Goal: Task Accomplishment & Management: Use online tool/utility

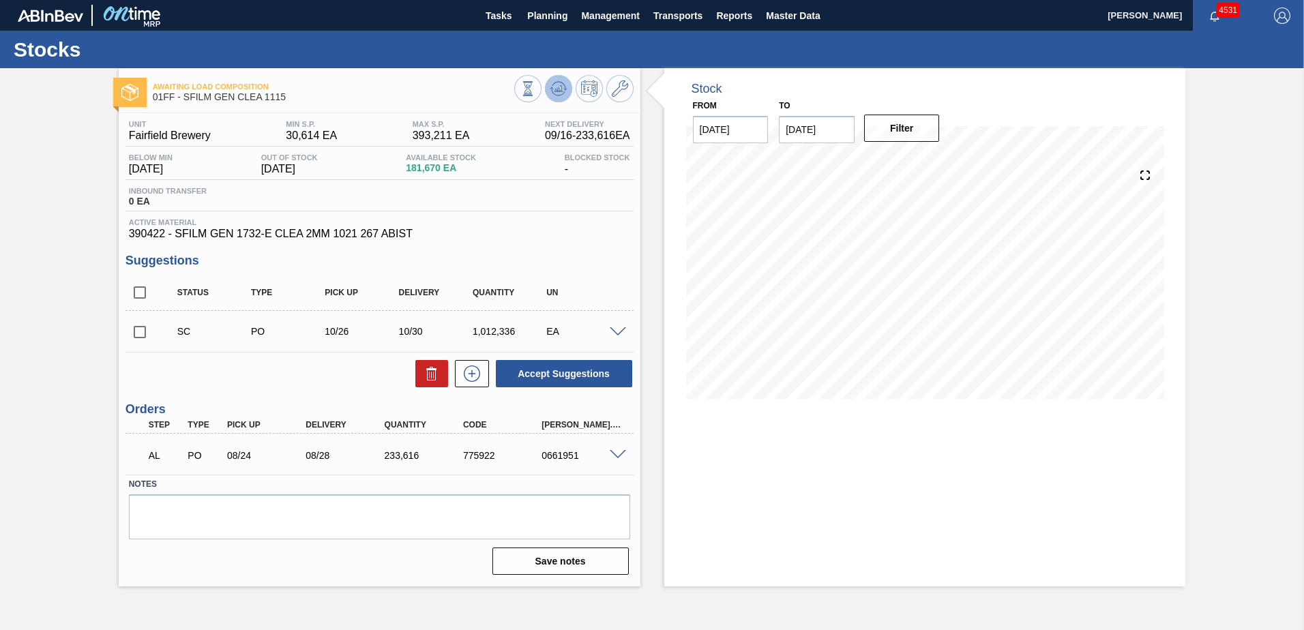
click at [561, 92] on icon at bounding box center [558, 88] width 16 height 16
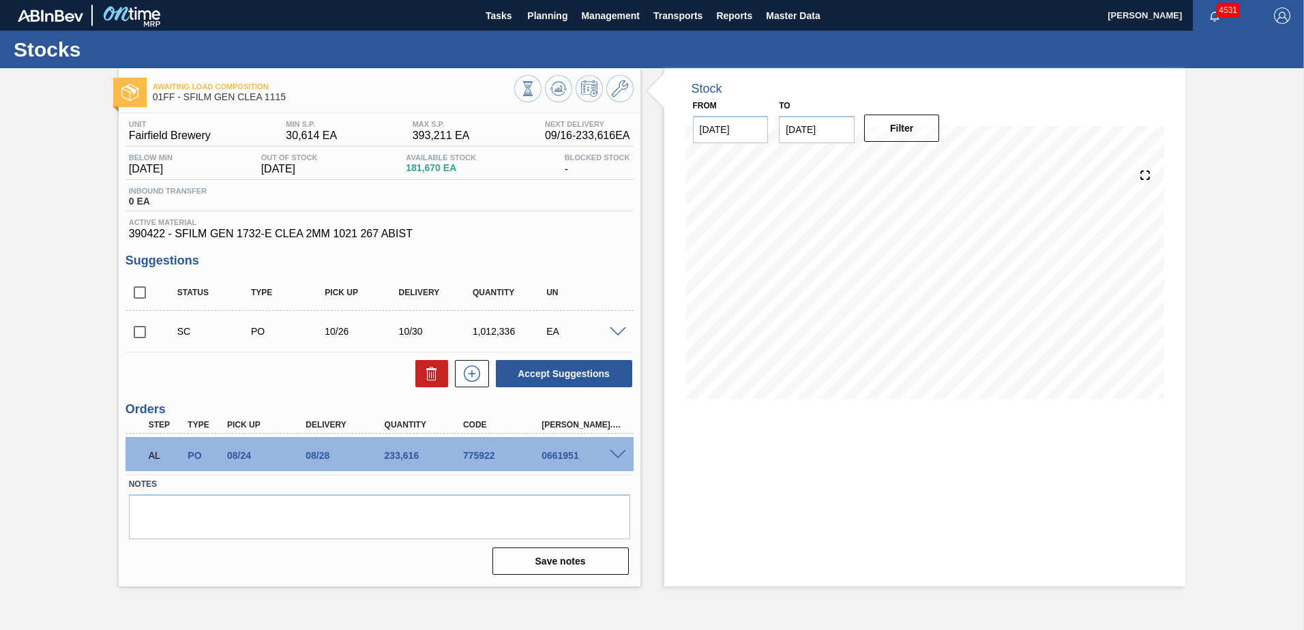
click at [610, 452] on span at bounding box center [618, 455] width 16 height 10
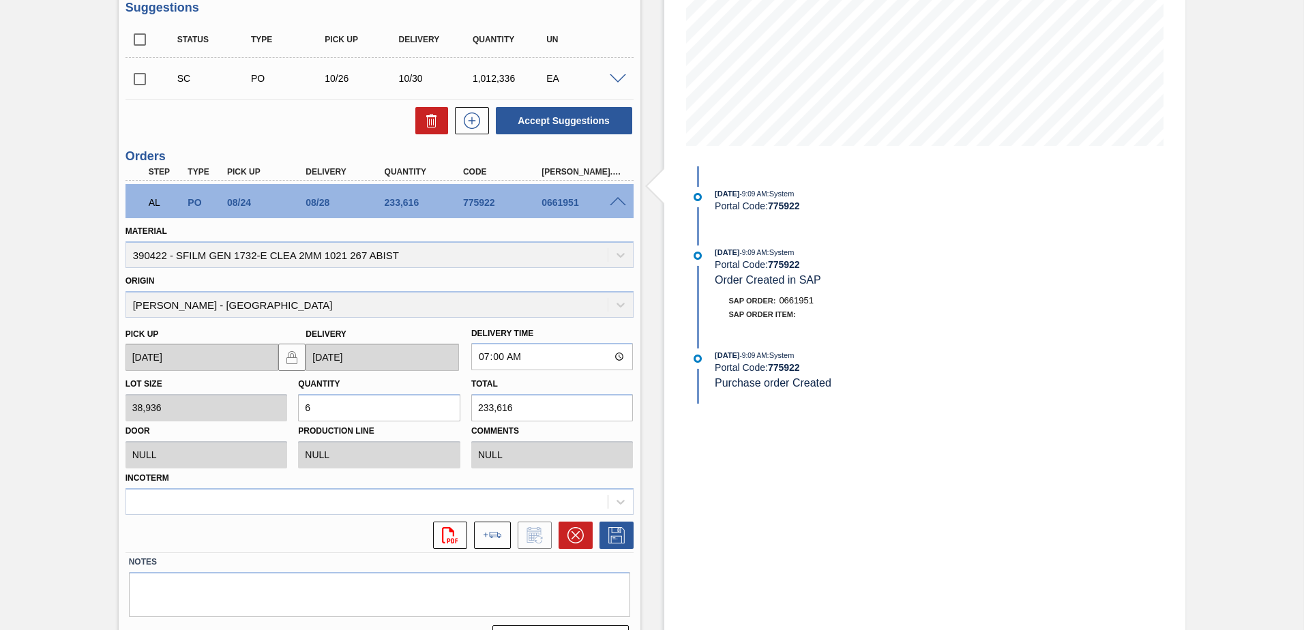
scroll to position [287, 0]
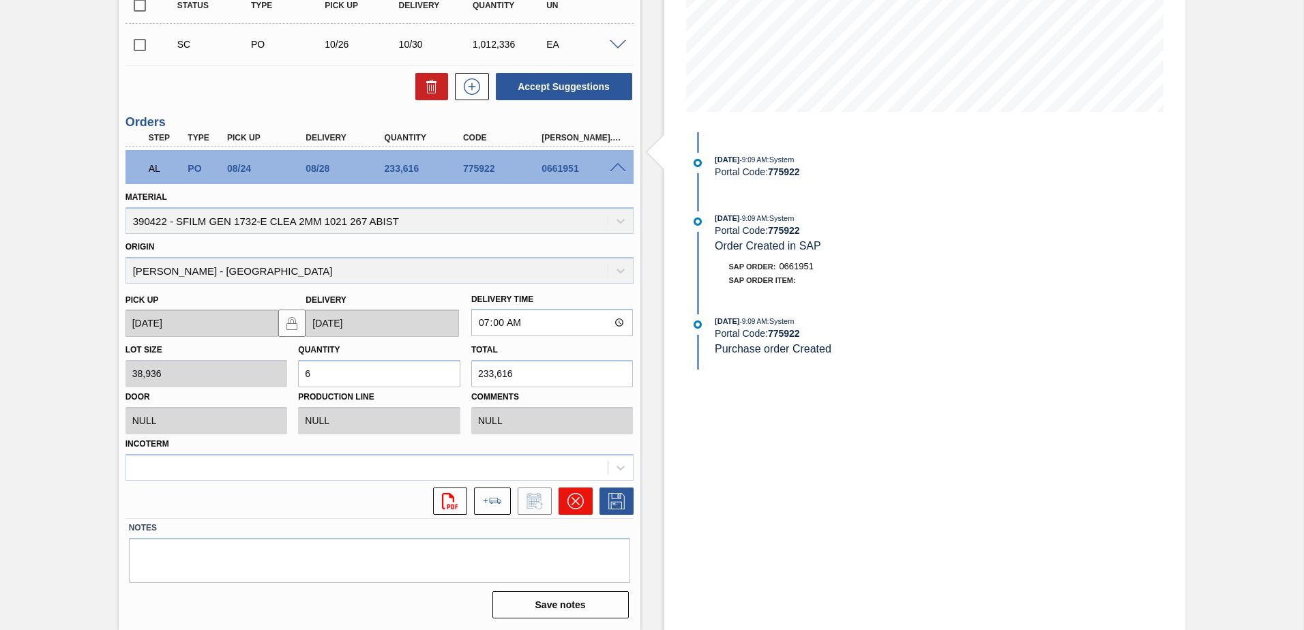
click at [570, 503] on icon at bounding box center [576, 501] width 16 height 16
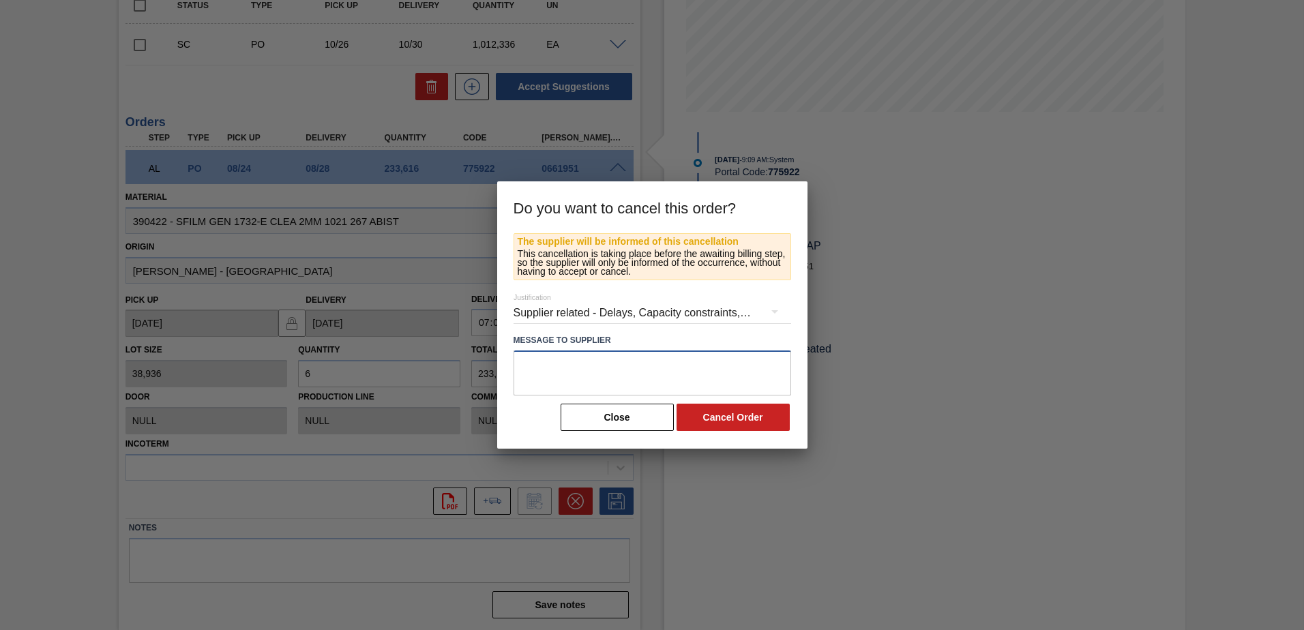
click at [677, 387] on textarea at bounding box center [653, 373] width 278 height 45
click at [608, 422] on button "Close" at bounding box center [617, 417] width 113 height 27
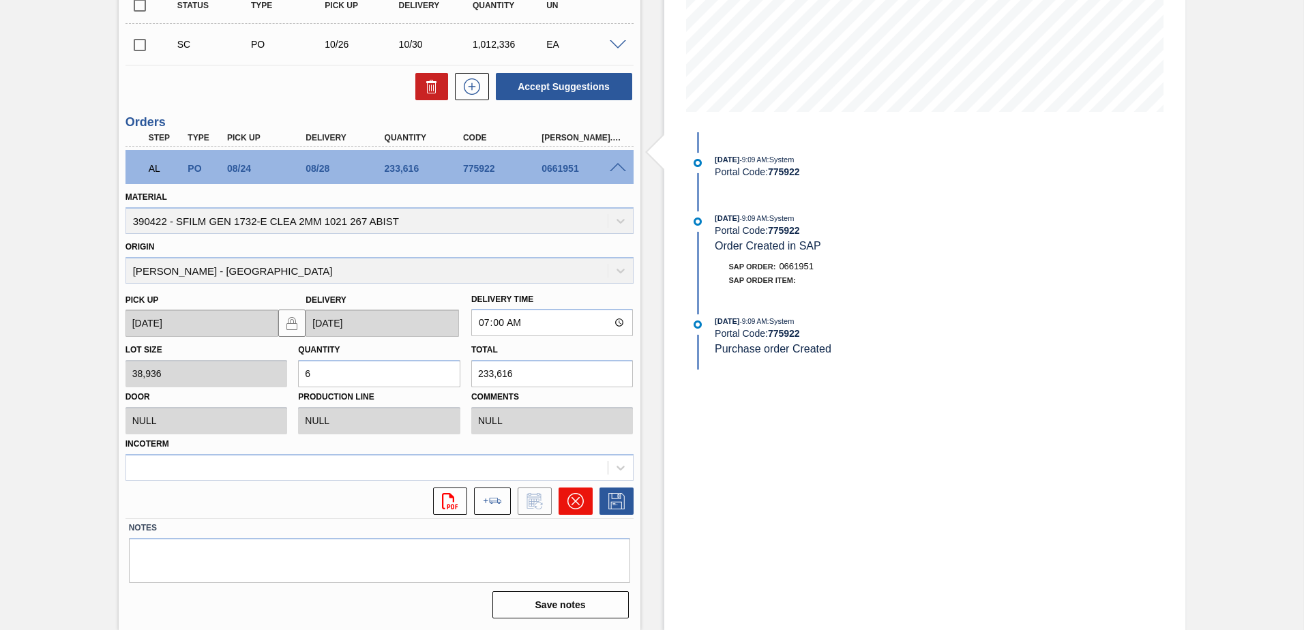
click at [575, 497] on icon at bounding box center [576, 501] width 16 height 16
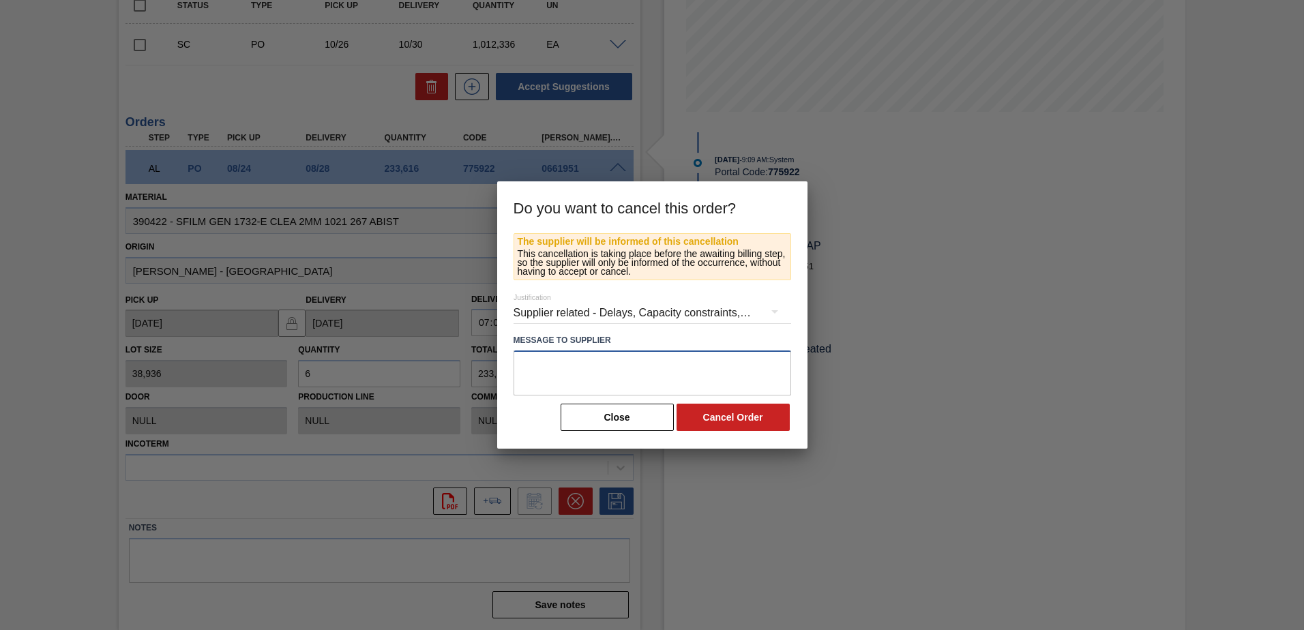
click at [615, 381] on textarea at bounding box center [653, 373] width 278 height 45
type textarea "delivered under different order."
click at [767, 407] on button "Cancel Order" at bounding box center [733, 417] width 113 height 27
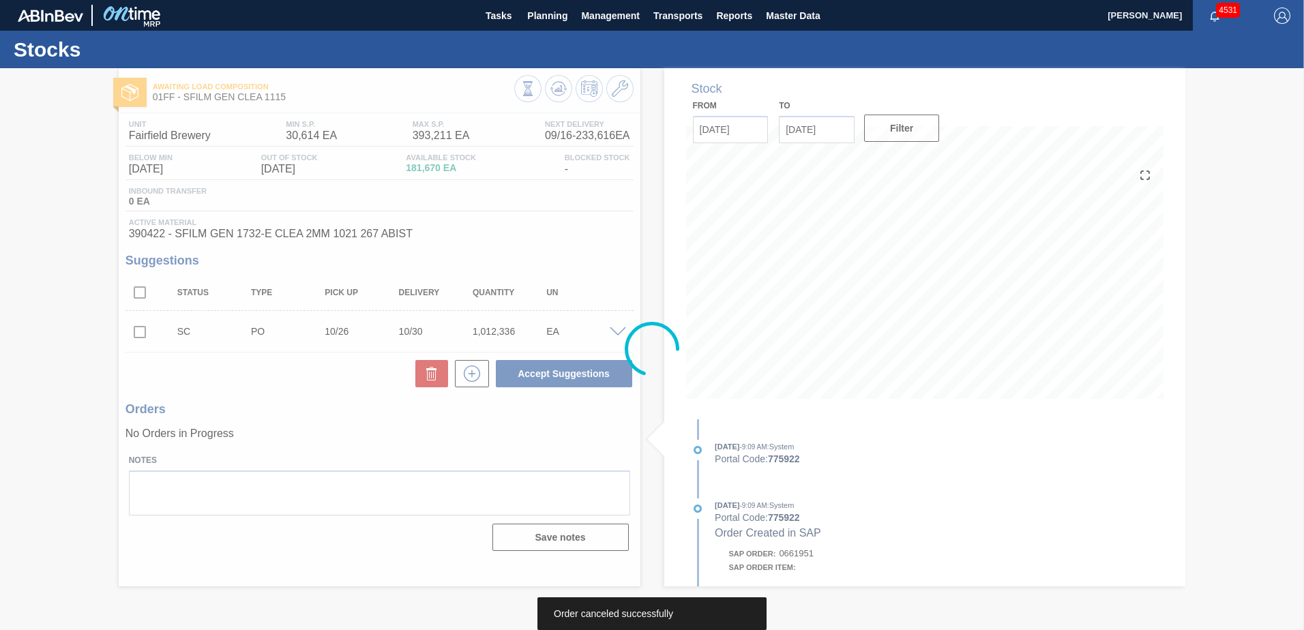
scroll to position [0, 0]
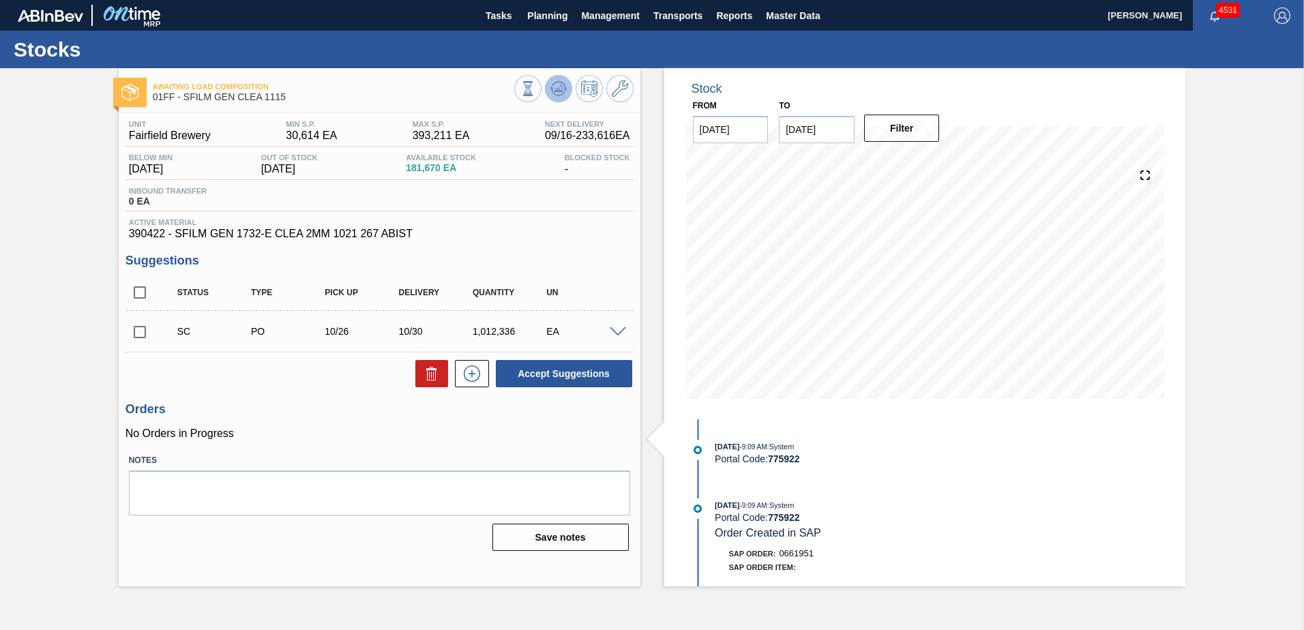
click at [566, 92] on icon at bounding box center [558, 88] width 16 height 16
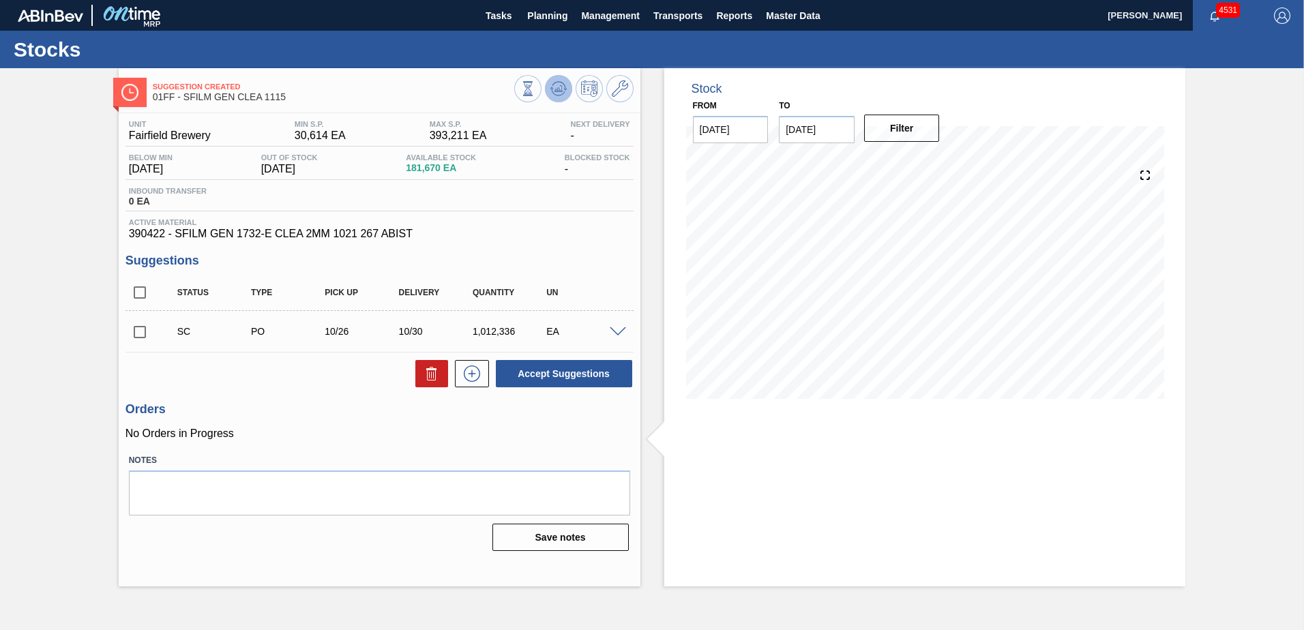
click at [556, 92] on icon at bounding box center [558, 88] width 16 height 16
click at [1228, 404] on div "Suggestion Created 01FF - SFILM GEN CLEA 1115 Unit Fairfield Brewery MIN S.P. 3…" at bounding box center [652, 327] width 1304 height 518
click at [144, 333] on input "checkbox" at bounding box center [140, 332] width 29 height 29
click at [437, 374] on icon at bounding box center [432, 374] width 16 height 16
checkbox input "false"
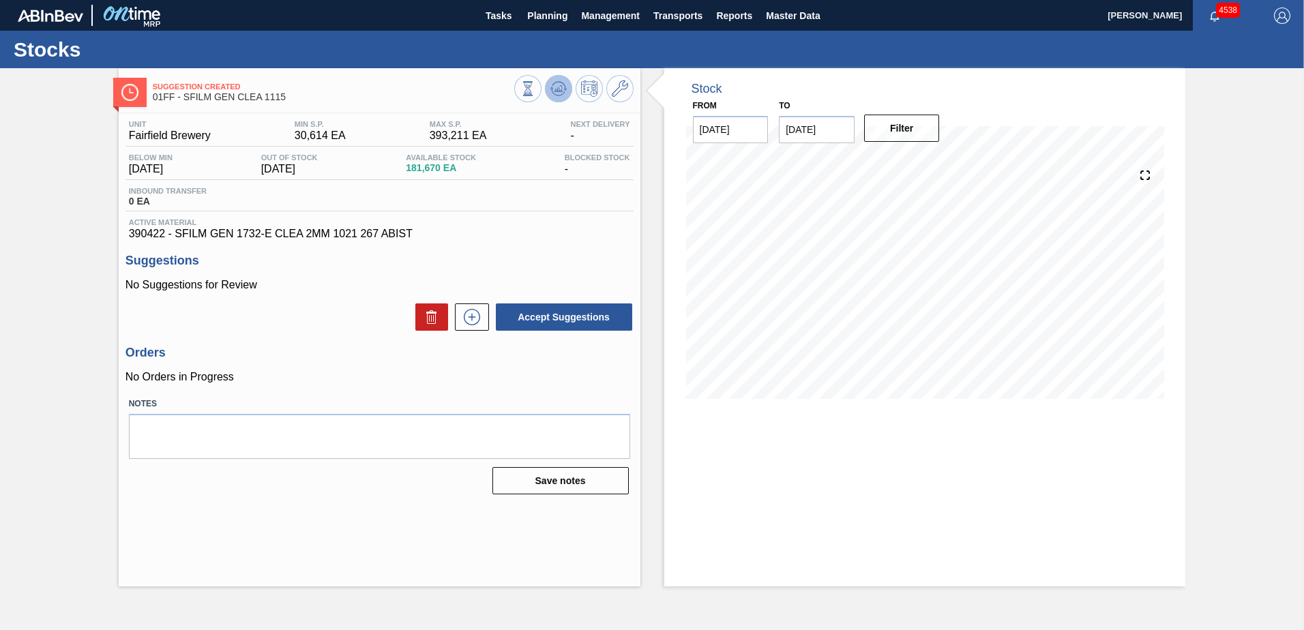
click at [553, 83] on icon at bounding box center [558, 88] width 16 height 16
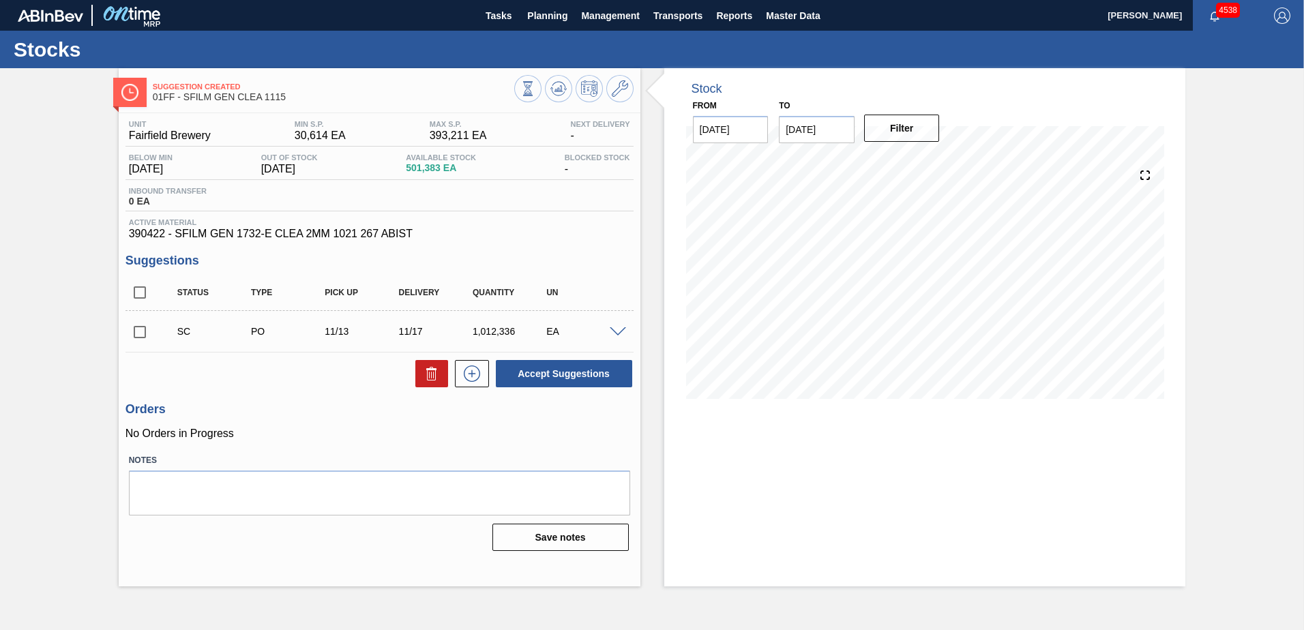
click at [1246, 400] on div "Suggestion Created 01FF - SFILM GEN CLEA 1115 Unit Fairfield Brewery MIN S.P. 3…" at bounding box center [652, 327] width 1304 height 518
click at [1291, 277] on div "Suggestion Created 01FF - SFILM GEN CLEA 1115 Unit Fairfield Brewery MIN S.P. 3…" at bounding box center [652, 327] width 1304 height 518
click at [544, 8] on span "Planning" at bounding box center [547, 16] width 40 height 16
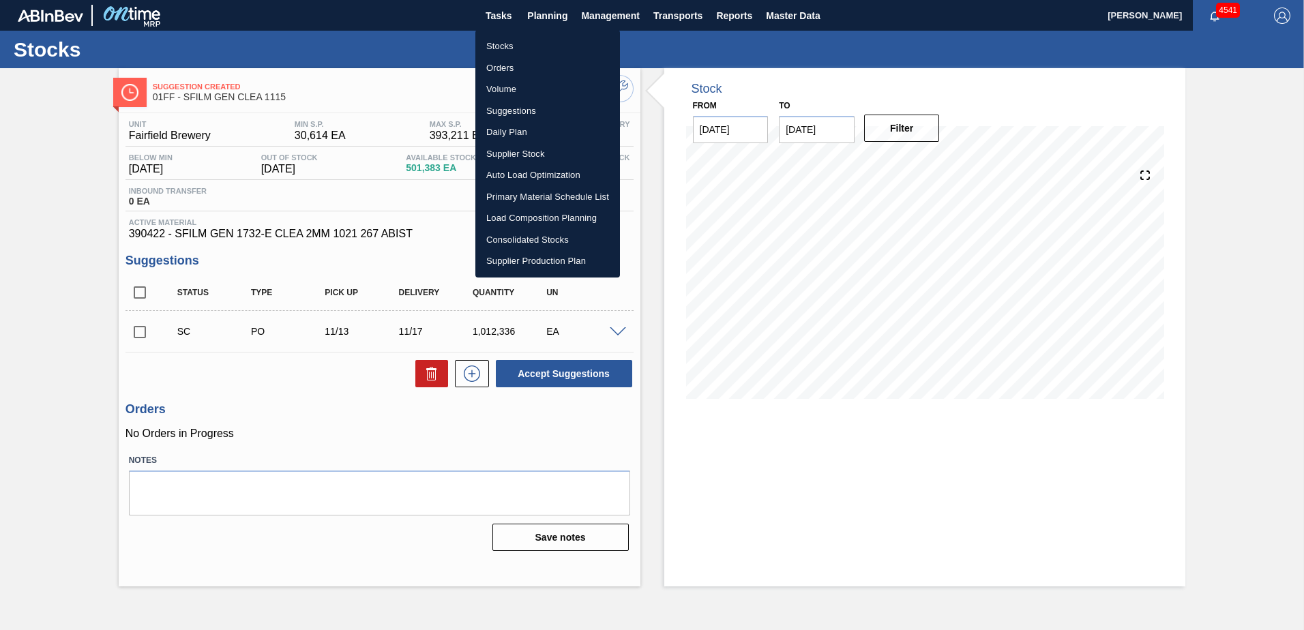
click at [409, 44] on div at bounding box center [652, 315] width 1304 height 630
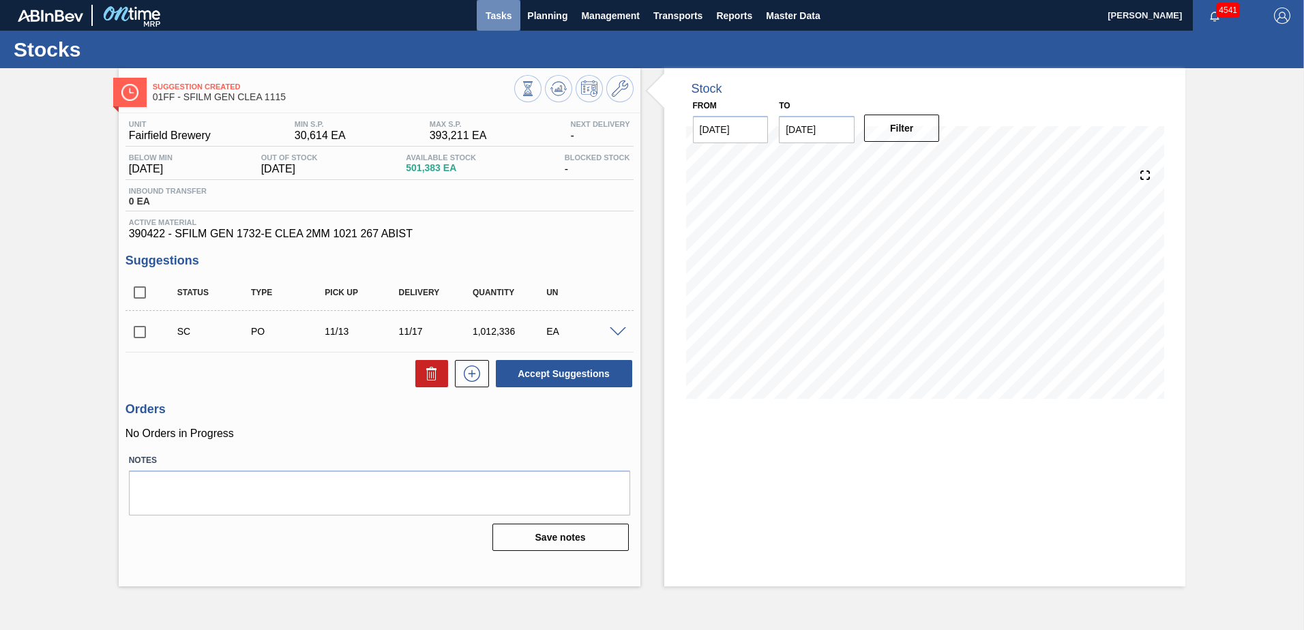
click at [507, 10] on span "Tasks" at bounding box center [499, 16] width 30 height 16
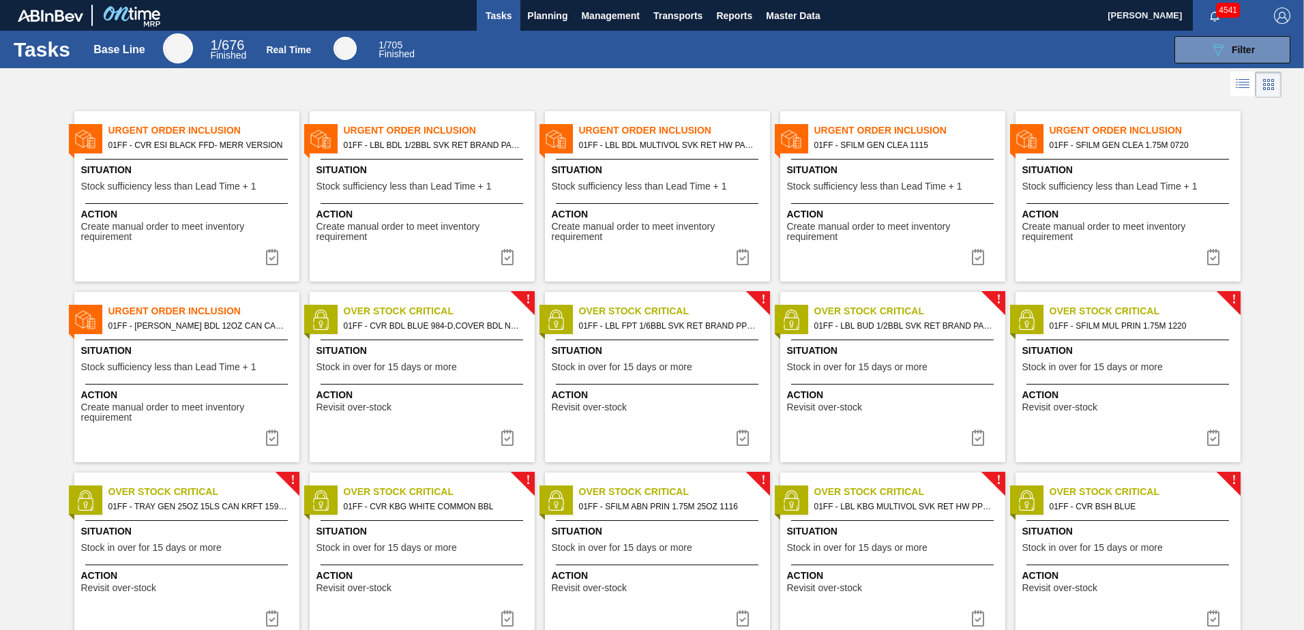
click at [898, 188] on span "Stock sufficiency less than Lead Time + 1" at bounding box center [874, 186] width 175 height 10
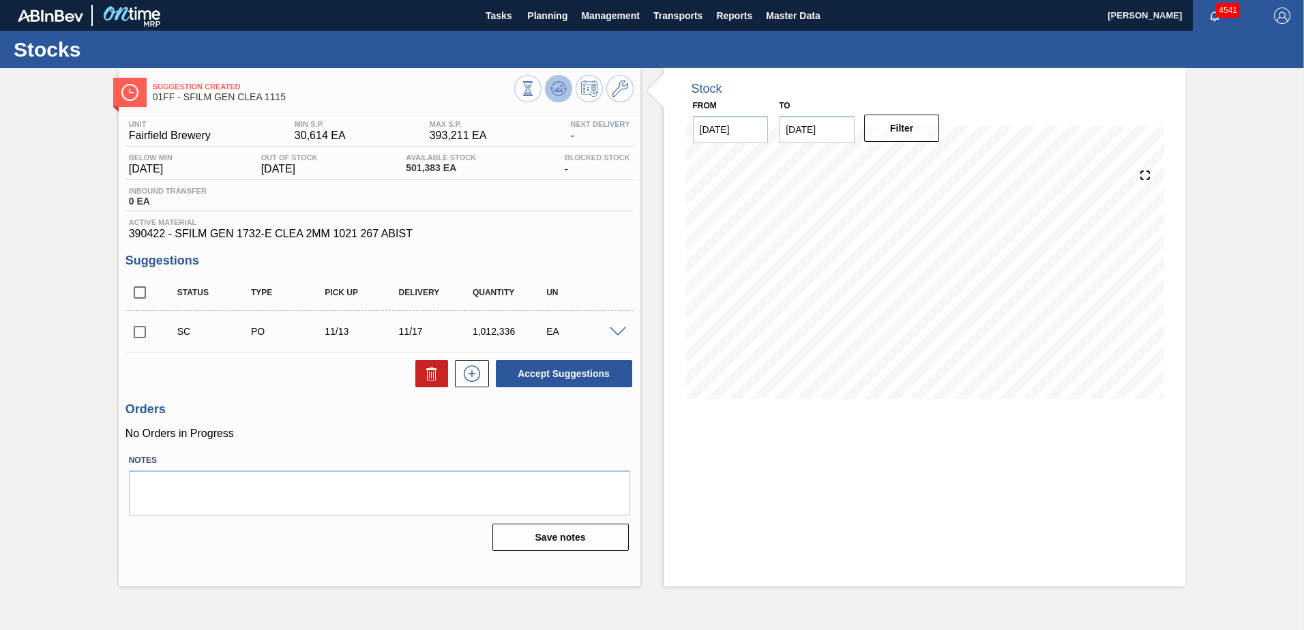
click at [555, 95] on icon at bounding box center [558, 88] width 16 height 16
click at [621, 85] on icon at bounding box center [620, 88] width 16 height 16
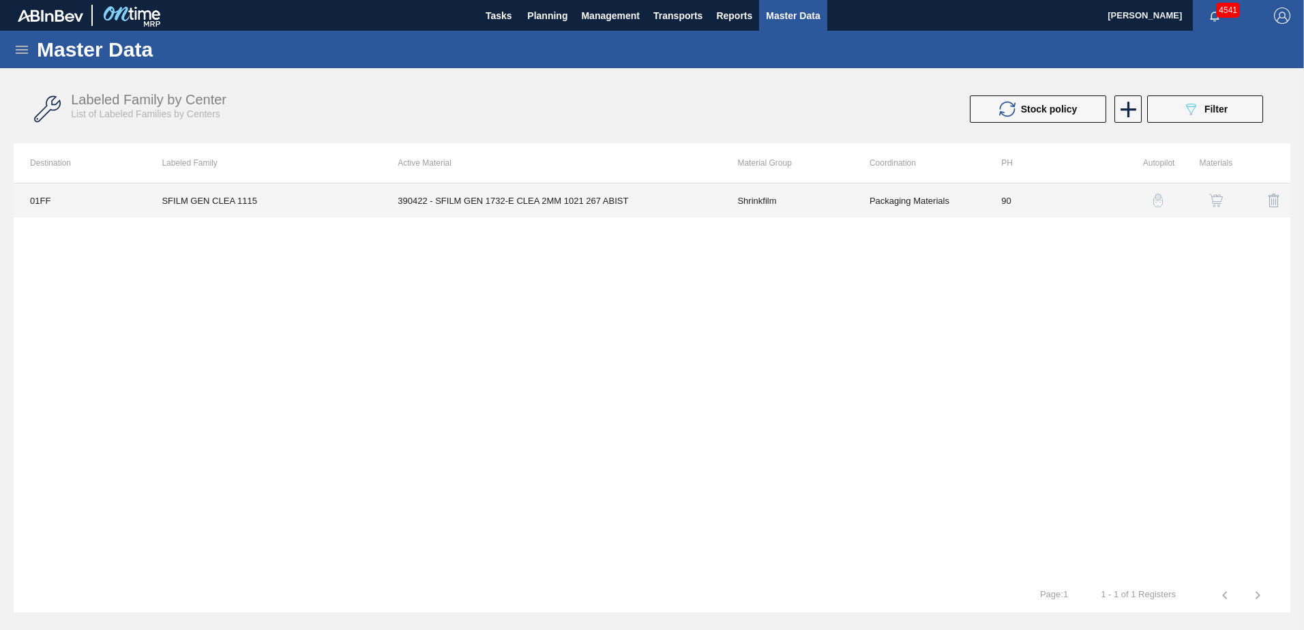
click at [496, 205] on td "390422 - SFILM GEN 1732-E CLEA 2MM 1021 267 ABIST" at bounding box center [551, 200] width 340 height 34
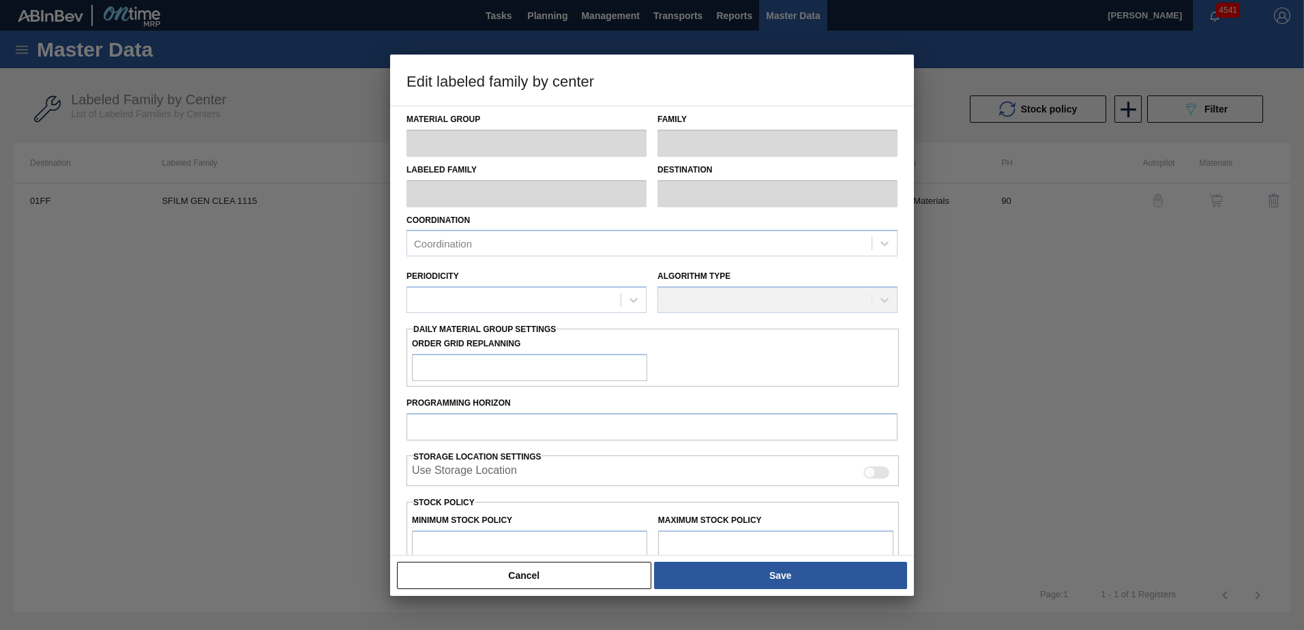
type input "Shrinkfilm"
type input "SFILM GEN CLEA 1115"
type input "01FF - Fairfield Brewery"
type input "90"
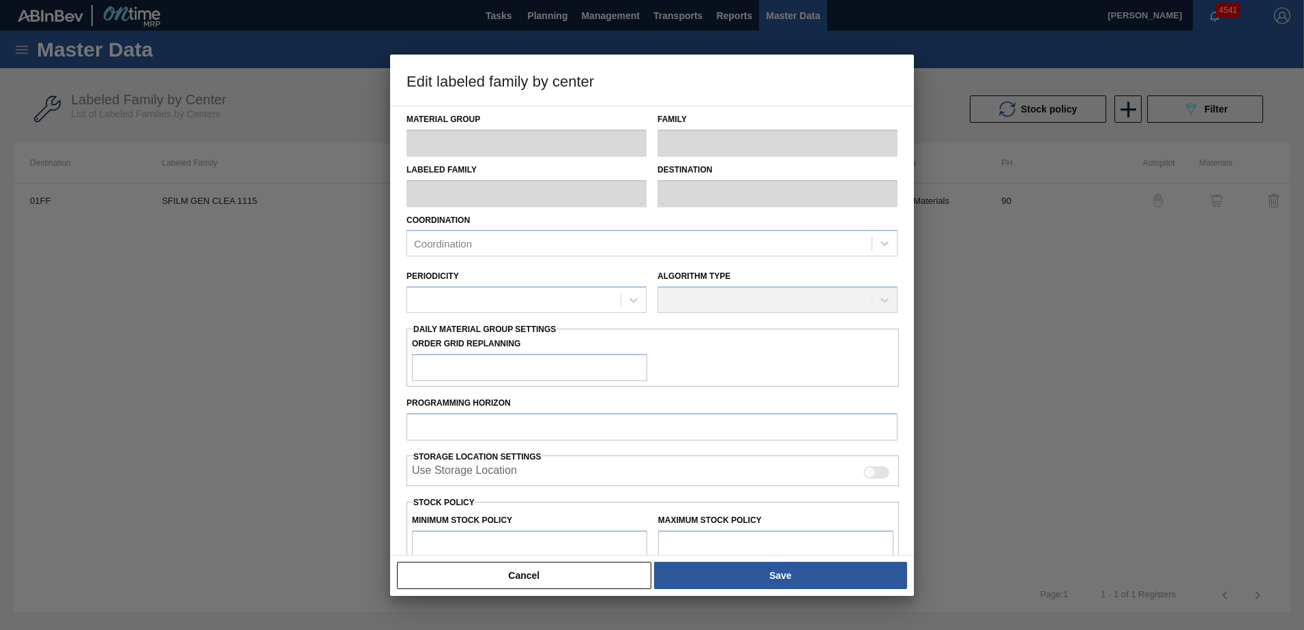
type input "30,614"
type input "393,211"
type input "7"
type input "55,996"
checkbox input "true"
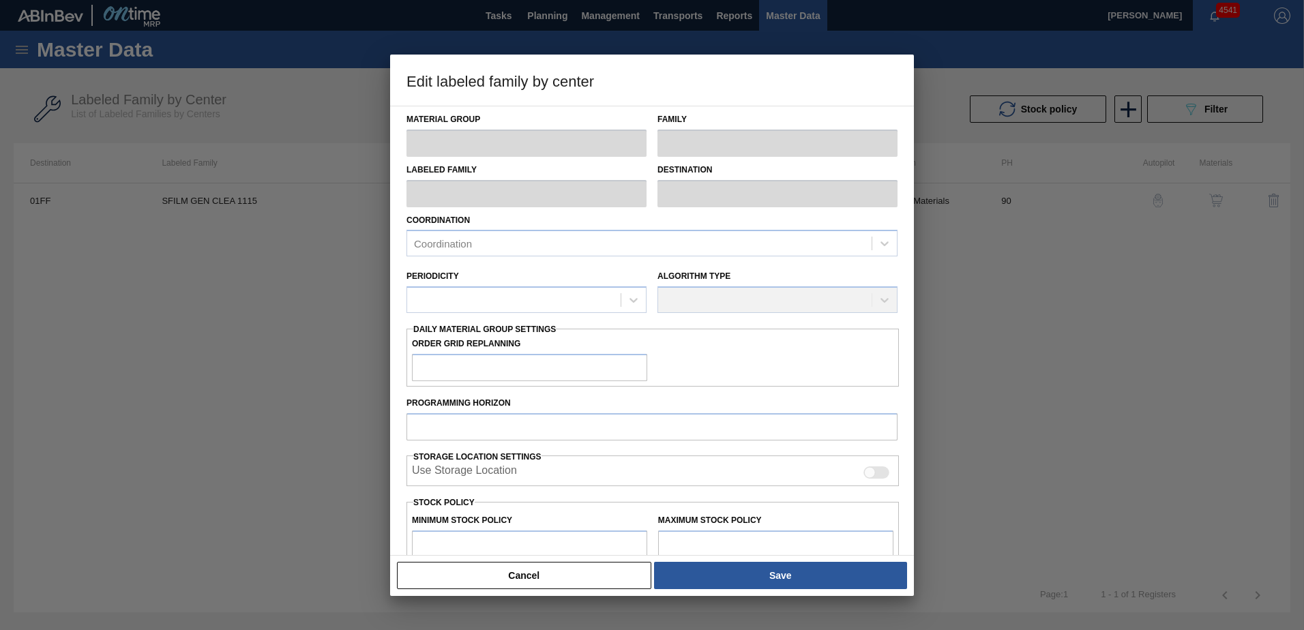
checkbox input "true"
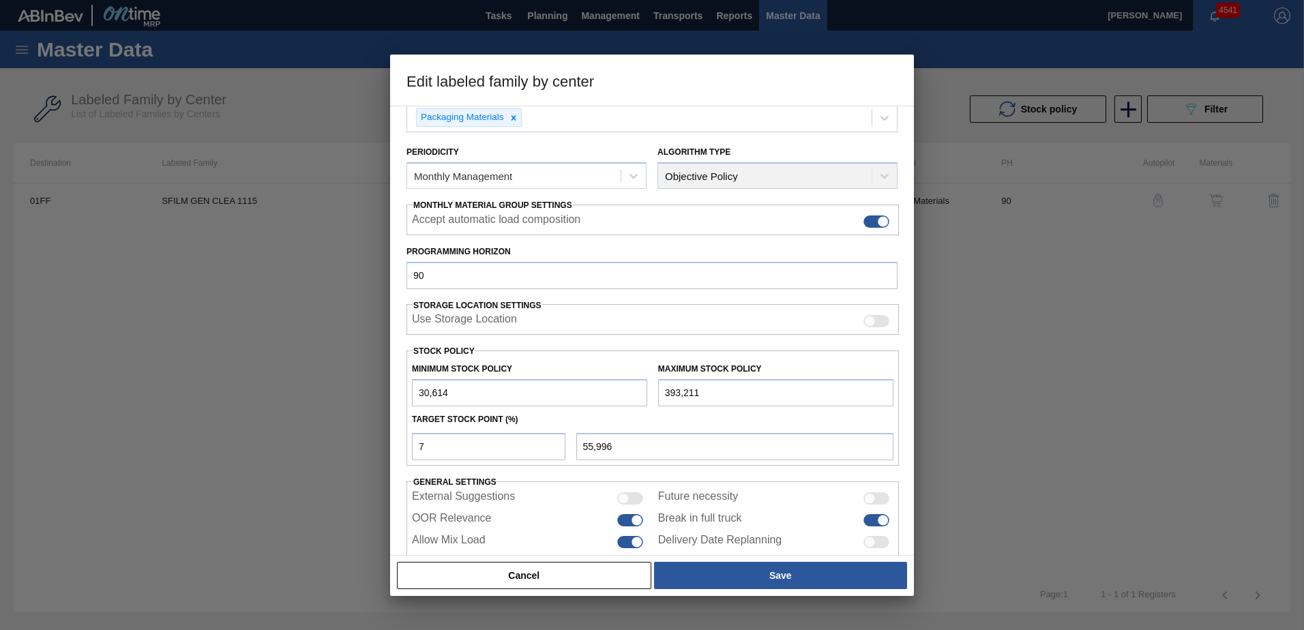
scroll to position [157, 0]
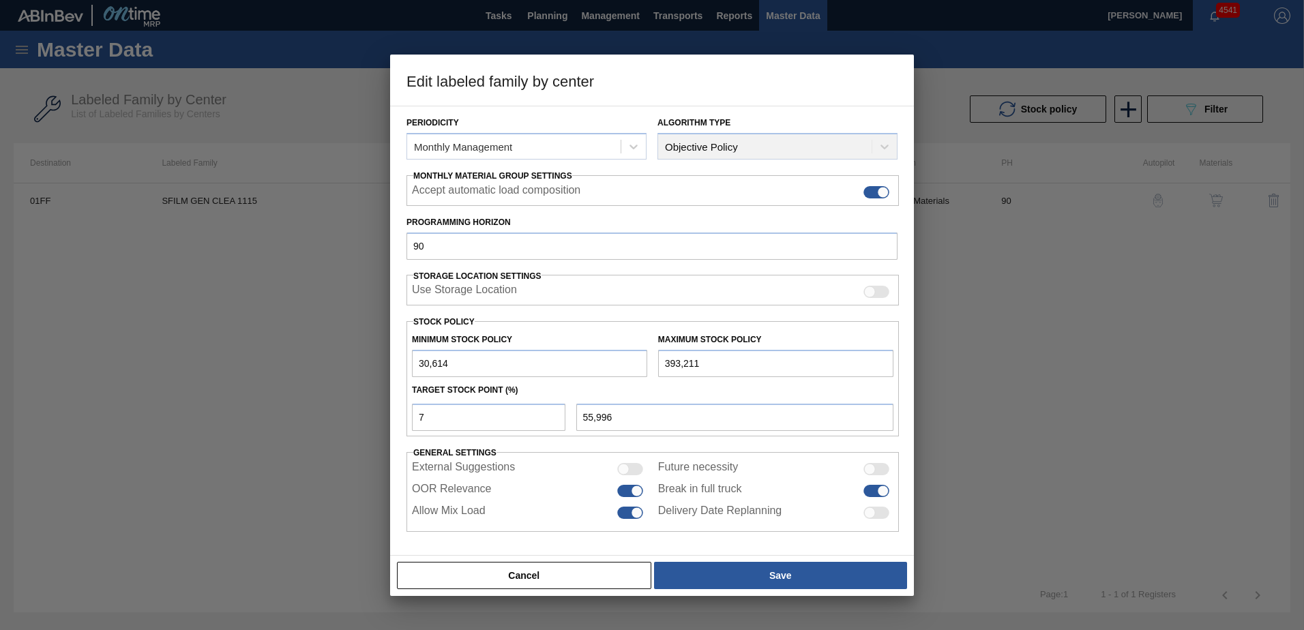
drag, startPoint x: 718, startPoint y: 359, endPoint x: 568, endPoint y: 377, distance: 150.4
click at [568, 377] on div "Minimum Stock Policy 30,614 Maximum Stock Policy 393,211" at bounding box center [653, 352] width 492 height 50
type input "5"
type input "28,471"
type input "50"
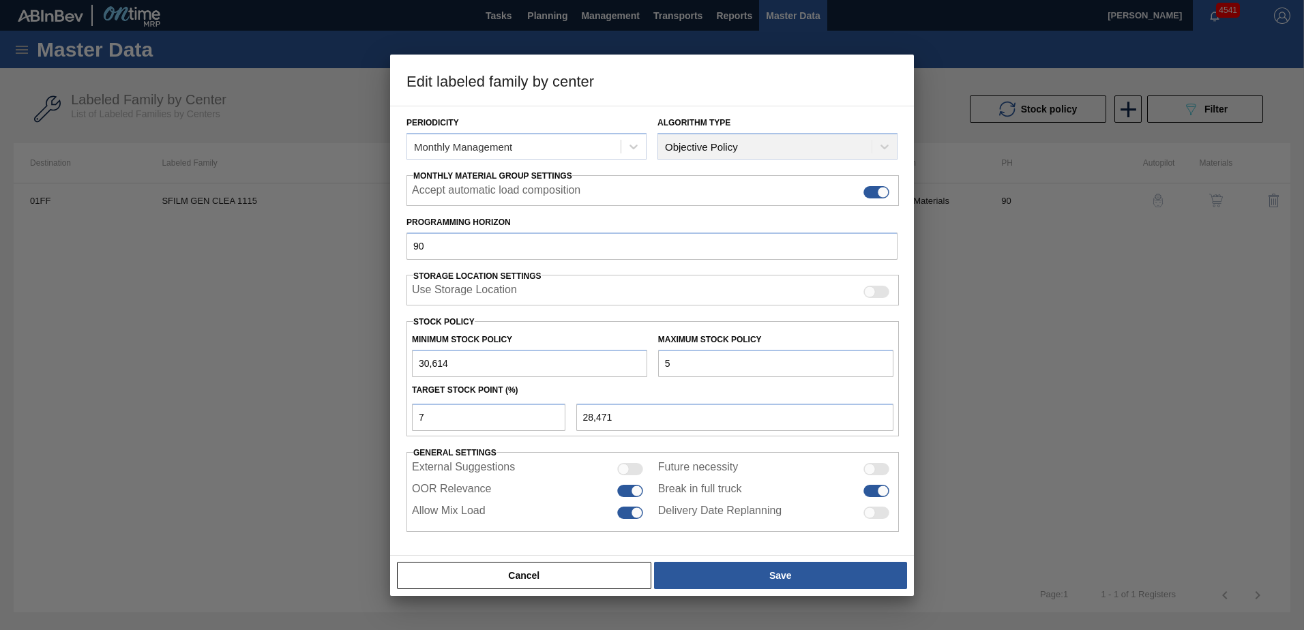
type input "28,475"
type input "500"
type input "28,506"
type input "5,000"
type input "28,821"
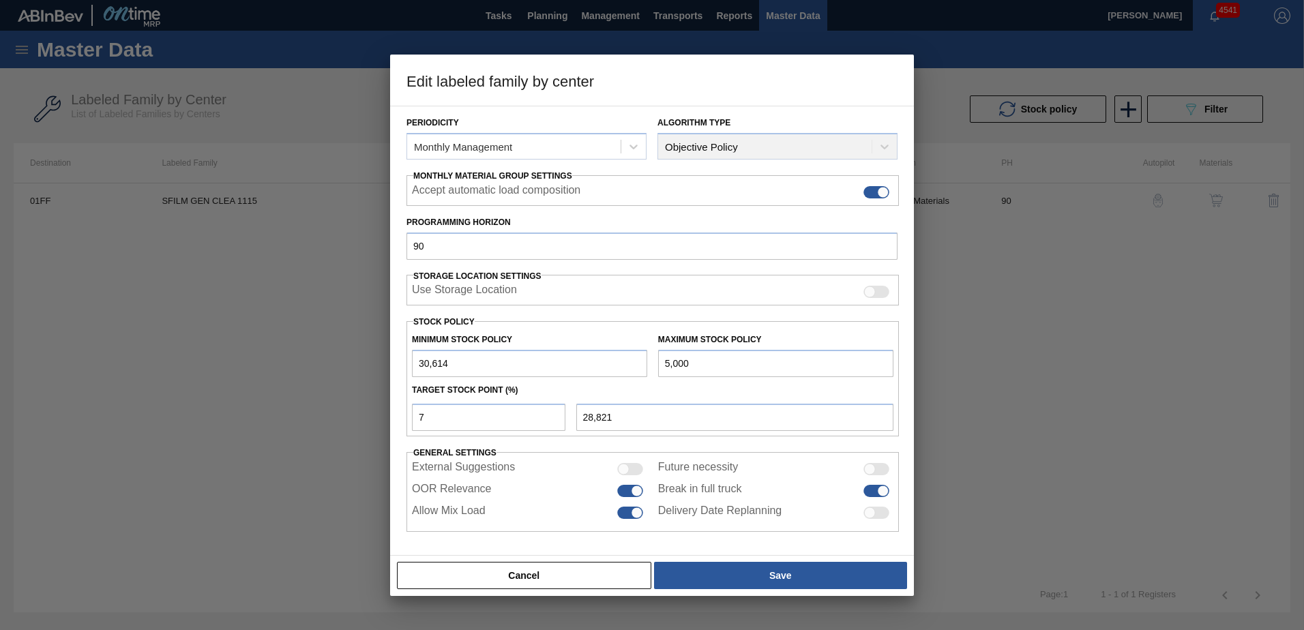
type input "50,000"
type input "31,971"
type input "500,000"
type input "63,471"
type input "500,000"
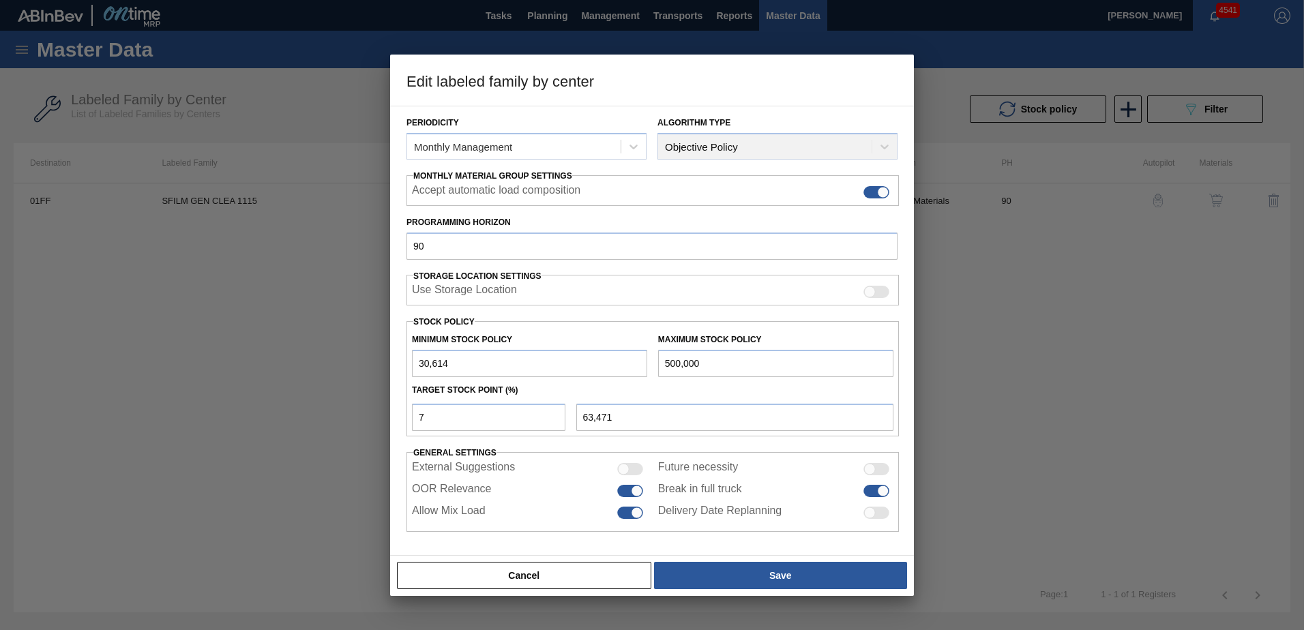
click at [721, 558] on div "Cancel Save" at bounding box center [652, 575] width 524 height 41
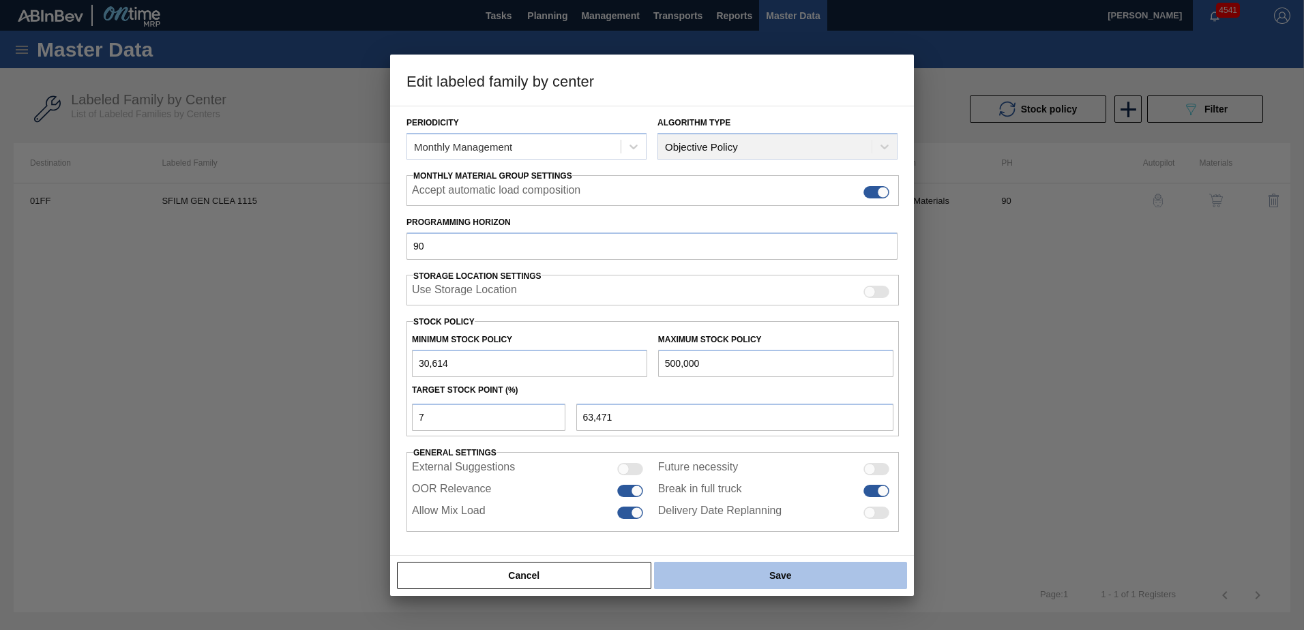
click at [722, 568] on button "Save" at bounding box center [780, 575] width 253 height 27
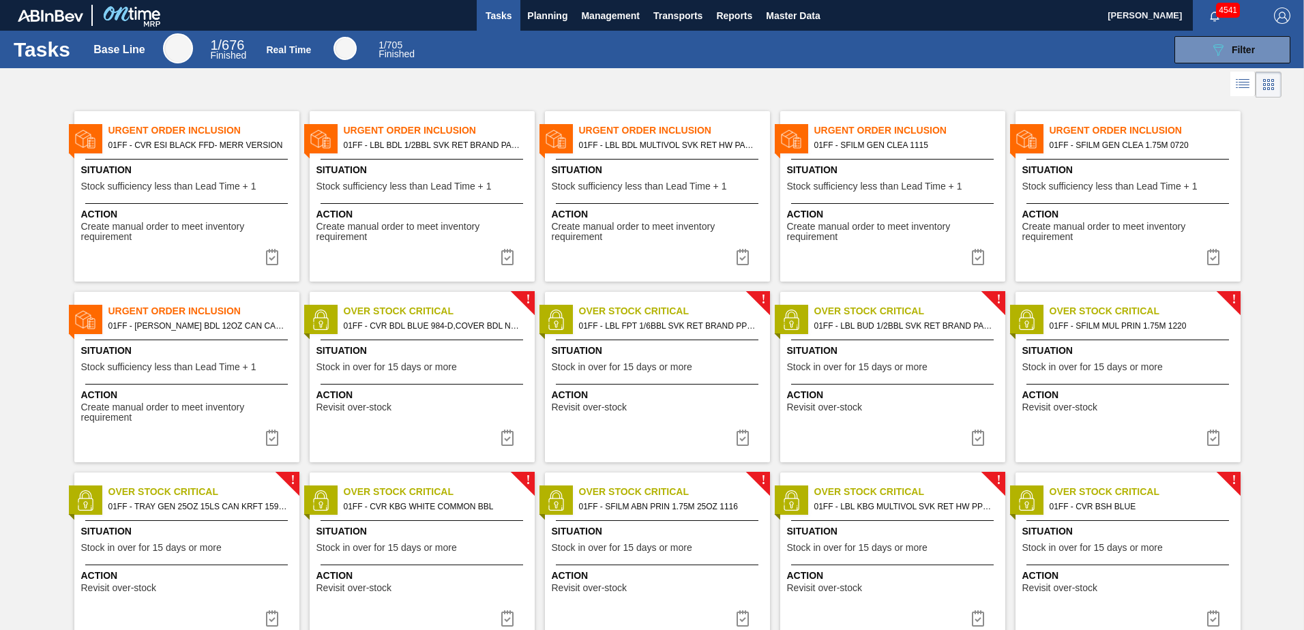
click at [1132, 189] on span "Stock sufficiency less than Lead Time + 1" at bounding box center [1109, 186] width 175 height 10
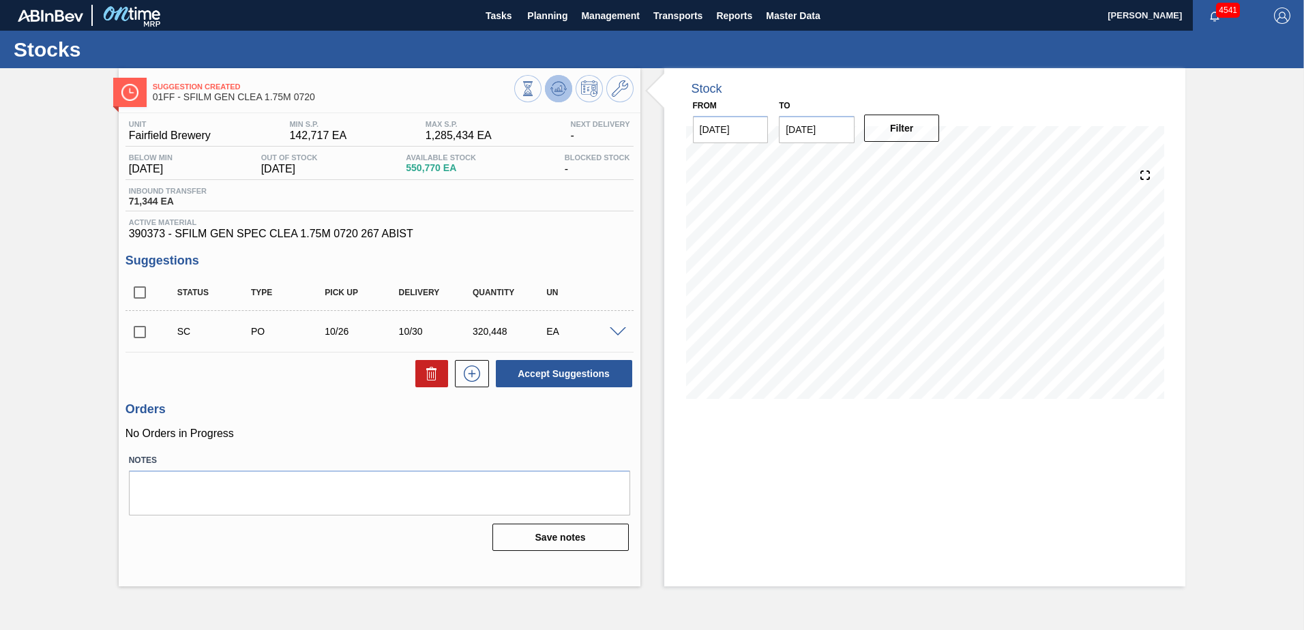
click at [550, 92] on button at bounding box center [558, 88] width 27 height 27
click at [612, 89] on icon at bounding box center [620, 88] width 16 height 16
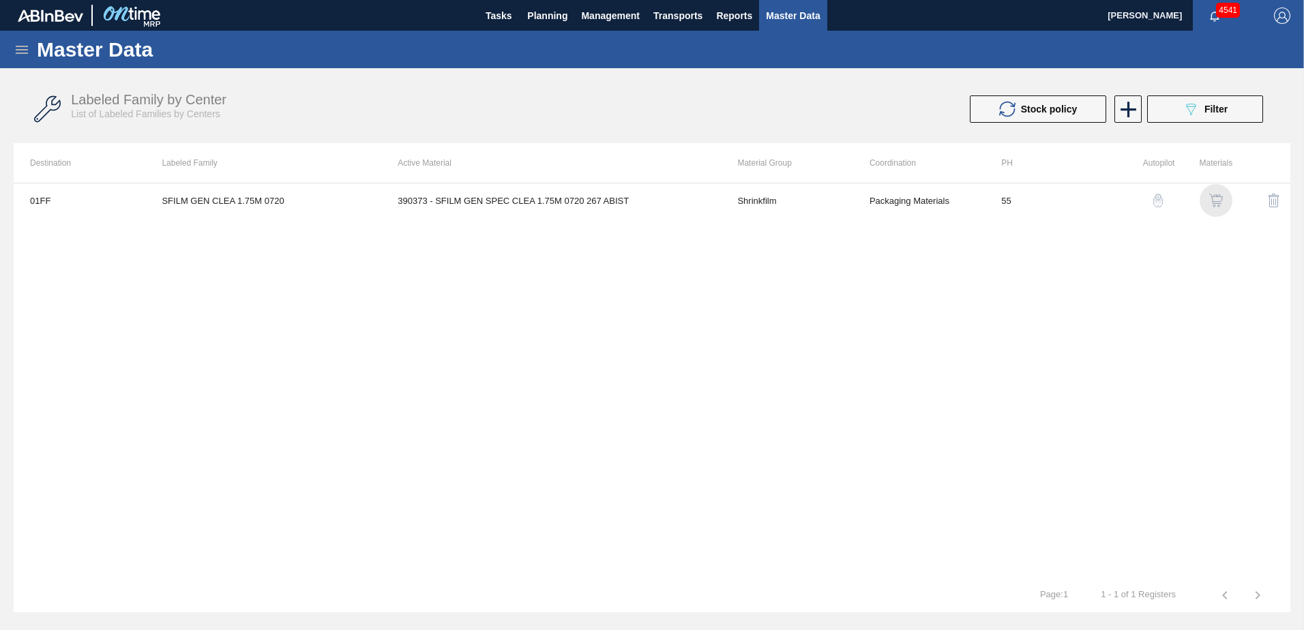
click at [1218, 196] on img "button" at bounding box center [1216, 201] width 14 height 14
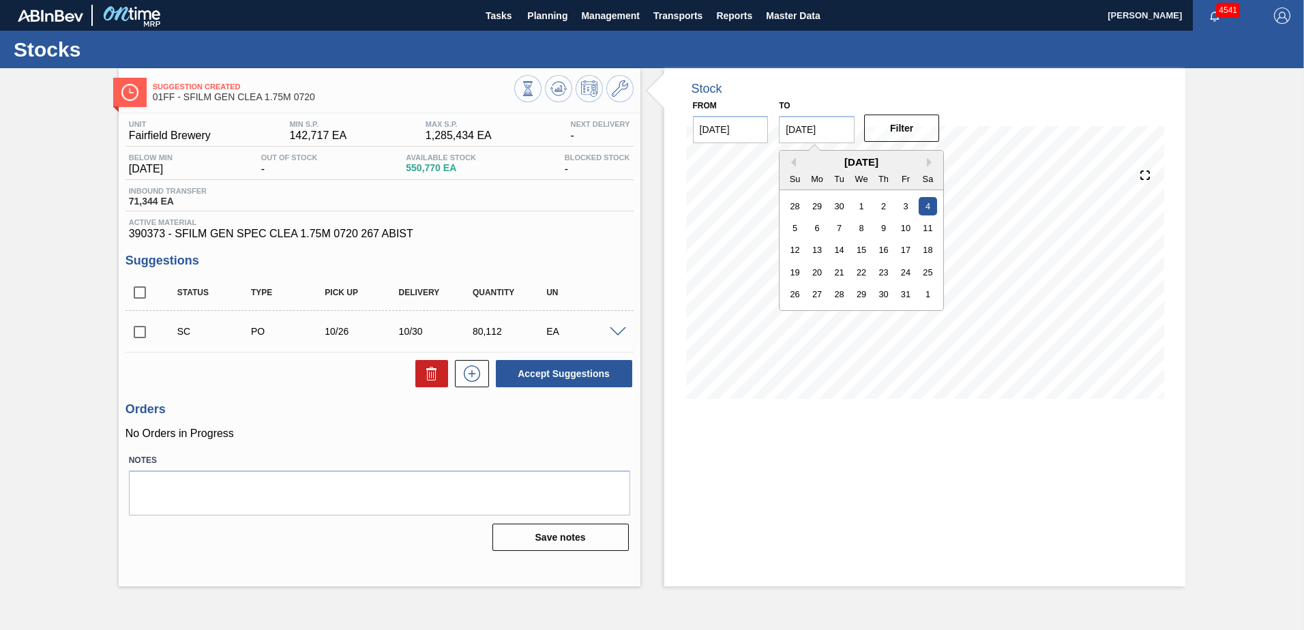
click at [832, 129] on input "[DATE]" at bounding box center [817, 129] width 76 height 27
click at [906, 295] on div "31" at bounding box center [906, 294] width 18 height 18
type input "[DATE]"
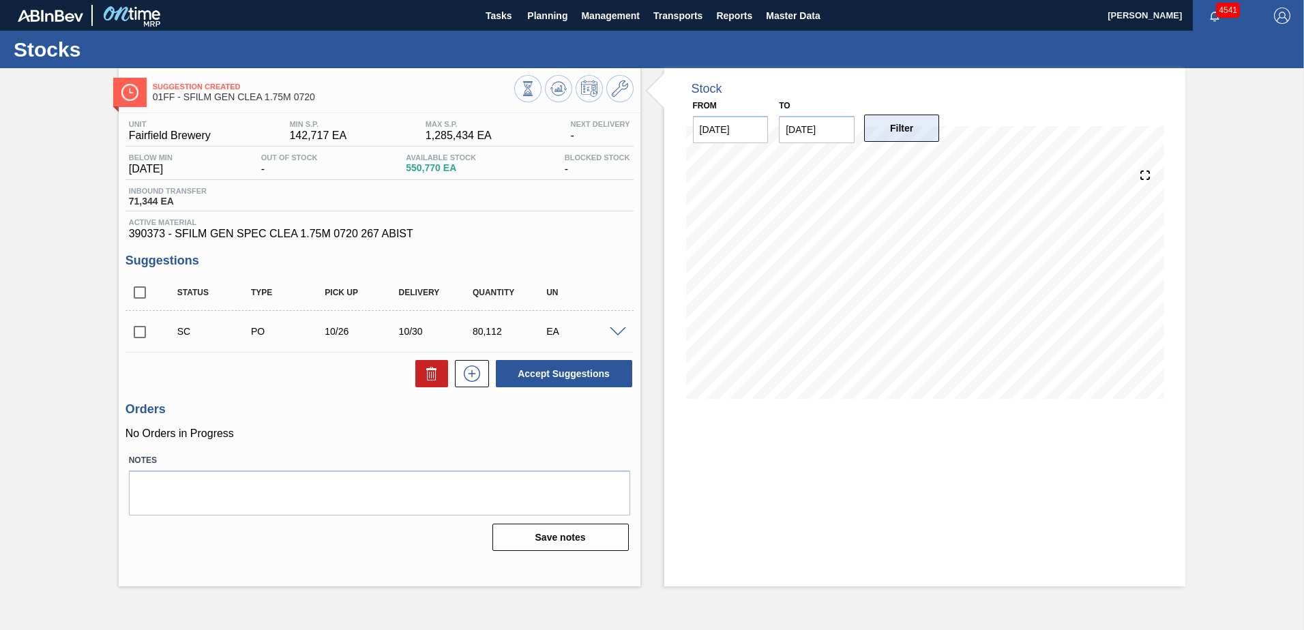
click at [913, 135] on button "Filter" at bounding box center [902, 128] width 76 height 27
click at [138, 327] on input "checkbox" at bounding box center [140, 332] width 29 height 29
click at [575, 380] on button "Accept Suggestions" at bounding box center [564, 373] width 136 height 27
checkbox input "false"
click at [613, 332] on span at bounding box center [618, 332] width 16 height 10
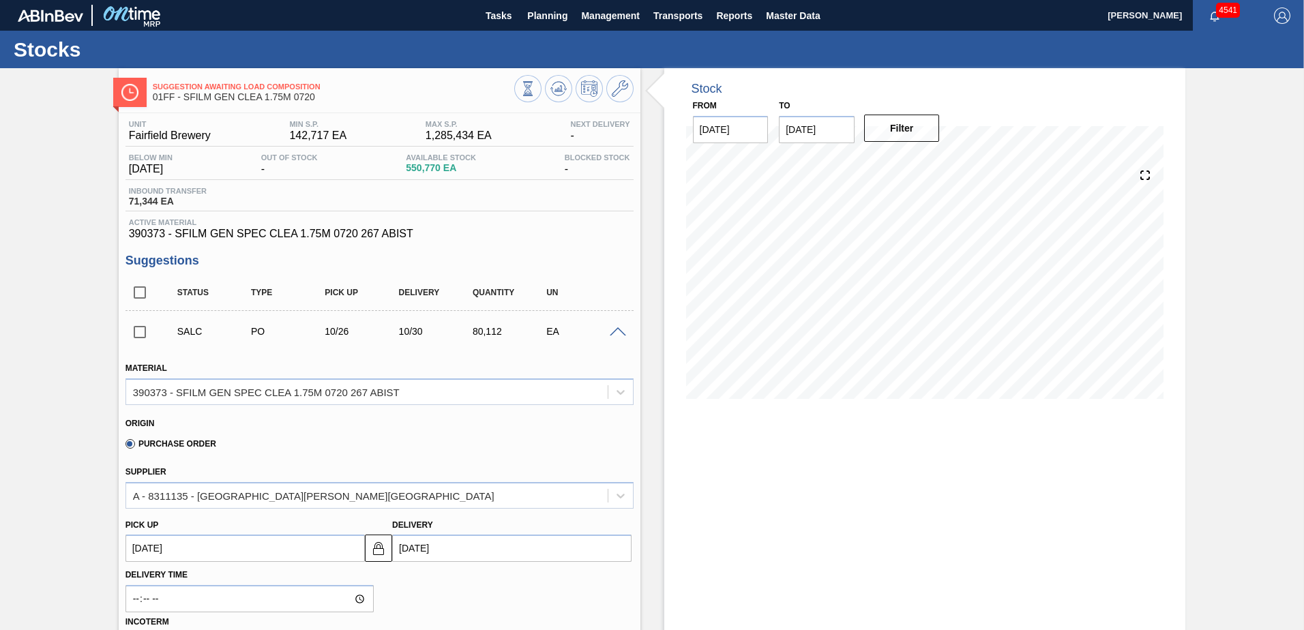
click at [613, 332] on span at bounding box center [618, 332] width 16 height 10
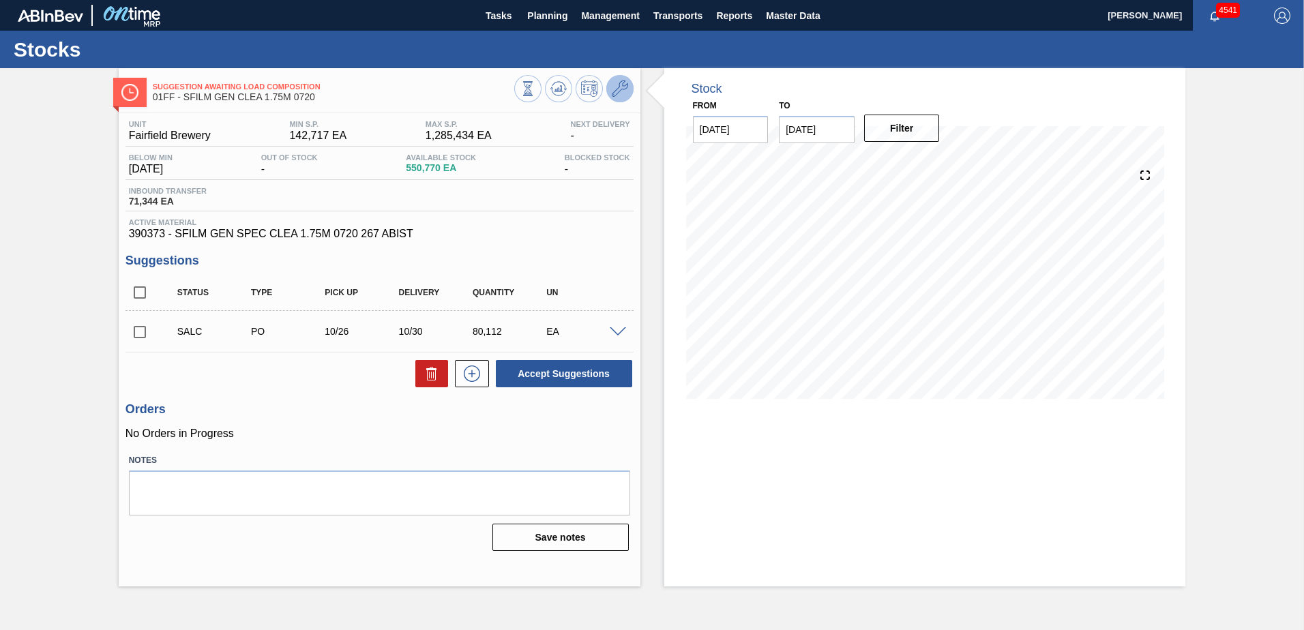
click at [625, 85] on icon at bounding box center [620, 88] width 16 height 16
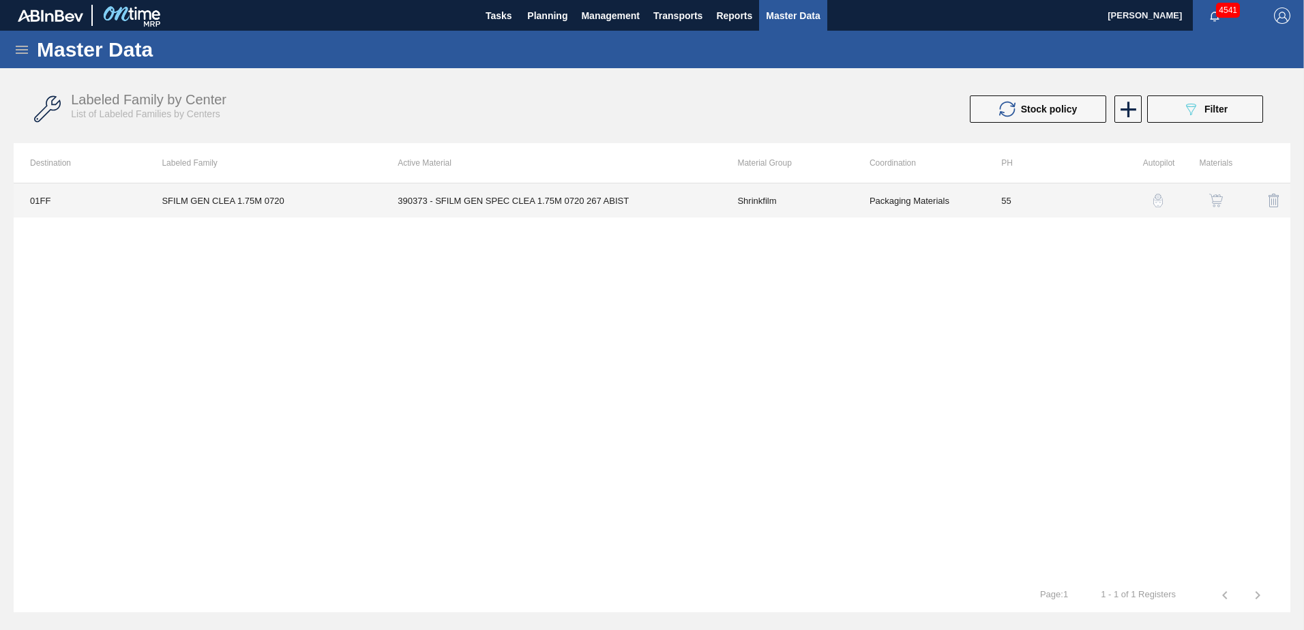
click at [621, 197] on td "390373 - SFILM GEN SPEC CLEA 1.75M 0720 267 ABIST" at bounding box center [551, 200] width 340 height 34
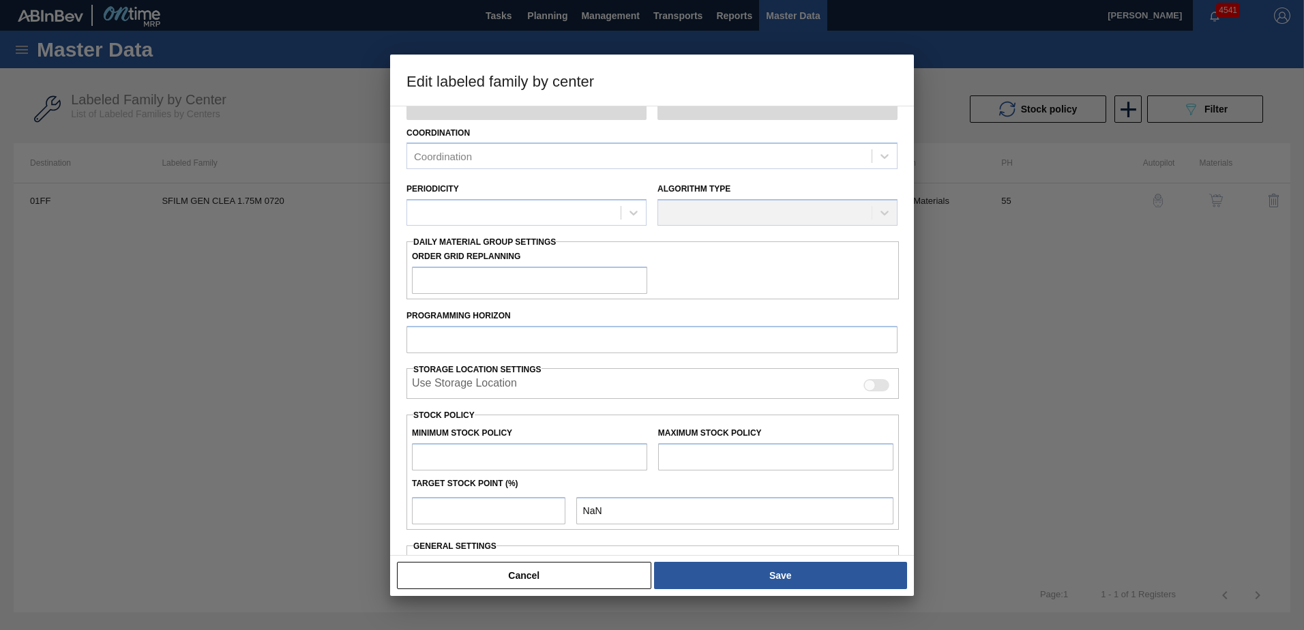
scroll to position [203, 0]
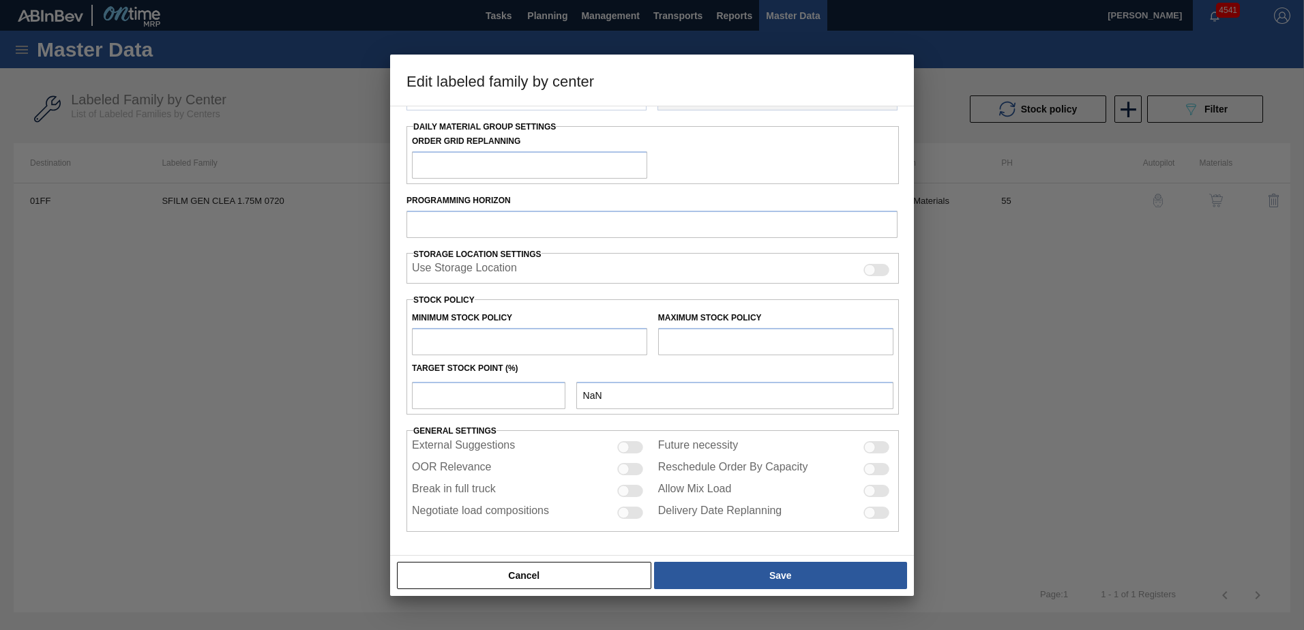
type input "Shrinkfilm"
type input "SFILM GEN CLEA 1.75M 0720"
type input "01FF - Fairfield Brewery"
type input "55"
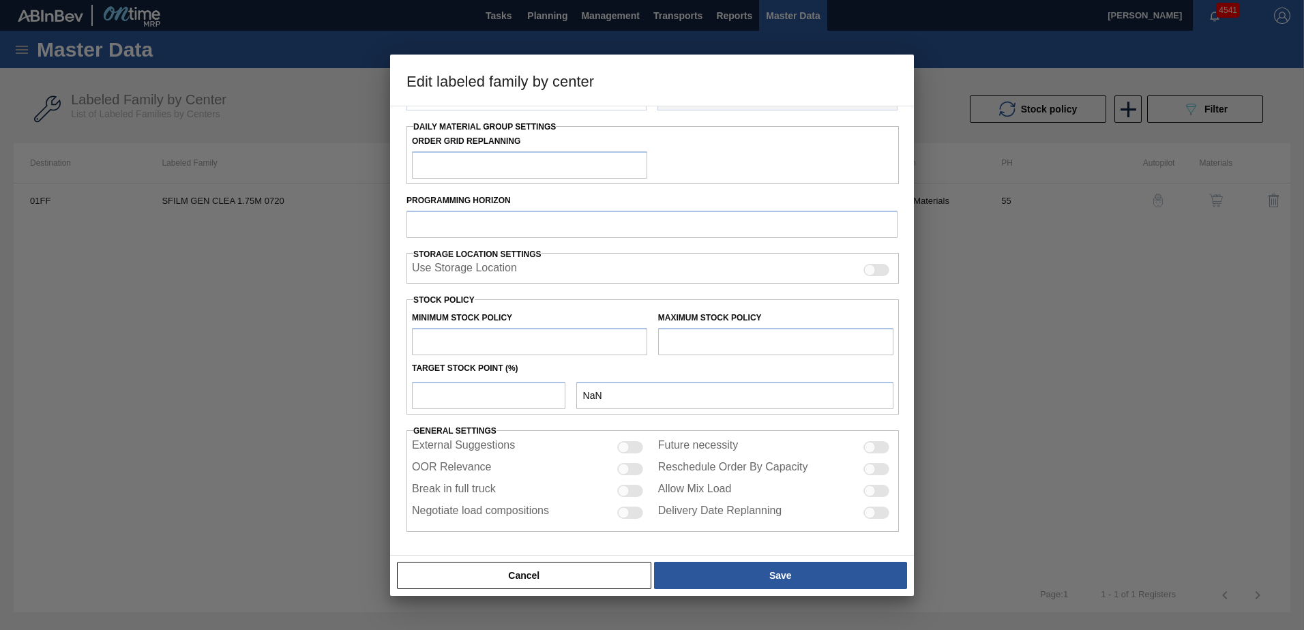
type input "142,717"
type input "1,285,434"
type input "5"
type input "199,853"
checkbox input "true"
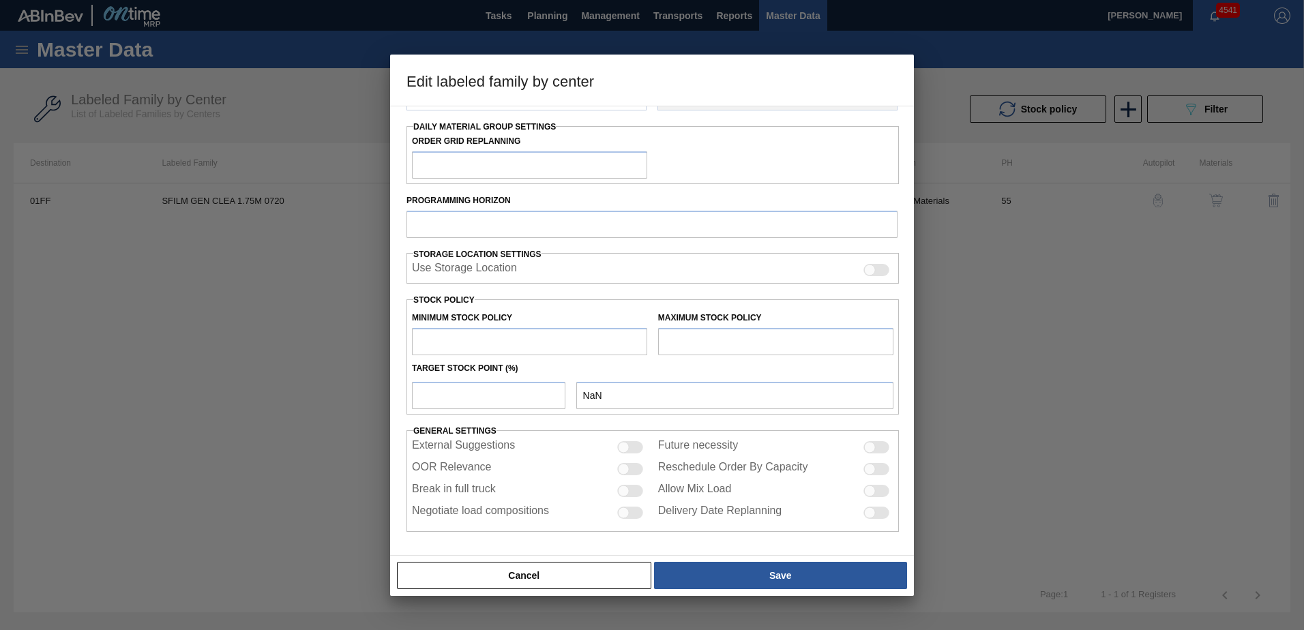
checkbox input "true"
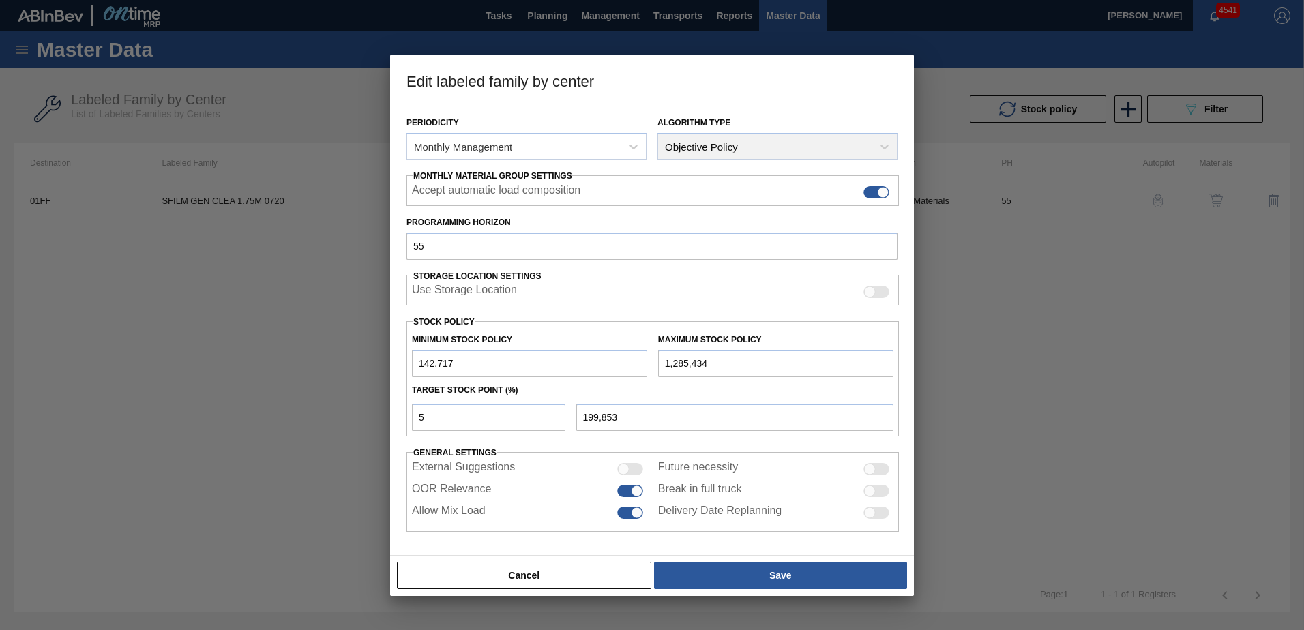
scroll to position [157, 0]
click at [870, 486] on div at bounding box center [870, 491] width 12 height 12
checkbox input "true"
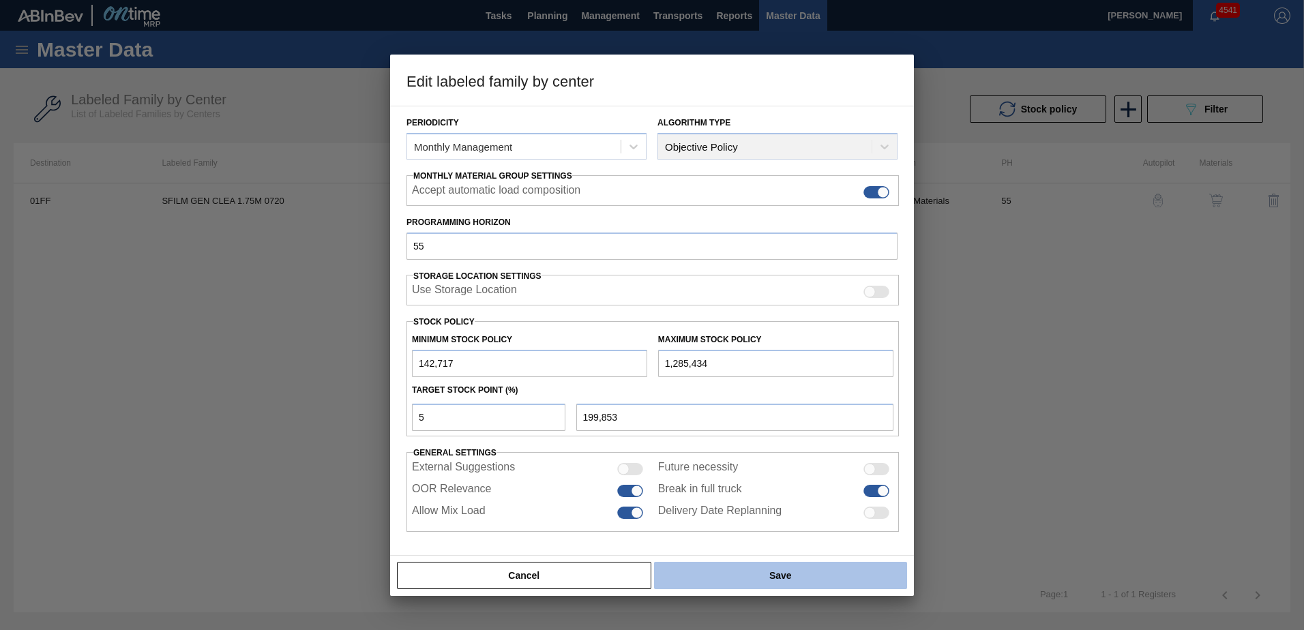
click at [721, 573] on button "Save" at bounding box center [780, 575] width 253 height 27
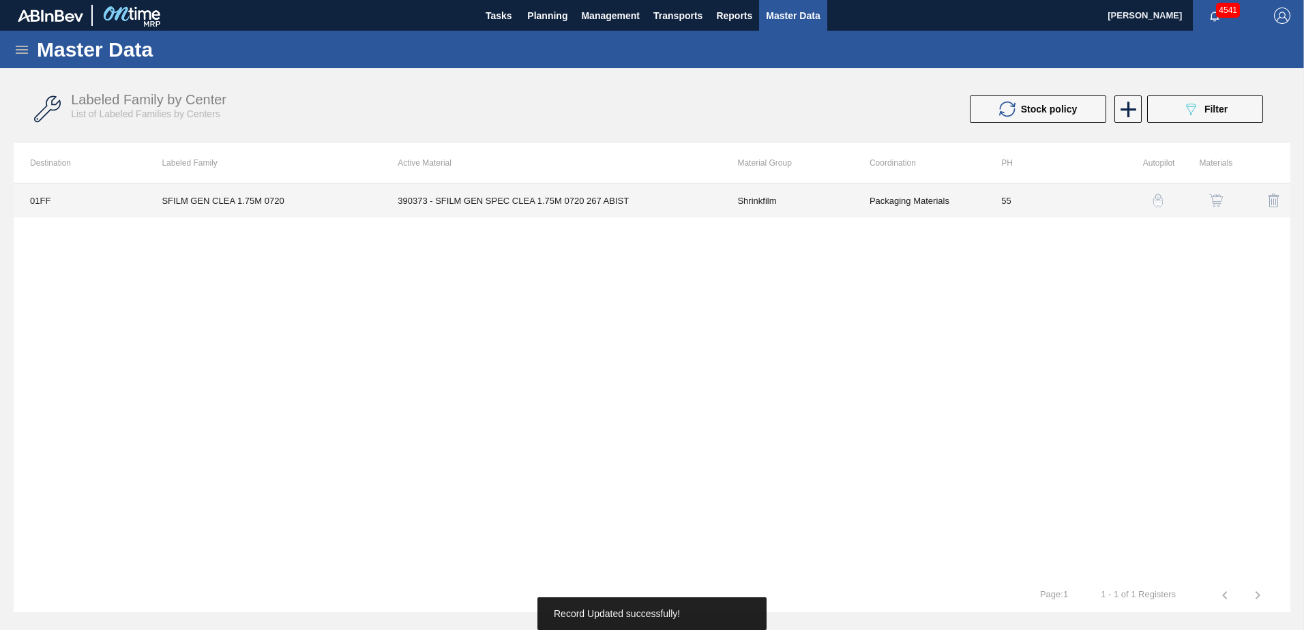
click at [626, 207] on td "390373 - SFILM GEN SPEC CLEA 1.75M 0720 267 ABIST" at bounding box center [551, 200] width 340 height 34
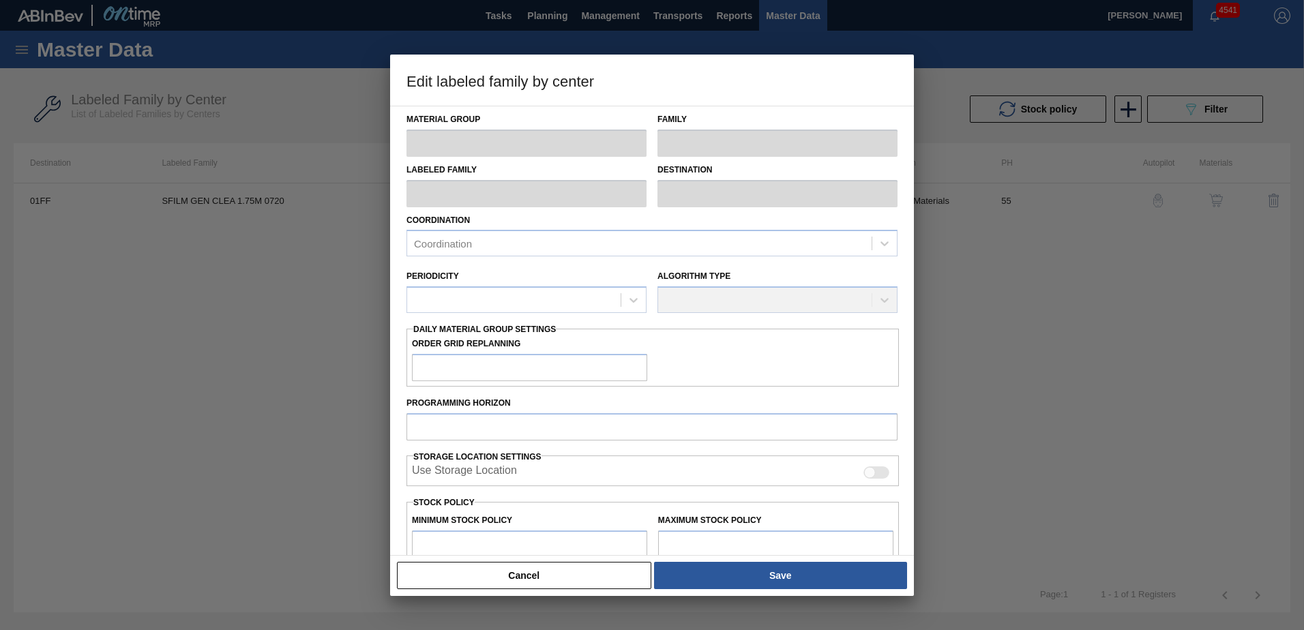
type input "Shrinkfilm"
type input "SFILM GEN CLEA 1.75M 0720"
type input "01FF - Fairfield Brewery"
type input "55"
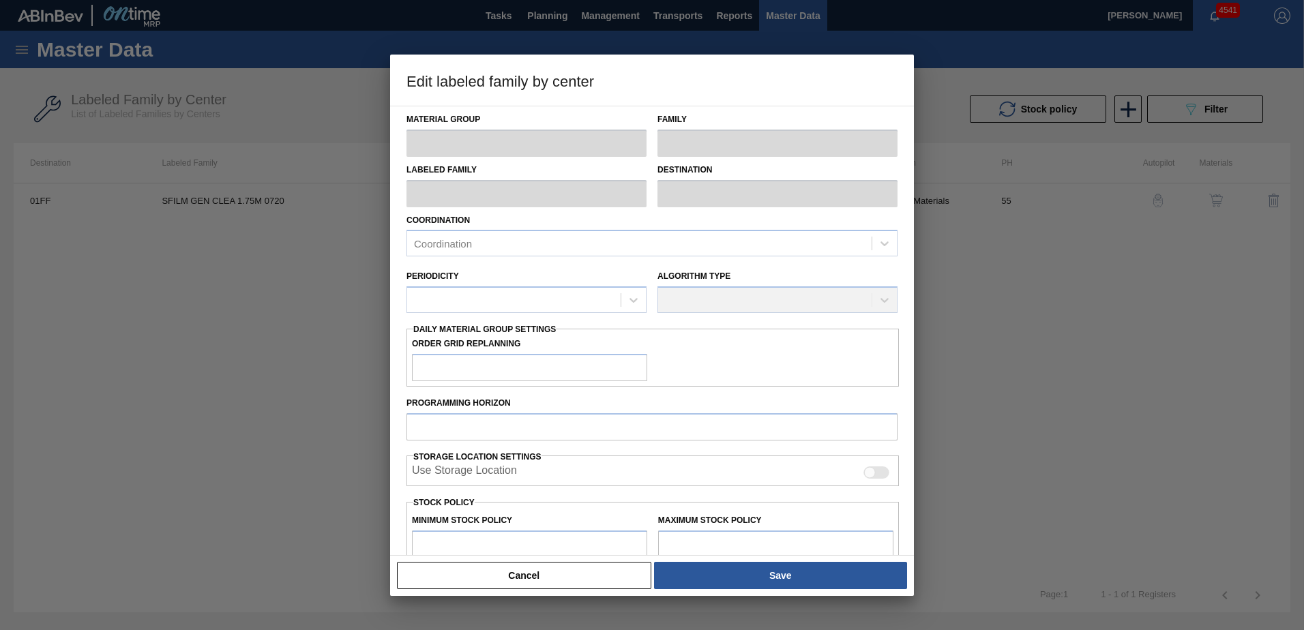
type input "142,717"
type input "1,285,434"
type input "5"
type input "199,853"
checkbox input "true"
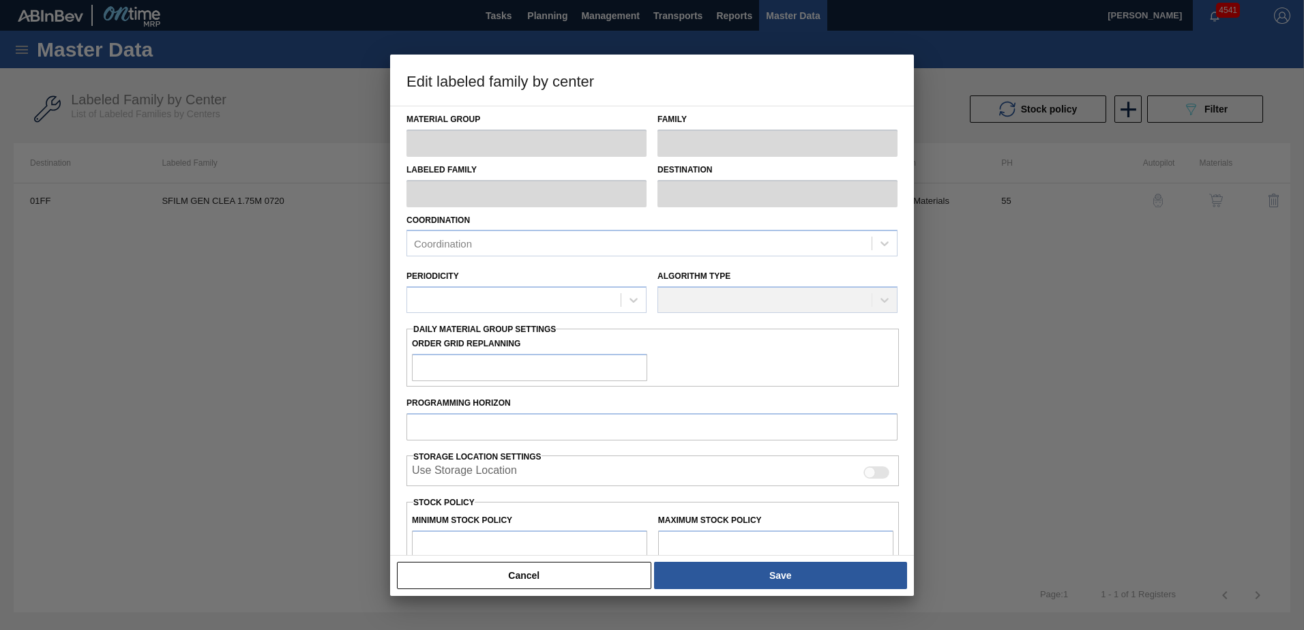
checkbox input "true"
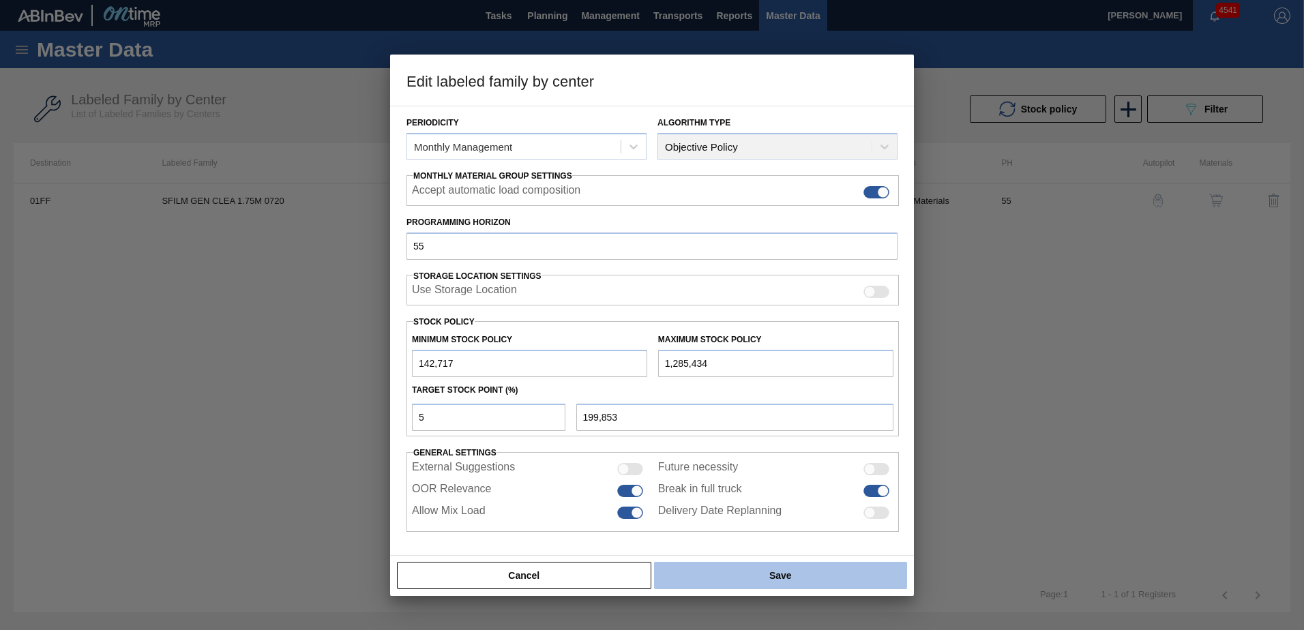
click at [739, 578] on button "Save" at bounding box center [780, 575] width 253 height 27
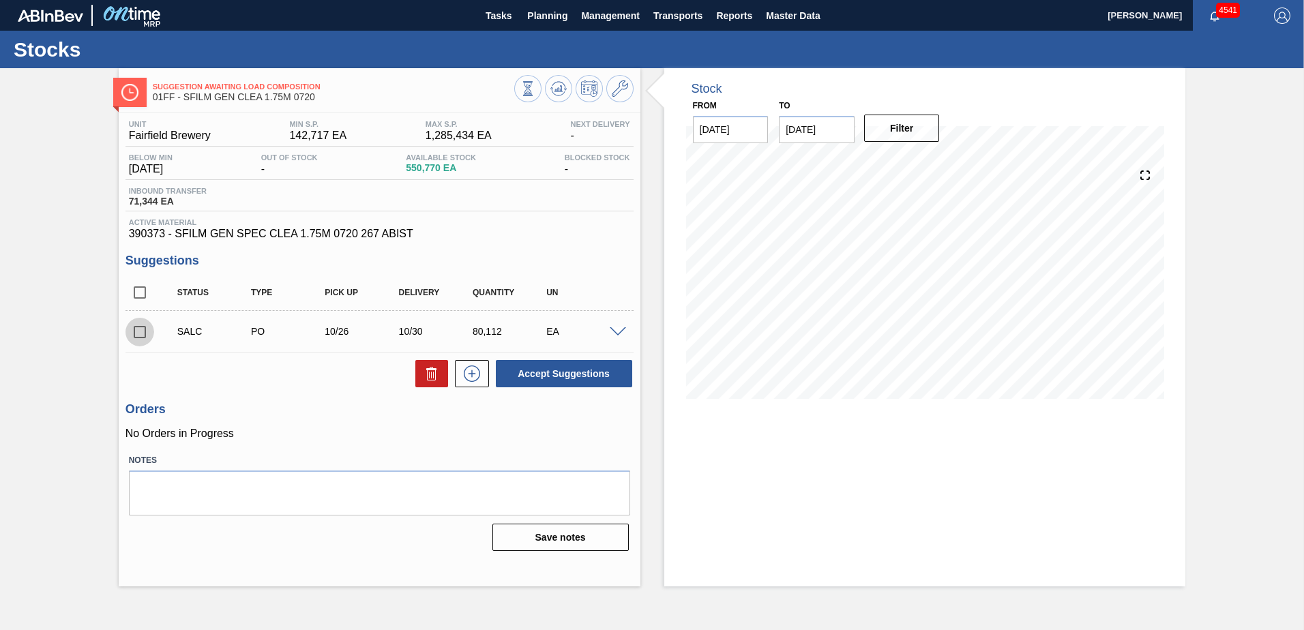
click at [139, 336] on input "checkbox" at bounding box center [140, 332] width 29 height 29
click at [437, 375] on icon at bounding box center [432, 374] width 16 height 16
checkbox input "false"
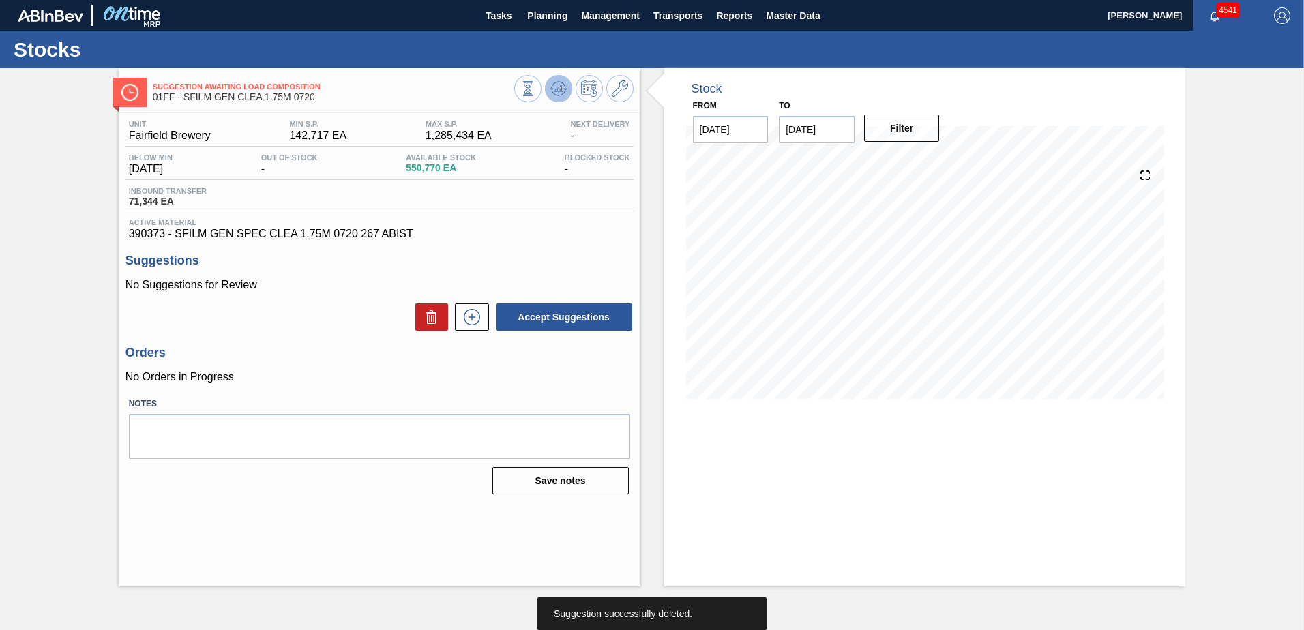
click at [555, 87] on icon at bounding box center [558, 88] width 16 height 16
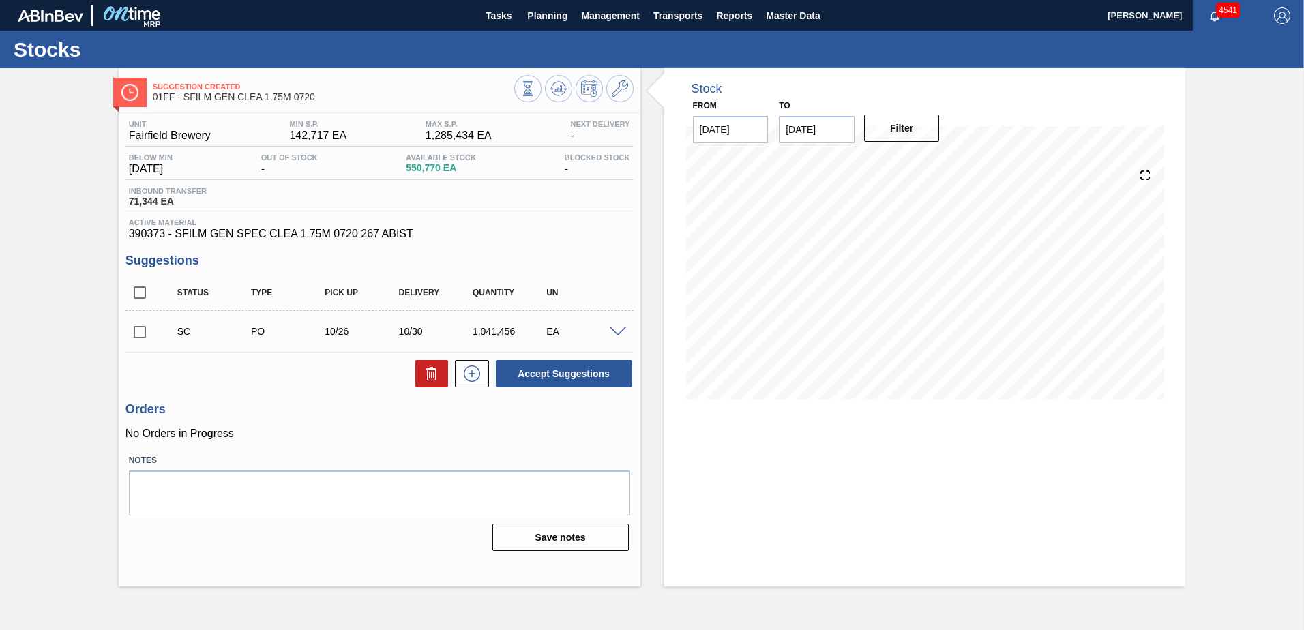
click at [272, 386] on div "Accept Suggestions" at bounding box center [380, 374] width 508 height 30
click at [143, 334] on input "checkbox" at bounding box center [140, 332] width 29 height 29
checkbox input "true"
click at [586, 376] on button "Accept Suggestions" at bounding box center [564, 373] width 136 height 27
click at [138, 334] on input "checkbox" at bounding box center [140, 332] width 29 height 29
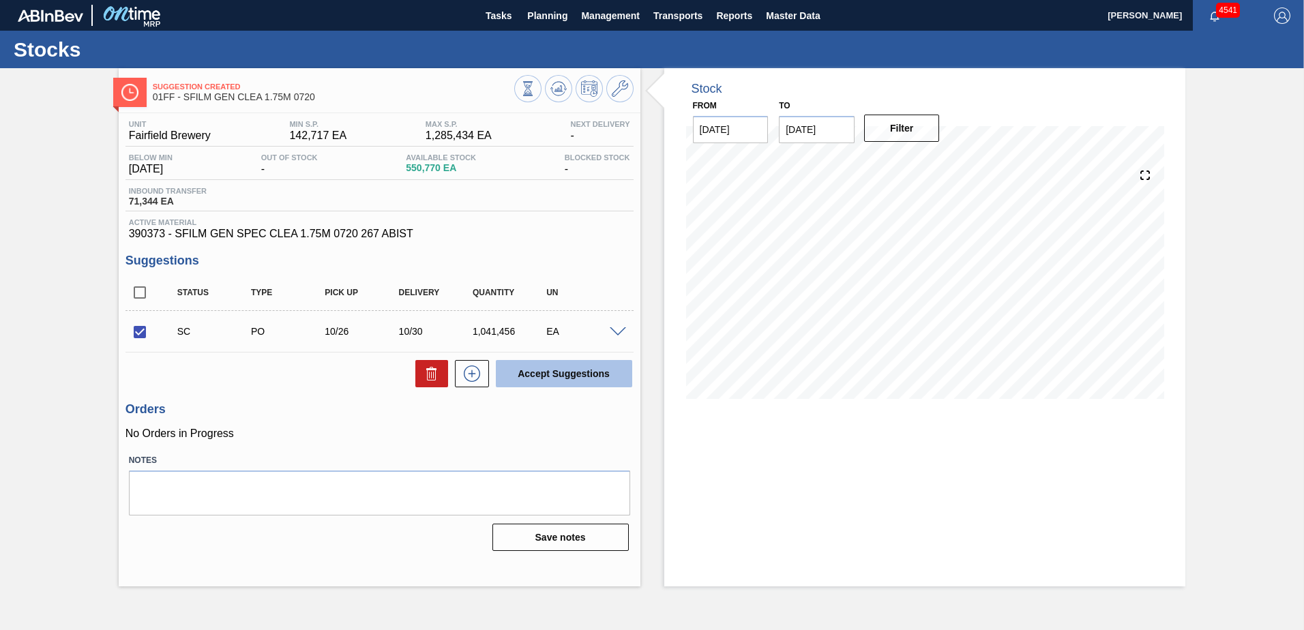
click at [589, 371] on button "Accept Suggestions" at bounding box center [564, 373] width 136 height 27
checkbox input "false"
click at [1181, 259] on div "Stock From 09/16/2025 to 10/31/2025 Filter 10/31 Stock Projection 1,134,563 SAP…" at bounding box center [925, 243] width 522 height 351
click at [542, 18] on span "Planning" at bounding box center [547, 16] width 40 height 16
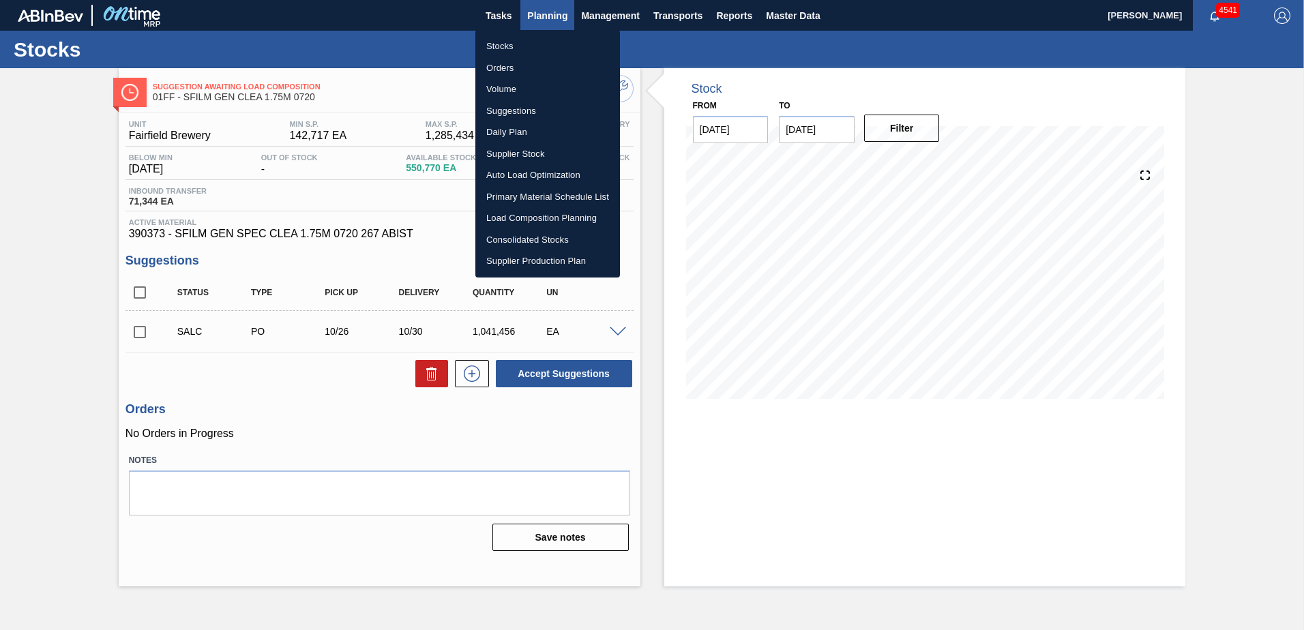
click at [542, 18] on div at bounding box center [652, 315] width 1304 height 630
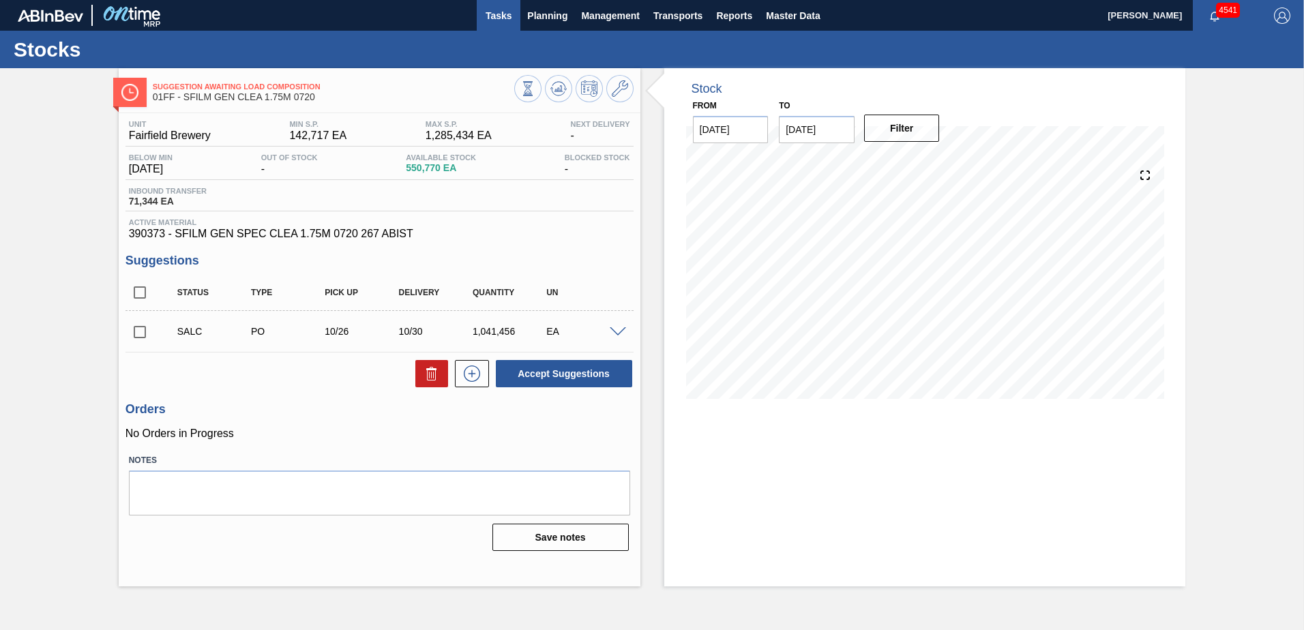
click at [501, 13] on span "Tasks" at bounding box center [499, 16] width 30 height 16
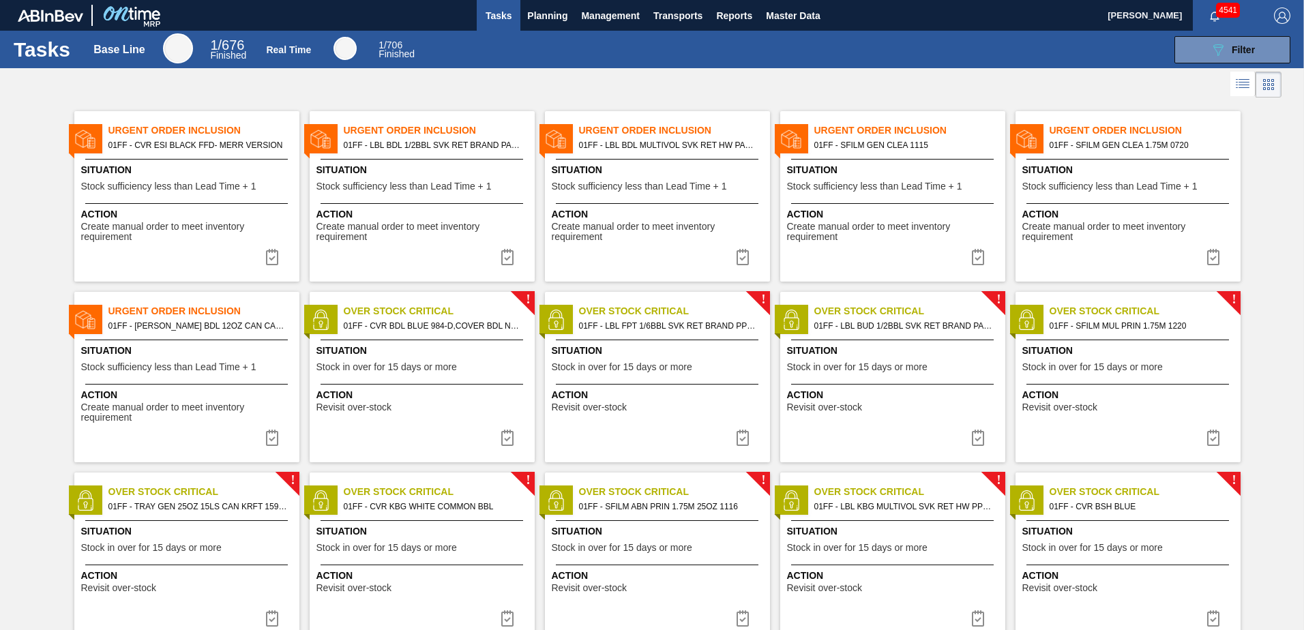
click at [198, 395] on span "Action" at bounding box center [188, 395] width 215 height 14
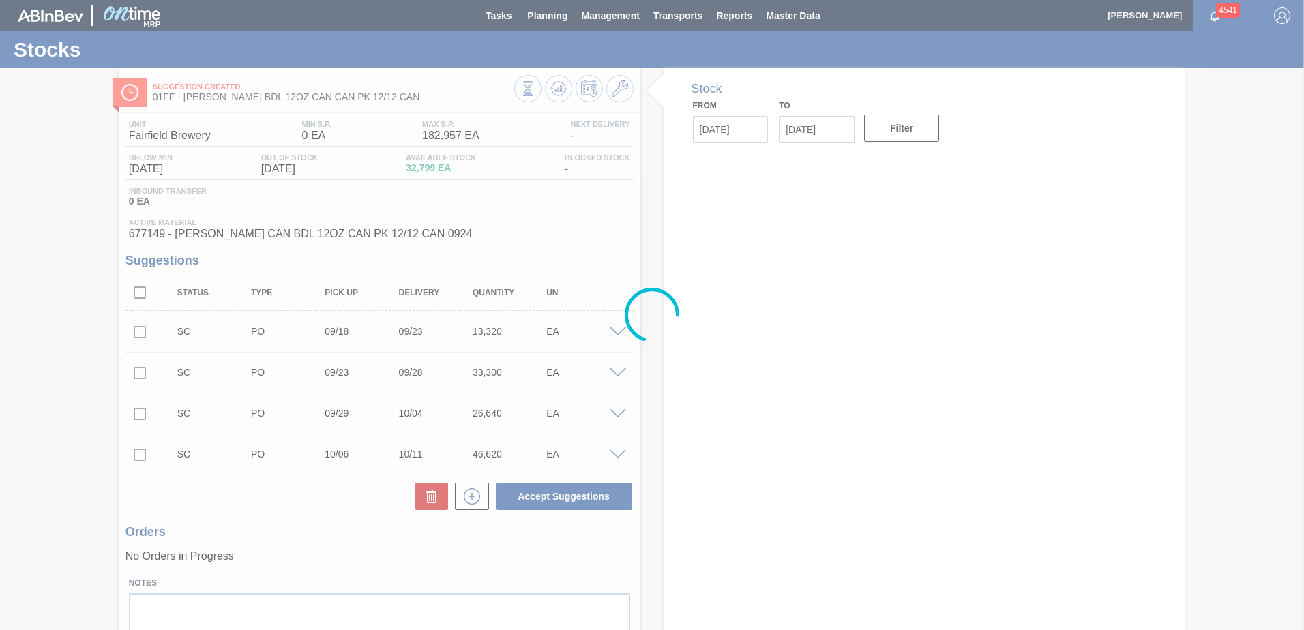
click at [45, 345] on div at bounding box center [652, 315] width 1304 height 630
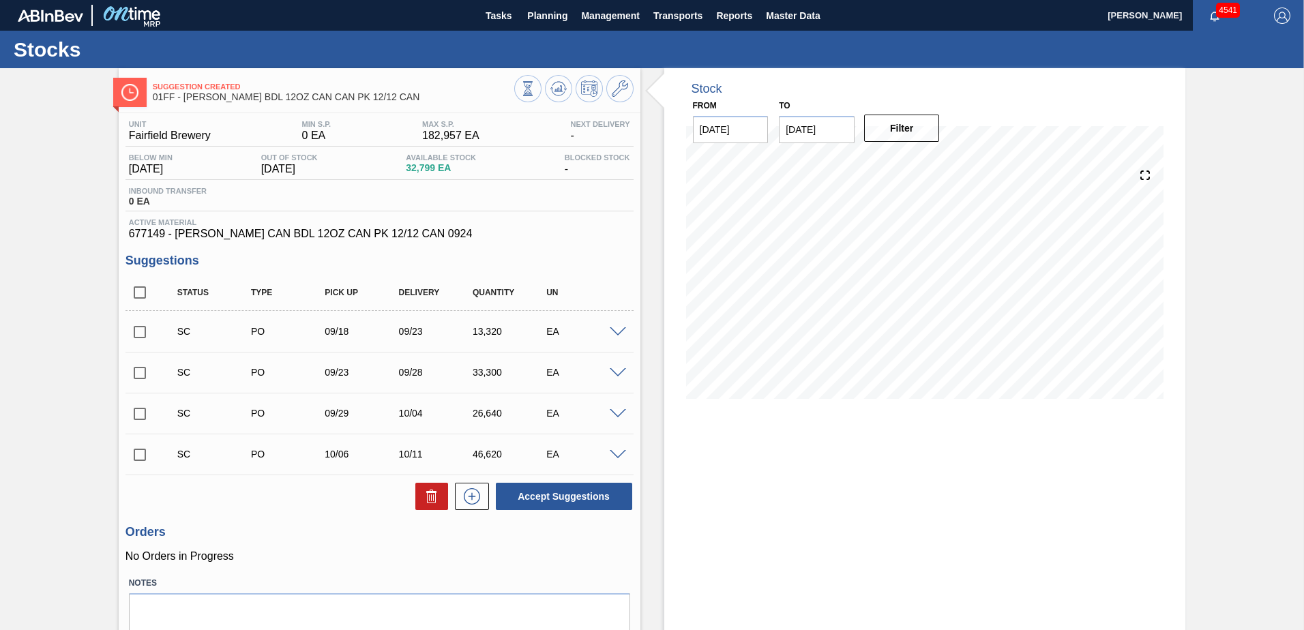
click at [61, 353] on div "Suggestion Created 01FF - CARR BDL 12OZ CAN CAN PK 12/12 CAN Unit Fairfield Bre…" at bounding box center [652, 376] width 1304 height 617
click at [138, 282] on input "checkbox" at bounding box center [140, 292] width 29 height 29
checkbox input "true"
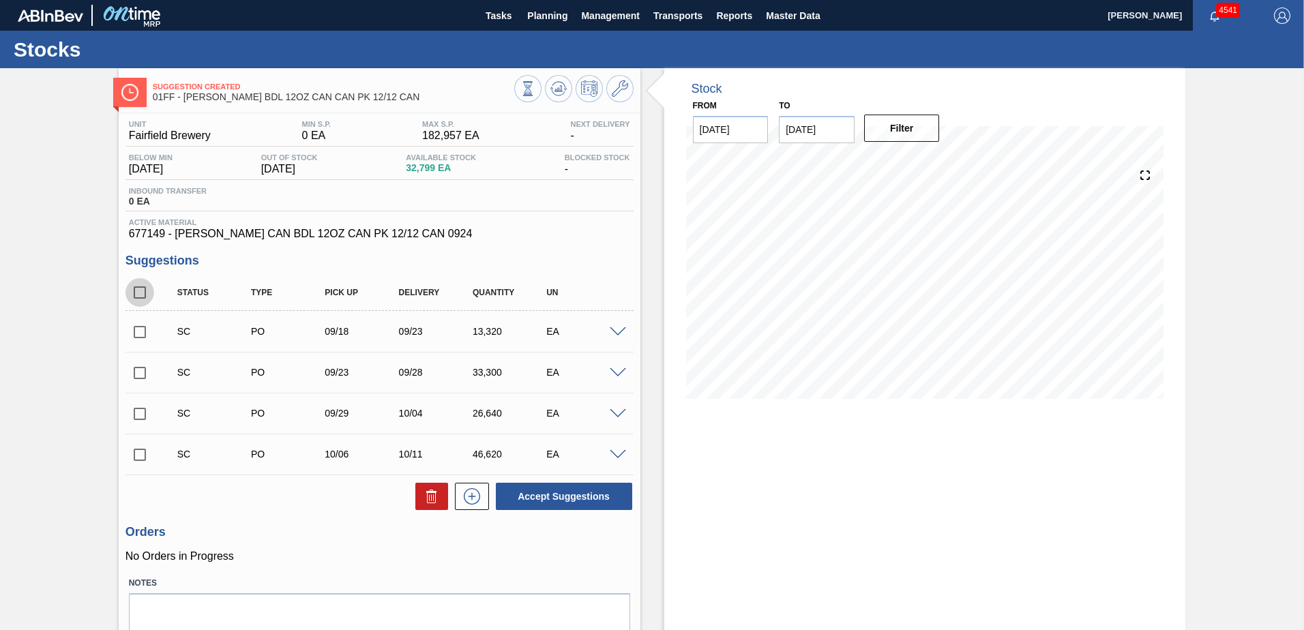
checkbox input "true"
click at [598, 492] on button "Accept Suggestions" at bounding box center [564, 496] width 136 height 27
checkbox input "false"
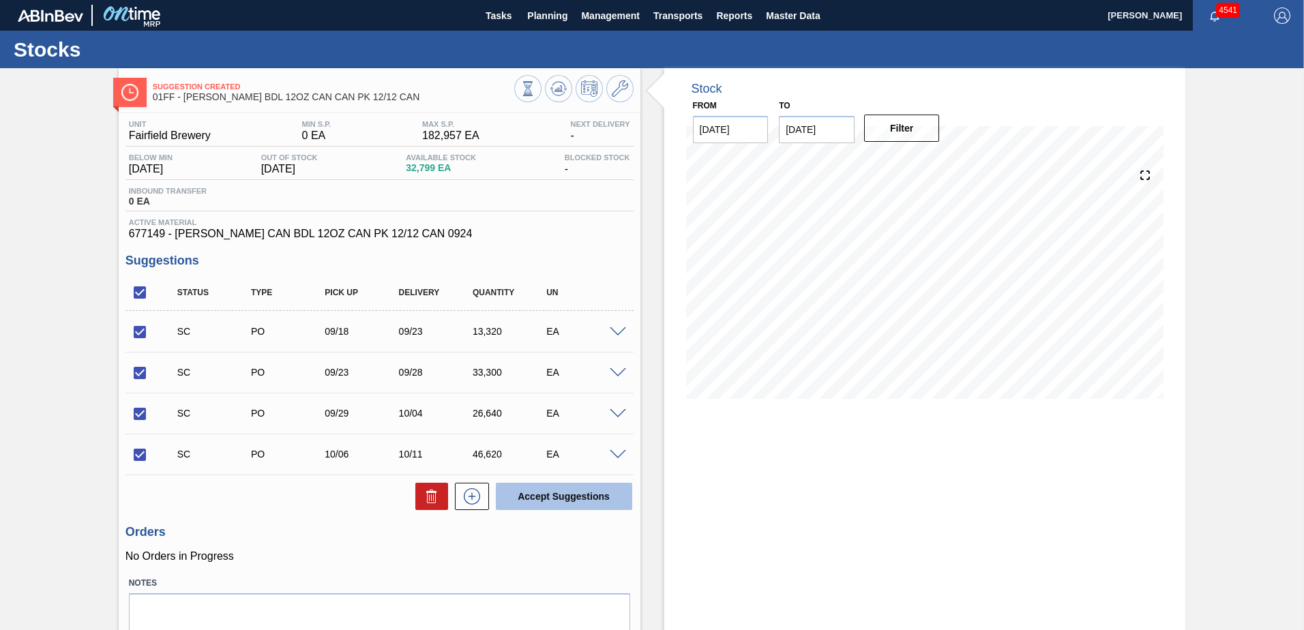
checkbox input "false"
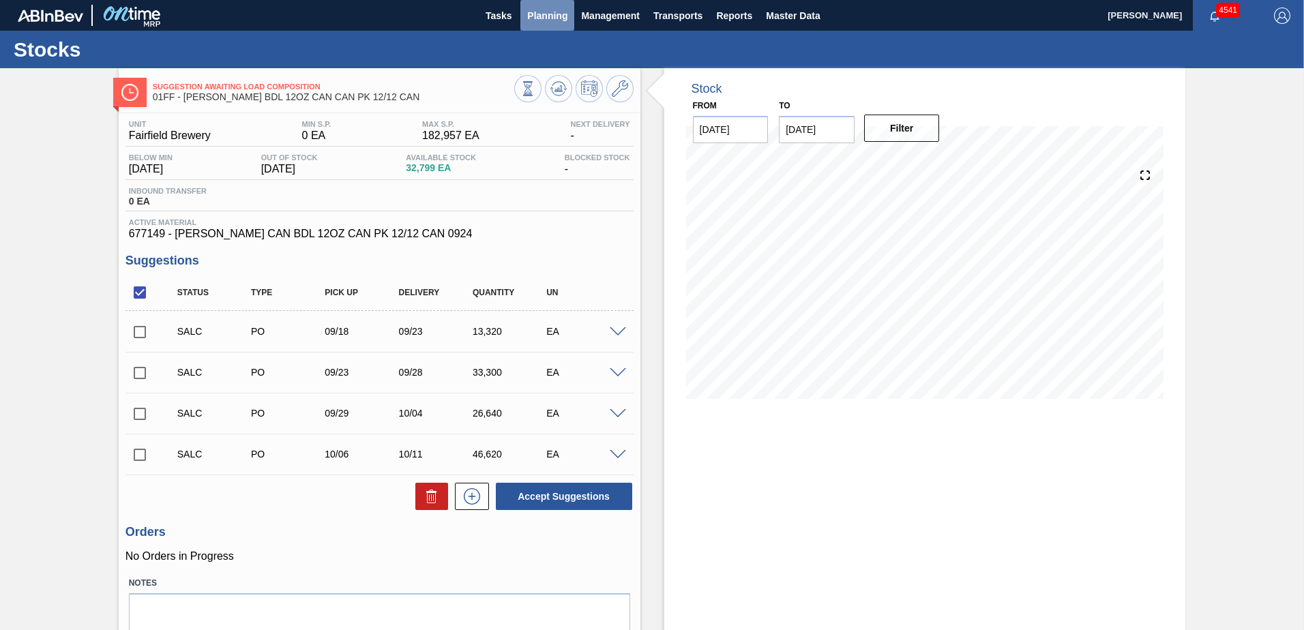
click at [542, 12] on span "Planning" at bounding box center [547, 16] width 40 height 16
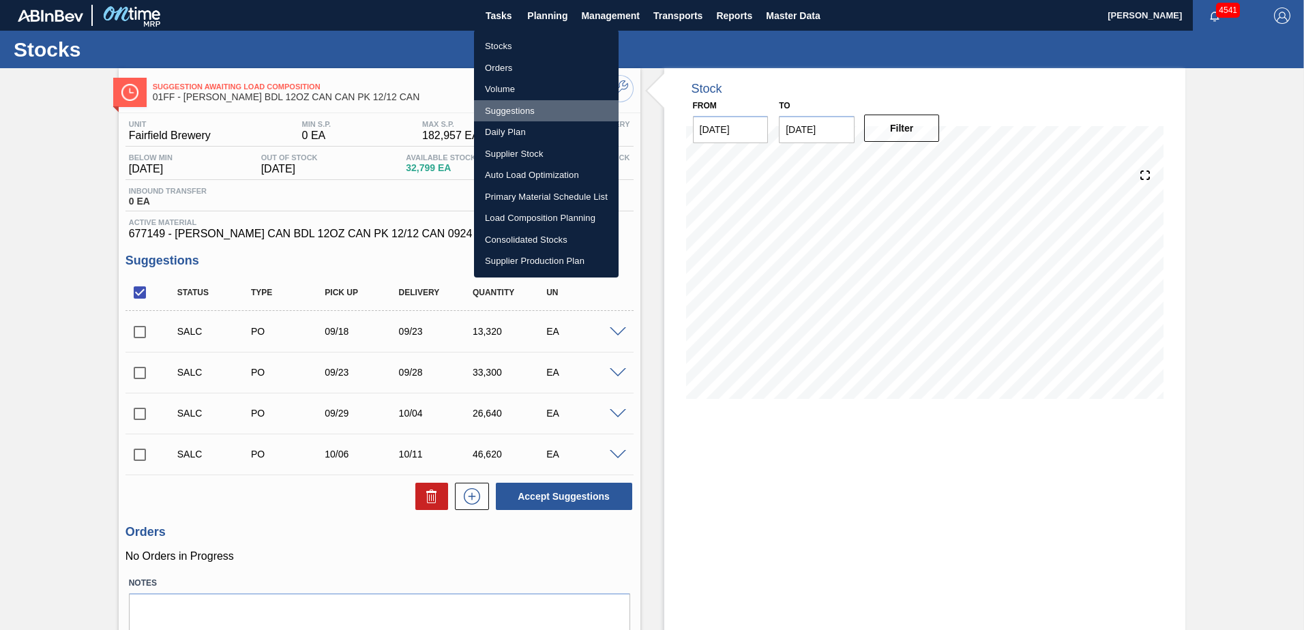
click at [511, 107] on li "Suggestions" at bounding box center [546, 111] width 145 height 22
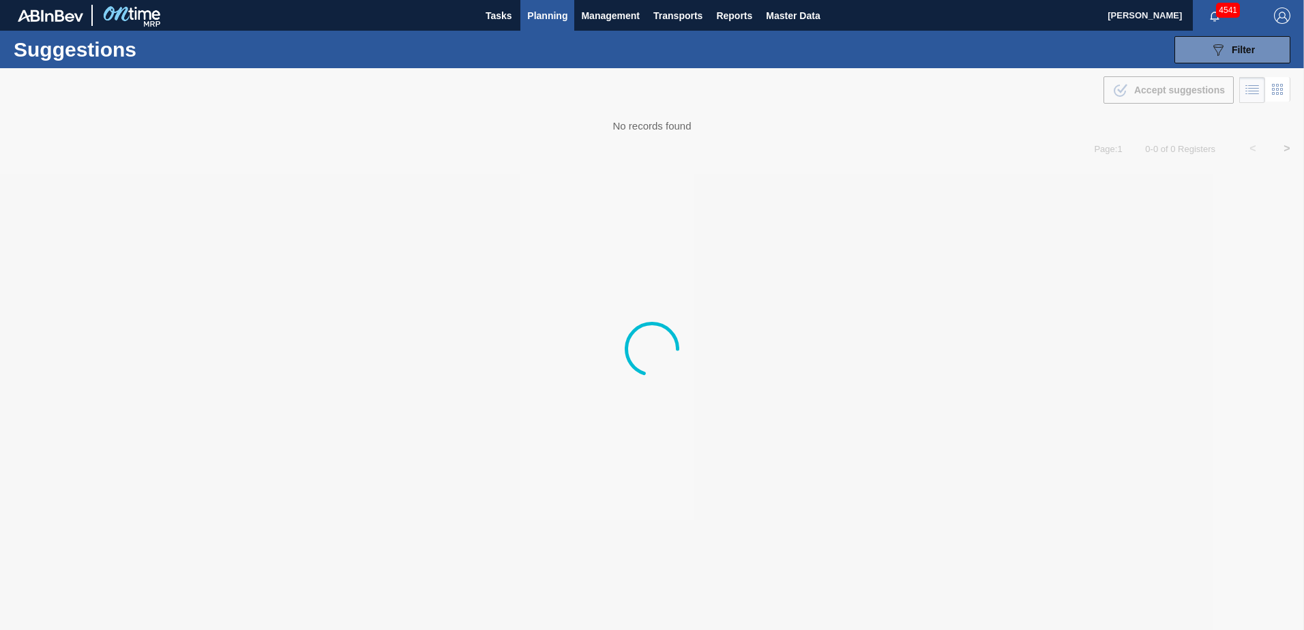
type from "09/09/2025"
type to "[DATE]"
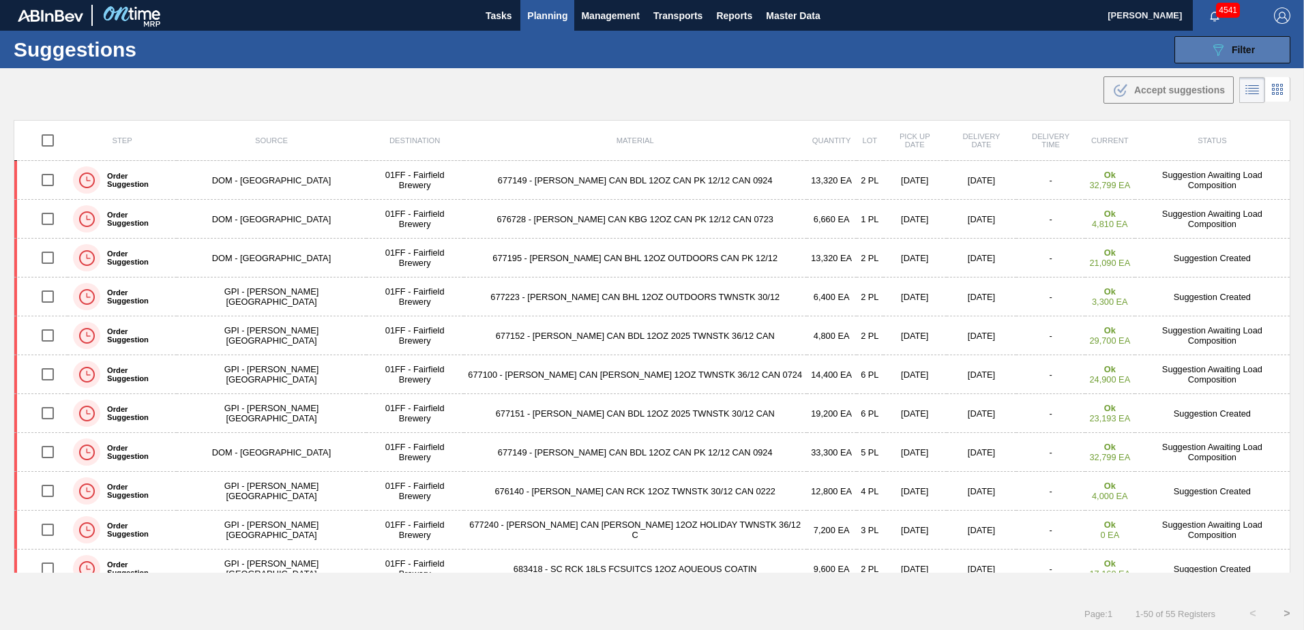
click at [1241, 44] on span "Filter" at bounding box center [1243, 49] width 23 height 11
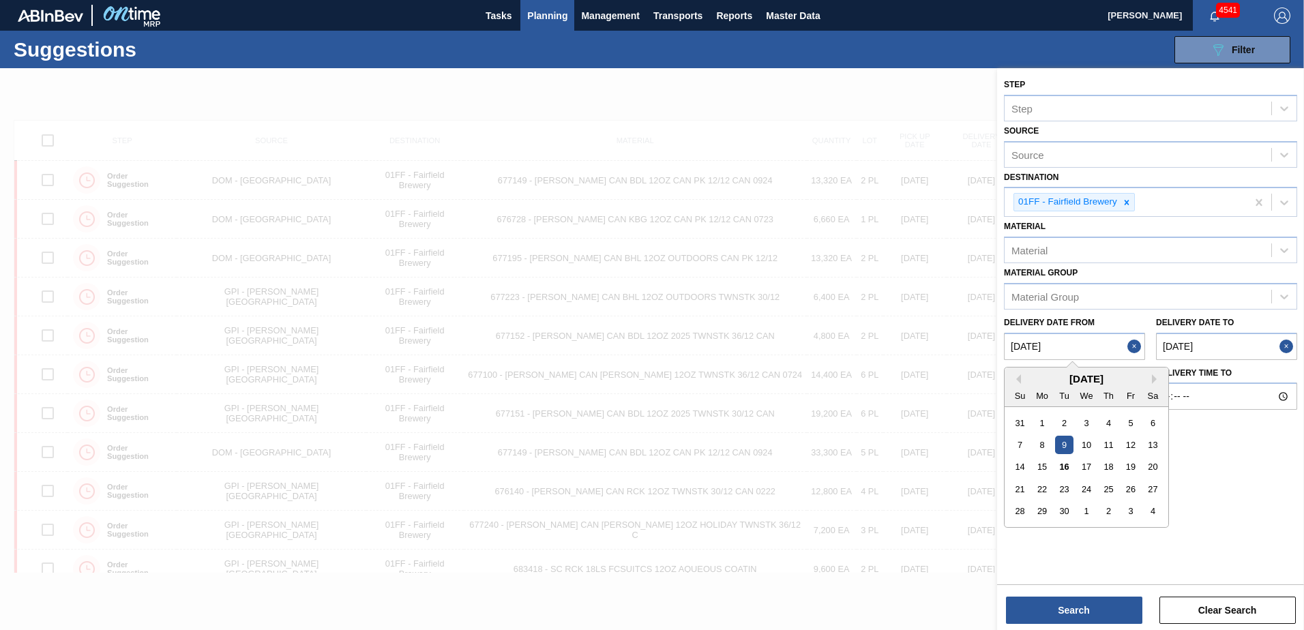
click at [1080, 353] on from "09/09/2025" at bounding box center [1074, 346] width 141 height 27
click at [1046, 468] on div "15" at bounding box center [1042, 467] width 18 height 18
type from "[DATE]"
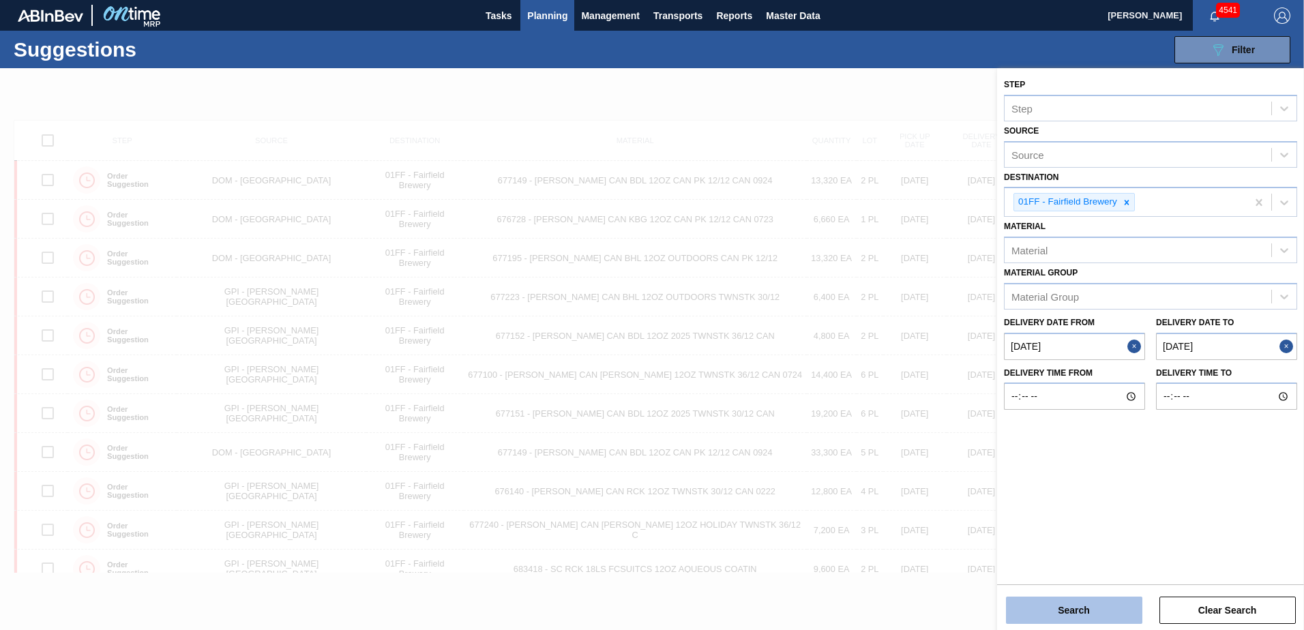
click at [1086, 613] on button "Search" at bounding box center [1074, 610] width 136 height 27
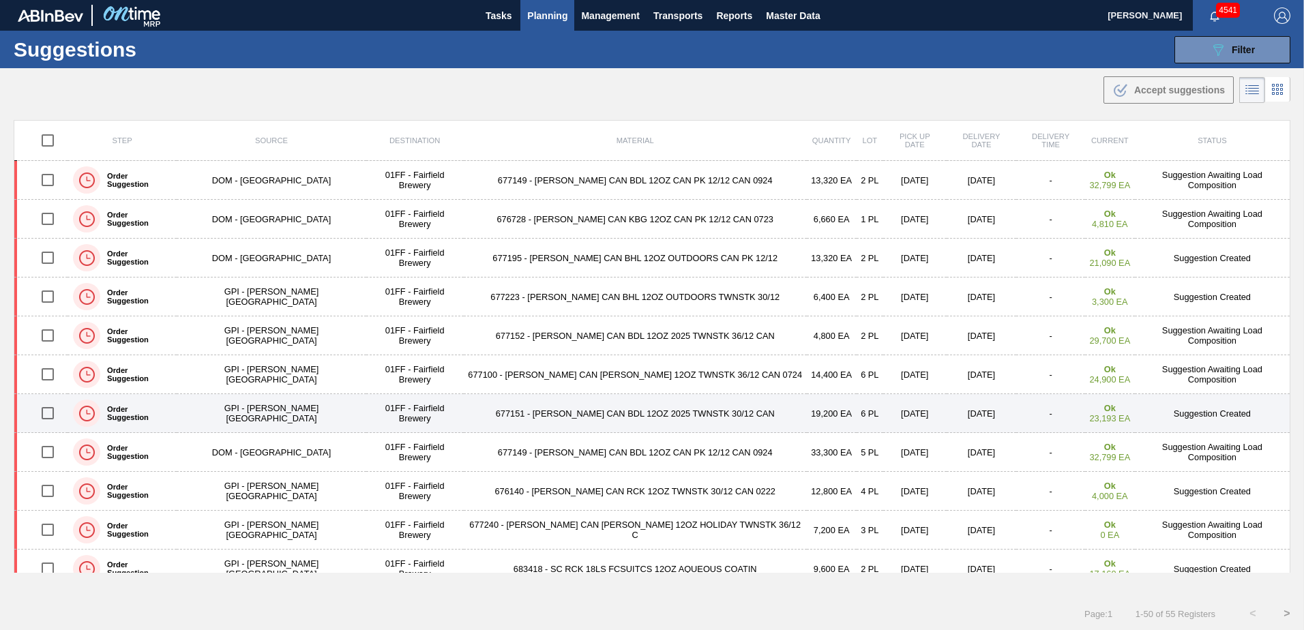
click at [52, 409] on input "checkbox" at bounding box center [47, 413] width 29 height 29
click at [55, 411] on input "checkbox" at bounding box center [47, 413] width 29 height 29
checkbox input "false"
click at [528, 408] on td "677151 - [PERSON_NAME] CAN BDL 12OZ 2025 TWNSTK 30/12 CAN" at bounding box center [635, 413] width 343 height 39
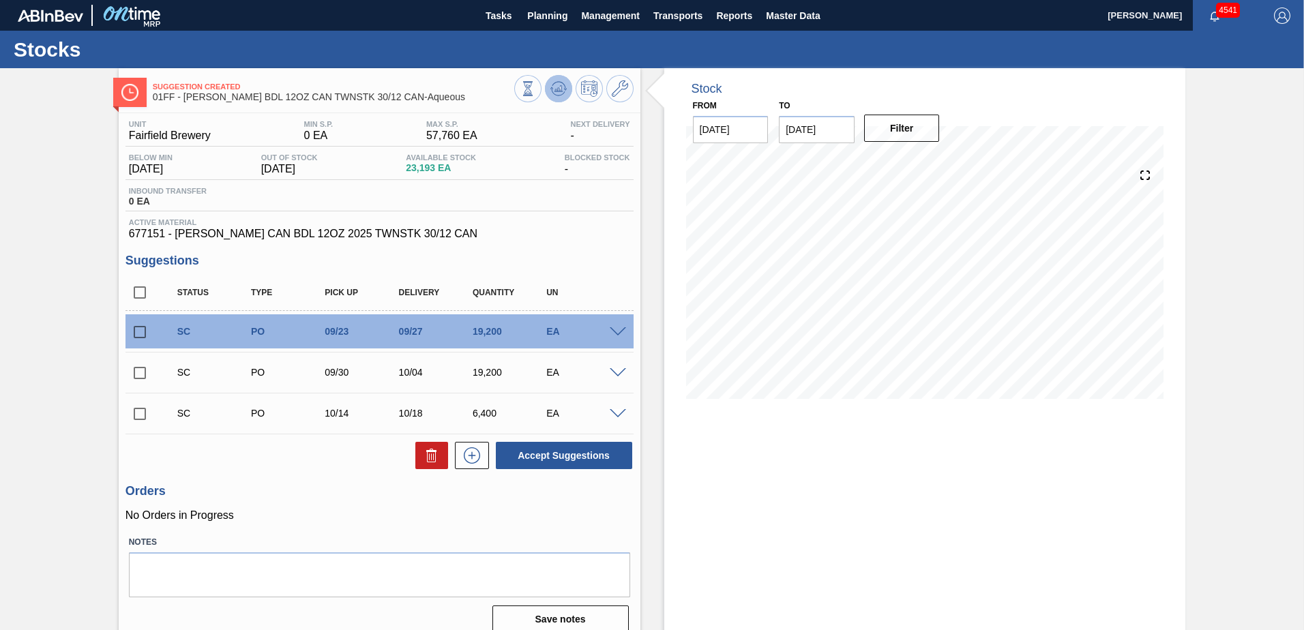
click at [559, 89] on polygon at bounding box center [559, 88] width 1 height 5
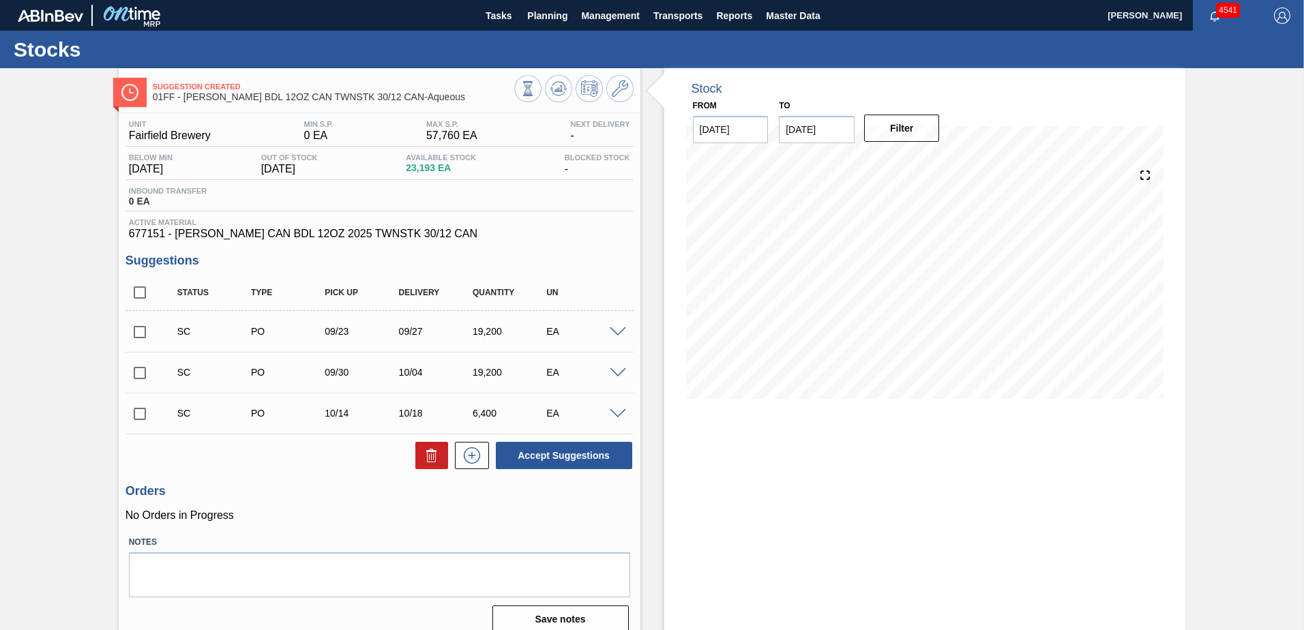
click at [138, 297] on input "checkbox" at bounding box center [140, 292] width 29 height 29
checkbox input "true"
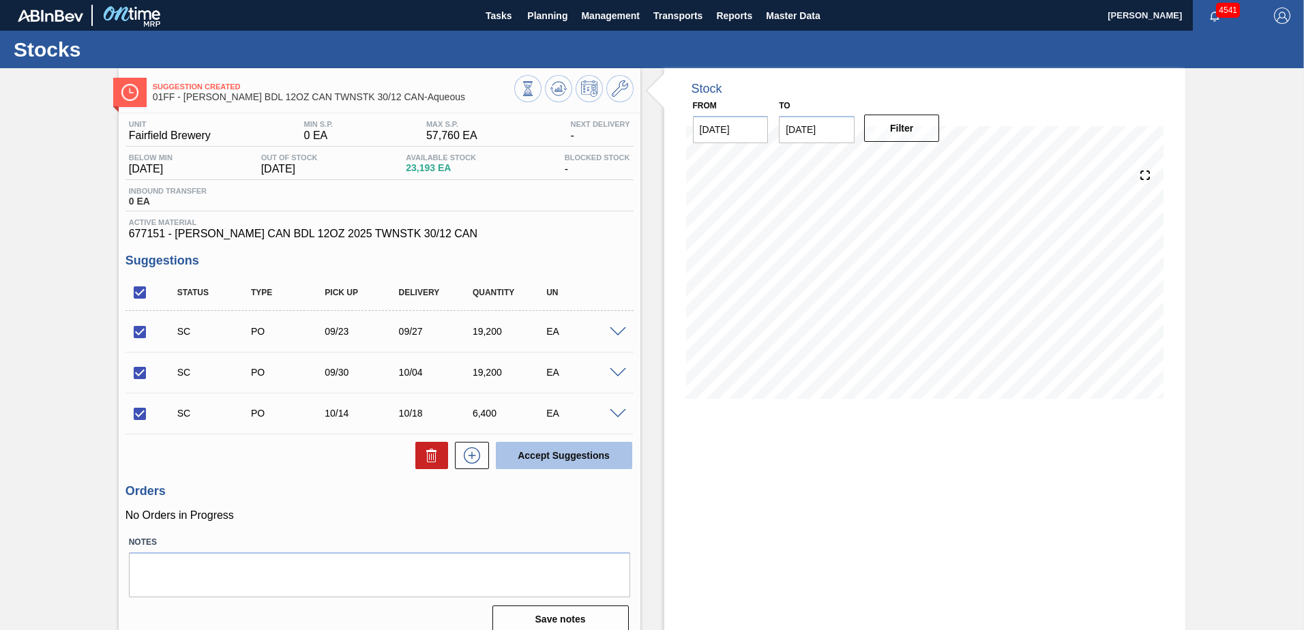
click at [540, 456] on button "Accept Suggestions" at bounding box center [564, 455] width 136 height 27
checkbox input "false"
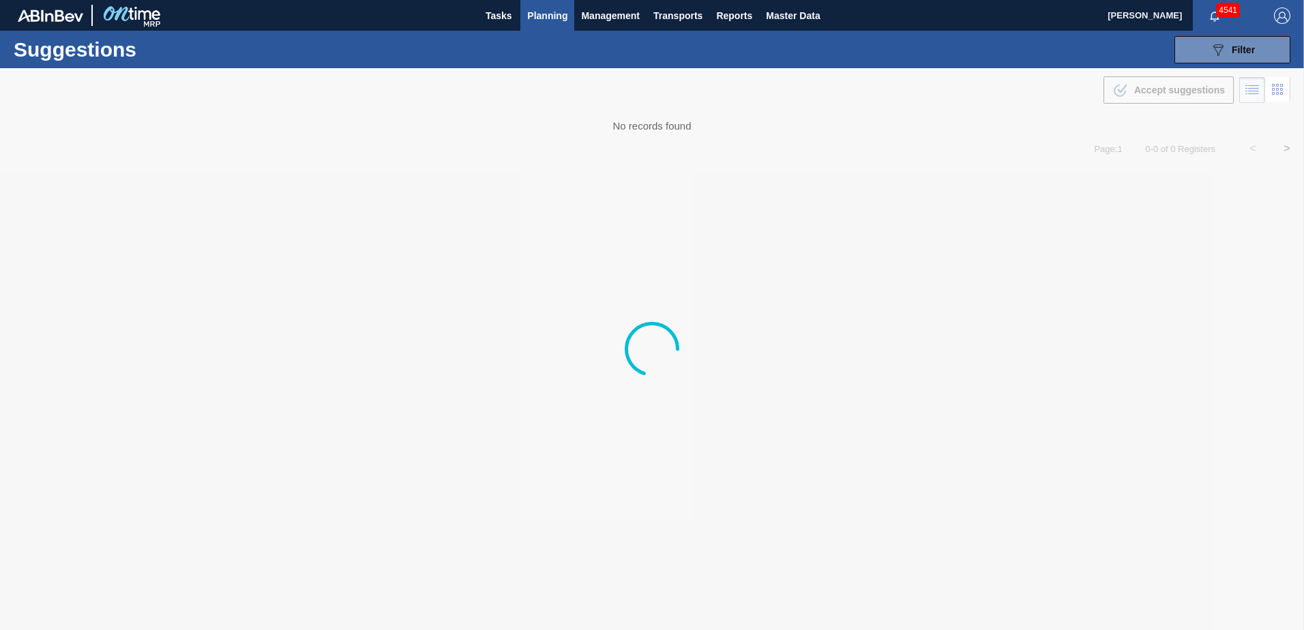
type from "[DATE]"
type to "[DATE]"
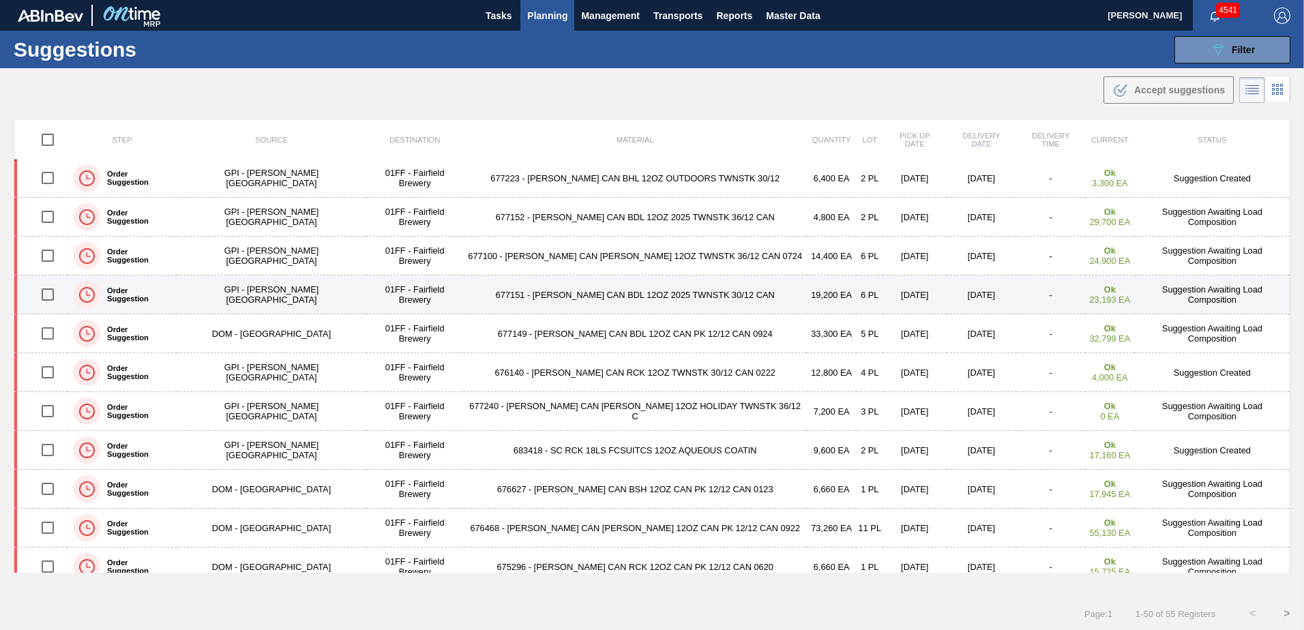
scroll to position [136, 0]
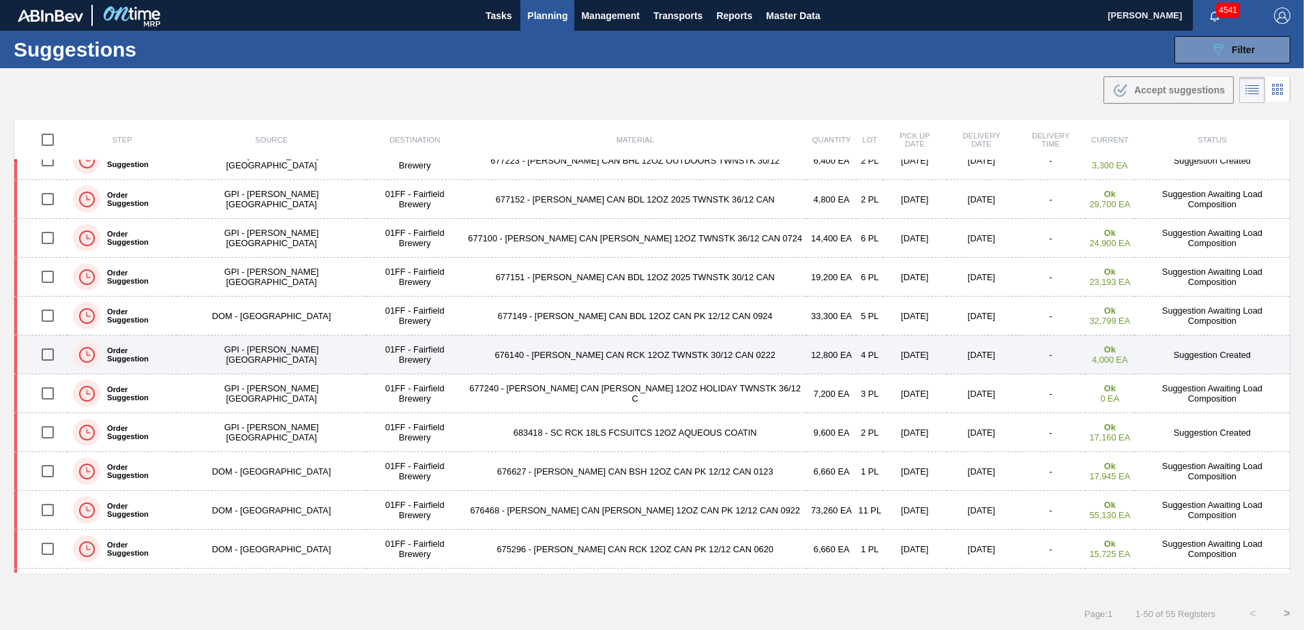
click at [46, 359] on input "checkbox" at bounding box center [47, 354] width 29 height 29
checkbox input "true"
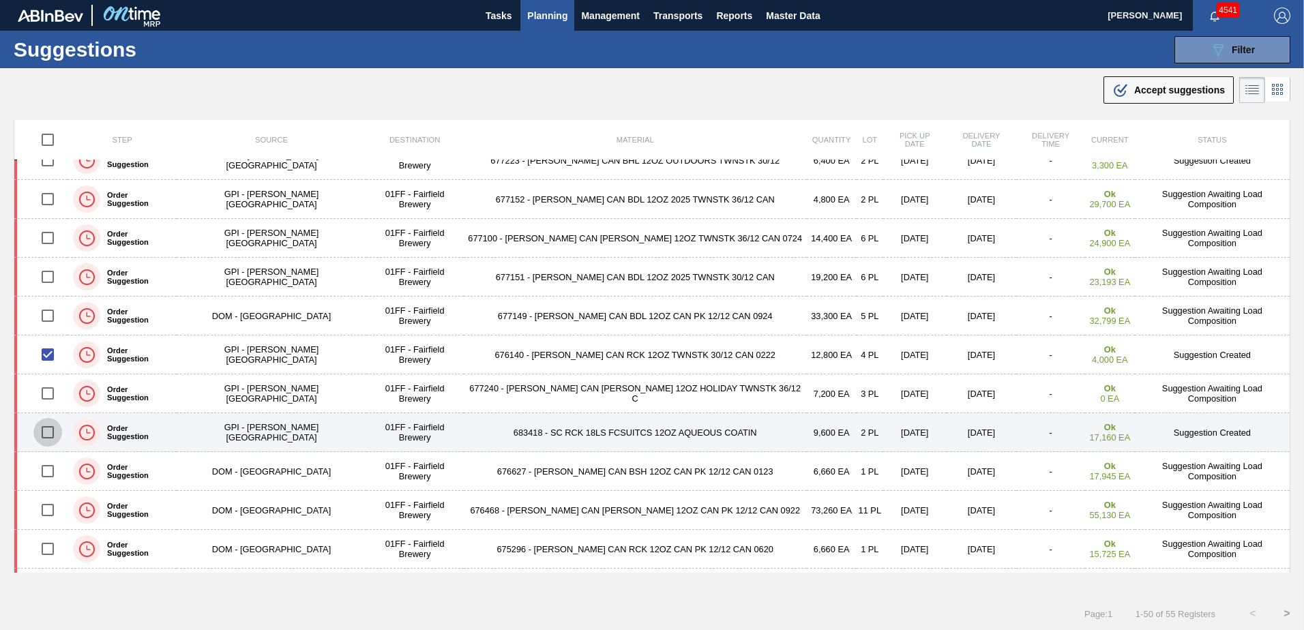
click at [52, 433] on input "checkbox" at bounding box center [47, 432] width 29 height 29
checkbox input "true"
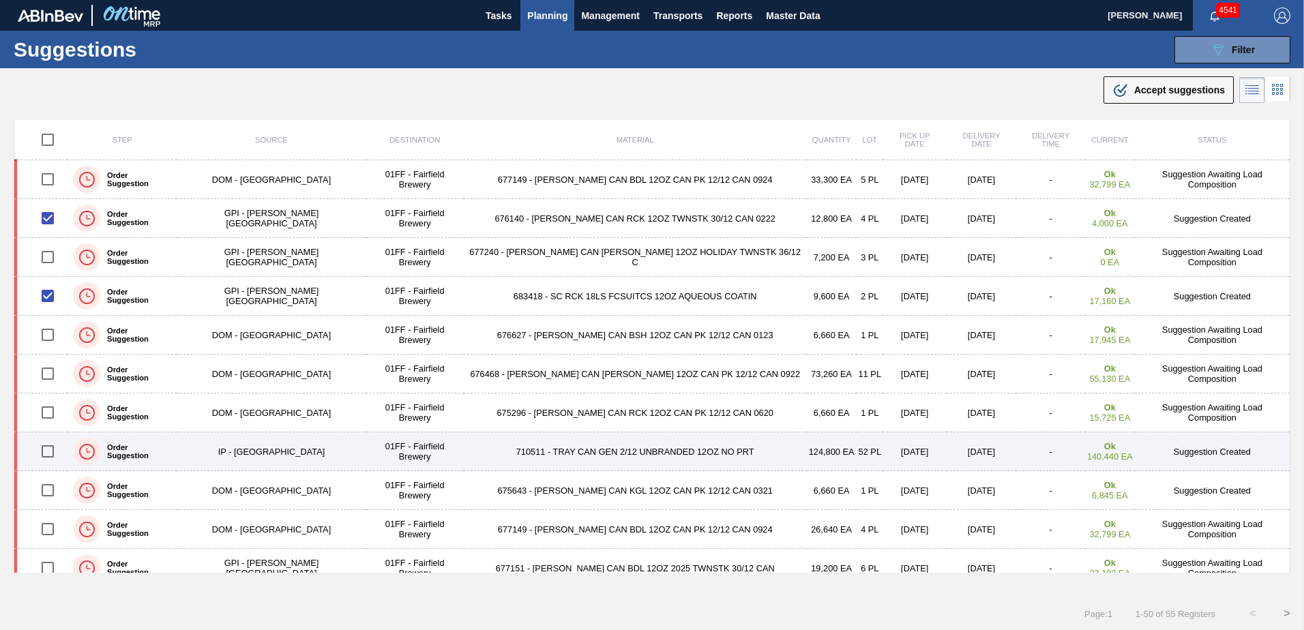
scroll to position [341, 0]
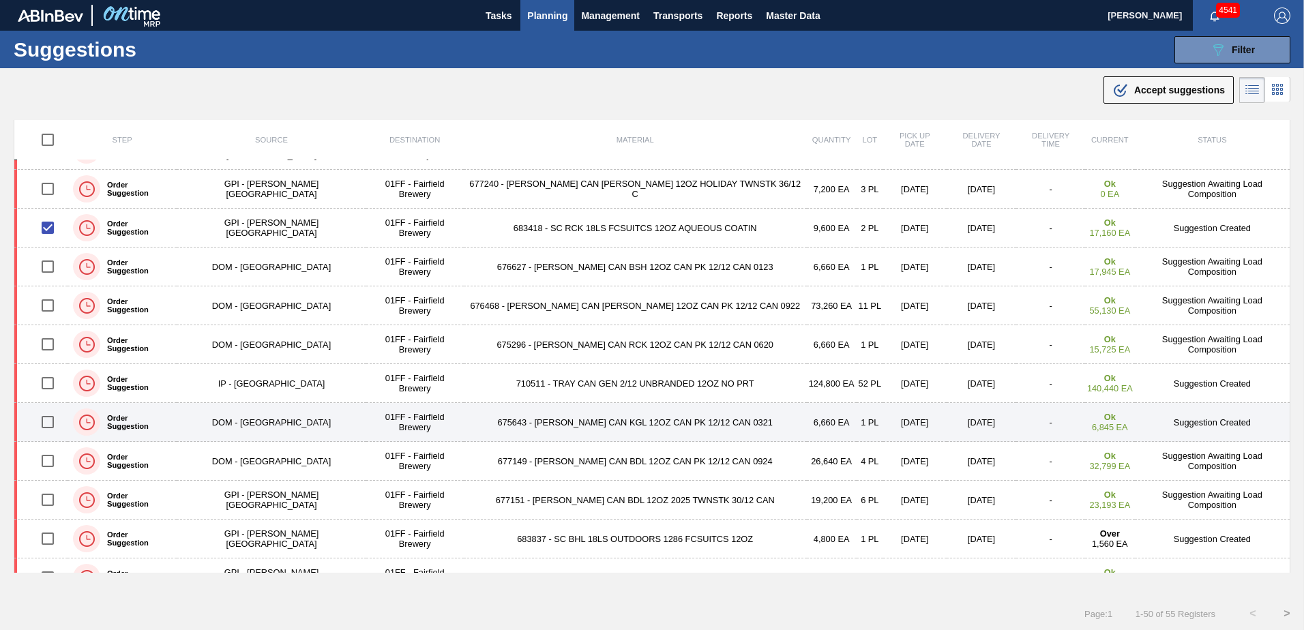
click at [50, 424] on input "checkbox" at bounding box center [47, 422] width 29 height 29
checkbox input "true"
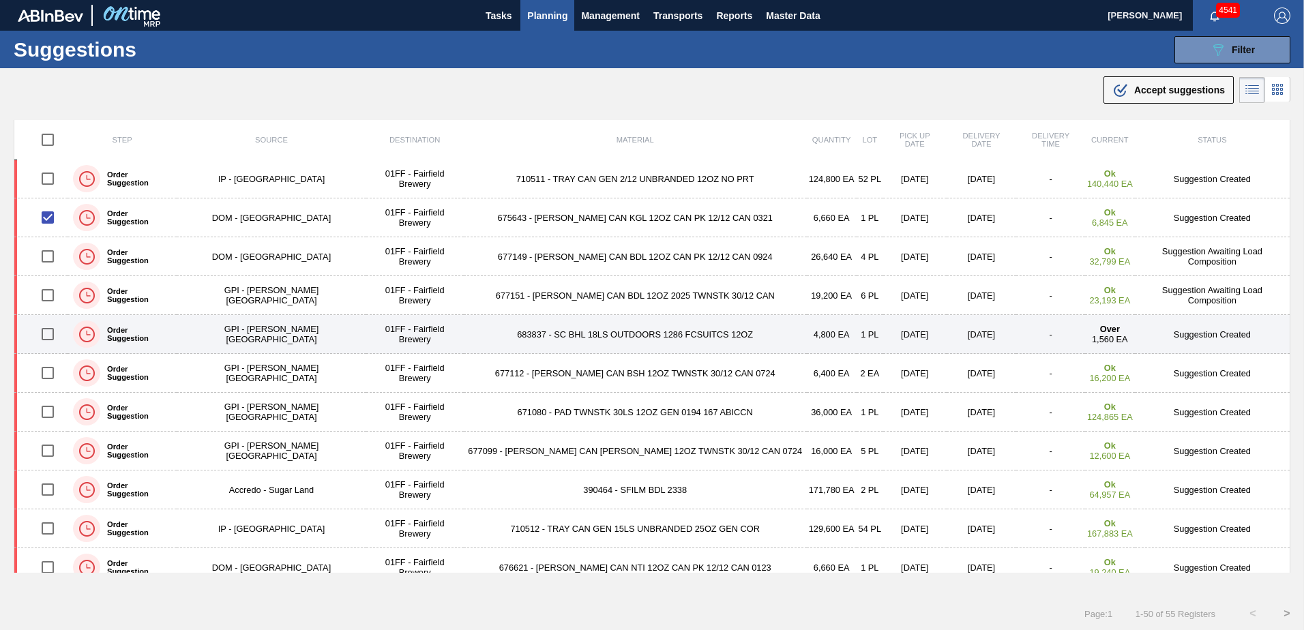
scroll to position [614, 0]
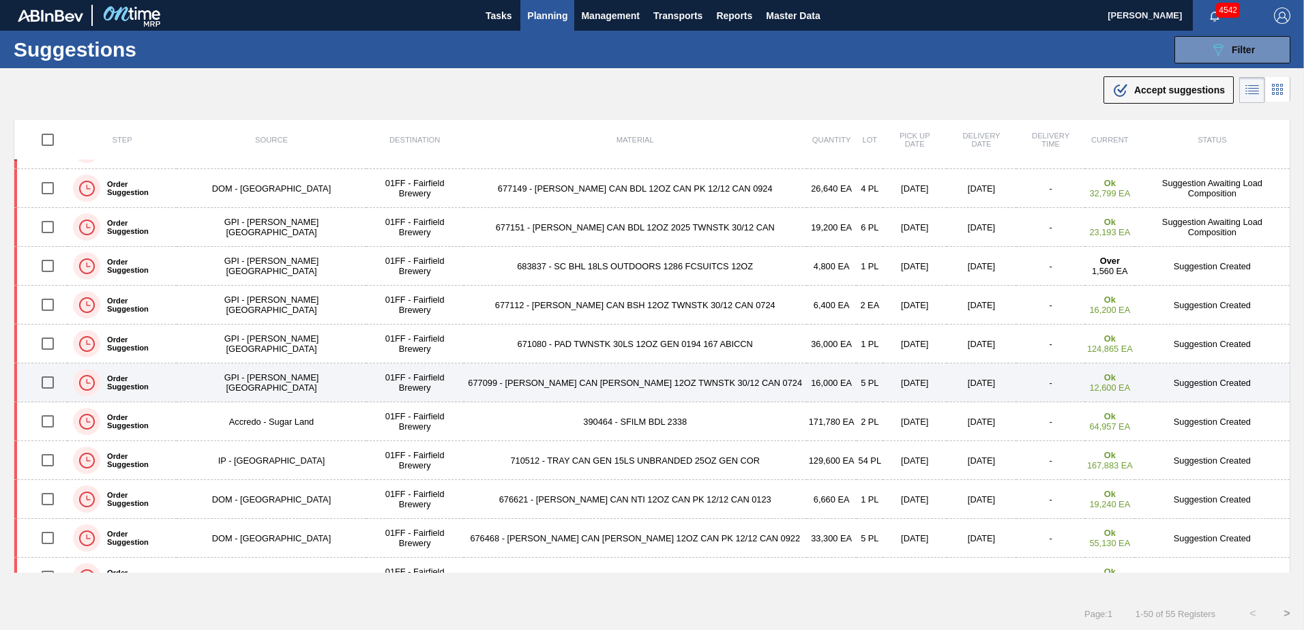
click at [48, 383] on input "checkbox" at bounding box center [47, 382] width 29 height 29
checkbox input "true"
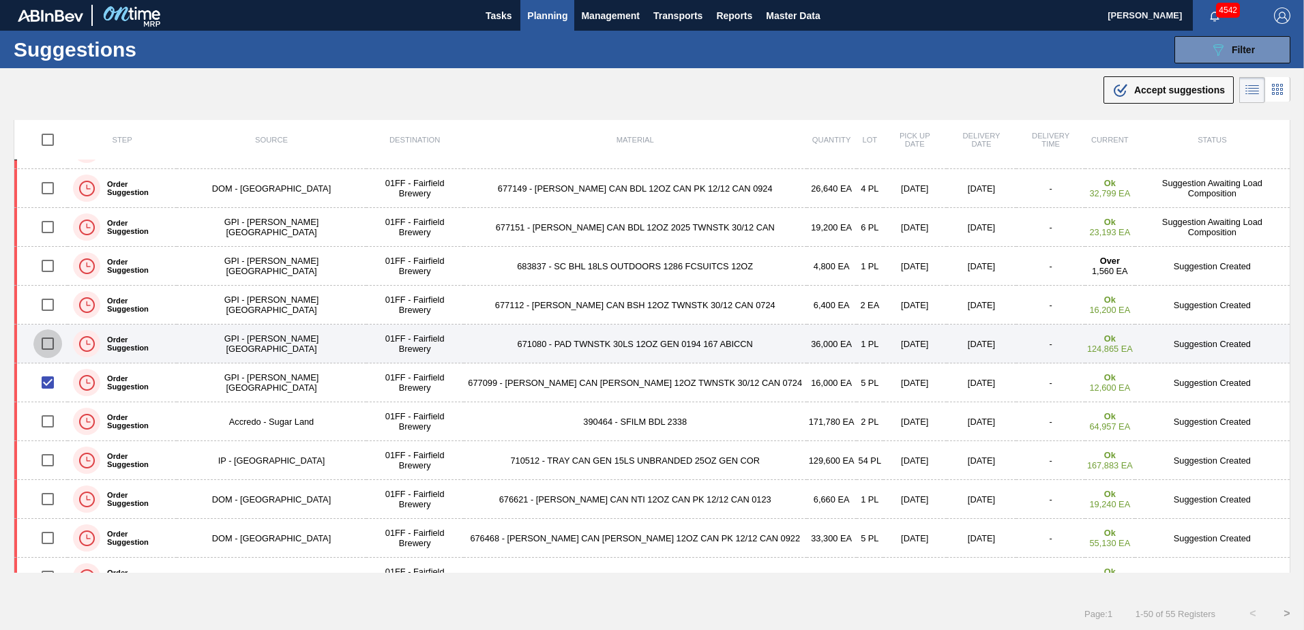
click at [48, 340] on input "checkbox" at bounding box center [47, 343] width 29 height 29
checkbox input "true"
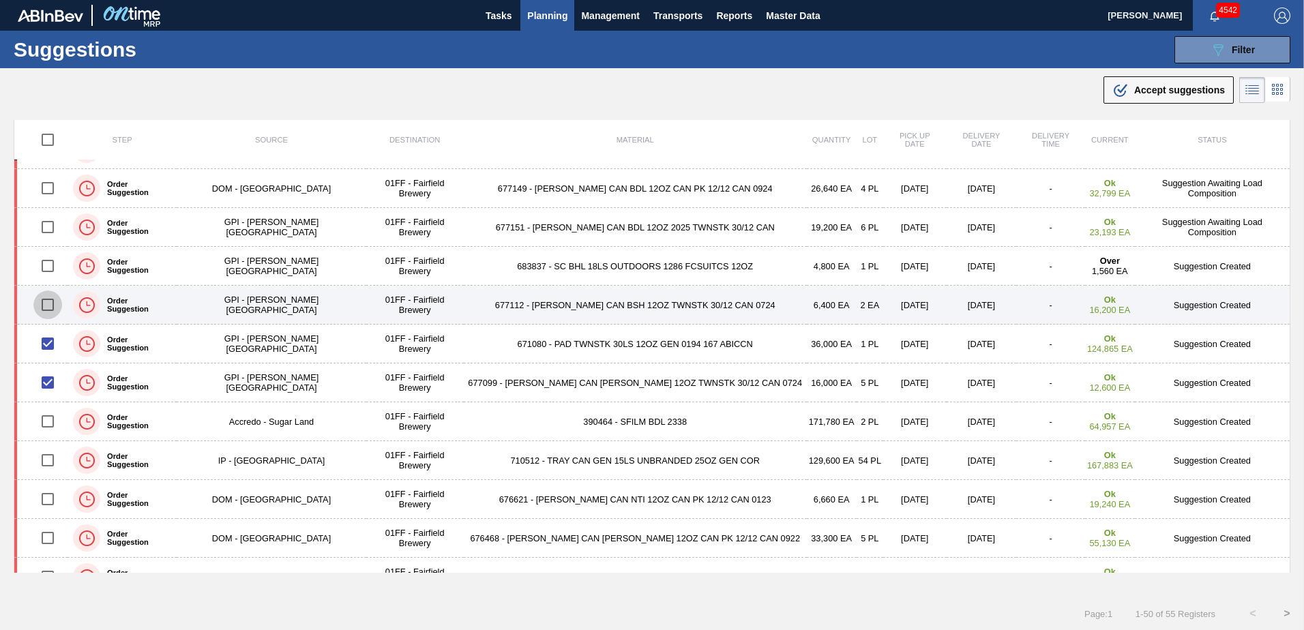
click at [48, 310] on input "checkbox" at bounding box center [47, 305] width 29 height 29
checkbox input "true"
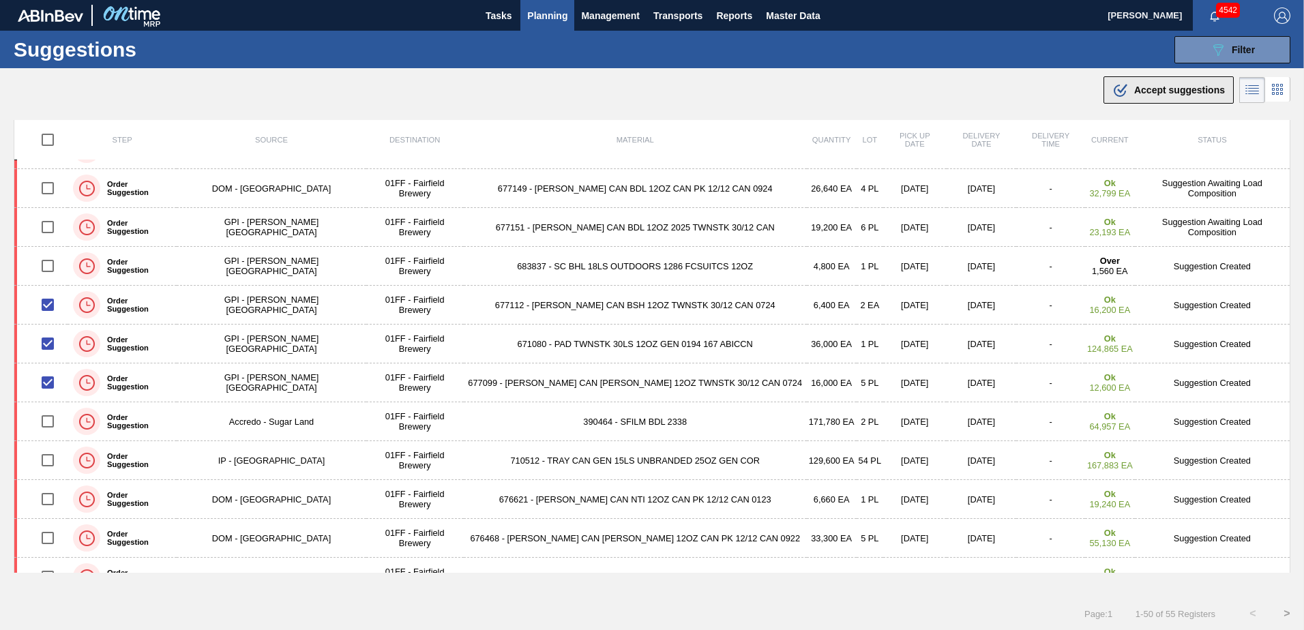
click at [1149, 94] on span "Accept suggestions" at bounding box center [1179, 90] width 91 height 11
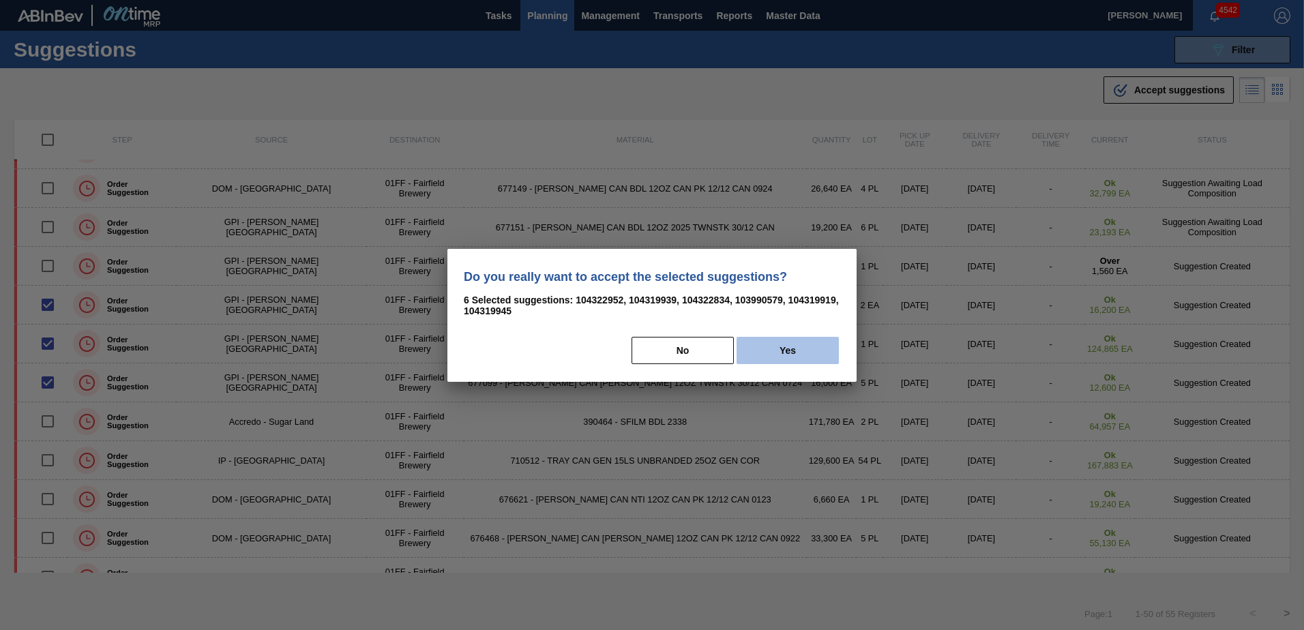
click at [772, 350] on button "Yes" at bounding box center [788, 350] width 102 height 27
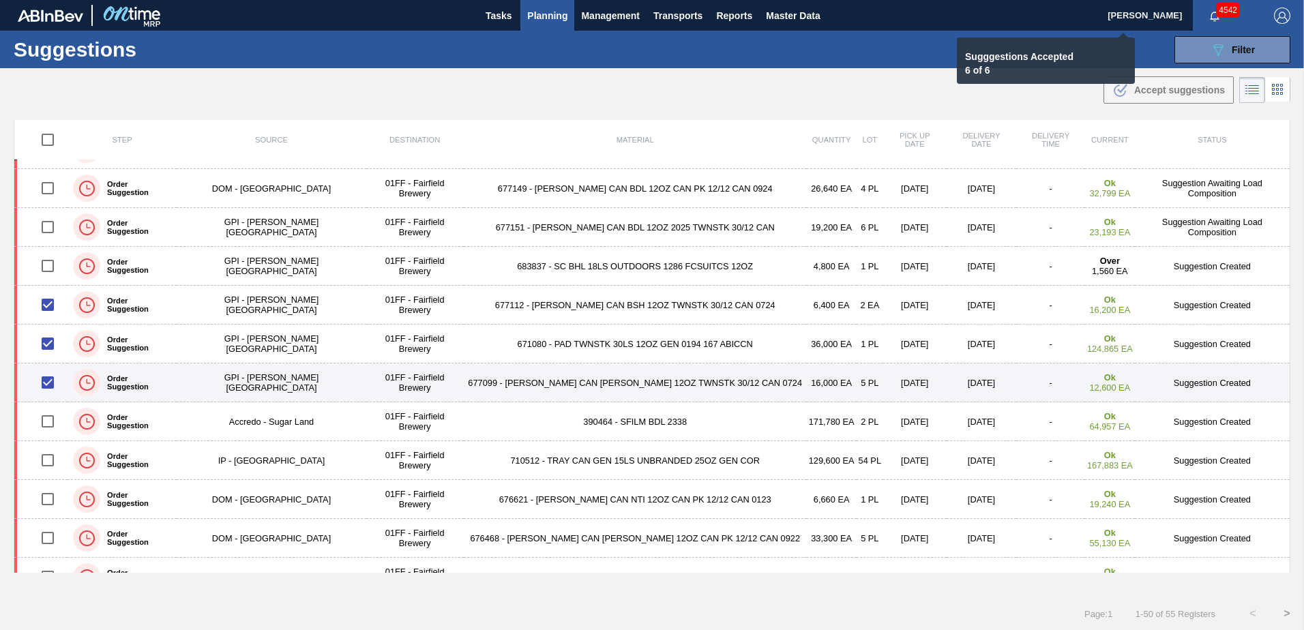
checkbox input "false"
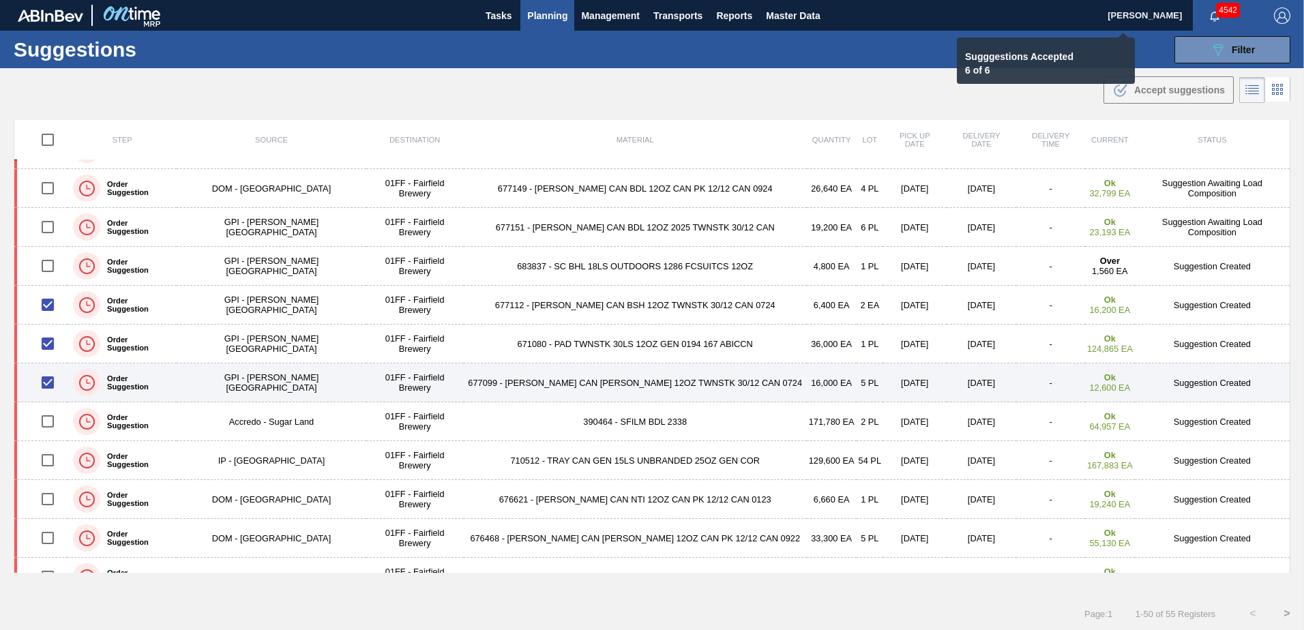
checkbox input "false"
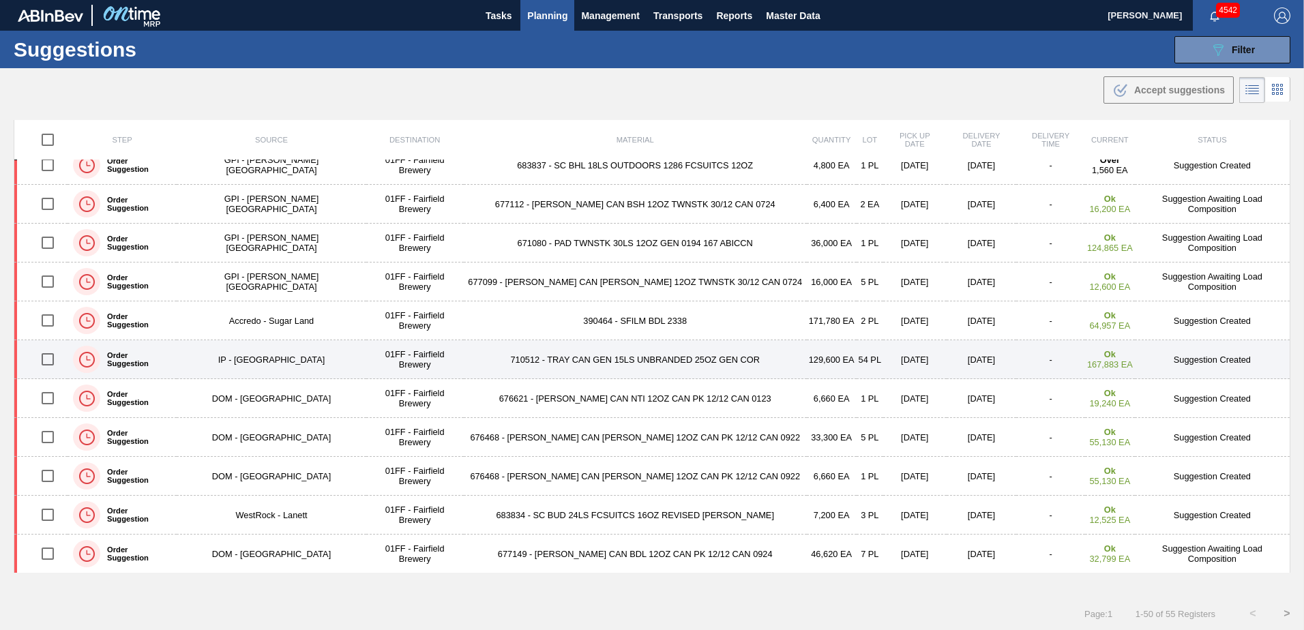
scroll to position [750, 0]
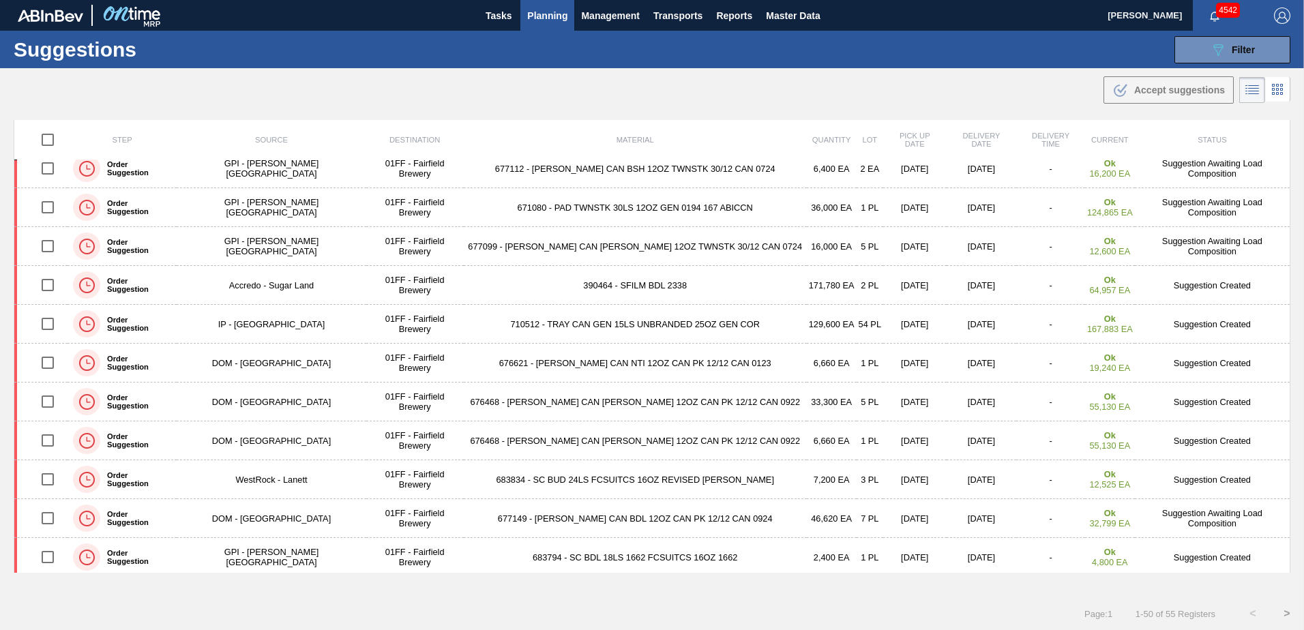
click at [579, 277] on td "390464 - SFILM BDL 2338" at bounding box center [635, 285] width 343 height 39
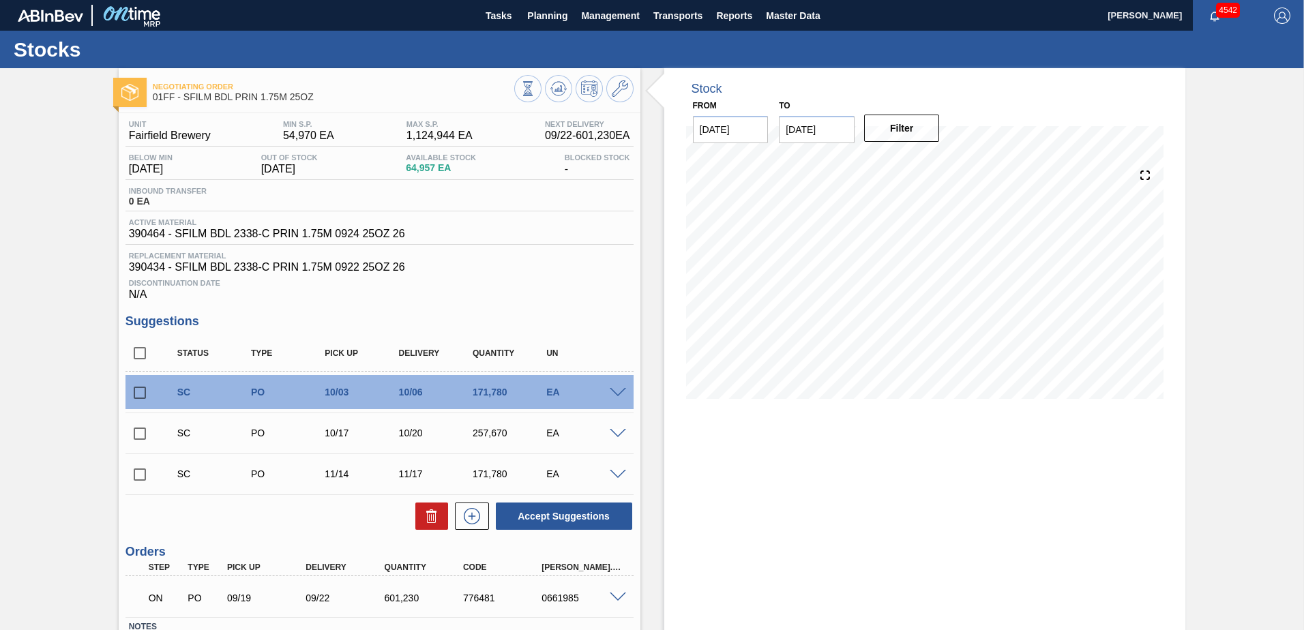
scroll to position [68, 0]
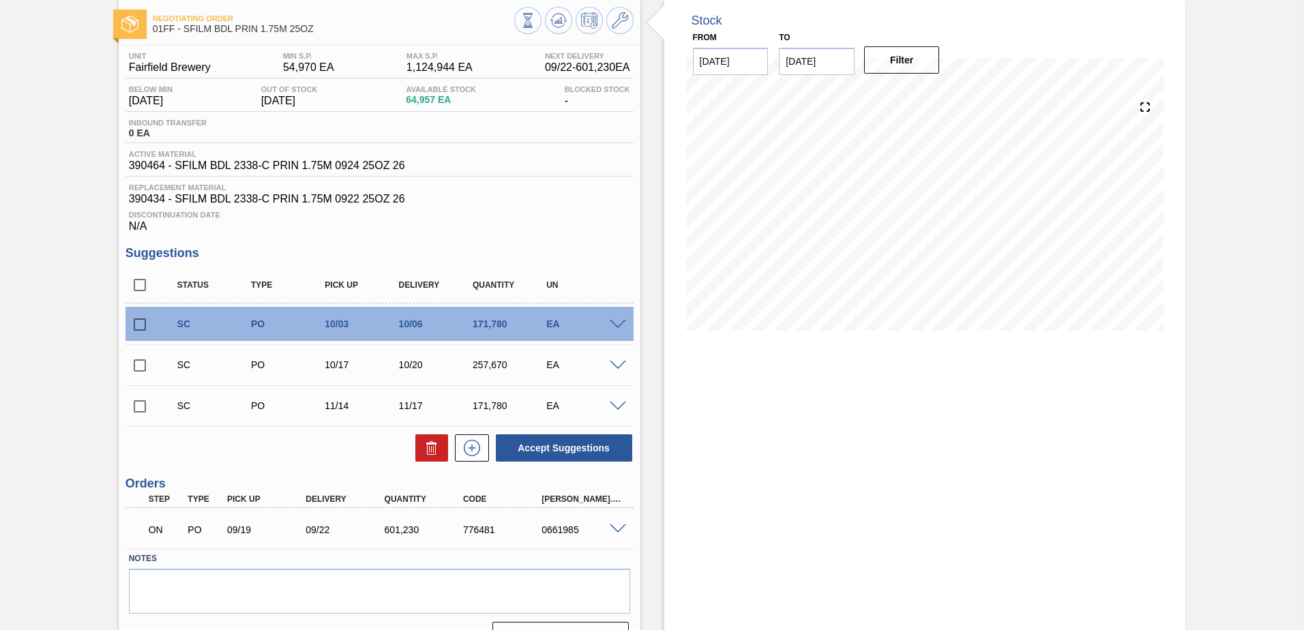
click at [135, 280] on input "checkbox" at bounding box center [140, 285] width 29 height 29
checkbox input "true"
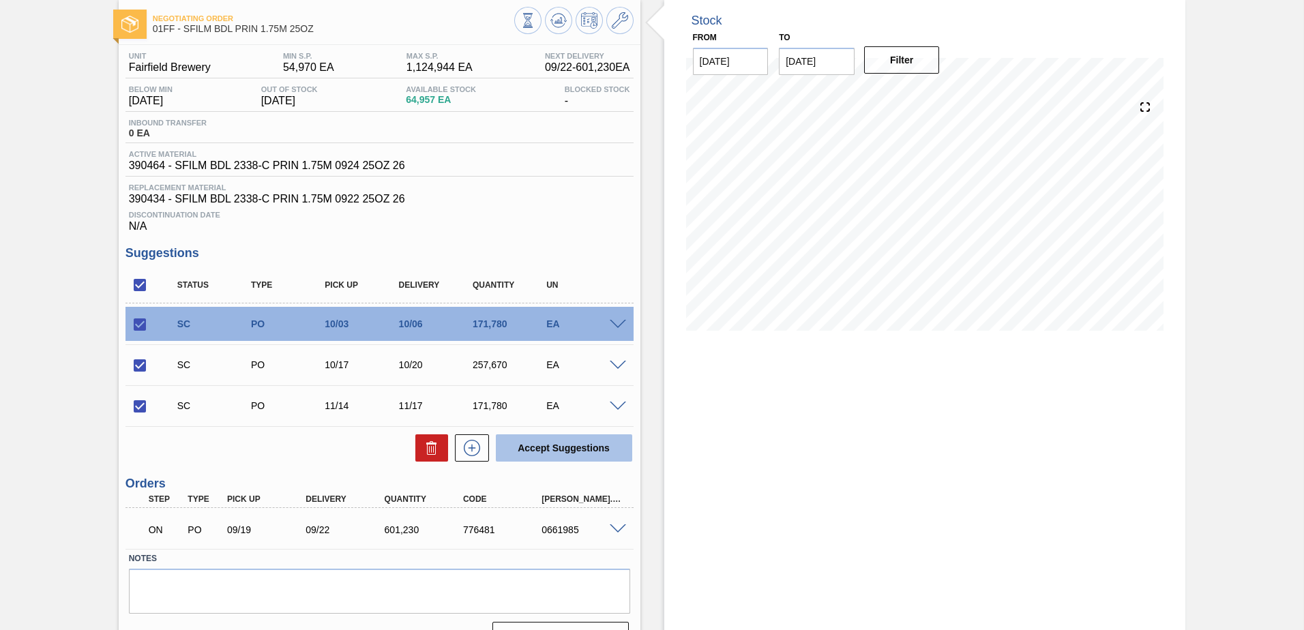
click at [532, 448] on button "Accept Suggestions" at bounding box center [564, 447] width 136 height 27
checkbox input "false"
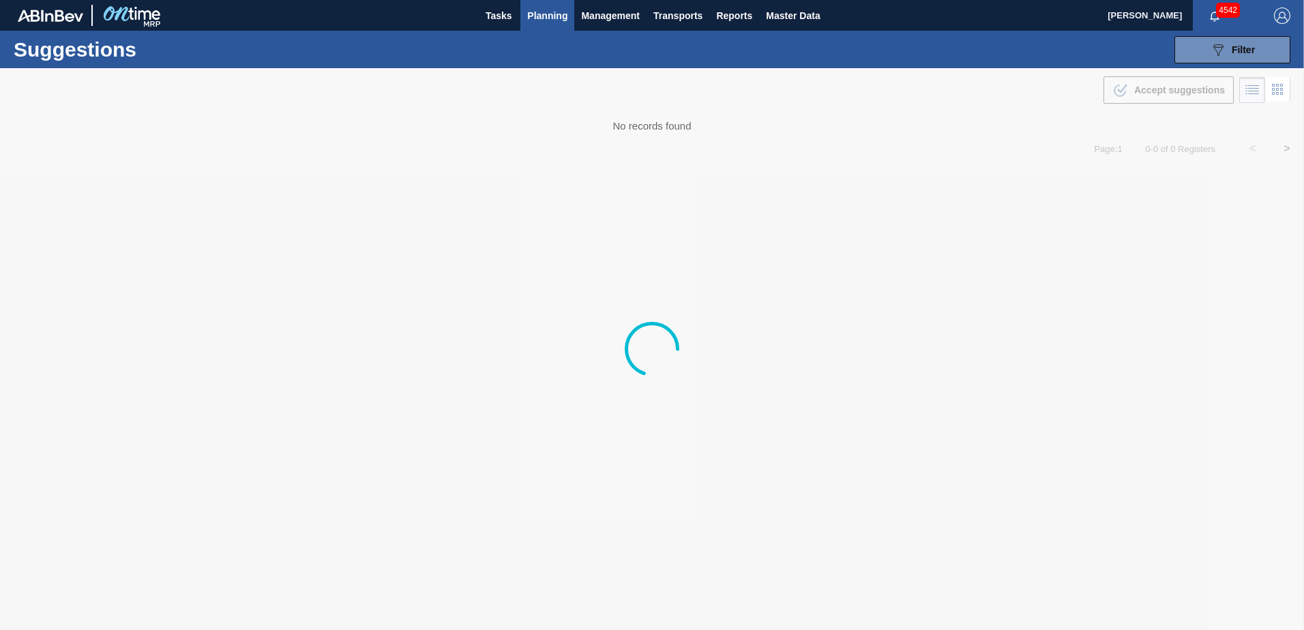
type from "[DATE]"
type to "[DATE]"
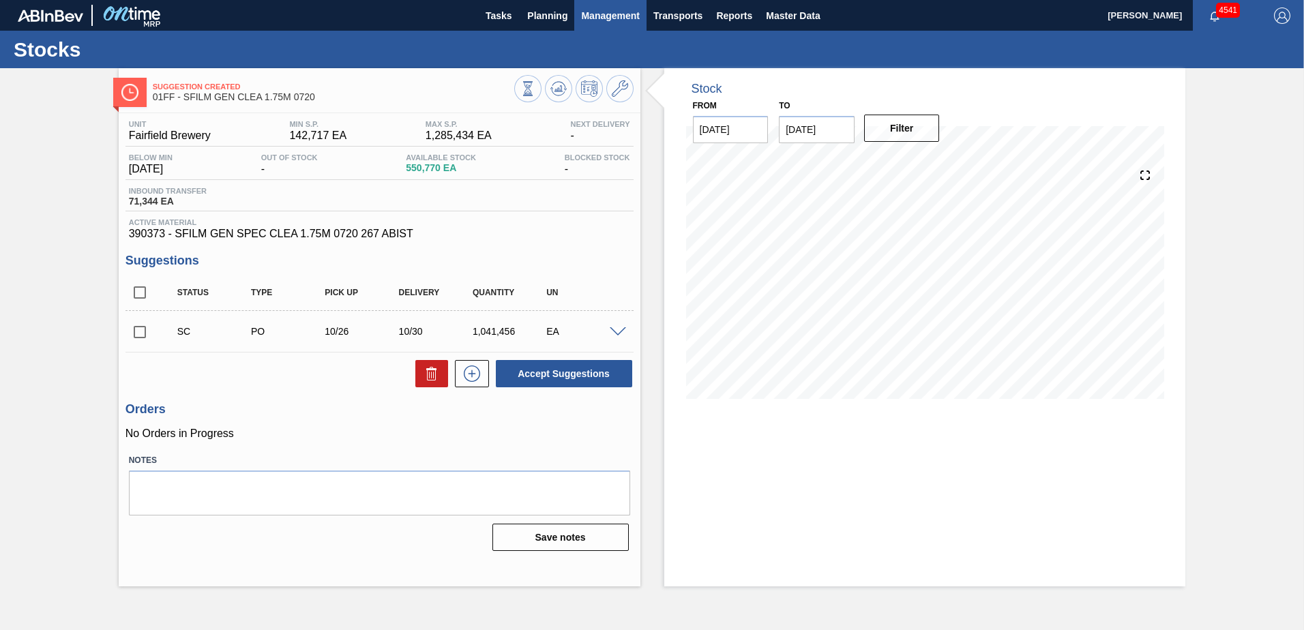
click at [591, 18] on span "Management" at bounding box center [610, 16] width 59 height 16
click at [558, 17] on div at bounding box center [652, 315] width 1304 height 630
click at [546, 15] on span "Planning" at bounding box center [547, 16] width 40 height 16
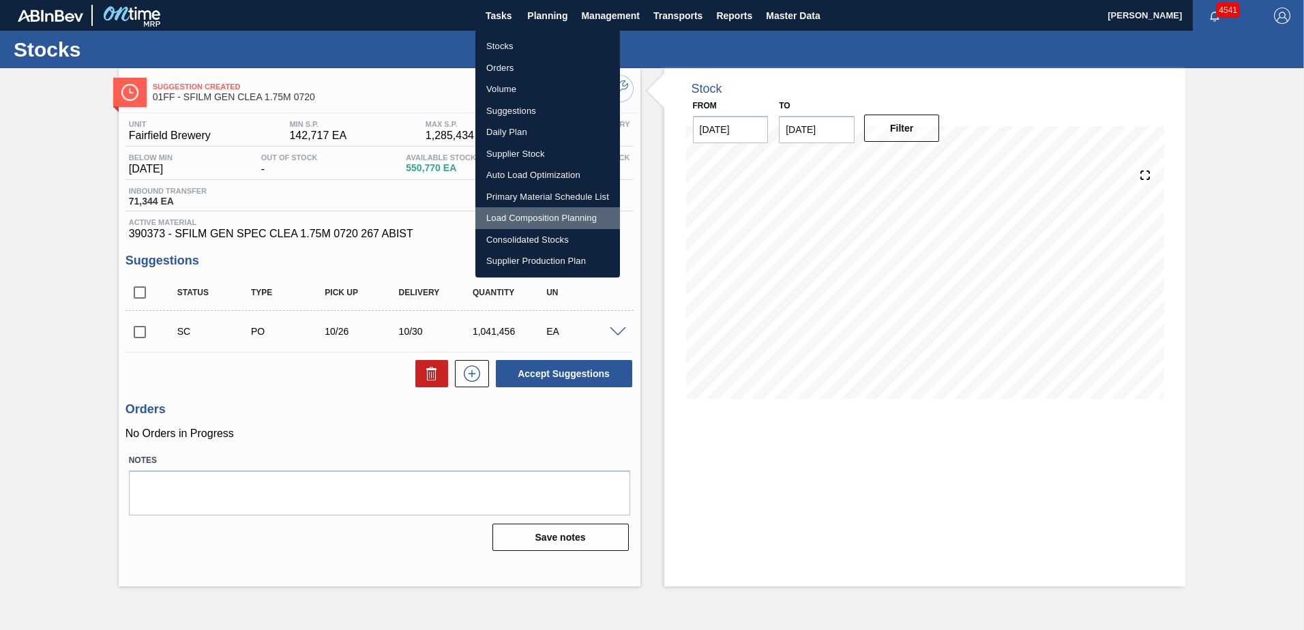
click at [537, 218] on li "Load Composition Planning" at bounding box center [547, 218] width 145 height 22
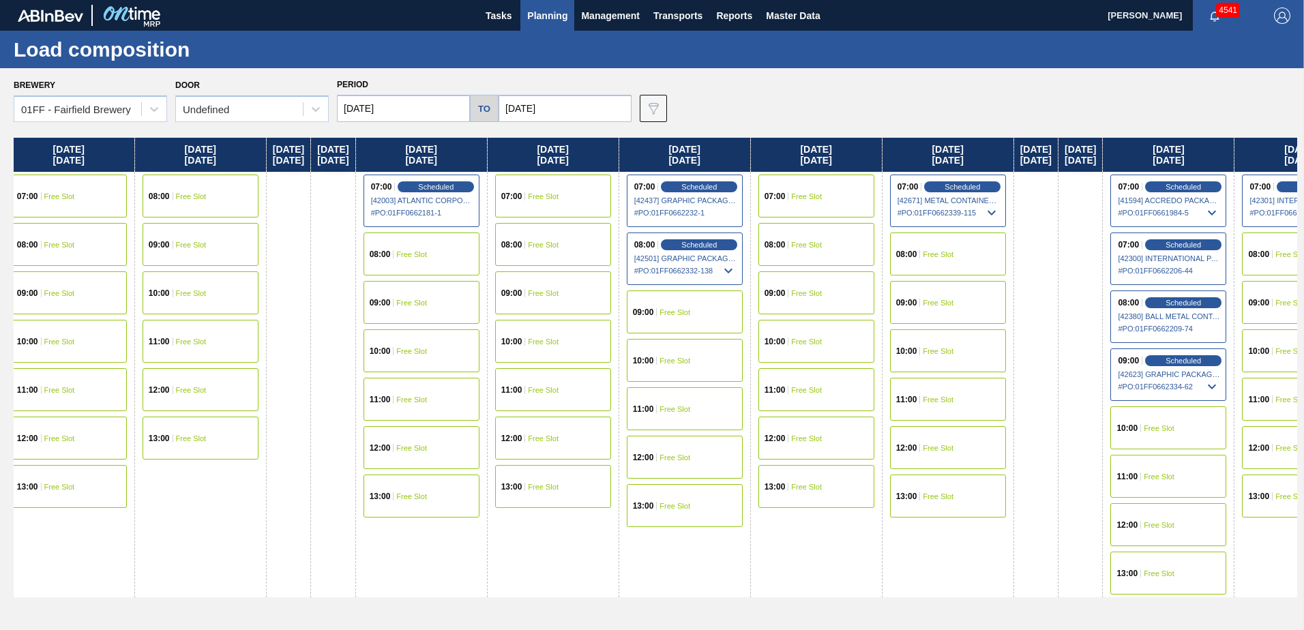
drag, startPoint x: 794, startPoint y: 155, endPoint x: -100, endPoint y: 310, distance: 907.5
click at [0, 0] on html "Tasks Planning Management Transports Reports Master Data Mike Vinson 4541 Mark …" at bounding box center [652, 0] width 1304 height 0
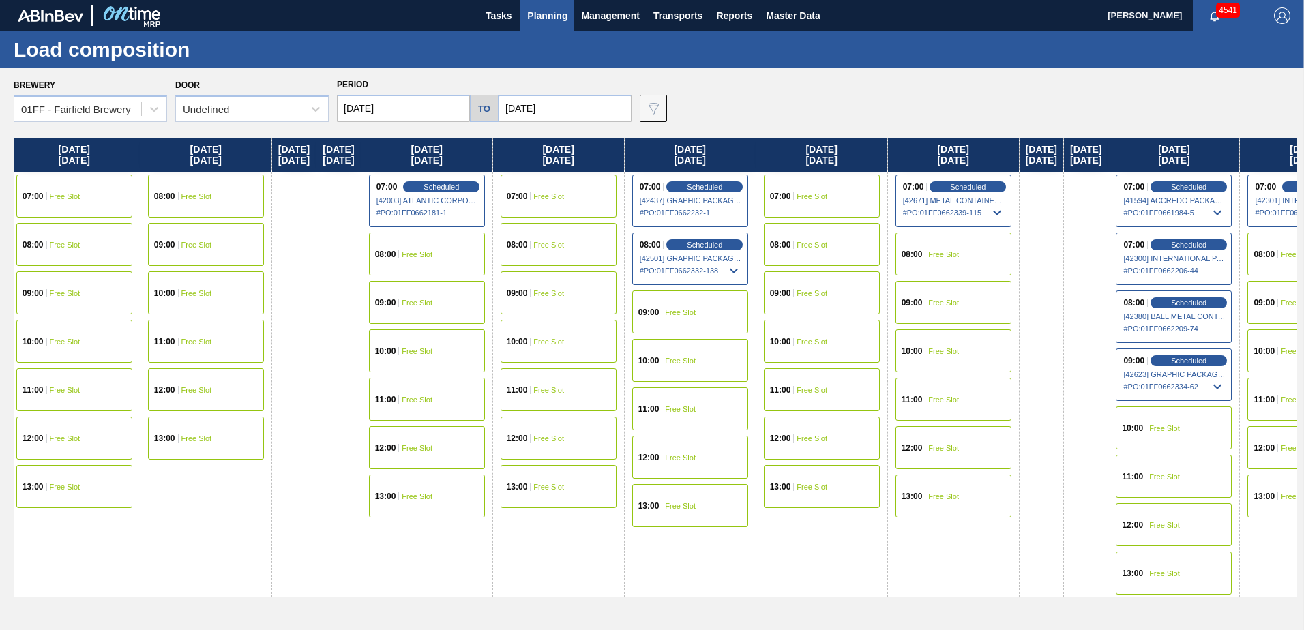
scroll to position [0, 1450]
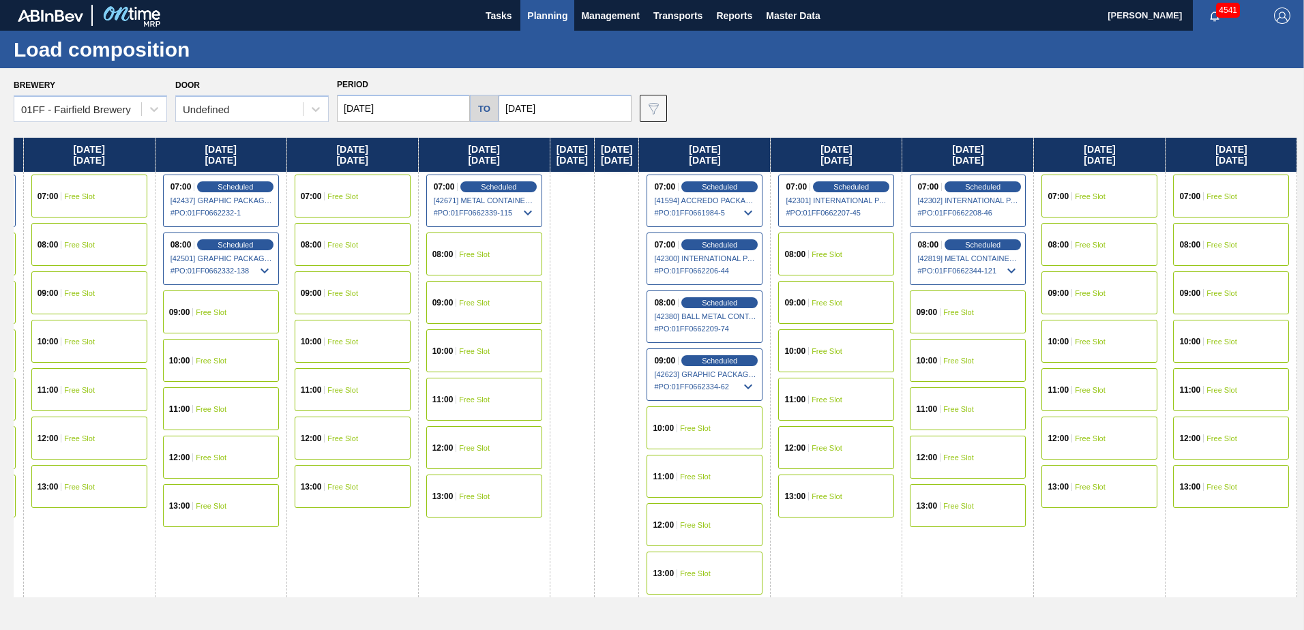
drag, startPoint x: 776, startPoint y: 146, endPoint x: -125, endPoint y: 271, distance: 909.8
click at [0, 0] on html "Tasks Planning Management Transports Reports Master Data Mike Vinson 4541 Mark …" at bounding box center [652, 0] width 1304 height 0
click at [564, 108] on input "09/26/2025" at bounding box center [565, 108] width 133 height 27
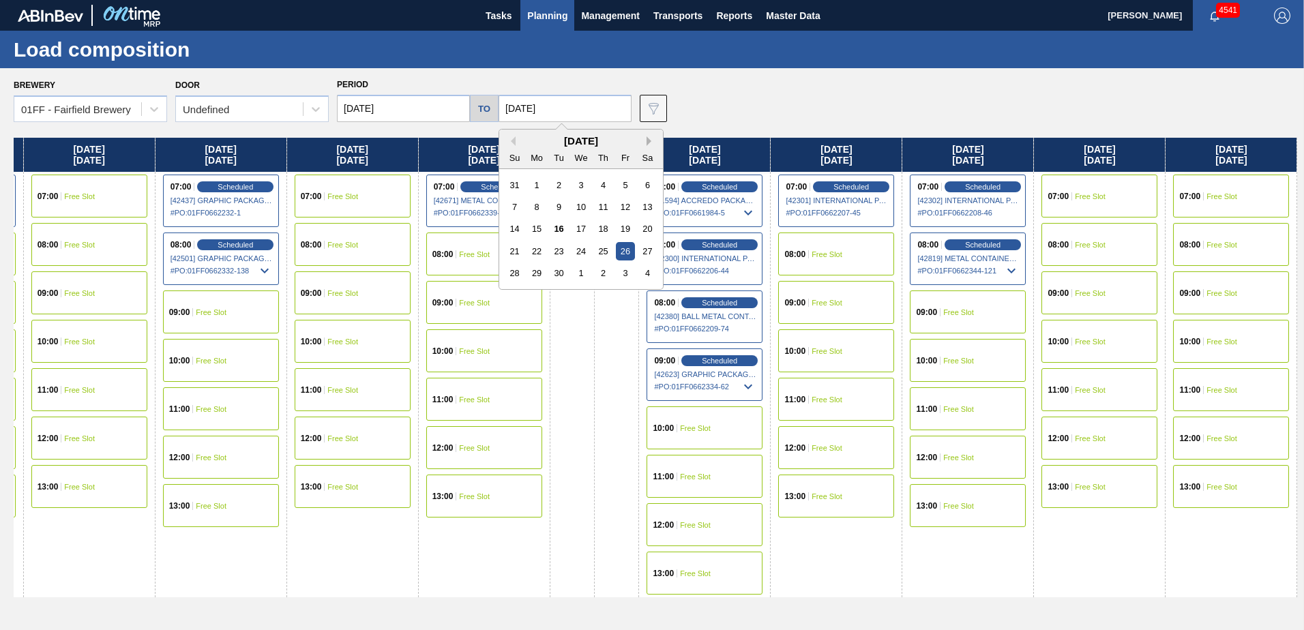
click at [647, 139] on button "Next Month" at bounding box center [652, 141] width 10 height 10
click at [617, 223] on div "17" at bounding box center [625, 229] width 18 height 18
type input "[DATE]"
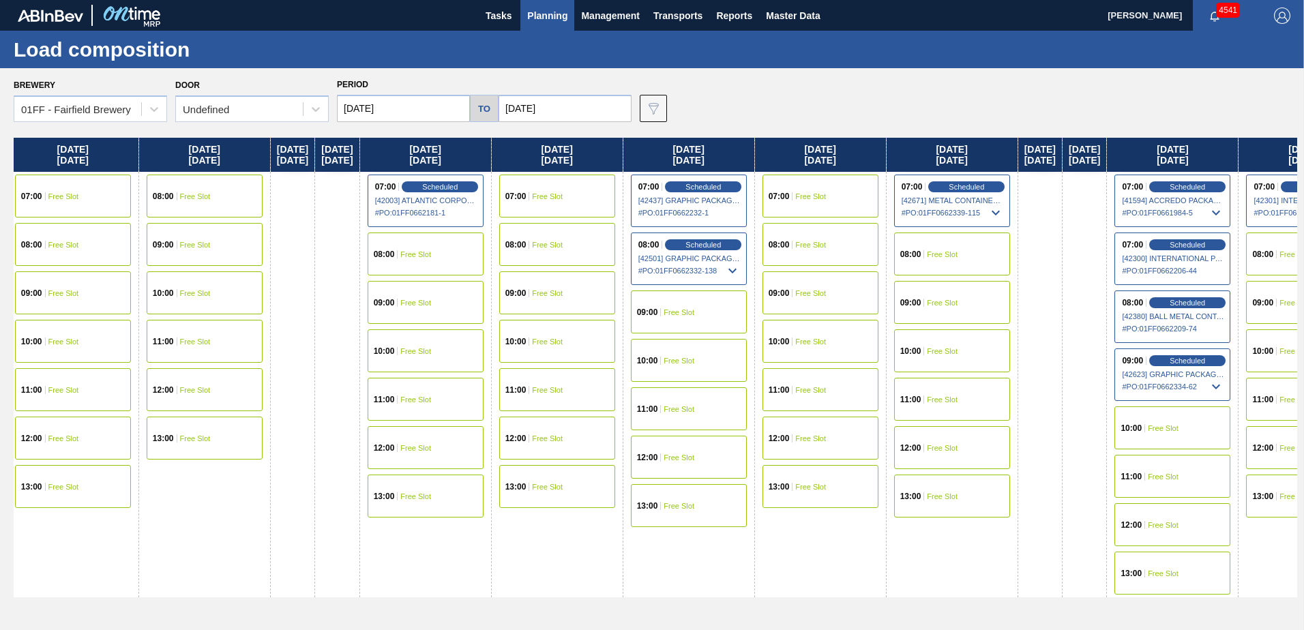
drag, startPoint x: 834, startPoint y: 142, endPoint x: -66, endPoint y: 233, distance: 905.0
click at [0, 0] on html "Tasks Planning Management Transports Reports Master Data Mike Vinson 4541 Mark …" at bounding box center [652, 0] width 1304 height 0
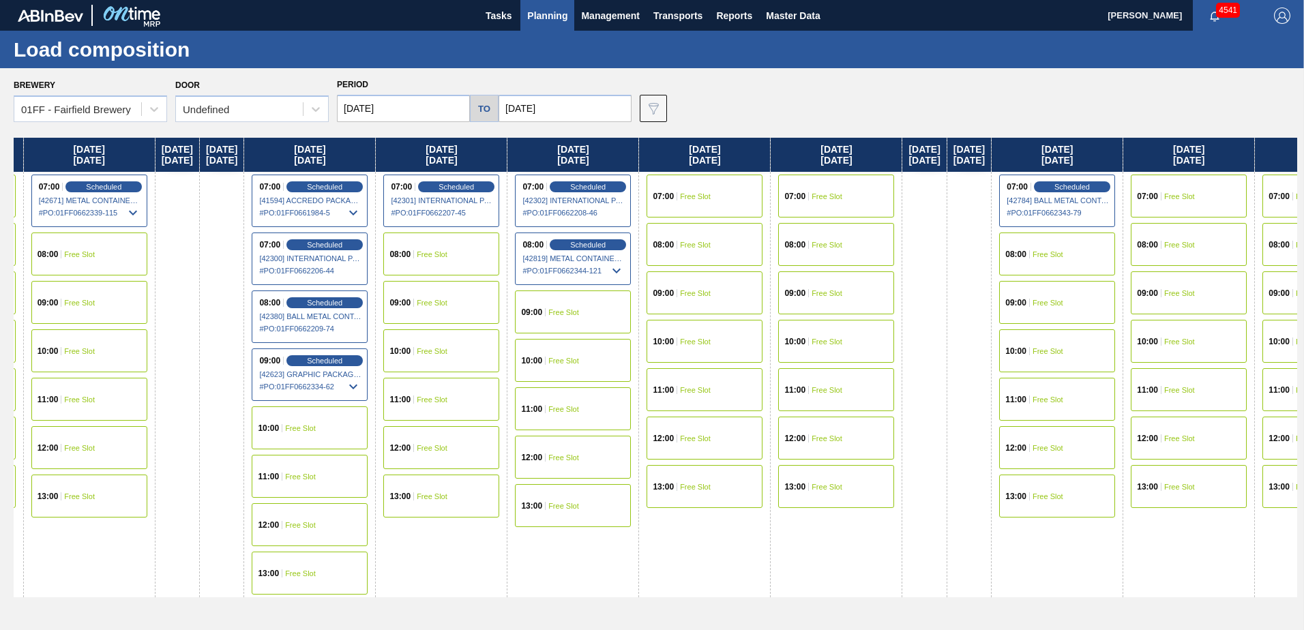
drag, startPoint x: 953, startPoint y: 143, endPoint x: 102, endPoint y: 188, distance: 852.4
click at [90, 198] on div "Wednesday 09/03/2025 07:00 Free Slot 08:00 Free Slot 09:00 Free Slot 10:00 Free…" at bounding box center [656, 380] width 1284 height 485
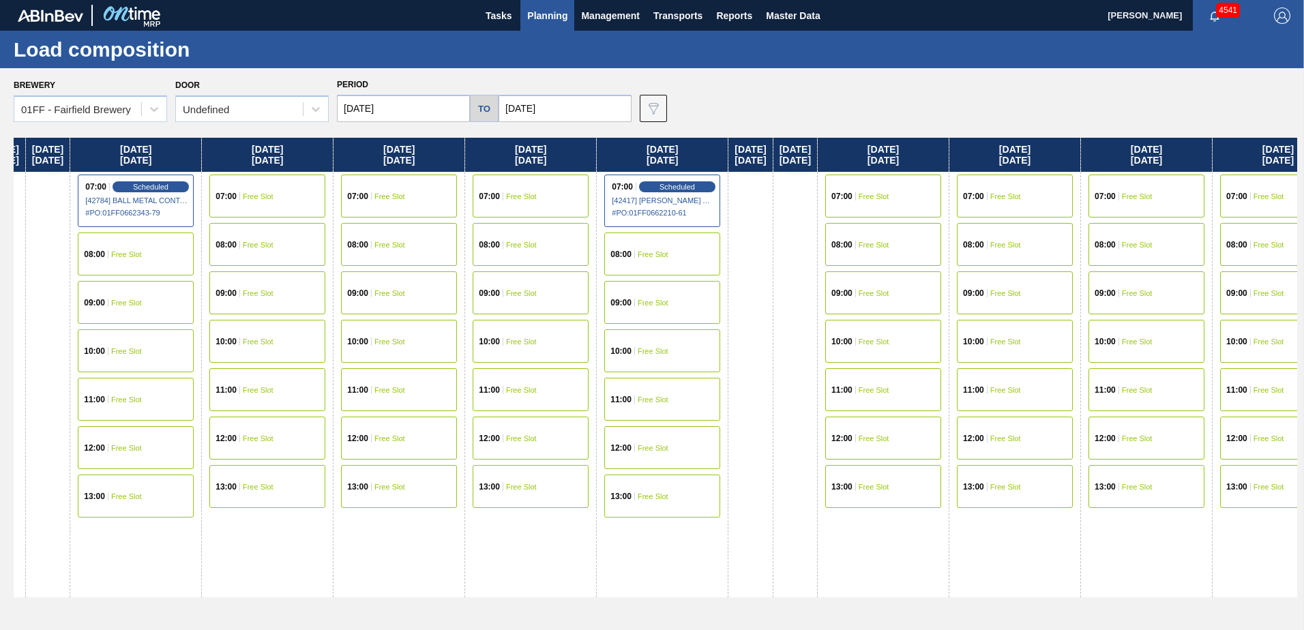
drag, startPoint x: 872, startPoint y: 149, endPoint x: -97, endPoint y: 230, distance: 971.9
click at [0, 0] on html "Tasks Planning Management Transports Reports Master Data Mike Vinson 4541 Mark …" at bounding box center [652, 0] width 1304 height 0
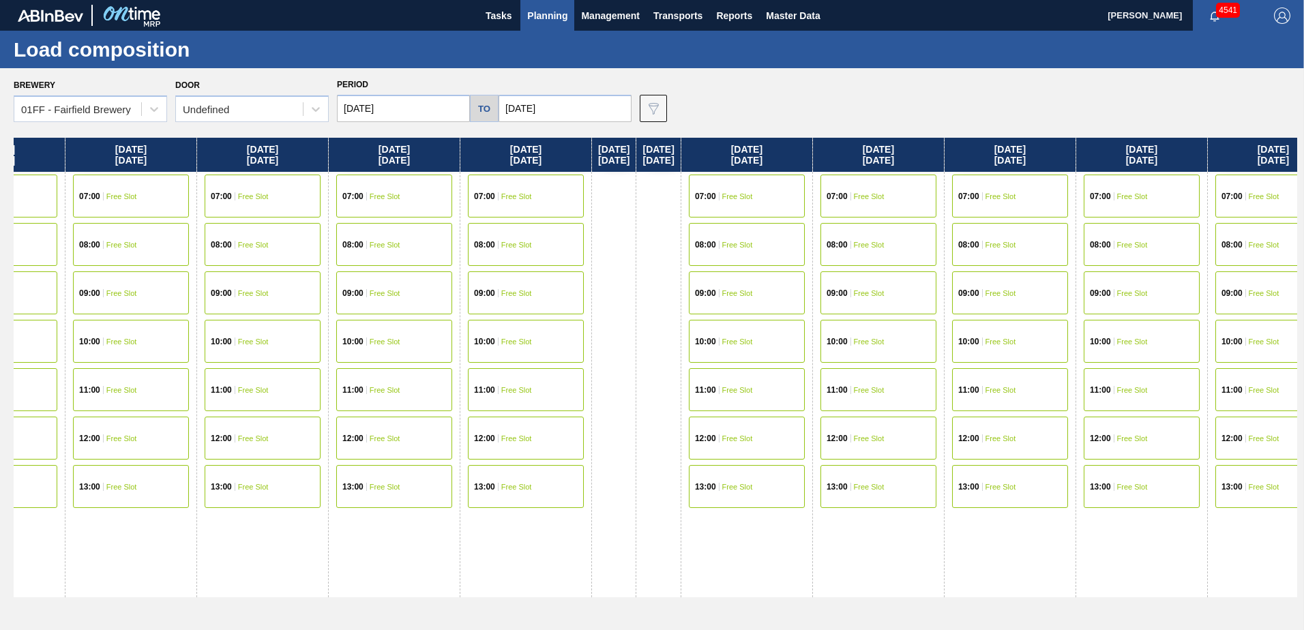
drag, startPoint x: 789, startPoint y: 149, endPoint x: -137, endPoint y: 219, distance: 928.2
click at [0, 0] on html "Tasks Planning Management Transports Reports Master Data Mike Vinson 4541 Mark …" at bounding box center [652, 0] width 1304 height 0
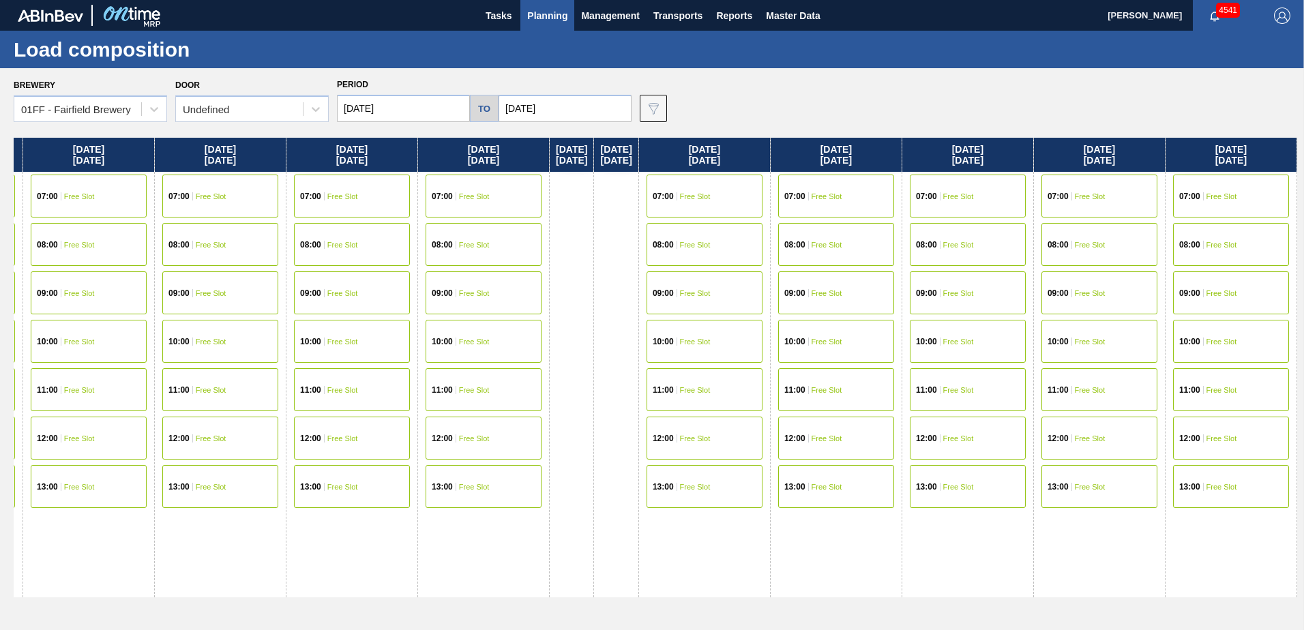
drag, startPoint x: 1055, startPoint y: 153, endPoint x: 840, endPoint y: 177, distance: 216.8
click at [840, 176] on div "Wednesday 09/03/2025 07:00 Free Slot 08:00 Free Slot 09:00 Free Slot 10:00 Free…" at bounding box center [656, 380] width 1284 height 485
click at [842, 200] on span "Free Slot" at bounding box center [827, 196] width 31 height 8
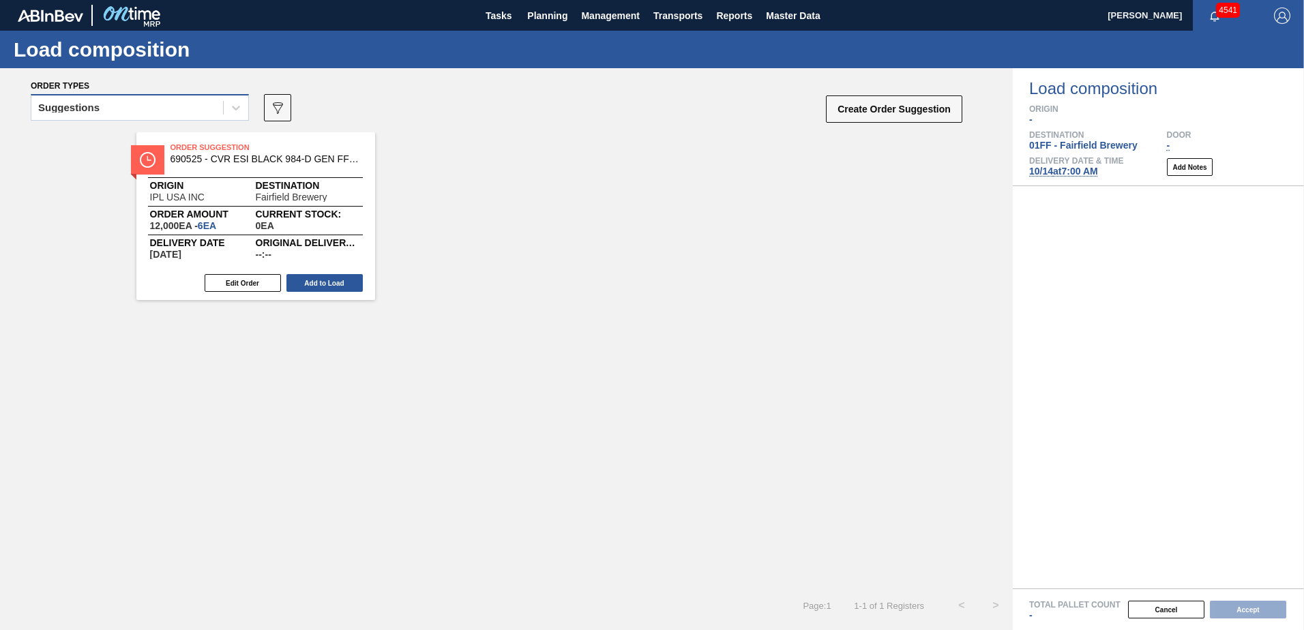
click at [186, 99] on div "Suggestions" at bounding box center [127, 108] width 192 height 20
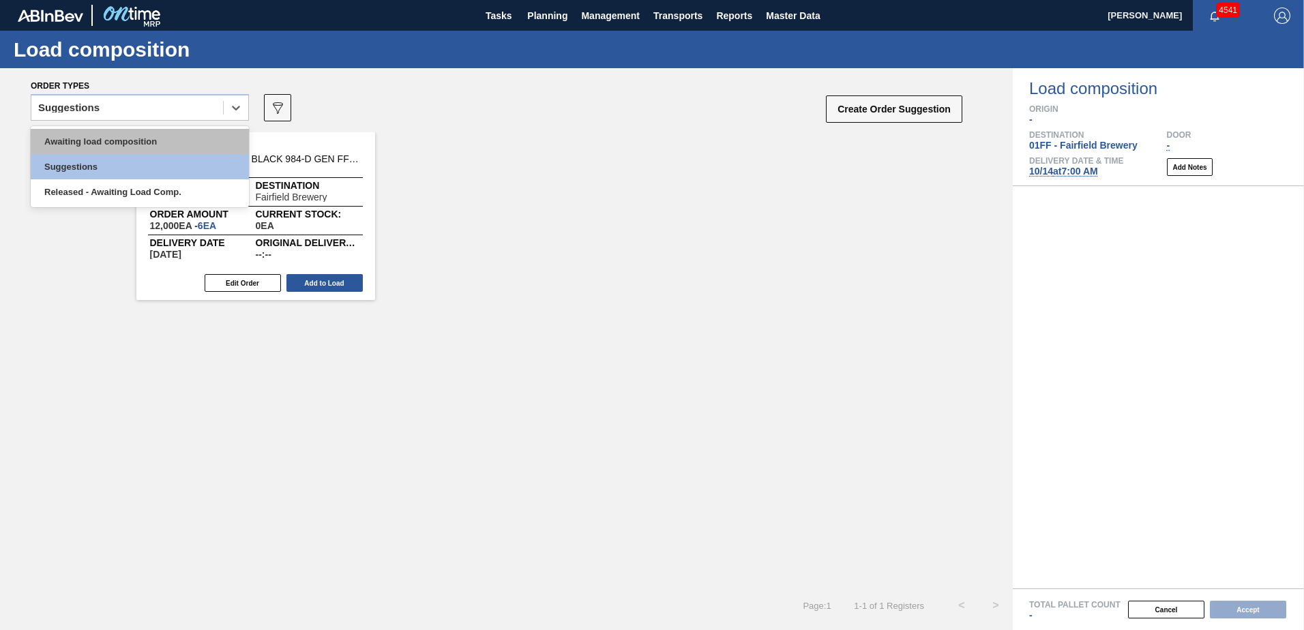
click at [164, 143] on div "Awaiting load composition" at bounding box center [140, 141] width 218 height 25
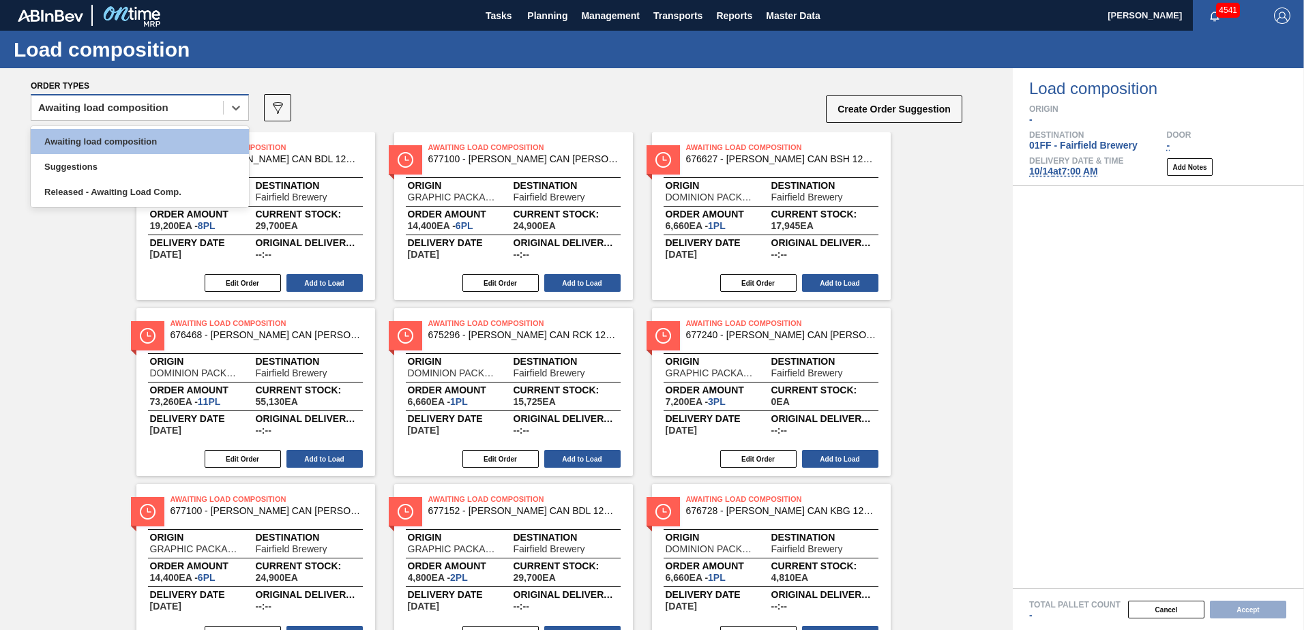
click at [117, 112] on div "Awaiting load composition" at bounding box center [127, 108] width 192 height 20
click at [117, 143] on div "Awaiting load composition" at bounding box center [140, 141] width 218 height 25
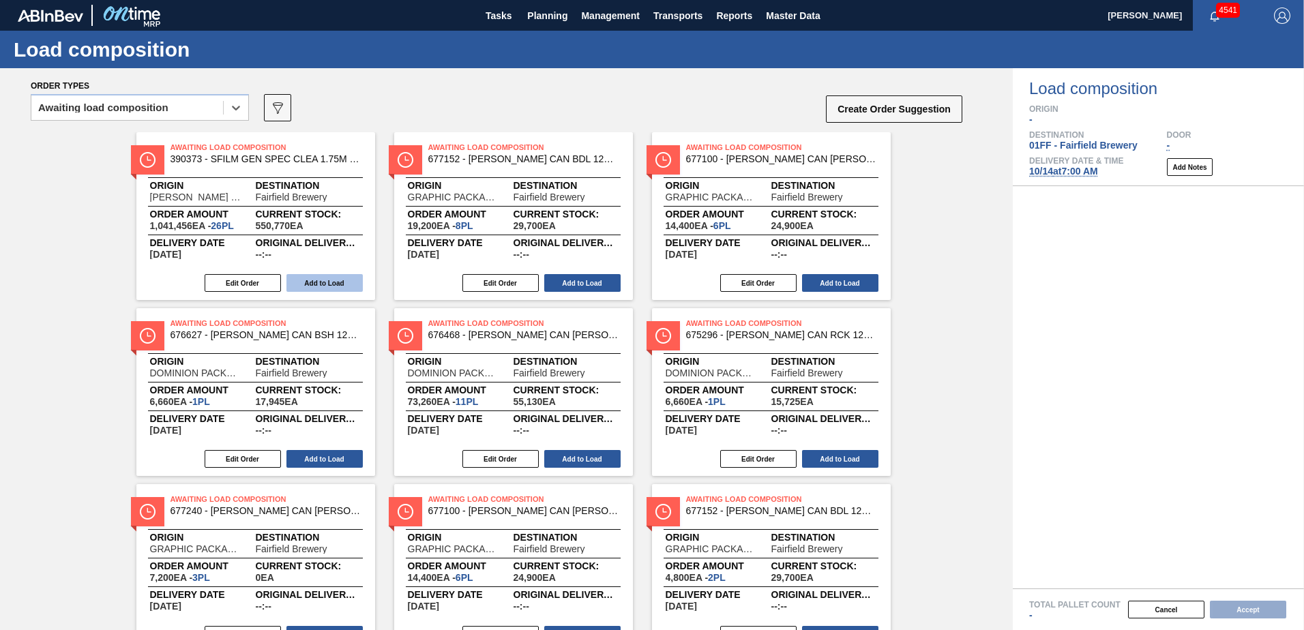
click at [332, 283] on button "Add to Load" at bounding box center [324, 283] width 76 height 18
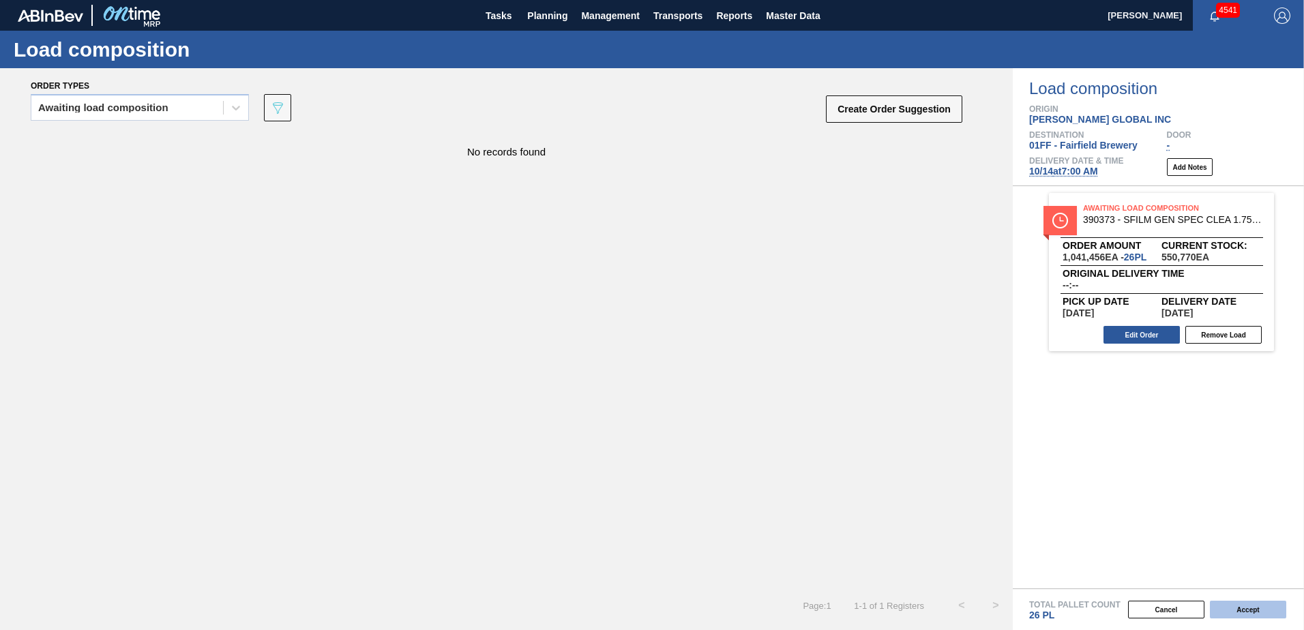
click at [1260, 602] on button "Accept" at bounding box center [1248, 610] width 76 height 18
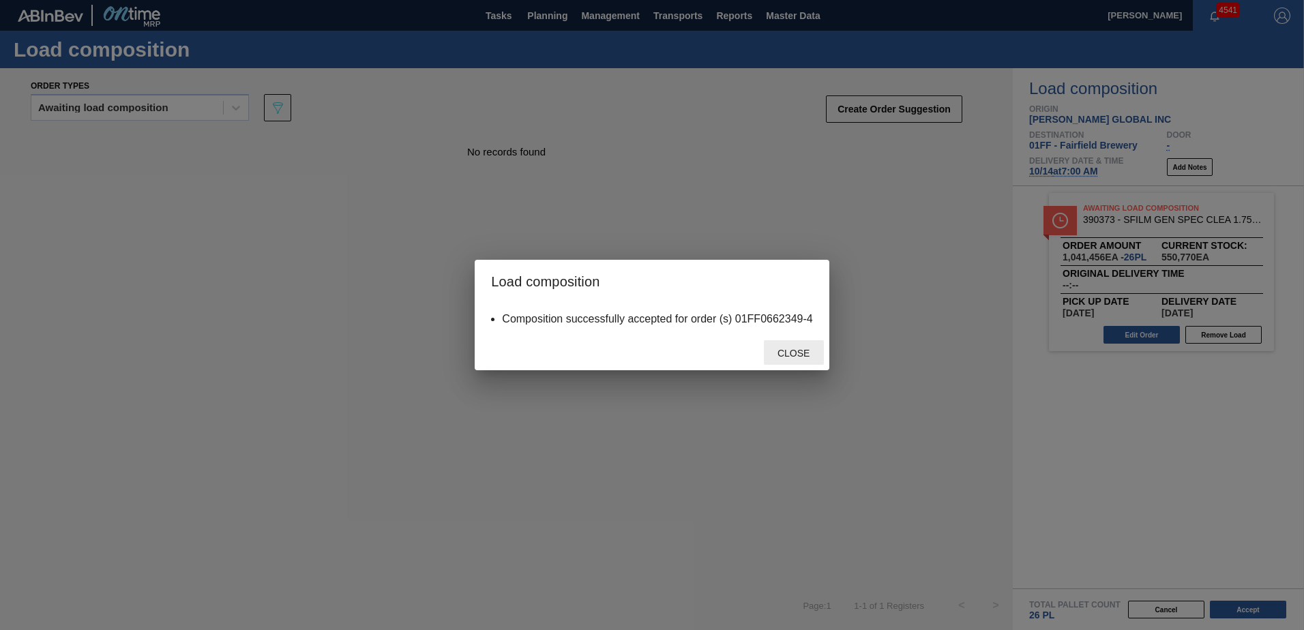
click at [806, 347] on div "Close" at bounding box center [794, 352] width 60 height 25
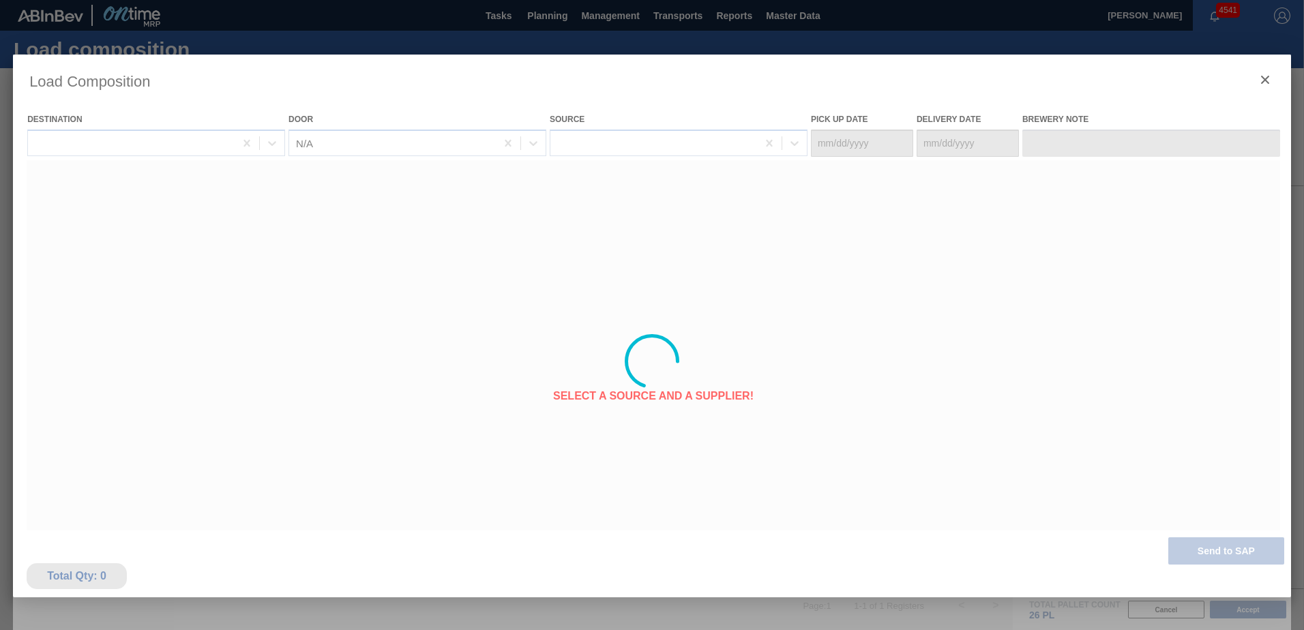
type Date "[DATE]"
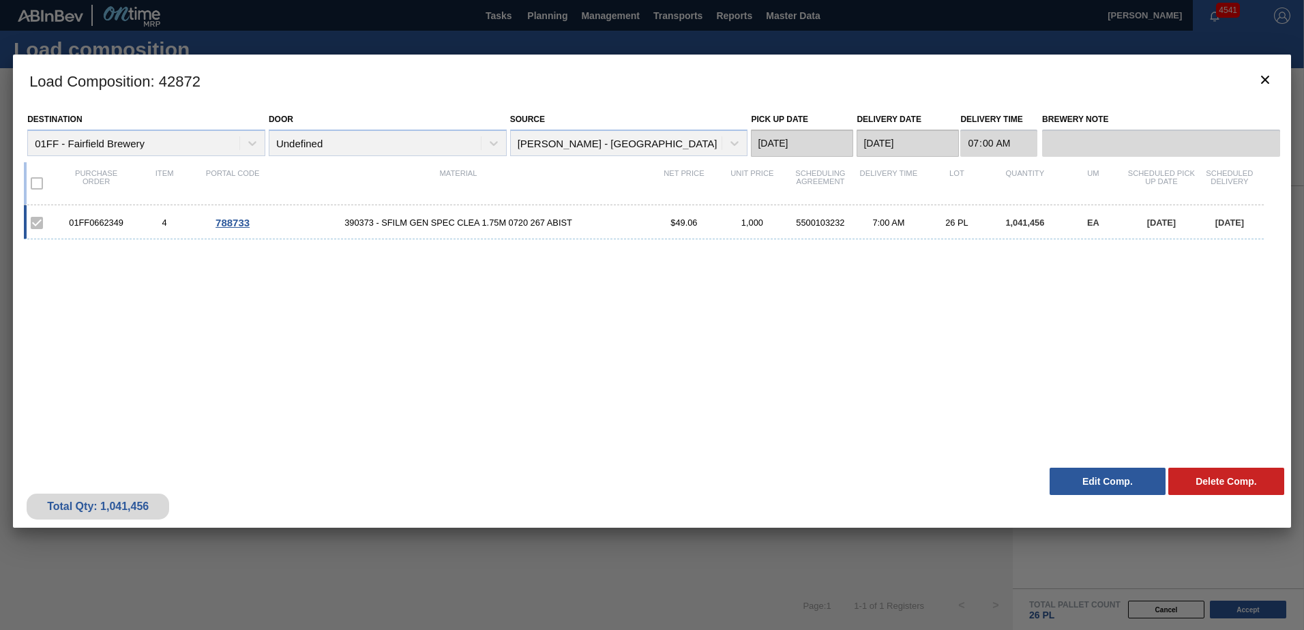
drag, startPoint x: 1147, startPoint y: 304, endPoint x: 1152, endPoint y: 295, distance: 10.1
click at [1152, 295] on div "01FF0662349 4 788733 390373 - SFILM GEN SPEC CLEA 1.75M 0720 267 ABIST $49.06 1…" at bounding box center [649, 324] width 1251 height 239
click at [1271, 78] on icon "botão de ícone" at bounding box center [1265, 80] width 16 height 16
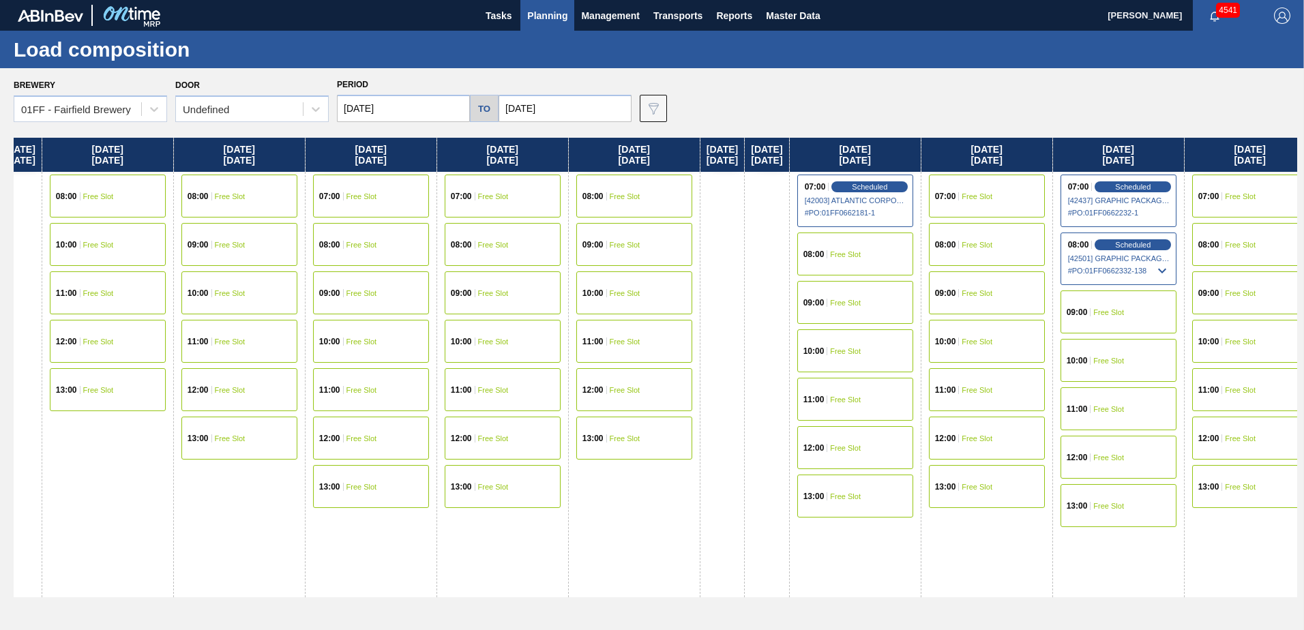
drag, startPoint x: 664, startPoint y: 150, endPoint x: 441, endPoint y: 153, distance: 223.1
click at [183, 213] on div "Wednesday 09/03/2025 07:00 Free Slot 08:00 Free Slot 09:00 Free Slot 10:00 Free…" at bounding box center [656, 380] width 1284 height 485
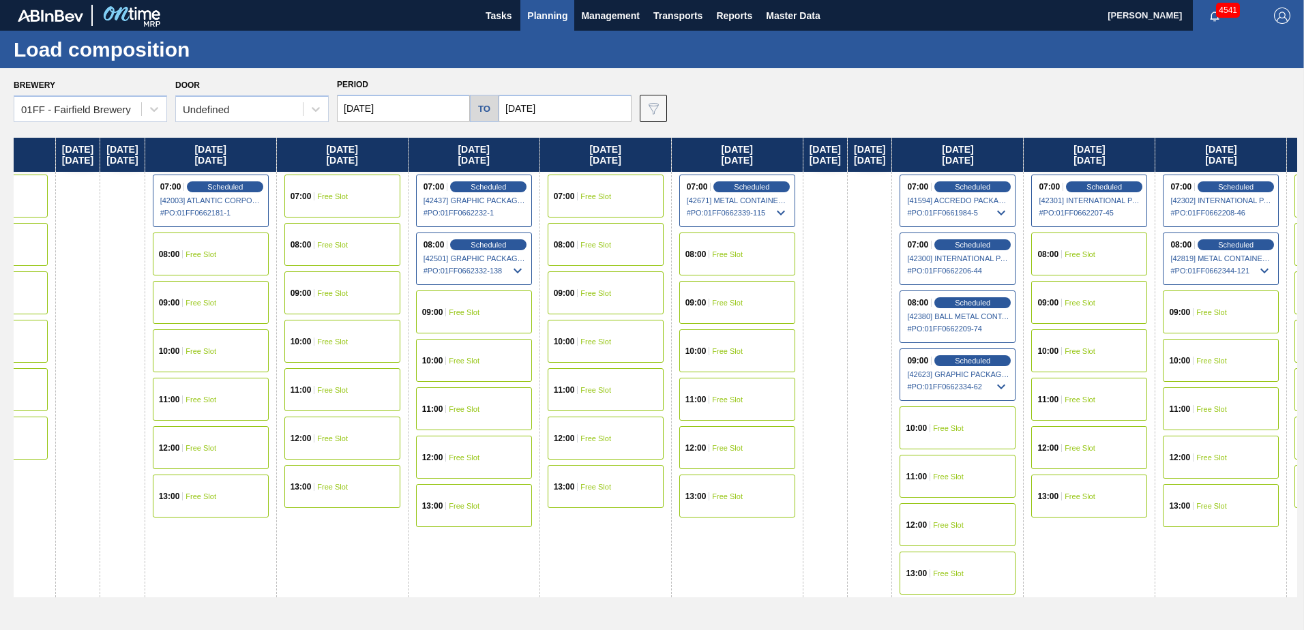
scroll to position [0, 1106]
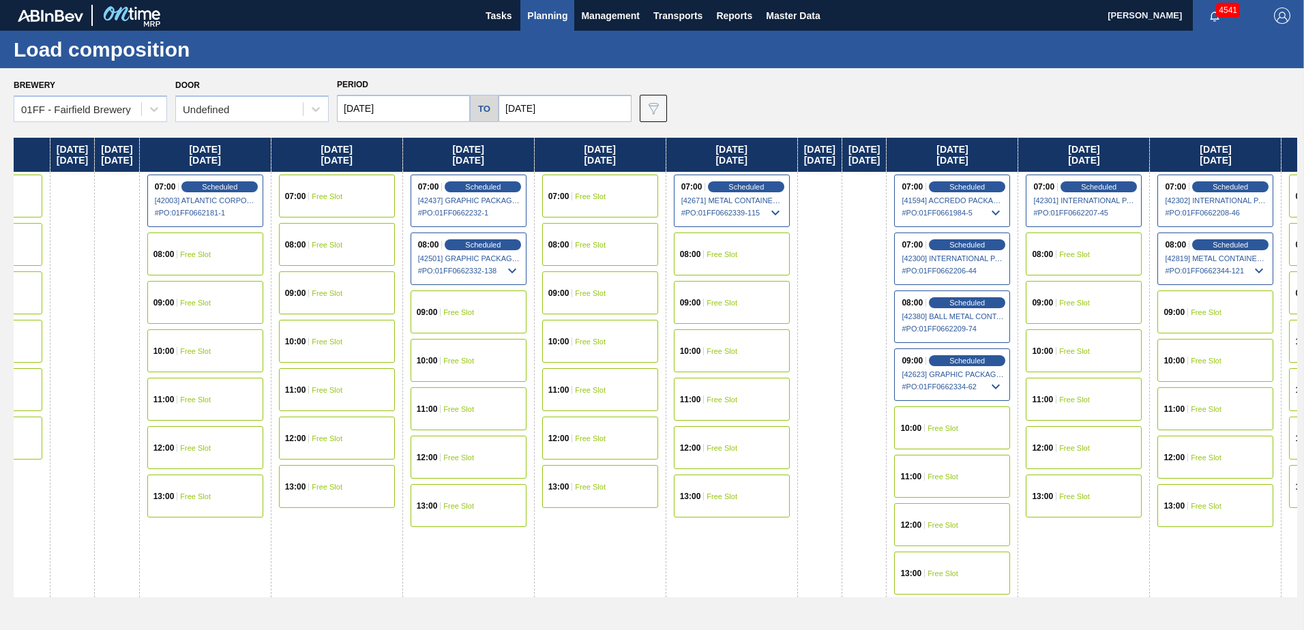
drag, startPoint x: 997, startPoint y: 153, endPoint x: 344, endPoint y: 237, distance: 658.1
click at [344, 237] on div "Wednesday 09/03/2025 07:00 Free Slot 08:00 Free Slot 09:00 Free Slot 10:00 Free…" at bounding box center [656, 380] width 1284 height 485
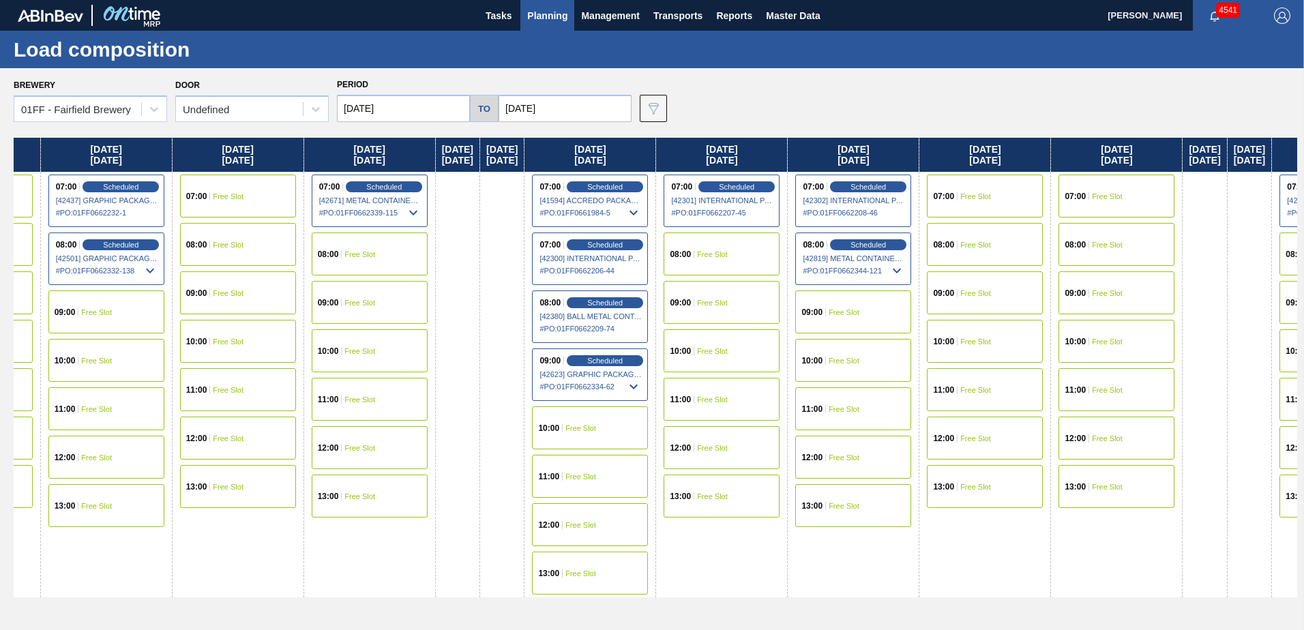
scroll to position [0, 1476]
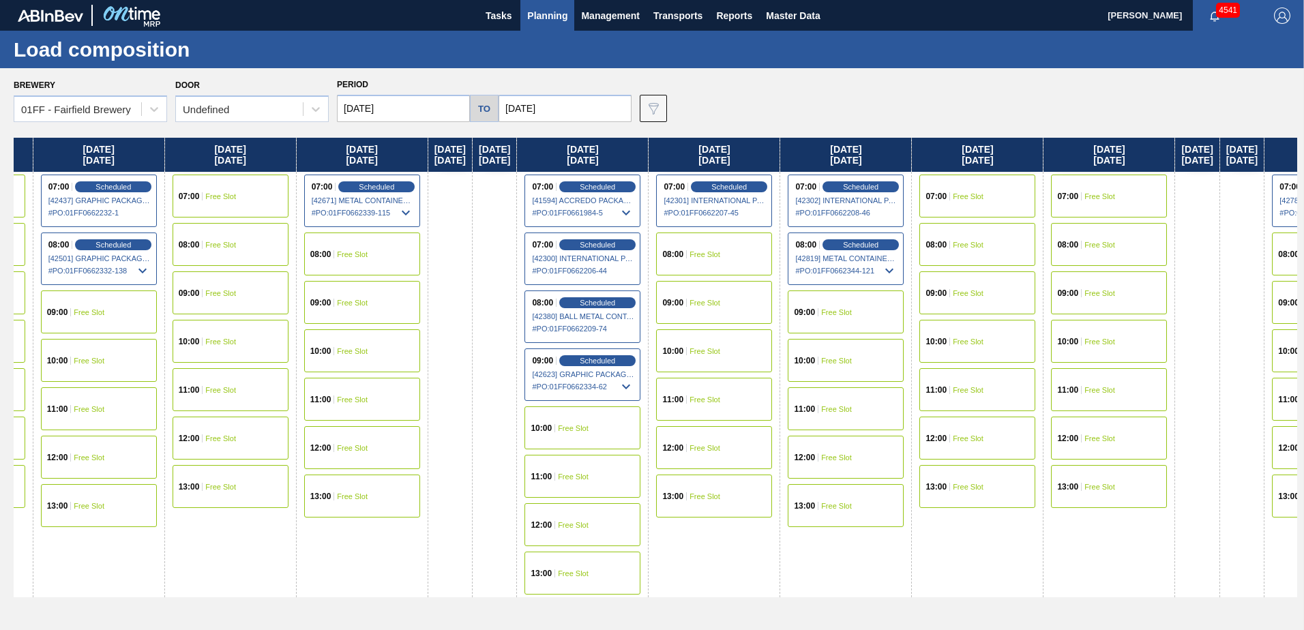
drag, startPoint x: 898, startPoint y: 151, endPoint x: 544, endPoint y: 181, distance: 354.7
click at [509, 188] on div "Wednesday 09/03/2025 07:00 Free Slot 08:00 Free Slot 09:00 Free Slot 10:00 Free…" at bounding box center [656, 380] width 1284 height 485
click at [771, 250] on div "08:00 Free Slot" at bounding box center [714, 254] width 116 height 43
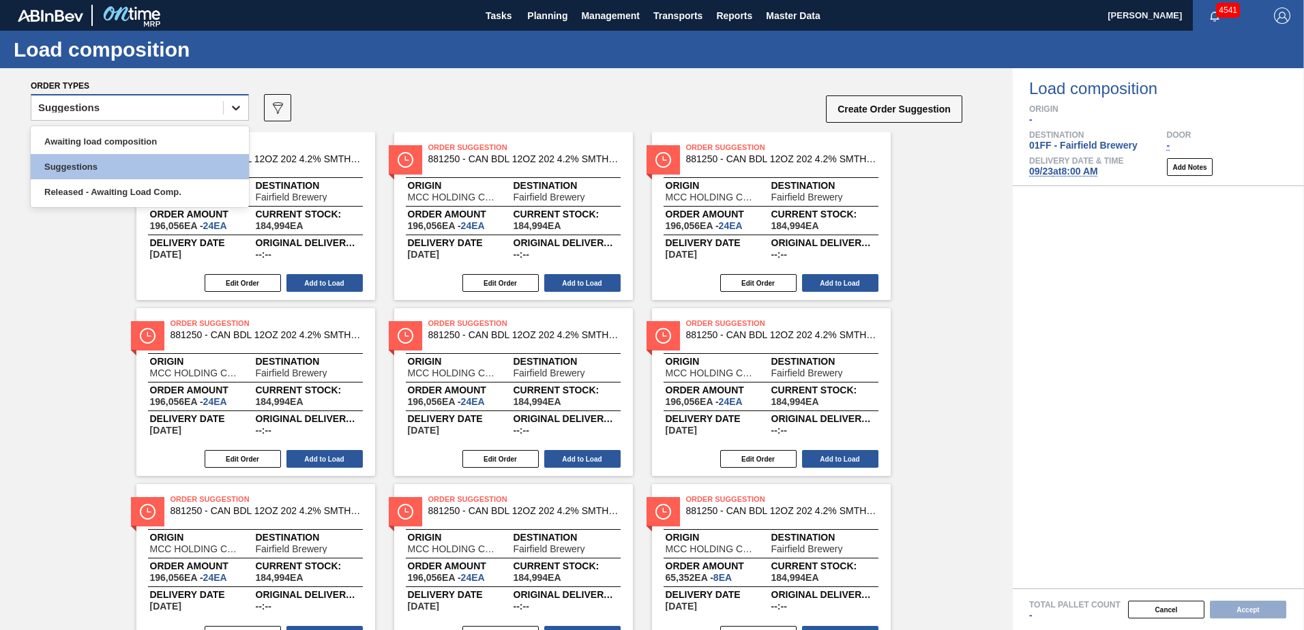
click at [229, 104] on icon at bounding box center [236, 108] width 14 height 14
click at [192, 130] on div "Awaiting load composition" at bounding box center [140, 141] width 218 height 25
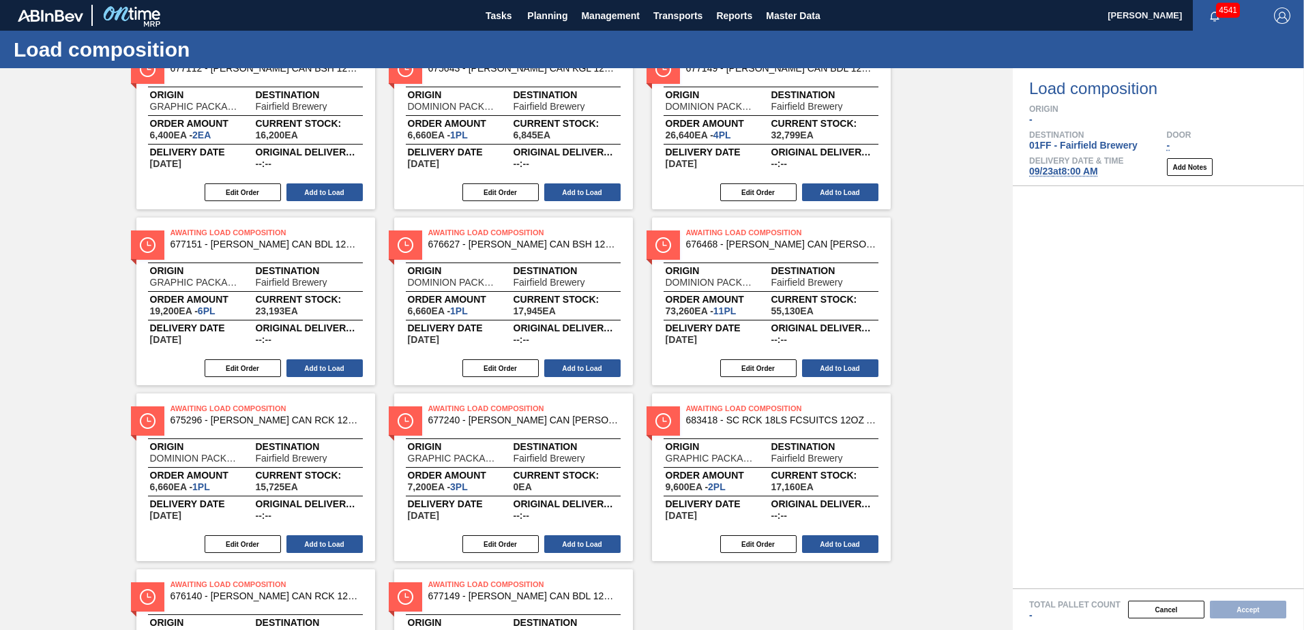
scroll to position [767, 0]
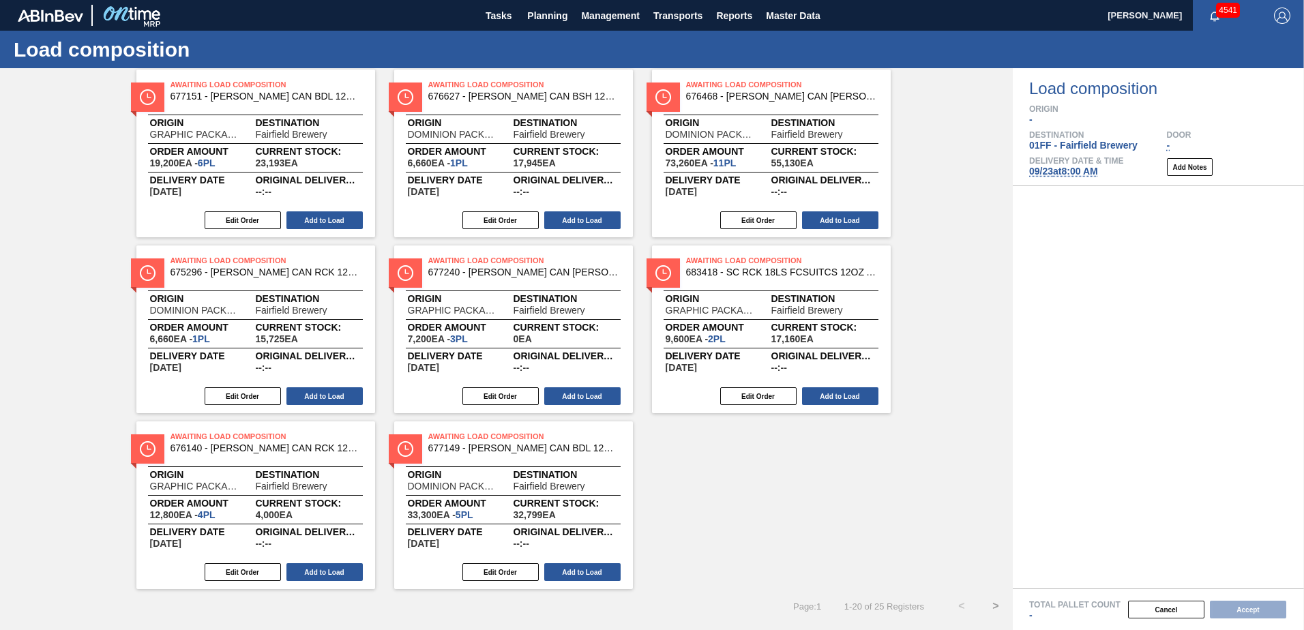
click at [994, 604] on button ">" at bounding box center [996, 606] width 34 height 34
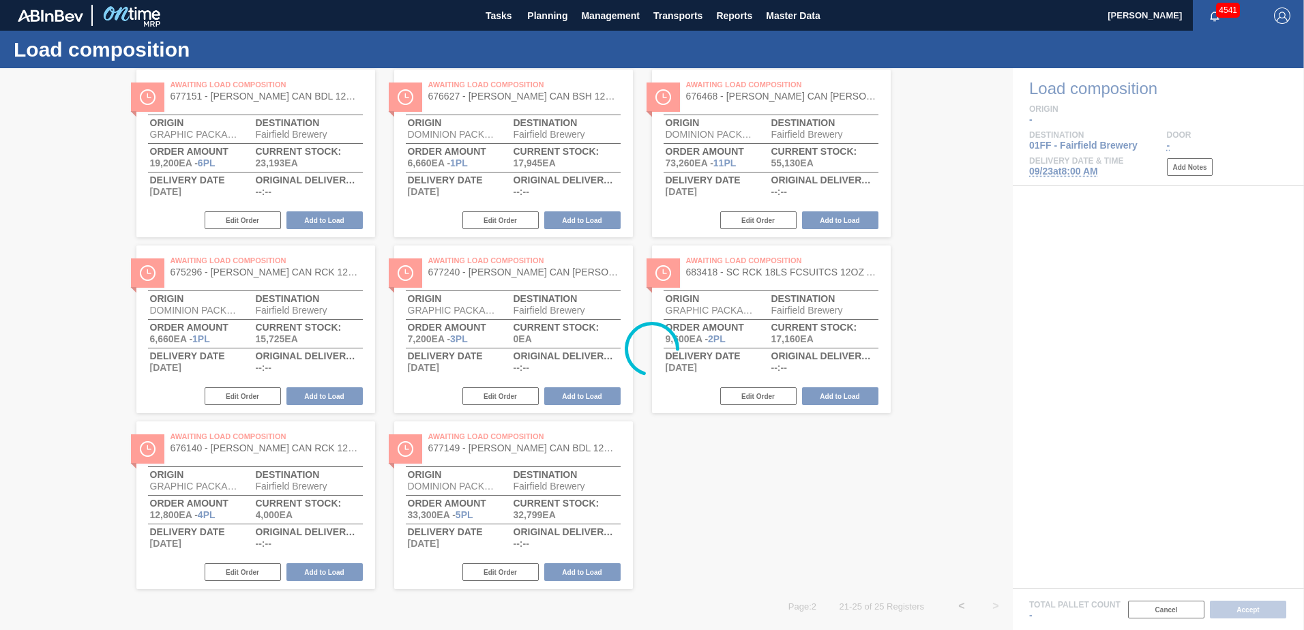
scroll to position [0, 0]
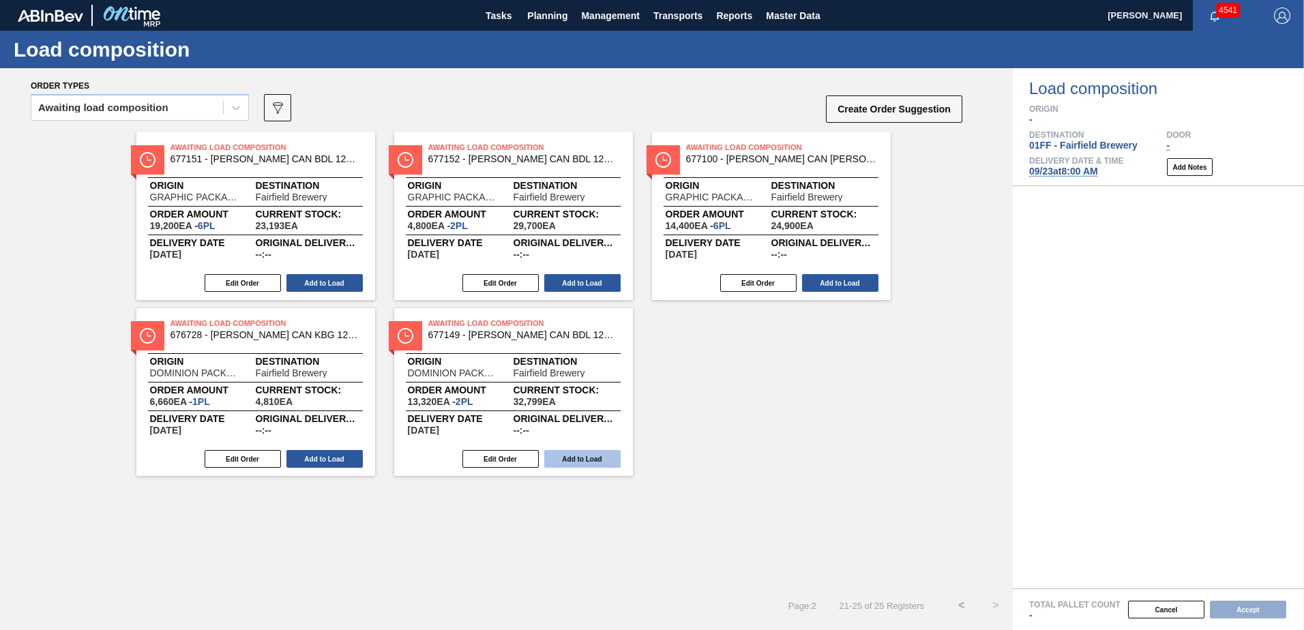
click at [602, 460] on button "Add to Load" at bounding box center [582, 459] width 76 height 18
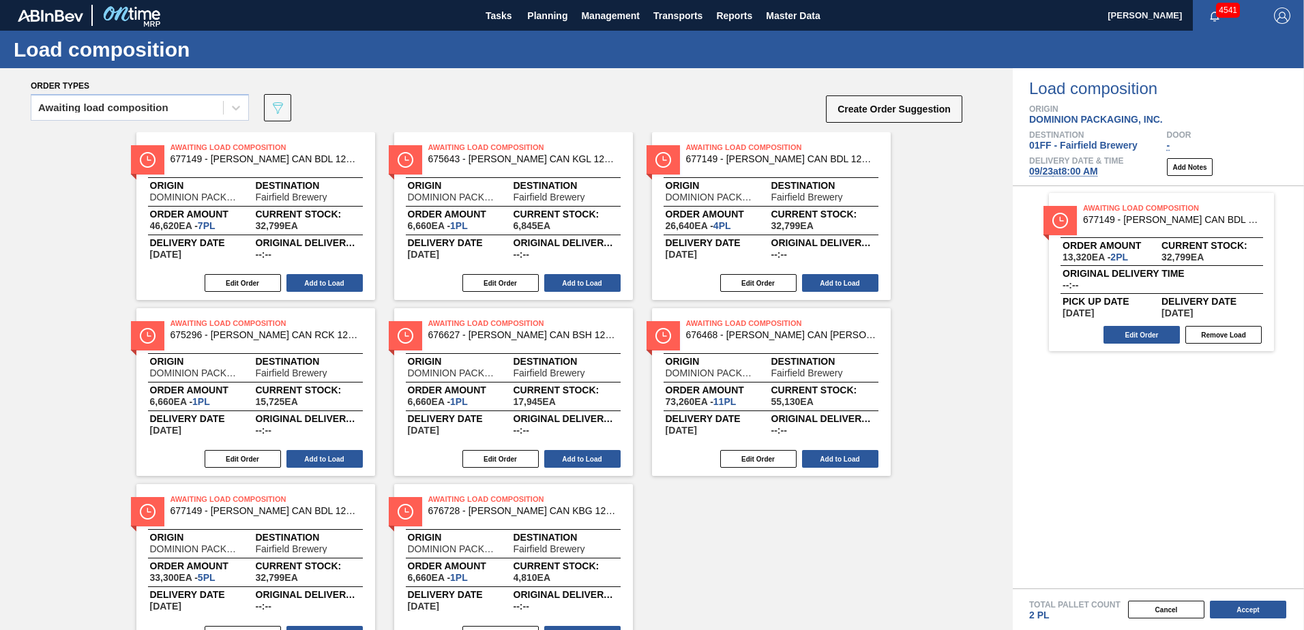
scroll to position [63, 0]
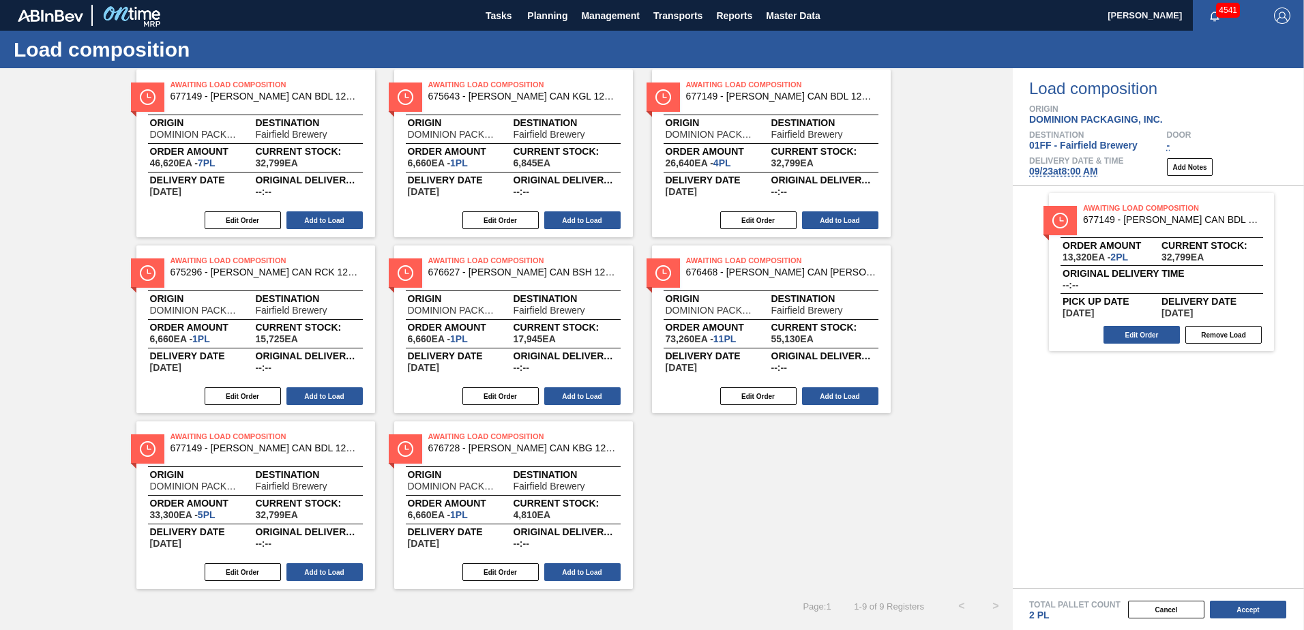
click at [609, 570] on button "Add to Load" at bounding box center [582, 572] width 76 height 18
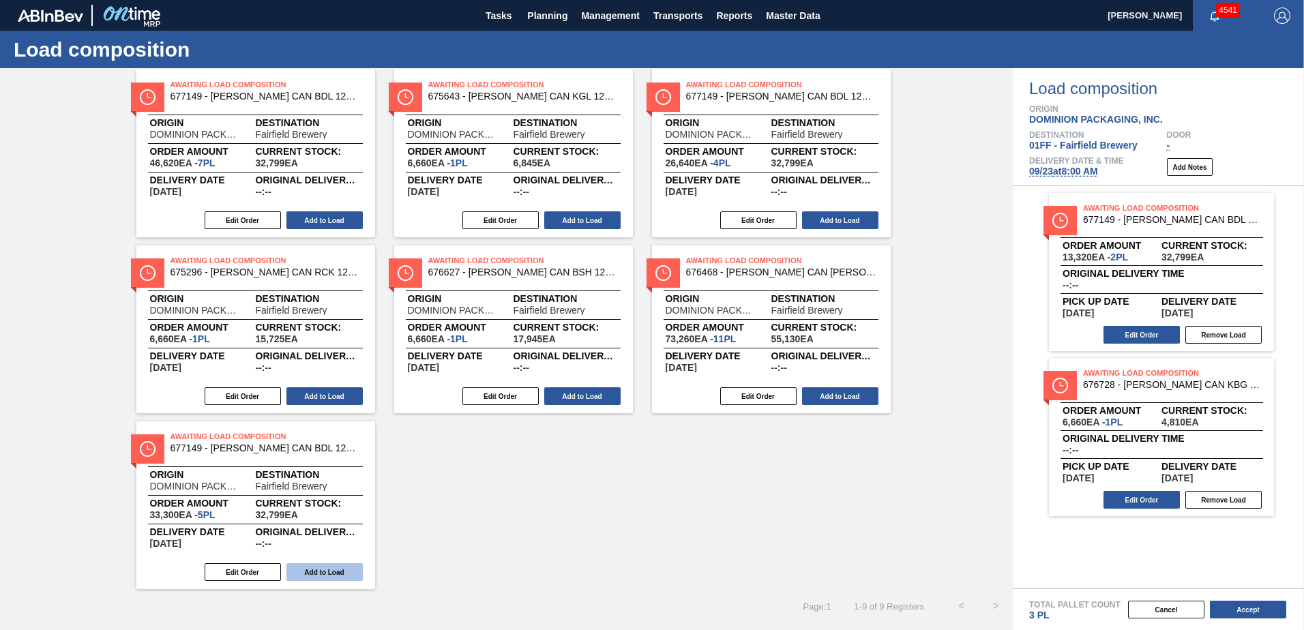
click at [341, 572] on button "Add to Load" at bounding box center [324, 572] width 76 height 18
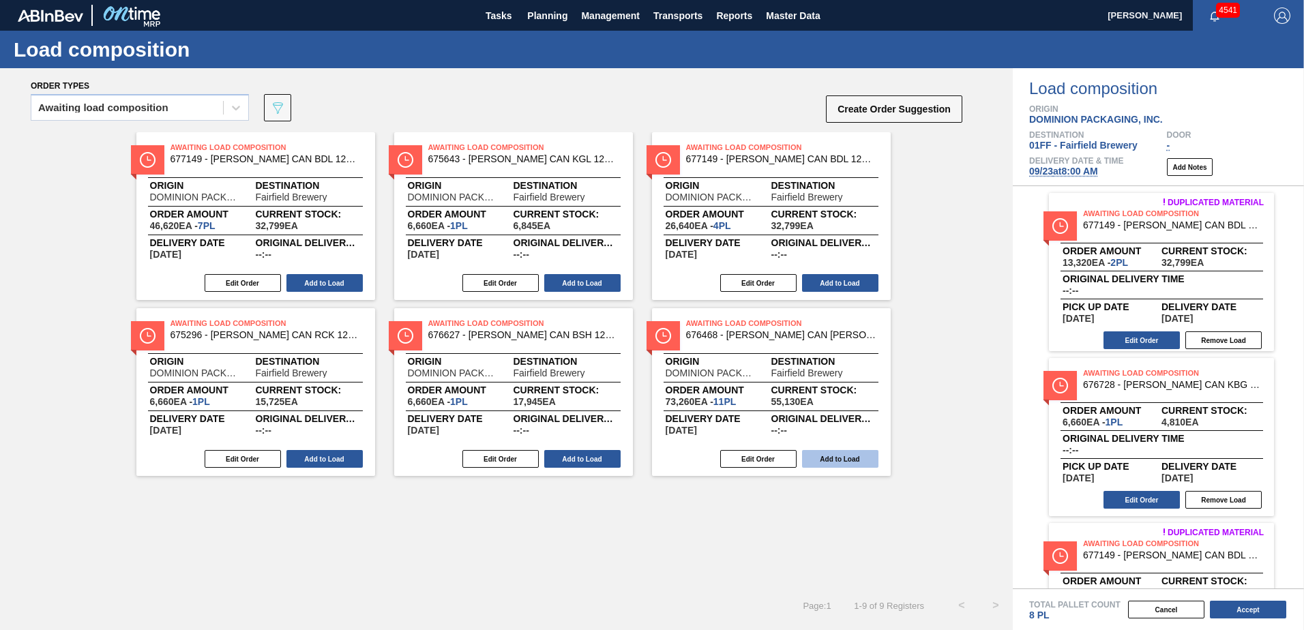
click at [846, 454] on button "Add to Load" at bounding box center [840, 459] width 76 height 18
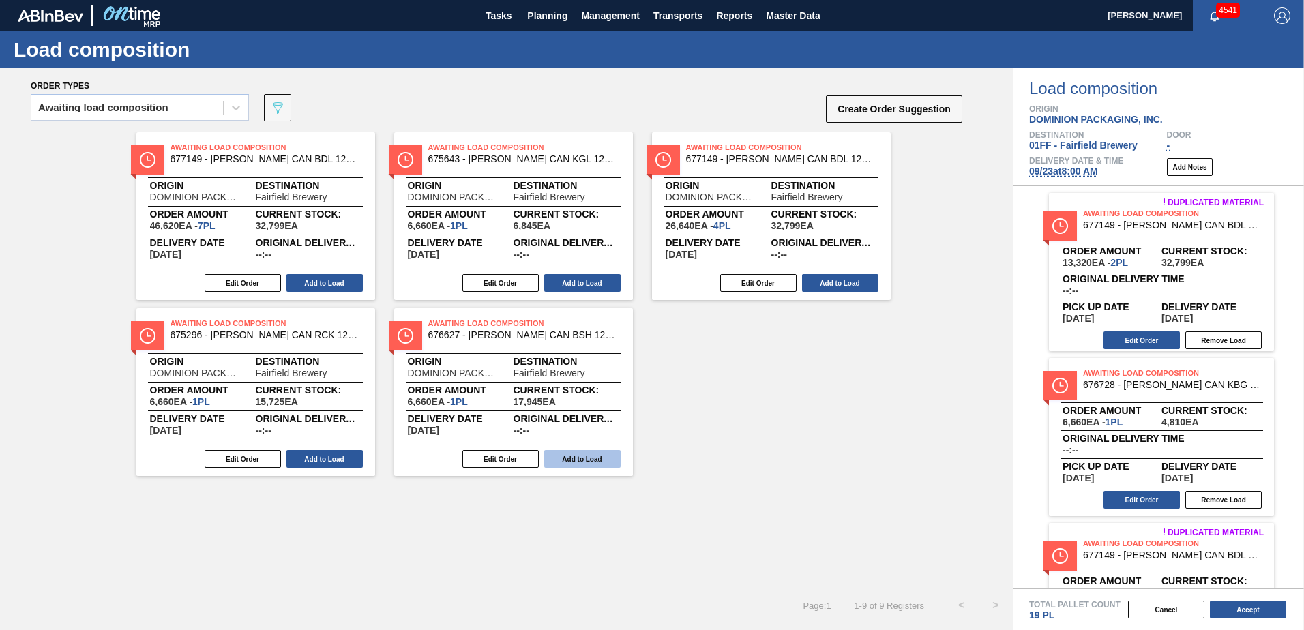
click at [586, 453] on button "Add to Load" at bounding box center [582, 459] width 76 height 18
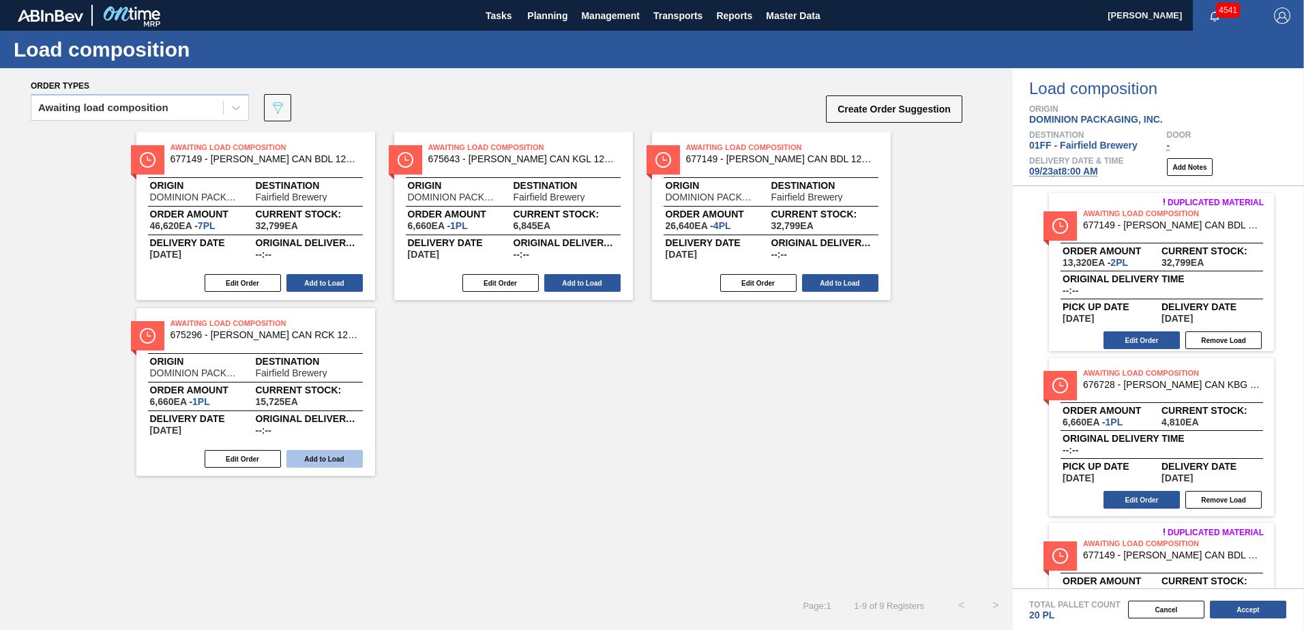
click at [331, 462] on button "Add to Load" at bounding box center [324, 459] width 76 height 18
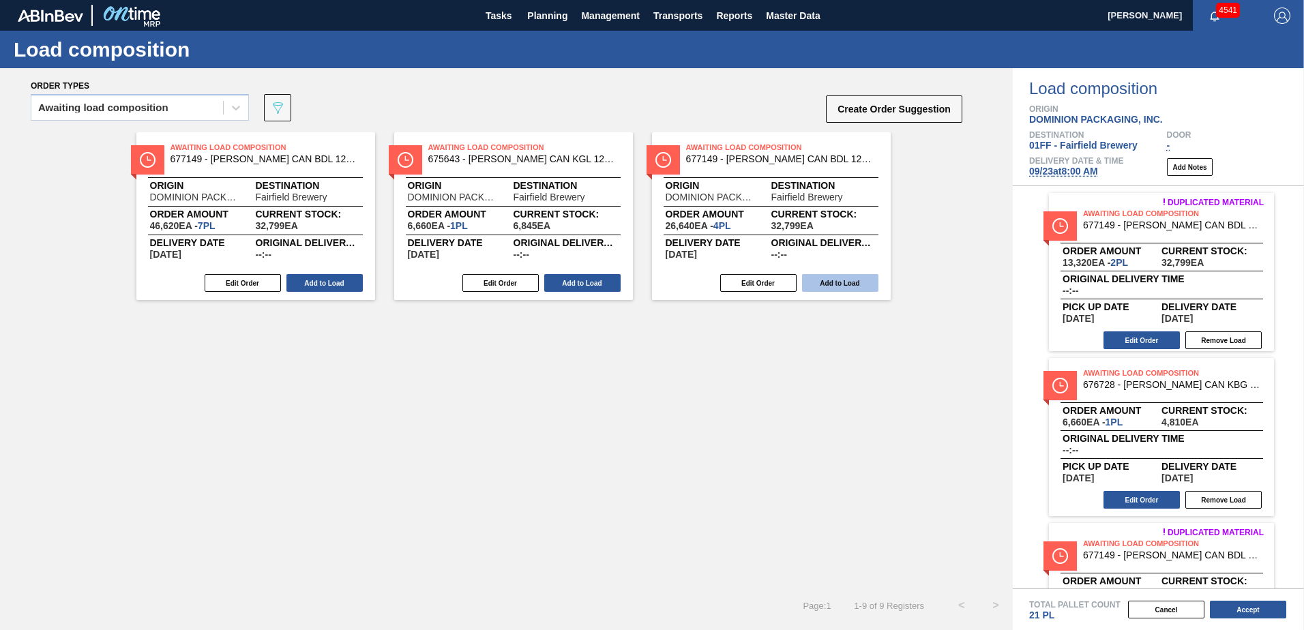
click at [861, 278] on button "Add to Load" at bounding box center [840, 283] width 76 height 18
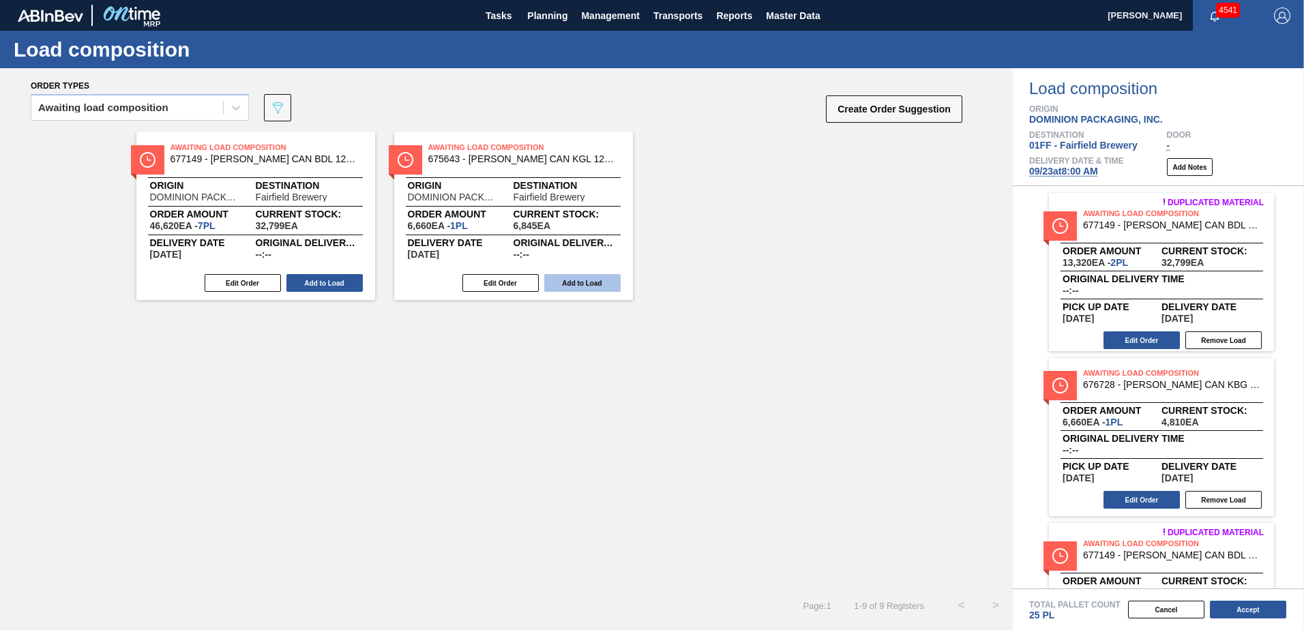
click at [591, 280] on button "Add to Load" at bounding box center [582, 283] width 76 height 18
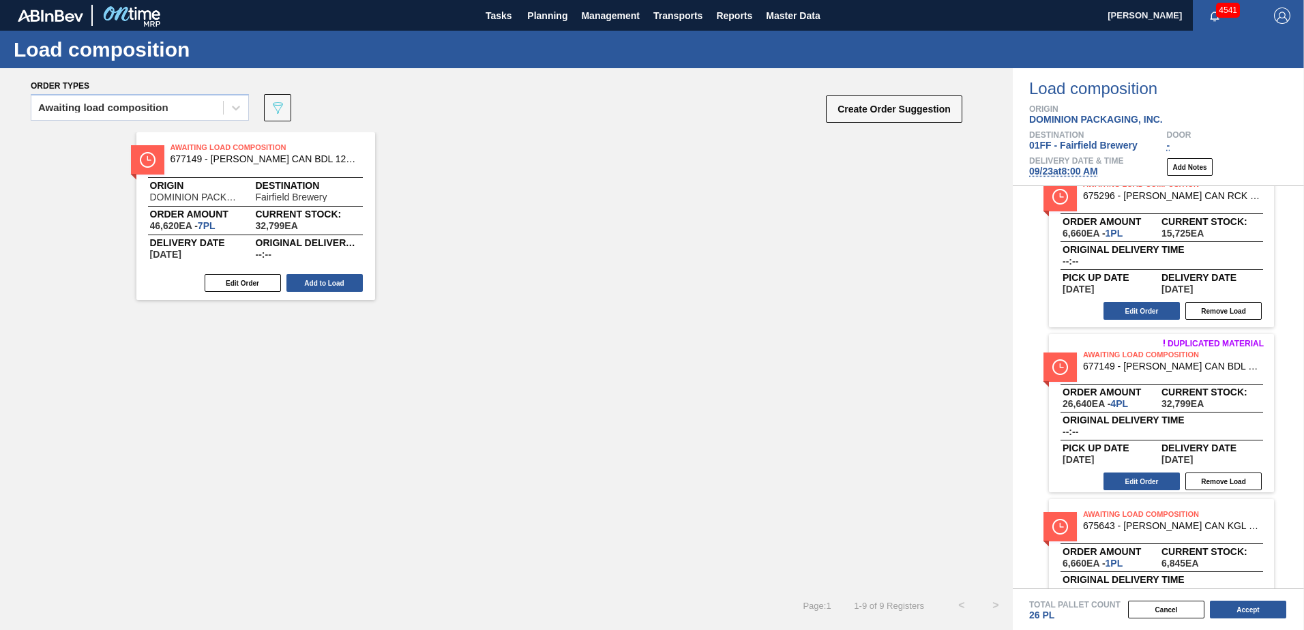
scroll to position [925, 0]
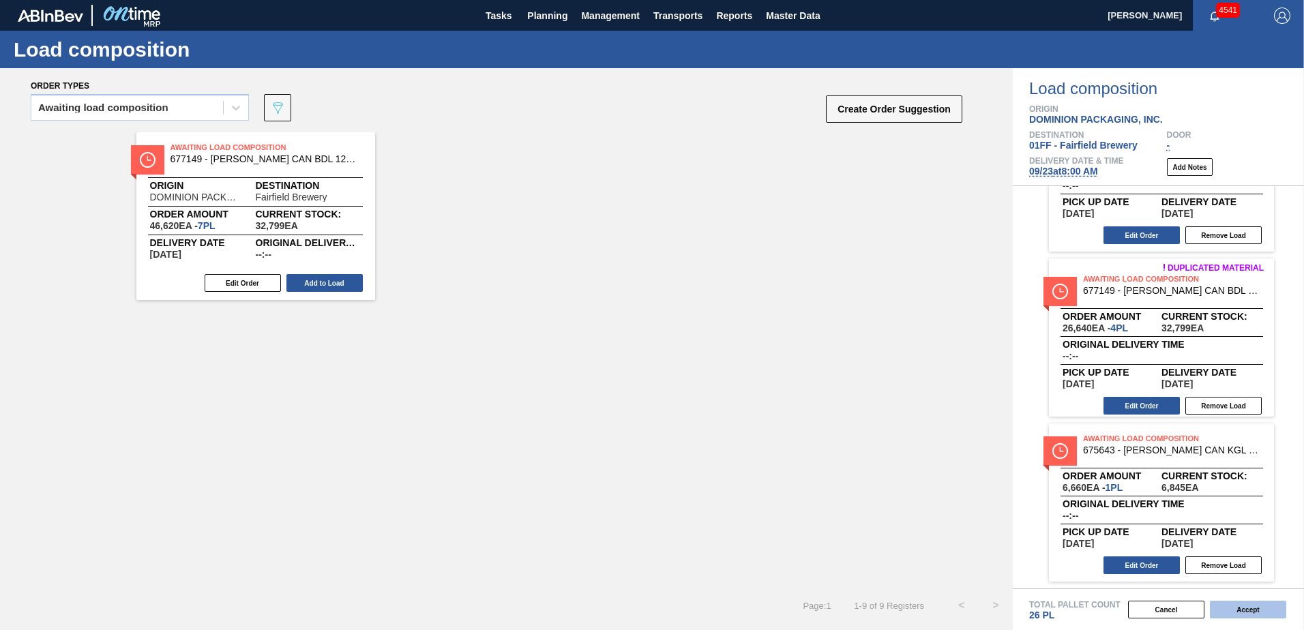
click at [1265, 607] on button "Accept" at bounding box center [1248, 610] width 76 height 18
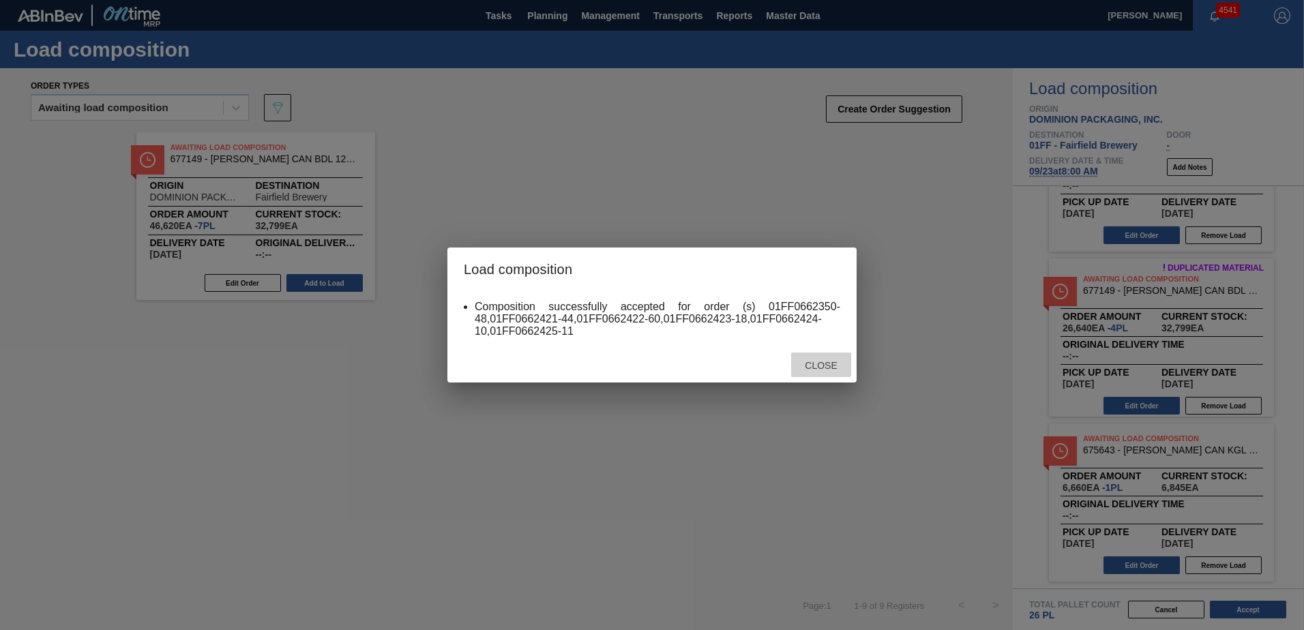
click at [820, 366] on span "Close" at bounding box center [821, 365] width 54 height 11
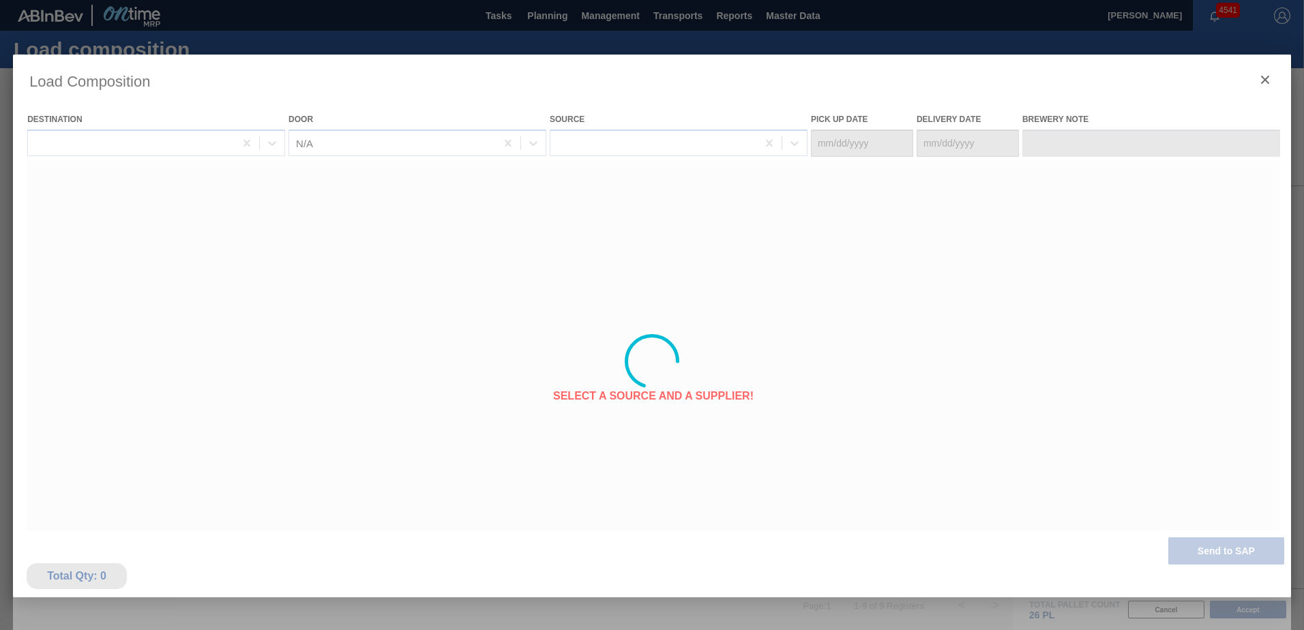
type Date "09/18/2025"
type Date "09/23/2025"
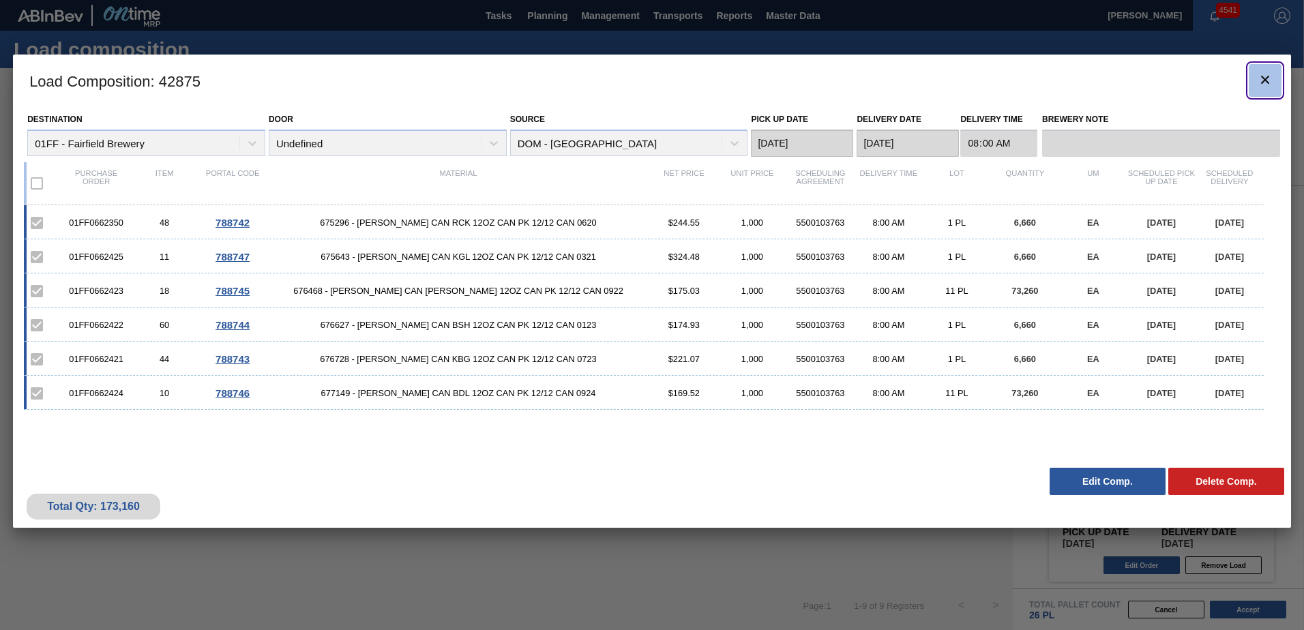
click at [1267, 78] on icon "botão de ícone" at bounding box center [1265, 80] width 8 height 8
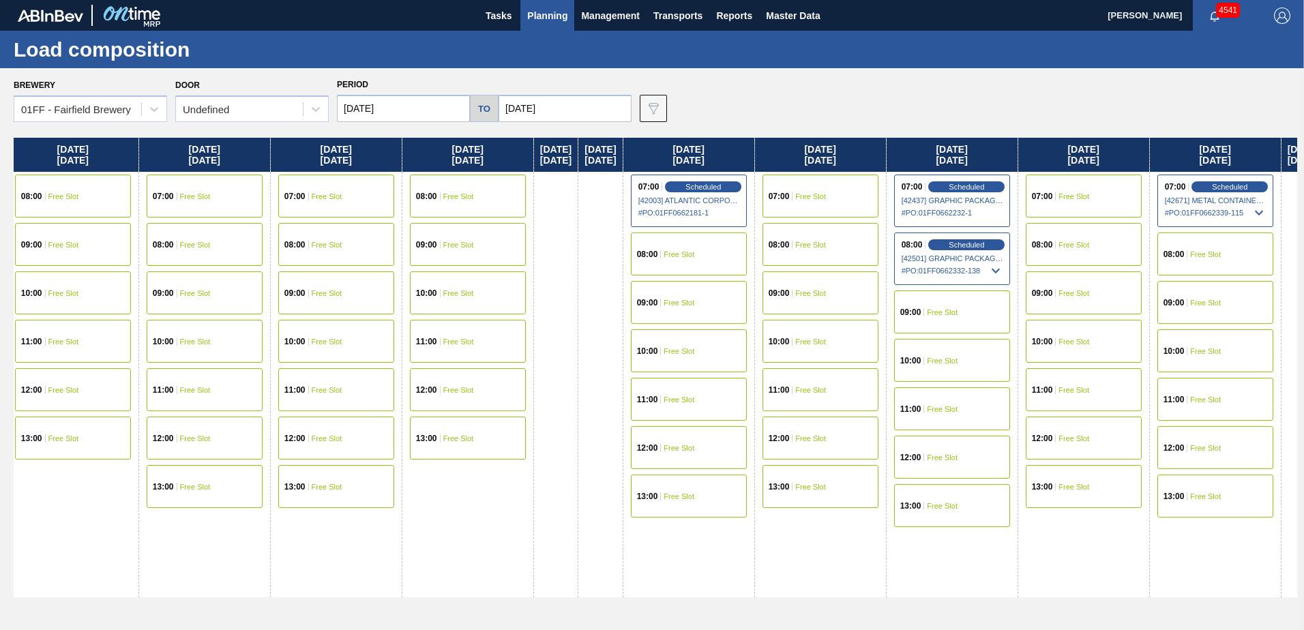
drag, startPoint x: 874, startPoint y: 160, endPoint x: 210, endPoint y: 217, distance: 666.2
click at [209, 219] on div "Wednesday 09/03/2025 07:00 Free Slot 08:00 Free Slot 09:00 Free Slot 10:00 Free…" at bounding box center [656, 380] width 1284 height 485
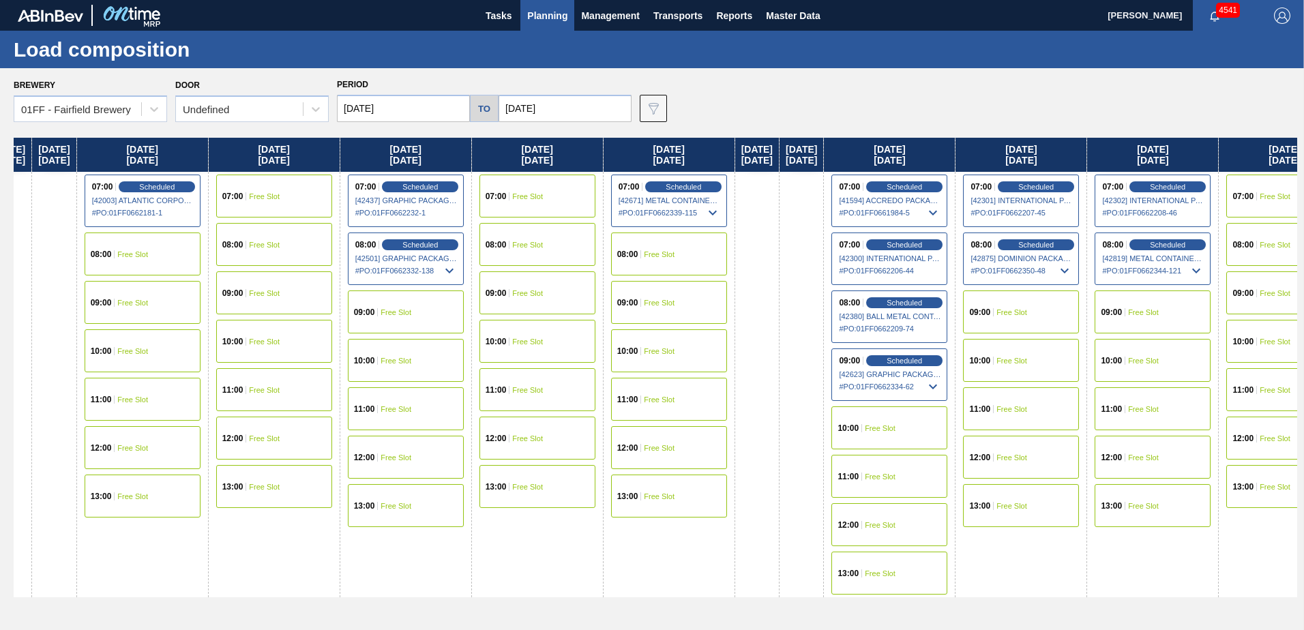
scroll to position [0, 1432]
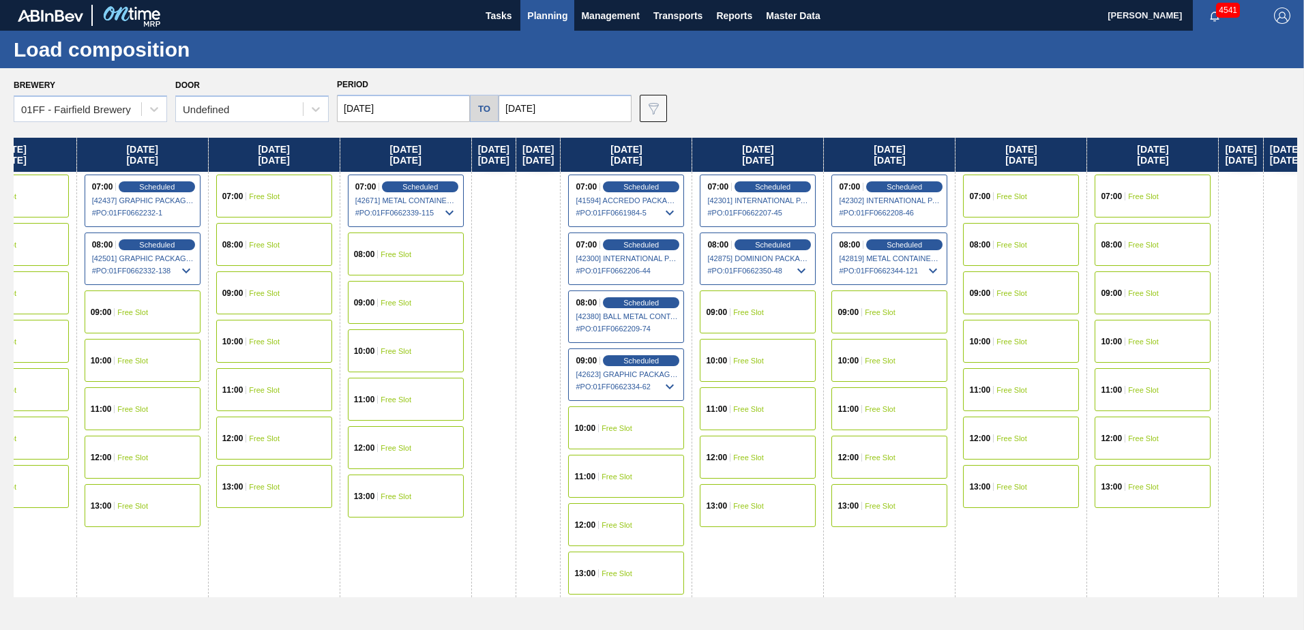
drag, startPoint x: 1058, startPoint y: 143, endPoint x: 273, endPoint y: 208, distance: 787.8
click at [273, 208] on div "Wednesday 09/03/2025 07:00 Free Slot 08:00 Free Slot 09:00 Free Slot 10:00 Free…" at bounding box center [656, 380] width 1284 height 485
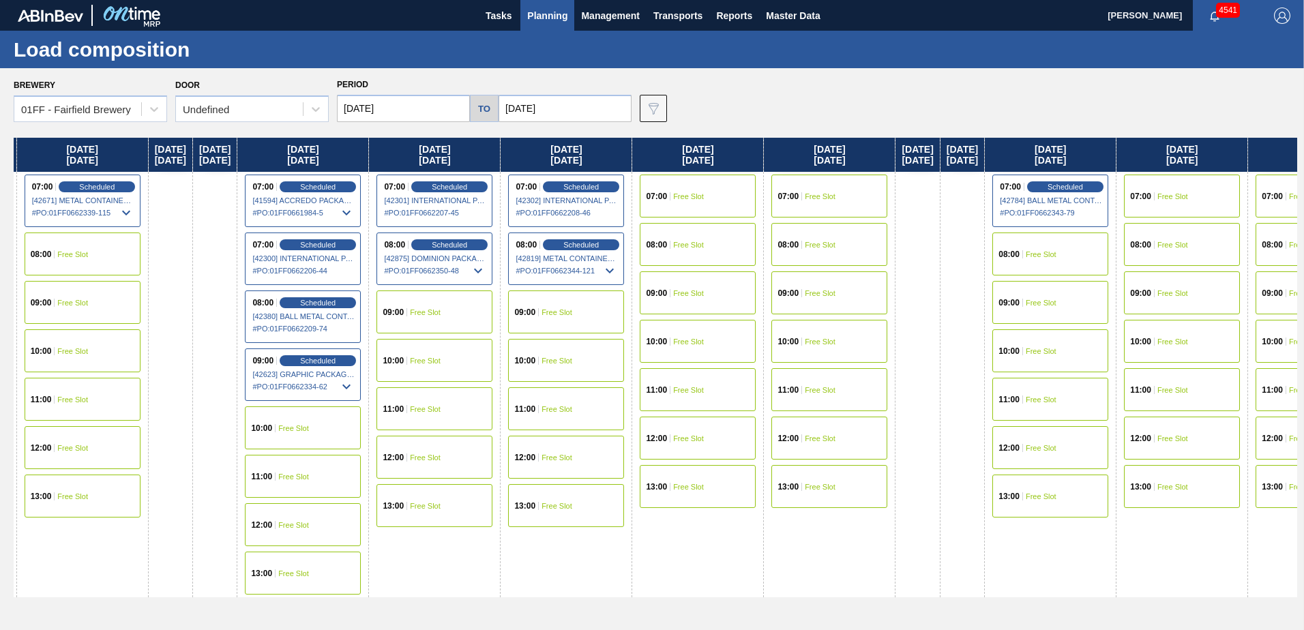
scroll to position [0, 1771]
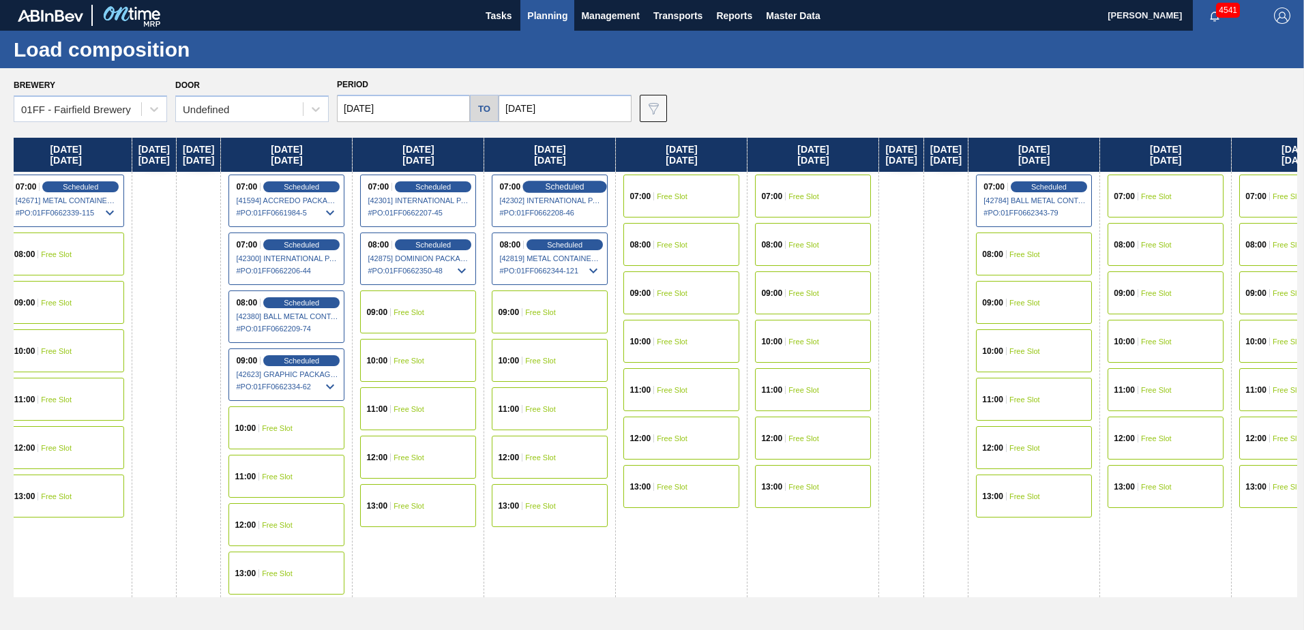
drag, startPoint x: 979, startPoint y: 156, endPoint x: 685, endPoint y: 185, distance: 296.1
click at [661, 183] on div "Wednesday 09/03/2025 07:00 Free Slot 08:00 Free Slot 09:00 Free Slot 10:00 Free…" at bounding box center [656, 380] width 1284 height 485
click at [871, 195] on div "07:00 Free Slot" at bounding box center [813, 196] width 116 height 43
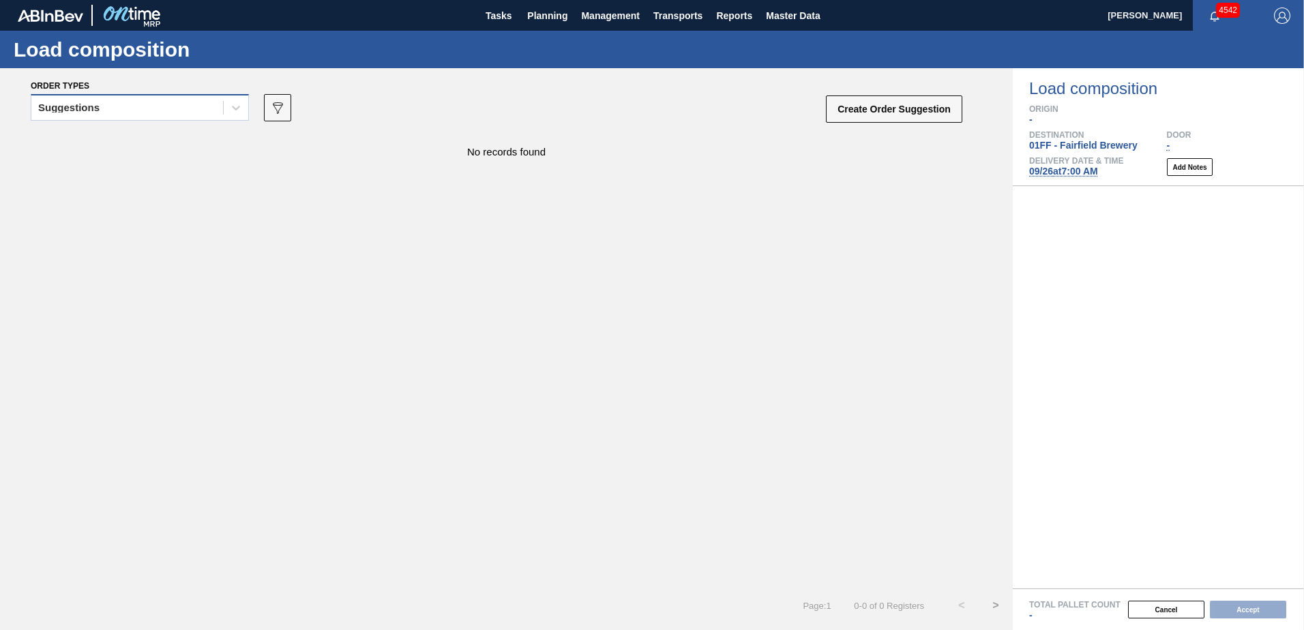
click at [194, 113] on div "Suggestions" at bounding box center [127, 108] width 192 height 20
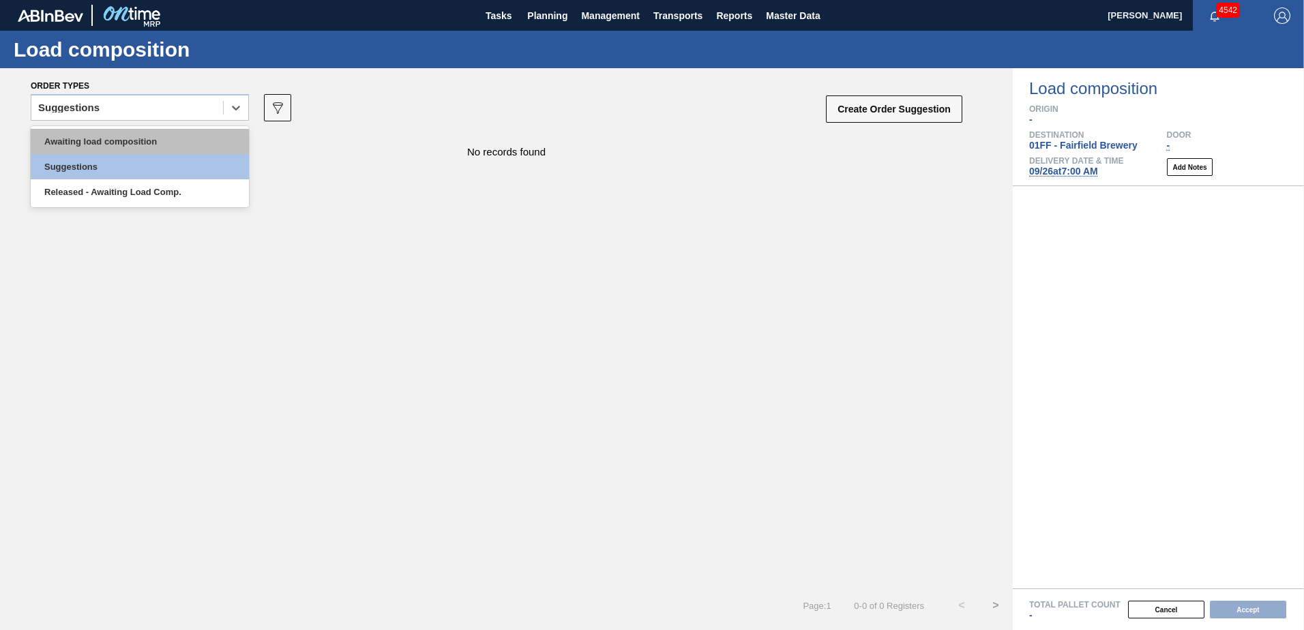
click at [177, 147] on div "Awaiting load composition" at bounding box center [140, 141] width 218 height 25
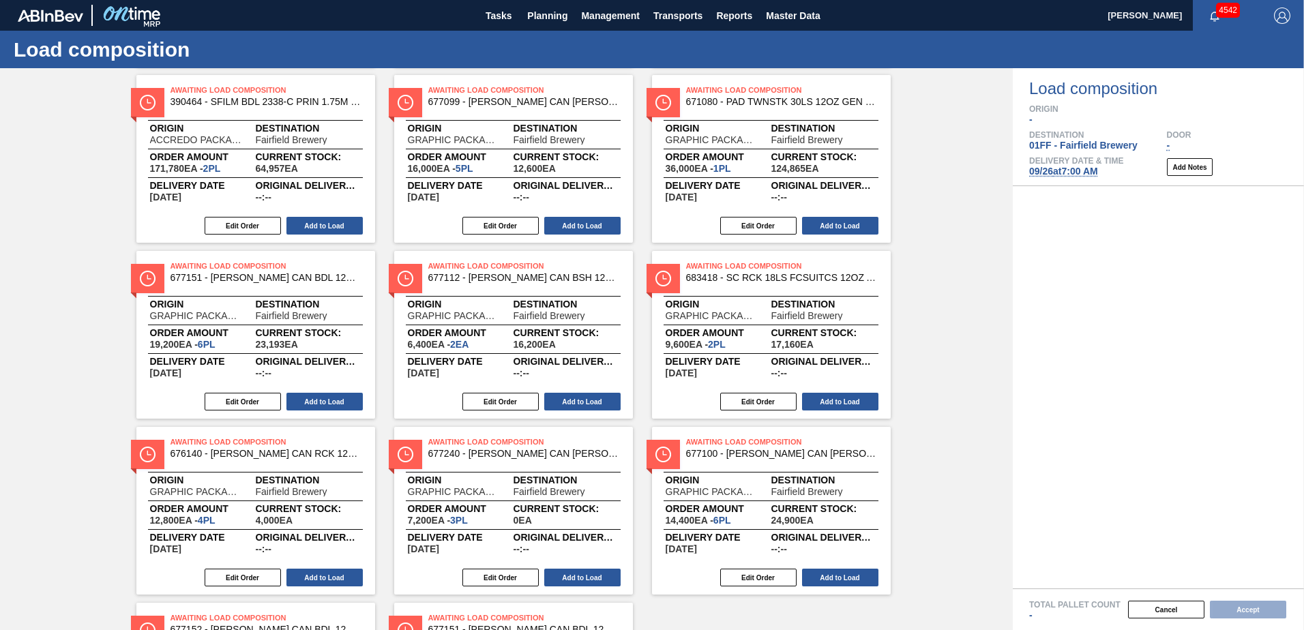
scroll to position [591, 0]
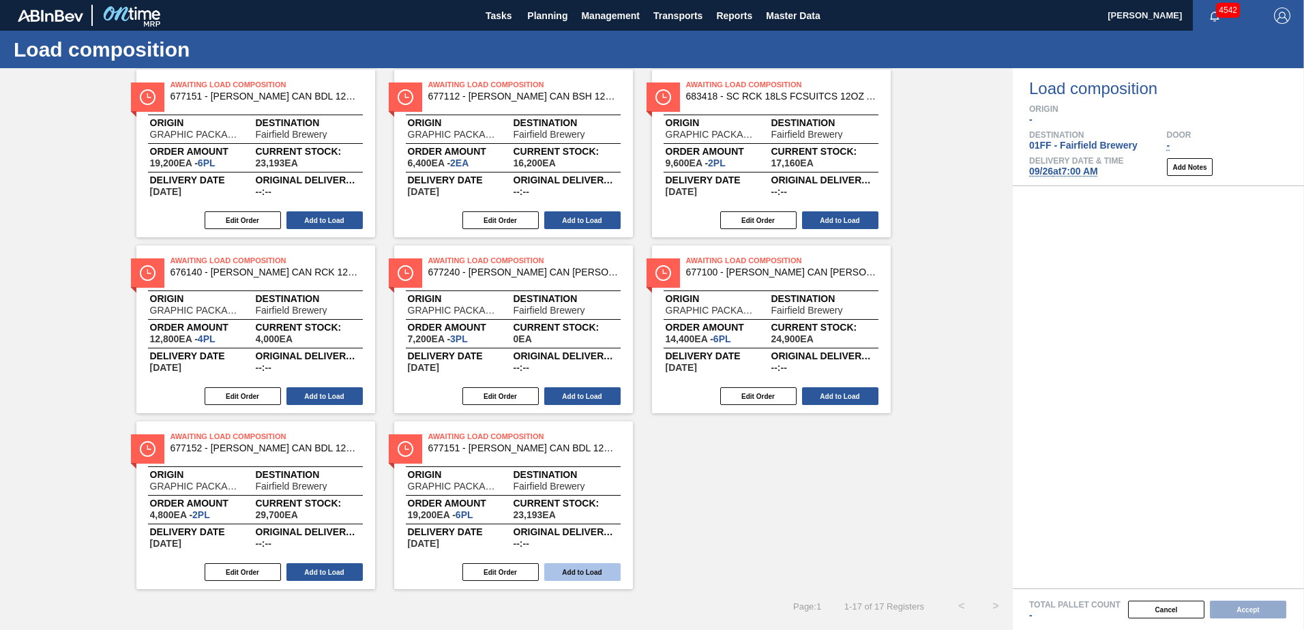
click at [602, 570] on button "Add to Load" at bounding box center [582, 572] width 76 height 18
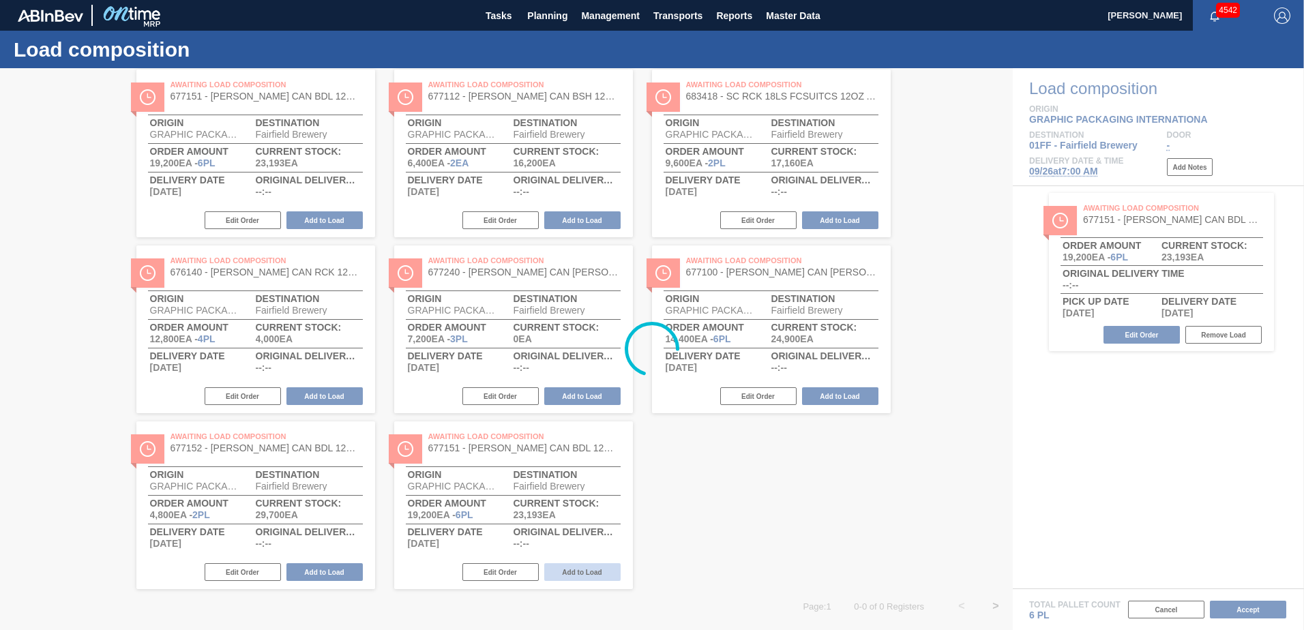
scroll to position [239, 0]
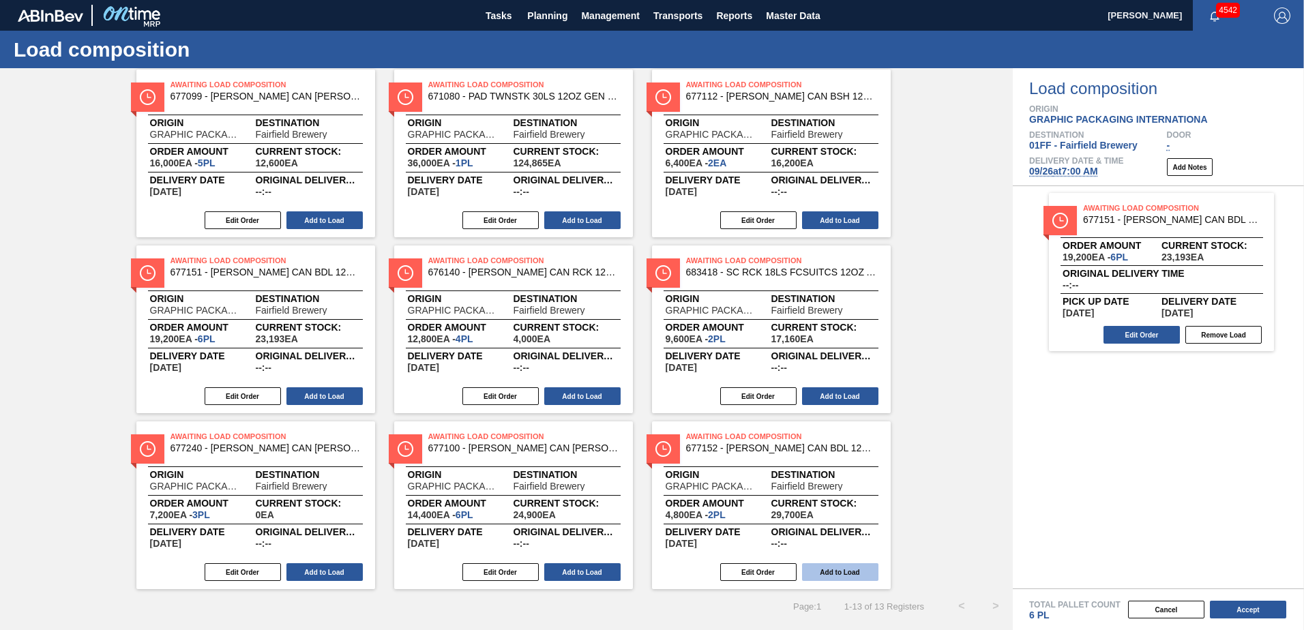
click at [845, 574] on button "Add to Load" at bounding box center [840, 572] width 76 height 18
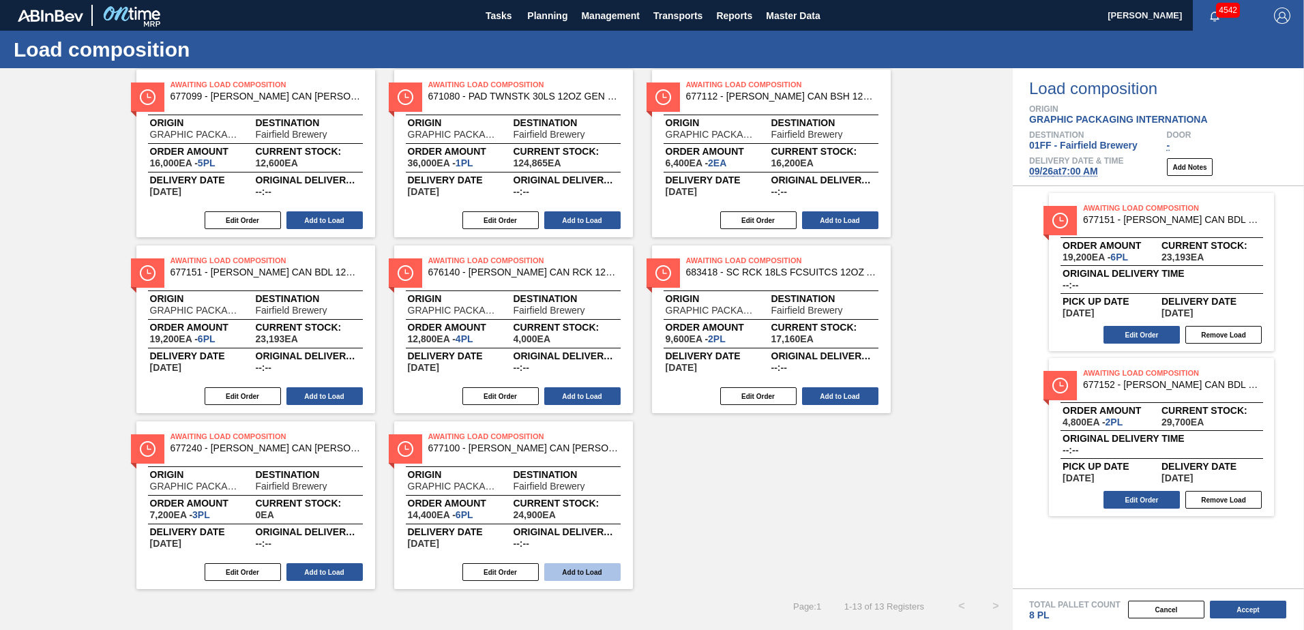
click at [595, 577] on button "Add to Load" at bounding box center [582, 572] width 76 height 18
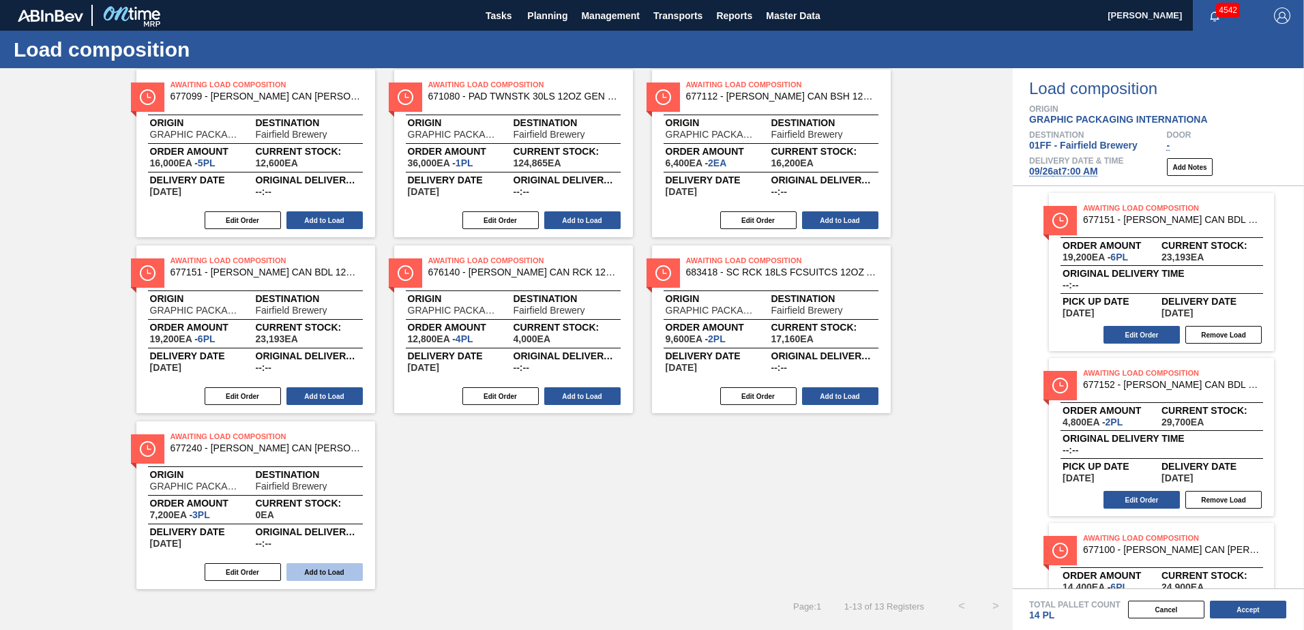
click at [330, 574] on button "Add to Load" at bounding box center [324, 572] width 76 height 18
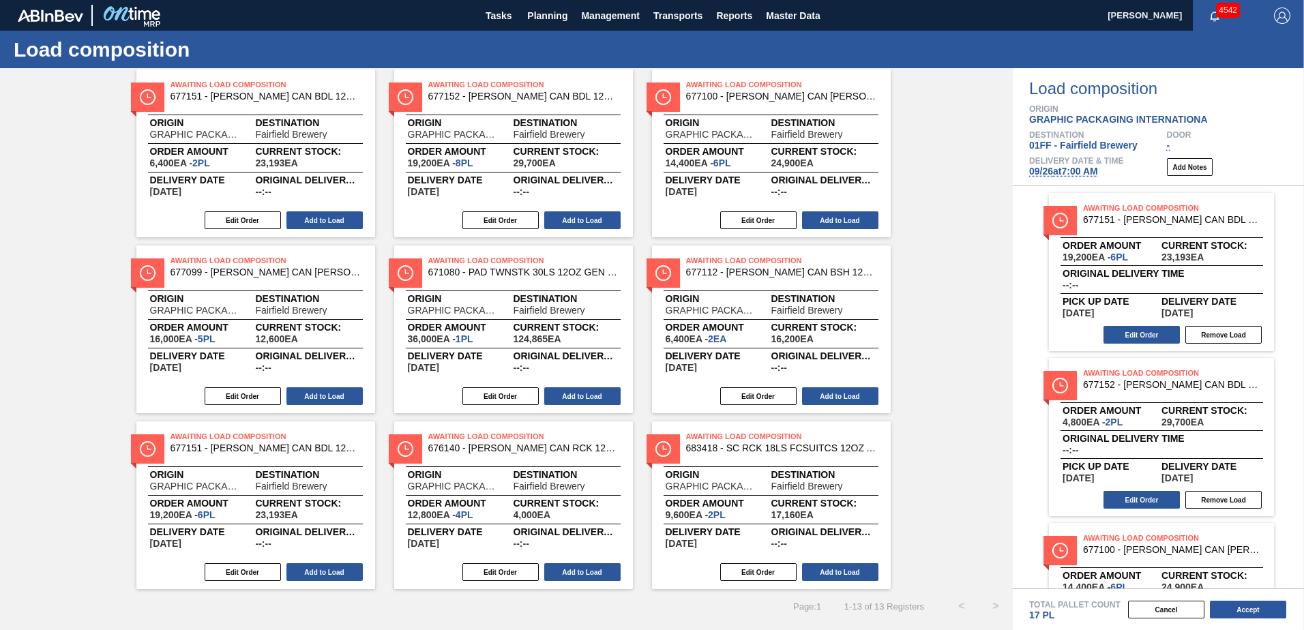
scroll to position [63, 0]
click at [853, 569] on button "Add to Load" at bounding box center [840, 572] width 76 height 18
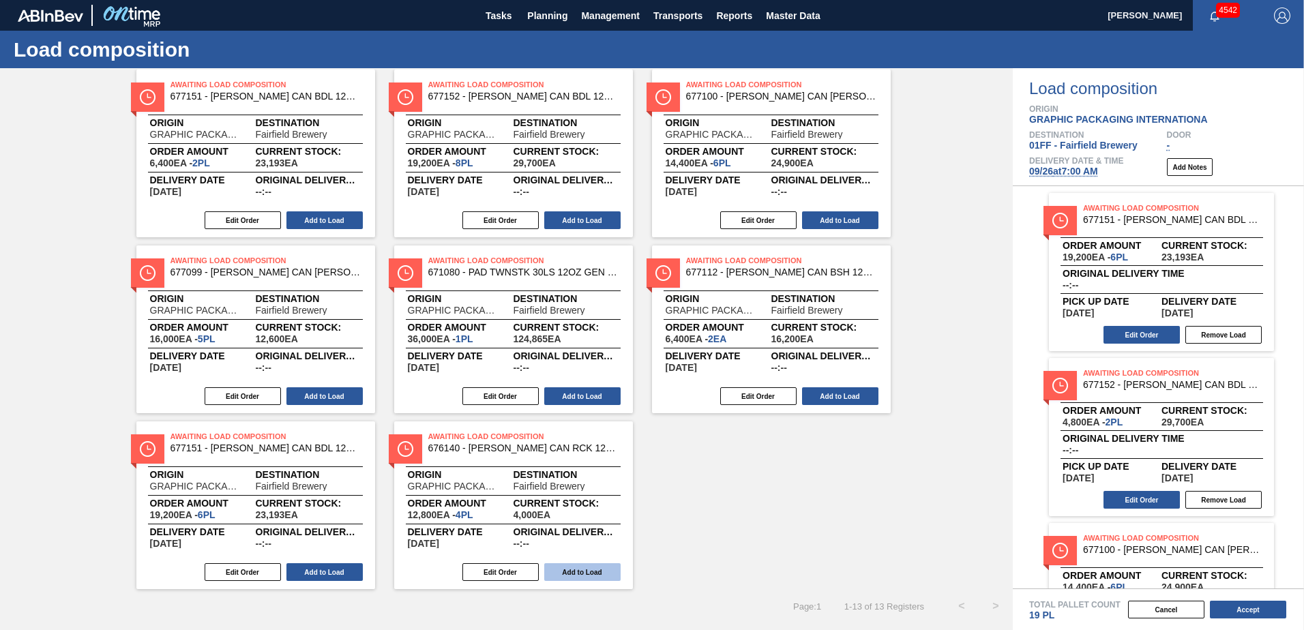
click at [608, 573] on button "Add to Load" at bounding box center [582, 572] width 76 height 18
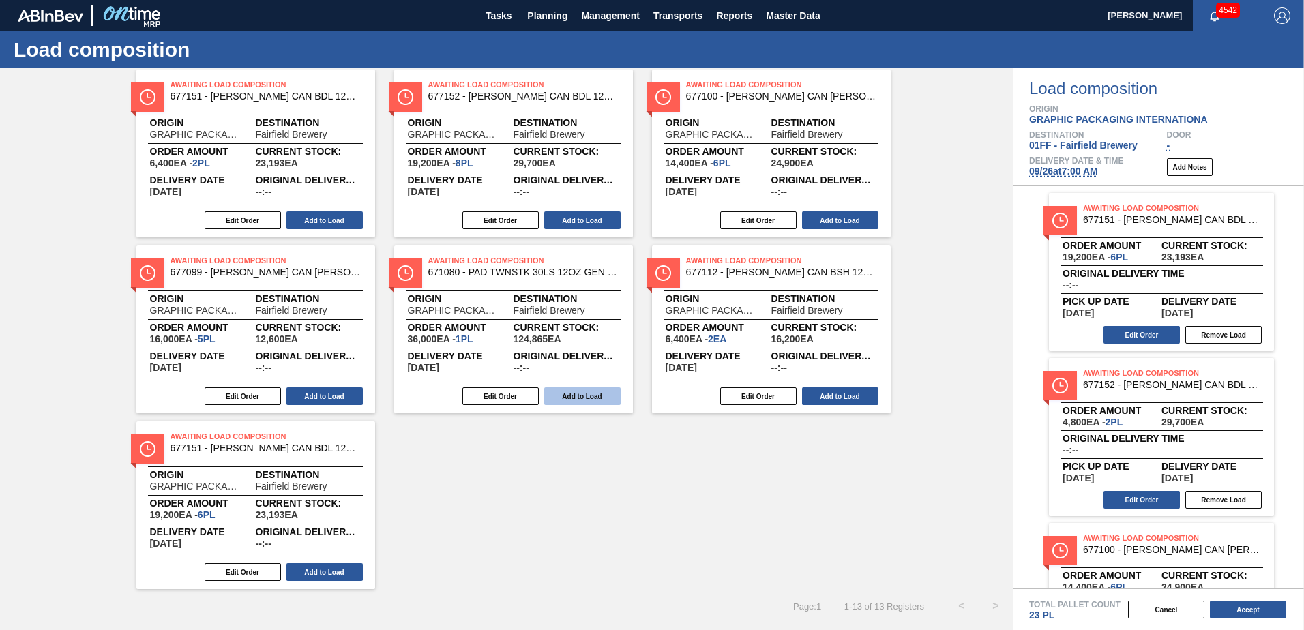
click at [595, 397] on button "Add to Load" at bounding box center [582, 396] width 76 height 18
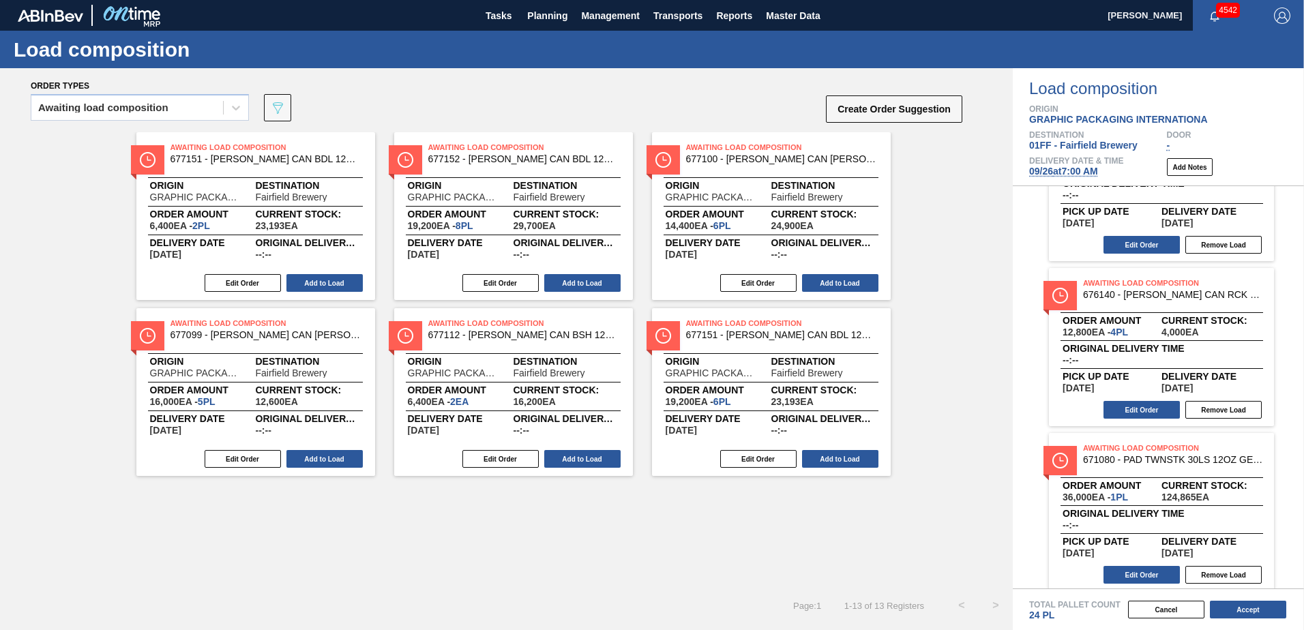
scroll to position [760, 0]
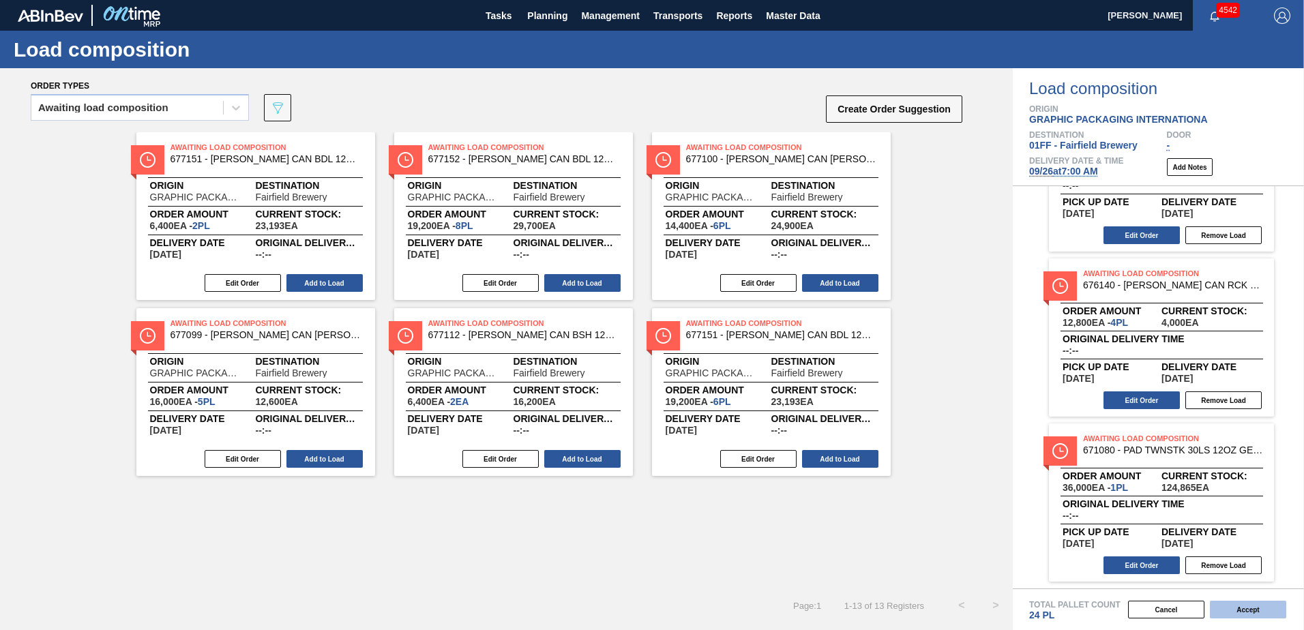
click at [1239, 608] on button "Accept" at bounding box center [1248, 610] width 76 height 18
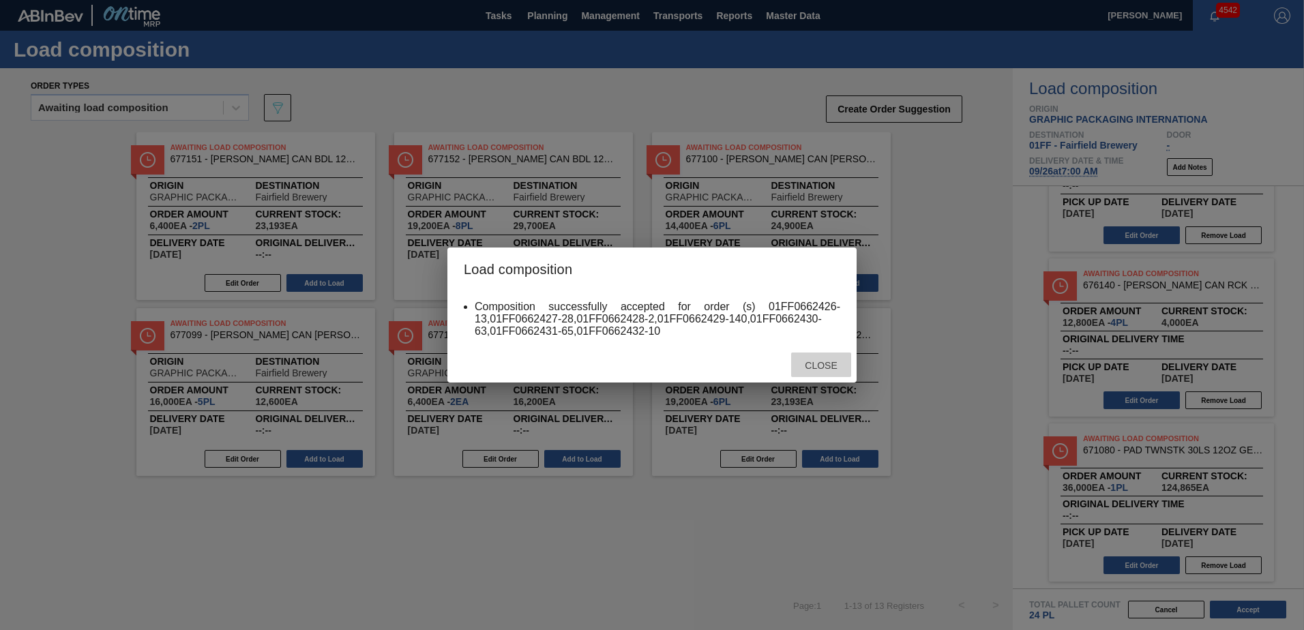
click at [825, 364] on span "Close" at bounding box center [821, 365] width 54 height 11
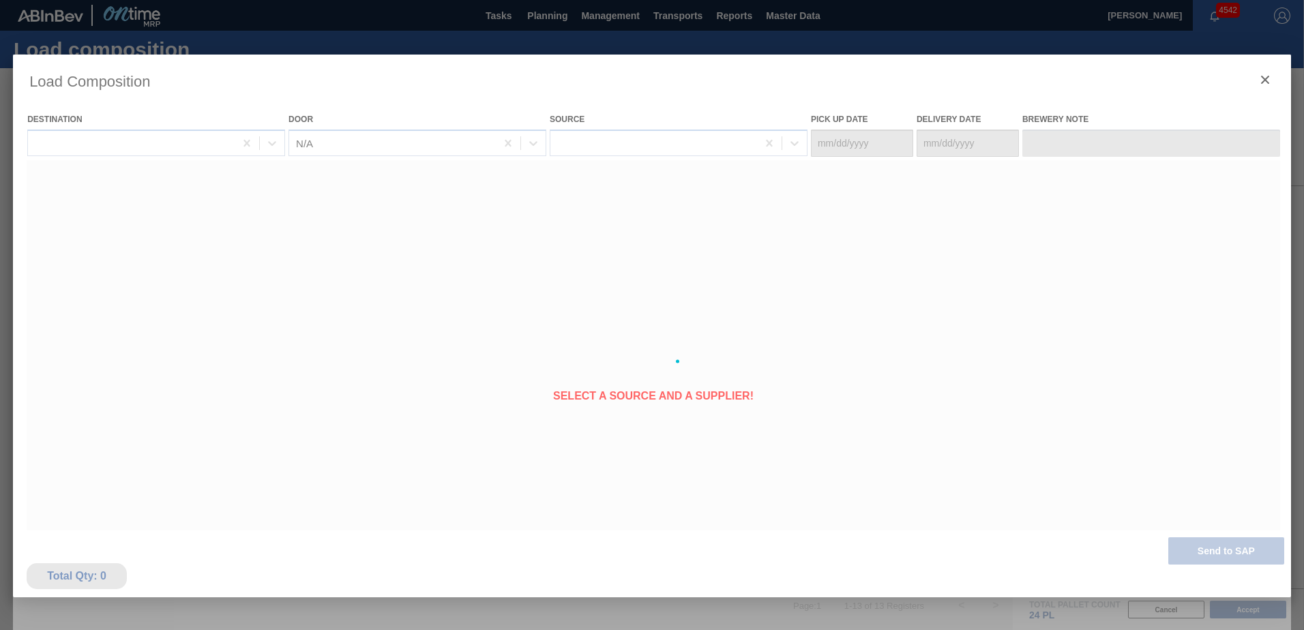
type Date "09/22/2025"
type Date "09/26/2025"
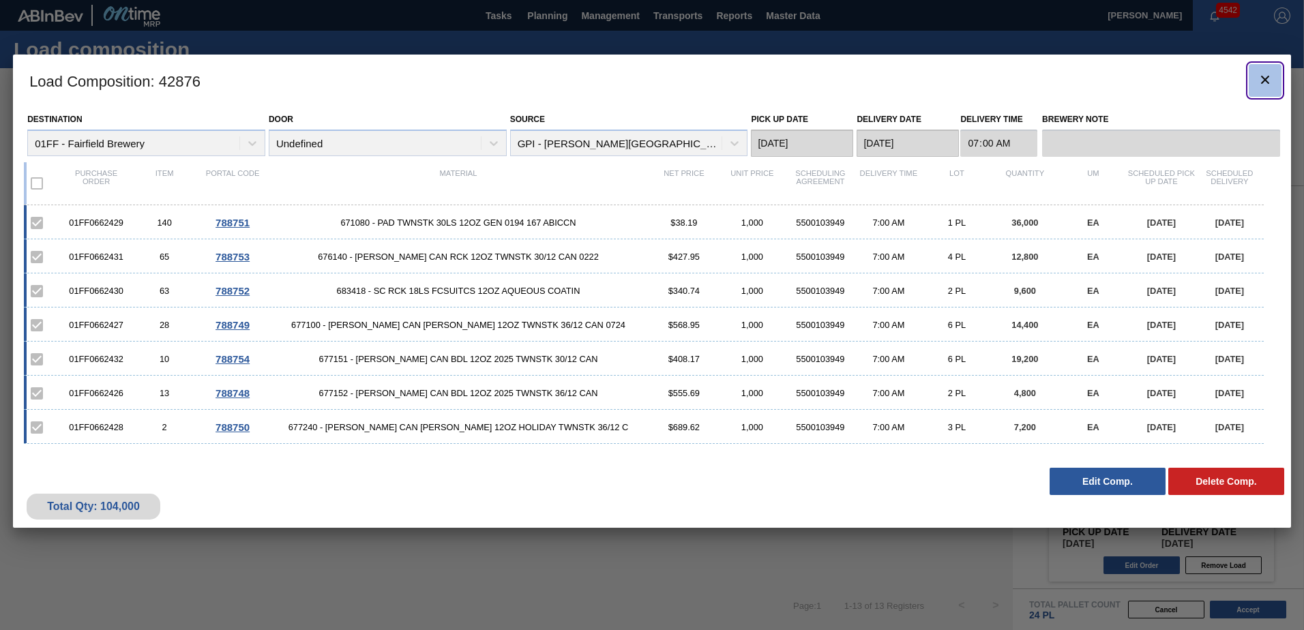
click at [1268, 72] on icon "botão de ícone" at bounding box center [1265, 80] width 16 height 16
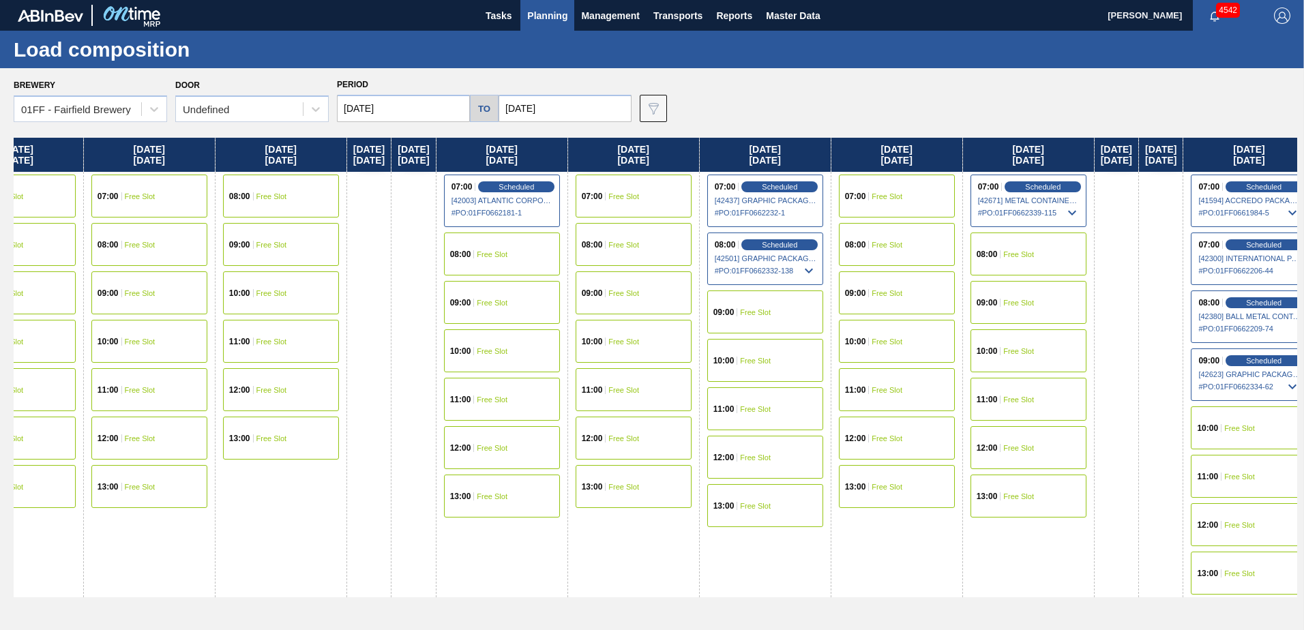
drag, startPoint x: 934, startPoint y: 145, endPoint x: 219, endPoint y: 216, distance: 719.0
click at [59, 259] on div "Wednesday 09/03/2025 07:00 Free Slot 08:00 Free Slot 09:00 Free Slot 10:00 Free…" at bounding box center [656, 380] width 1284 height 485
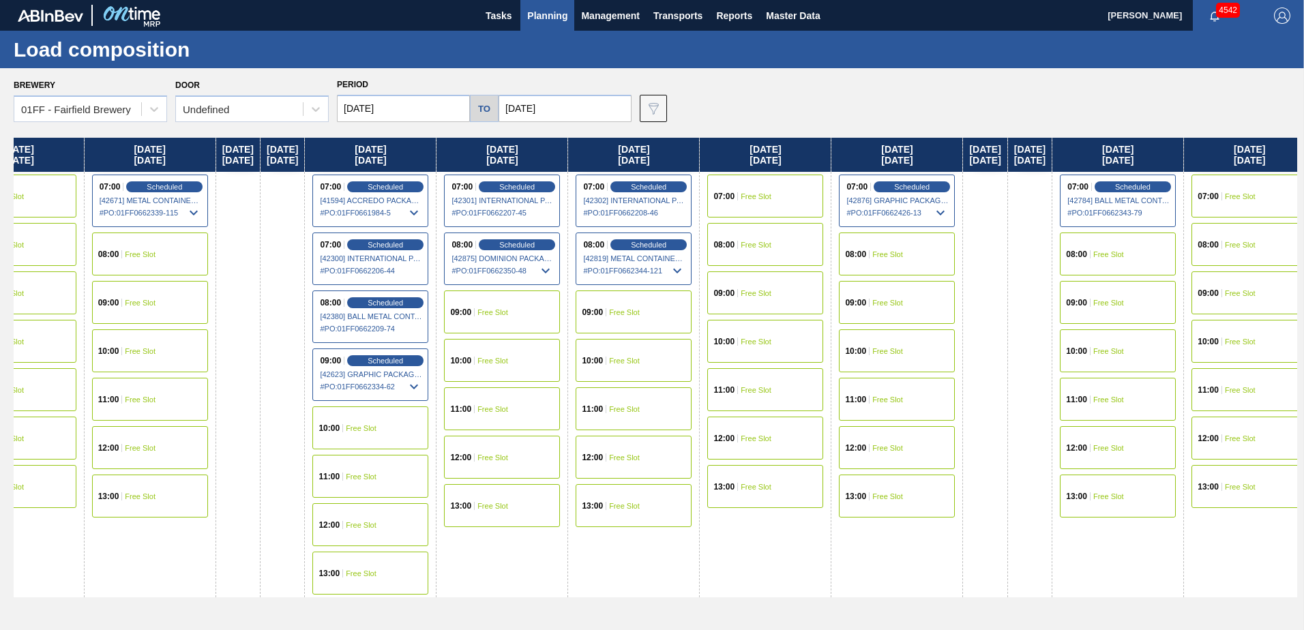
drag, startPoint x: 1007, startPoint y: 143, endPoint x: 173, endPoint y: 216, distance: 837.5
click at [173, 216] on div "Wednesday 09/03/2025 07:00 Free Slot 08:00 Free Slot 09:00 Free Slot 10:00 Free…" at bounding box center [656, 380] width 1284 height 485
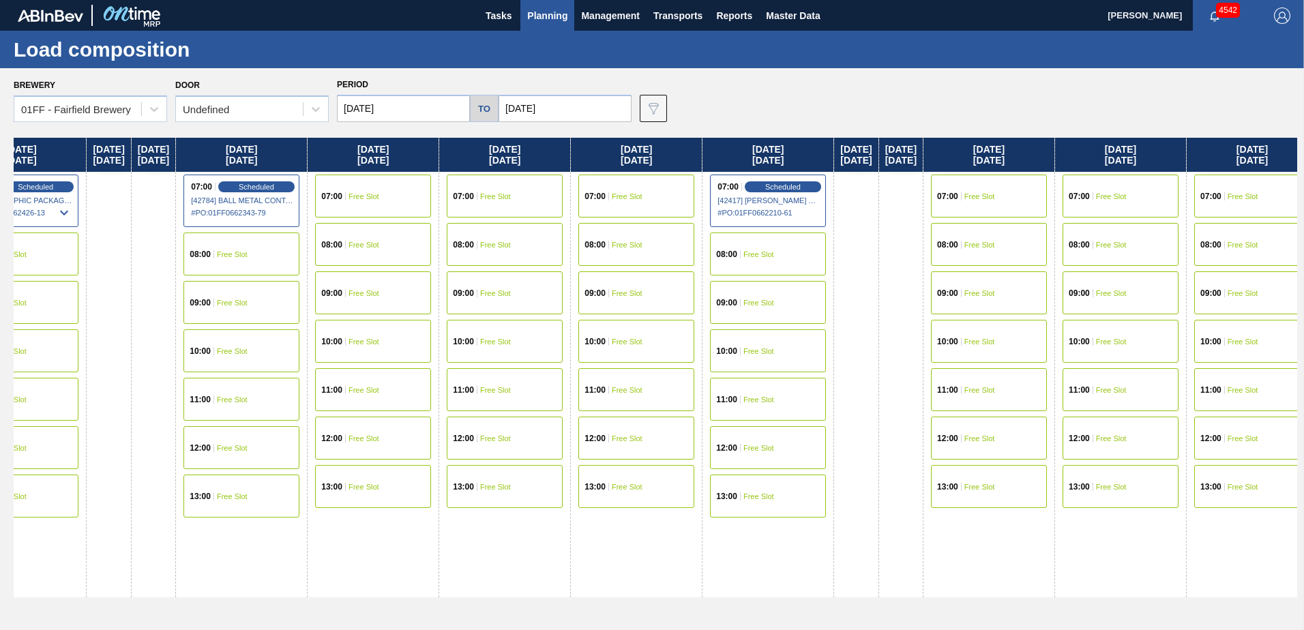
drag, startPoint x: 1074, startPoint y: 145, endPoint x: 239, endPoint y: 209, distance: 837.4
click at [181, 227] on div "Wednesday 09/03/2025 07:00 Free Slot 08:00 Free Slot 09:00 Free Slot 10:00 Free…" at bounding box center [656, 380] width 1284 height 485
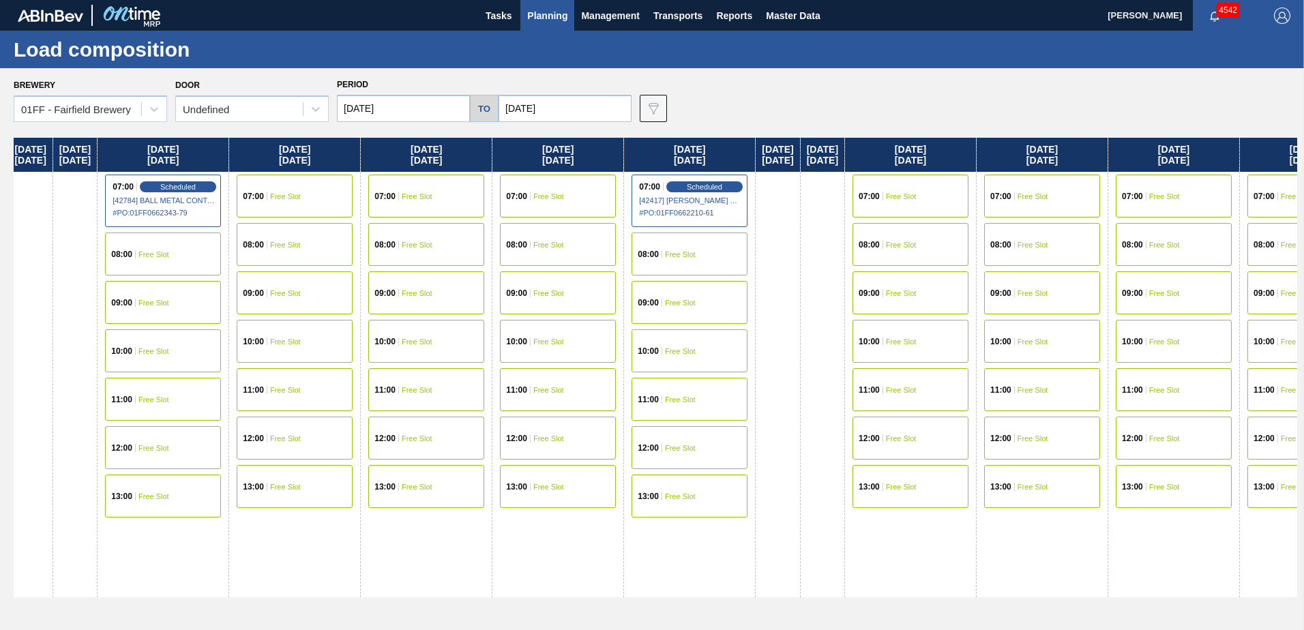
scroll to position [0, 2645]
drag, startPoint x: 995, startPoint y: 153, endPoint x: 916, endPoint y: 175, distance: 81.2
click at [906, 170] on div "Wednesday 09/03/2025 07:00 Free Slot 08:00 Free Slot 09:00 Free Slot 10:00 Free…" at bounding box center [656, 380] width 1284 height 485
click at [746, 259] on div "08:00 Free Slot" at bounding box center [688, 254] width 116 height 43
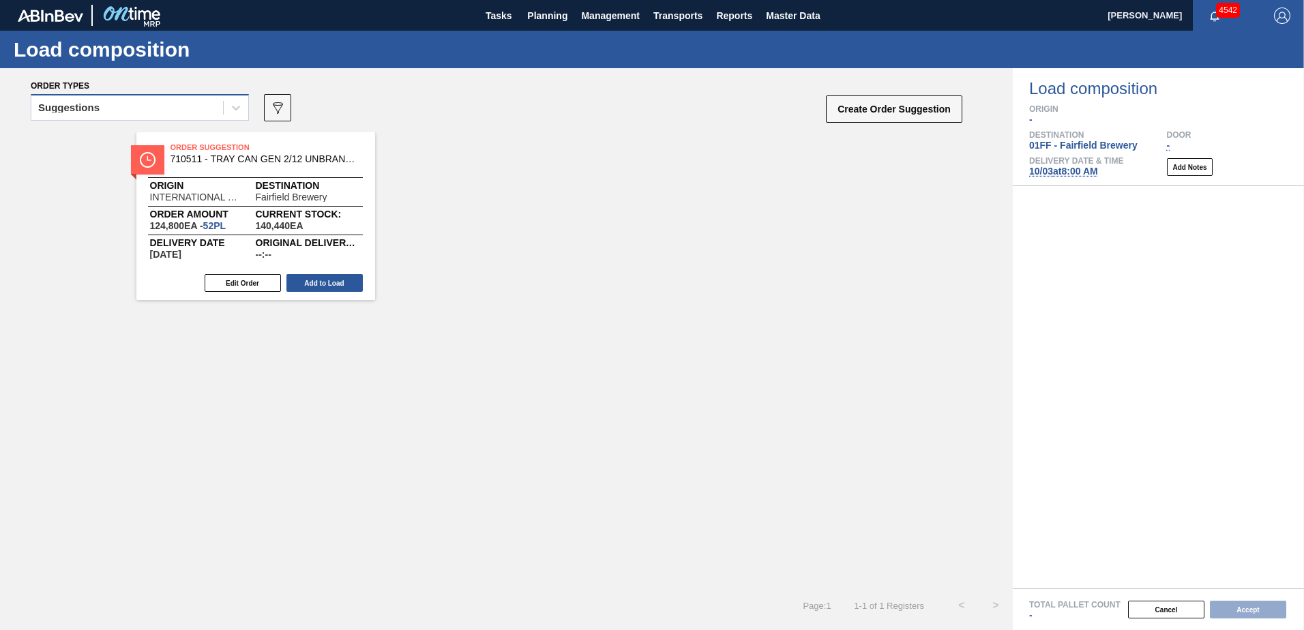
click at [198, 110] on div "Suggestions" at bounding box center [127, 108] width 192 height 20
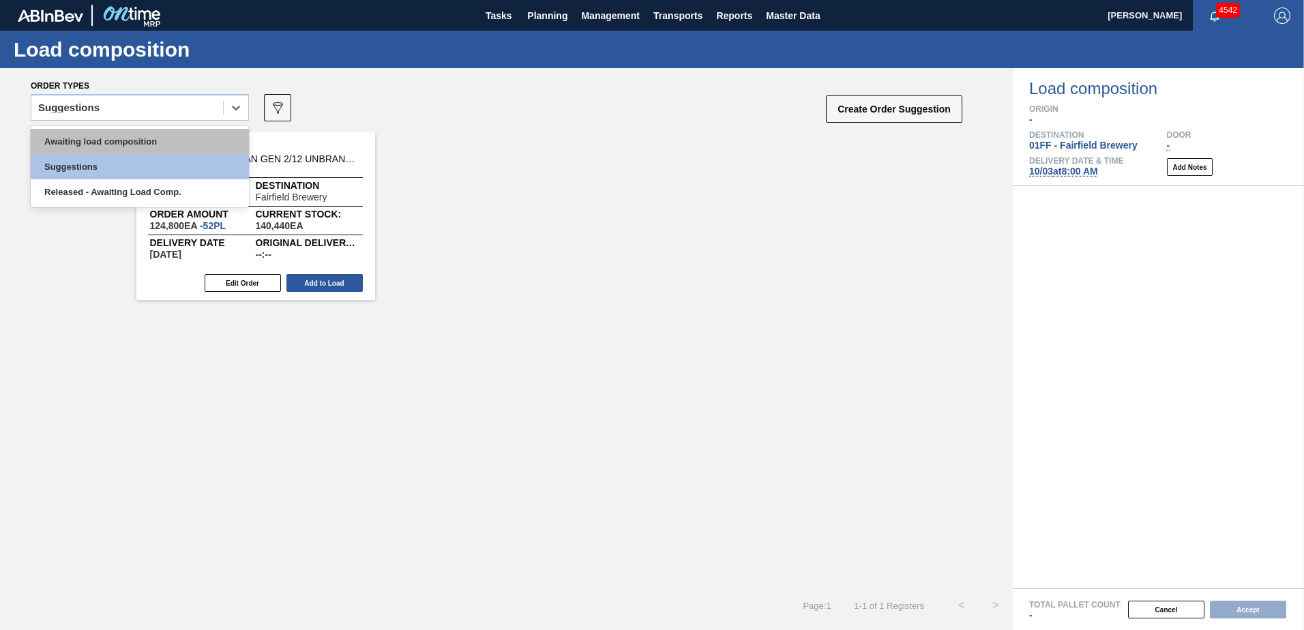
click at [182, 139] on div "Awaiting load composition" at bounding box center [140, 141] width 218 height 25
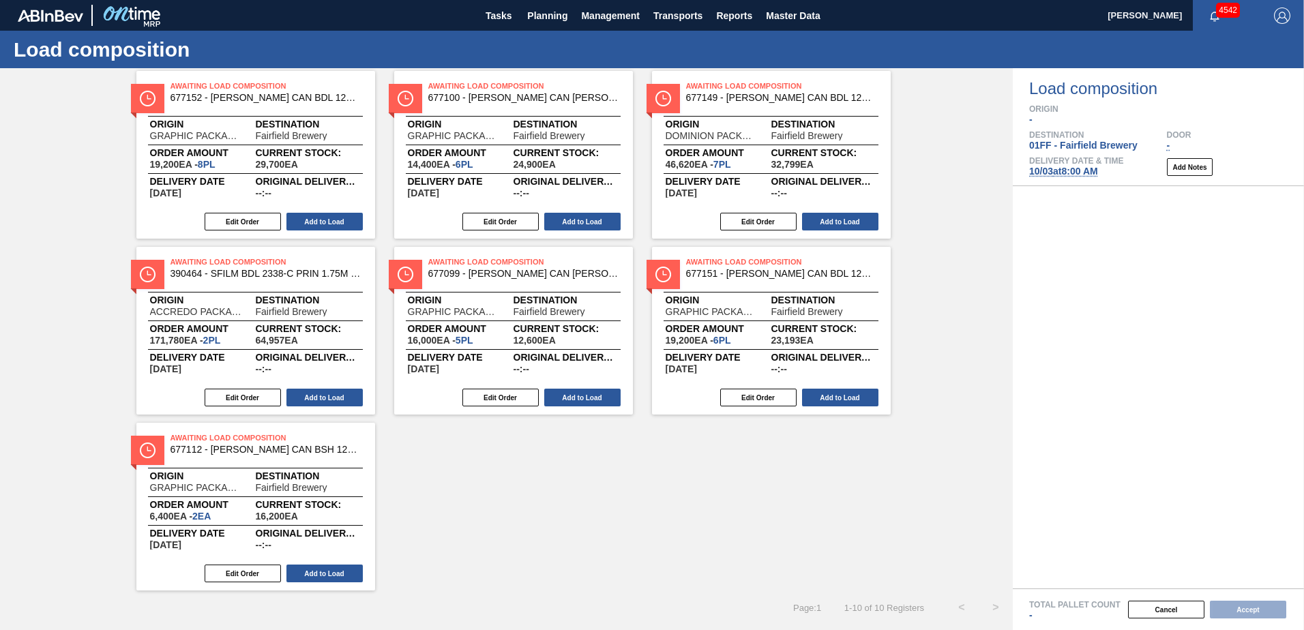
scroll to position [239, 0]
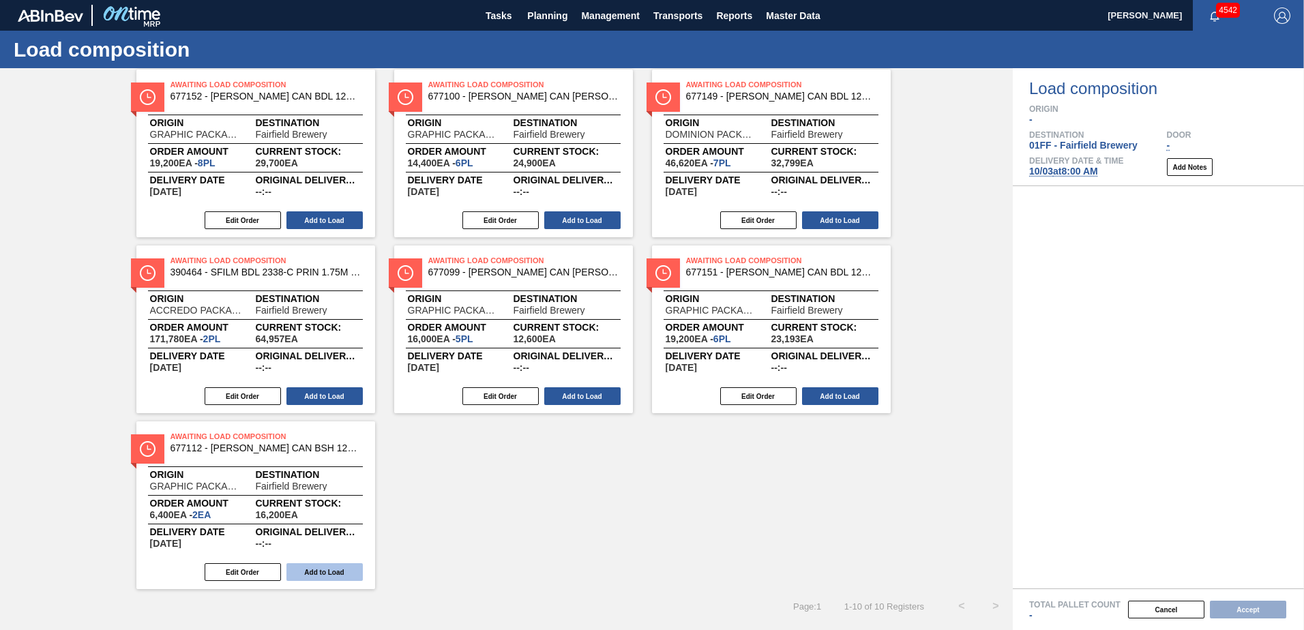
click at [351, 574] on button "Add to Load" at bounding box center [324, 572] width 76 height 18
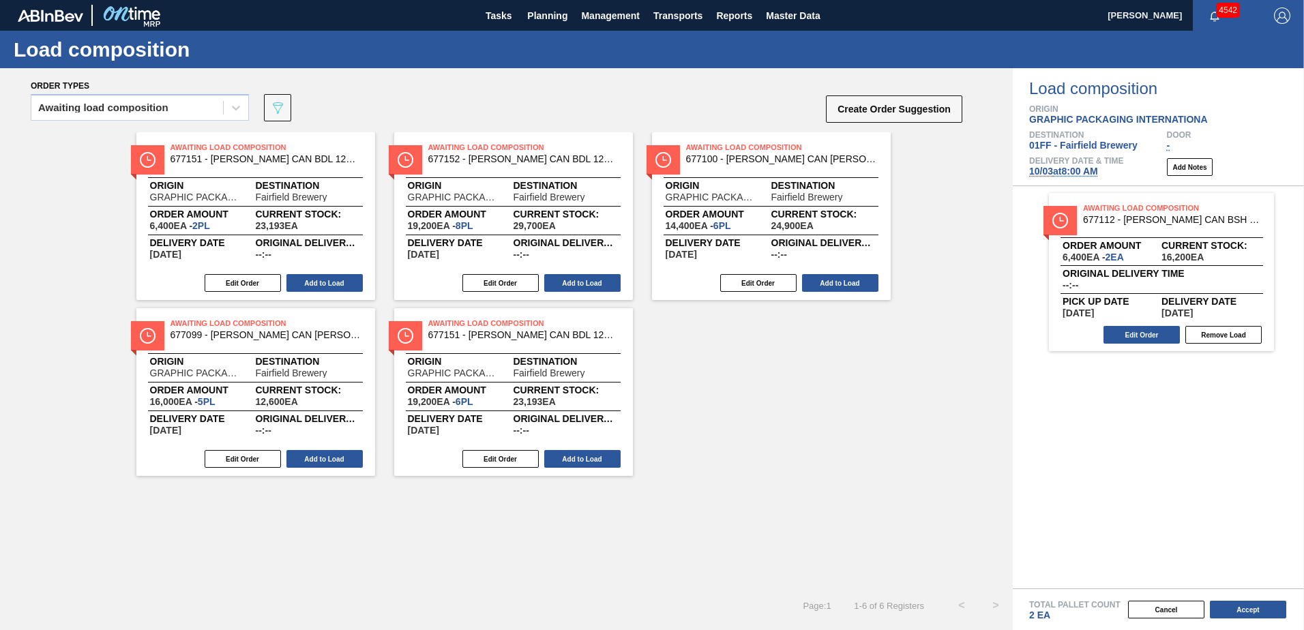
scroll to position [0, 0]
click at [579, 460] on button "Add to Load" at bounding box center [582, 459] width 76 height 18
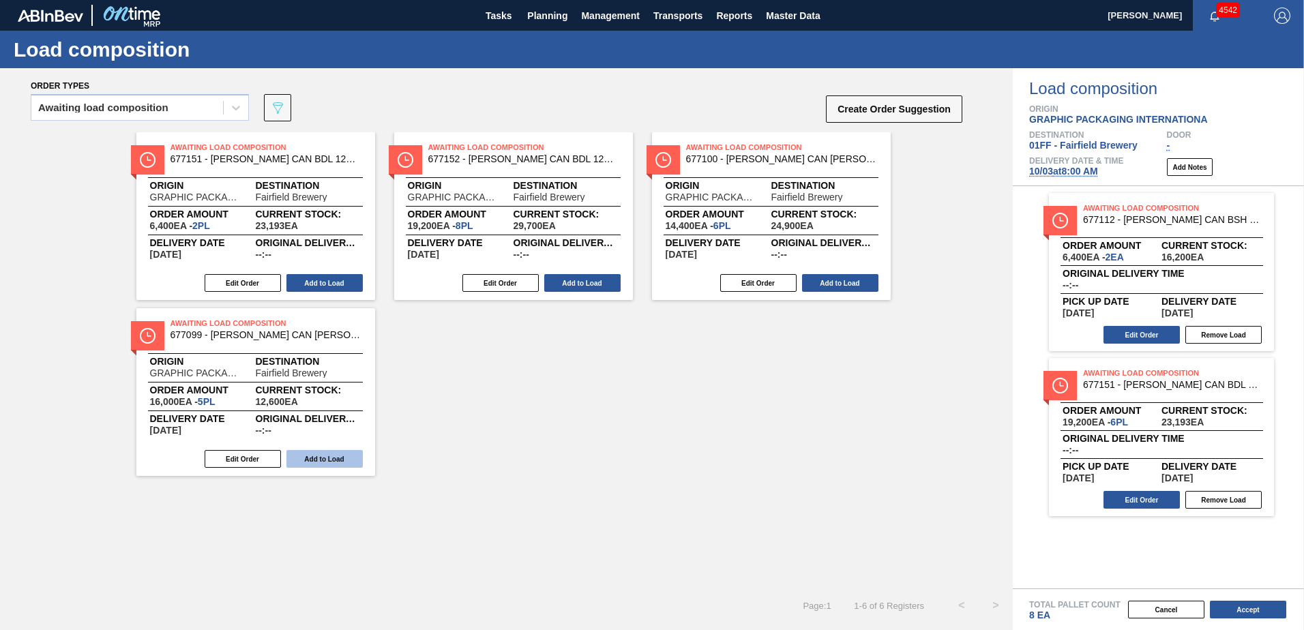
click at [351, 461] on button "Add to Load" at bounding box center [324, 459] width 76 height 18
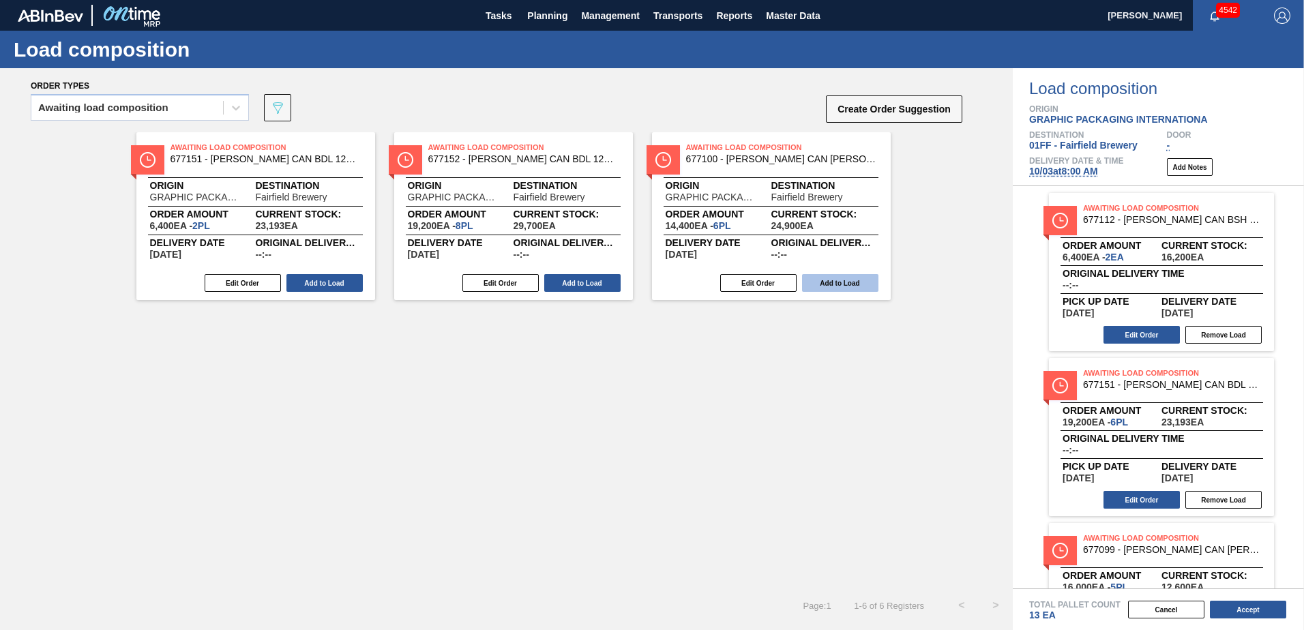
click at [840, 279] on button "Add to Load" at bounding box center [840, 283] width 76 height 18
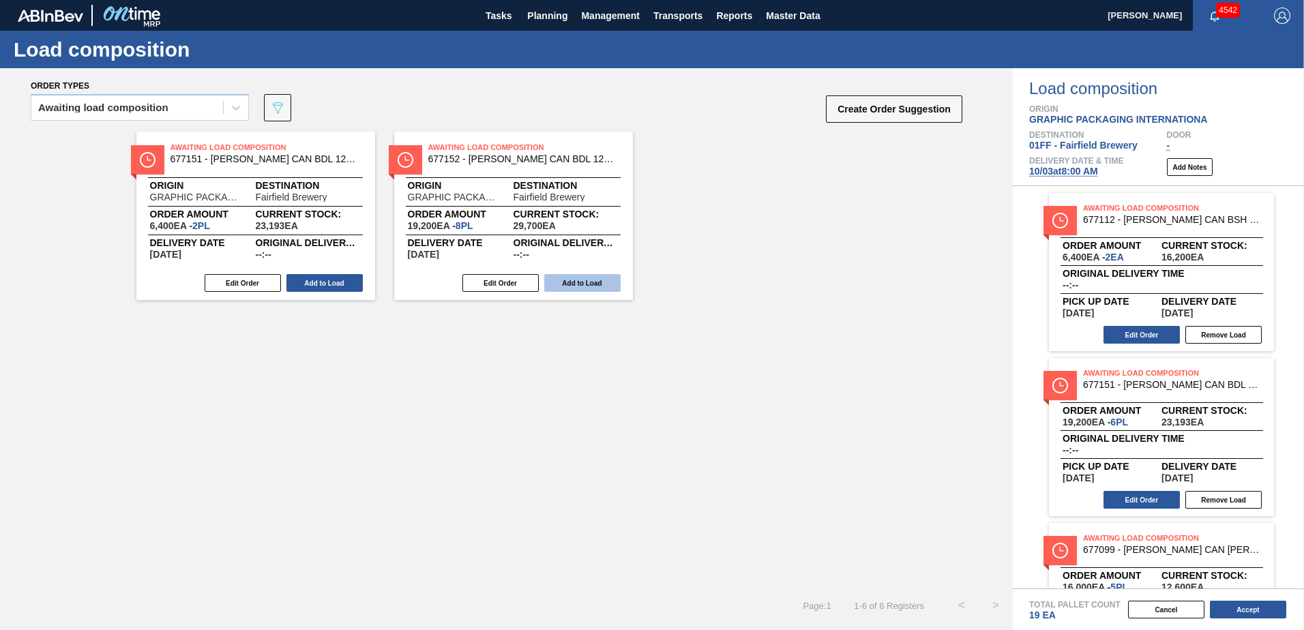
click at [590, 282] on button "Add to Load" at bounding box center [582, 283] width 76 height 18
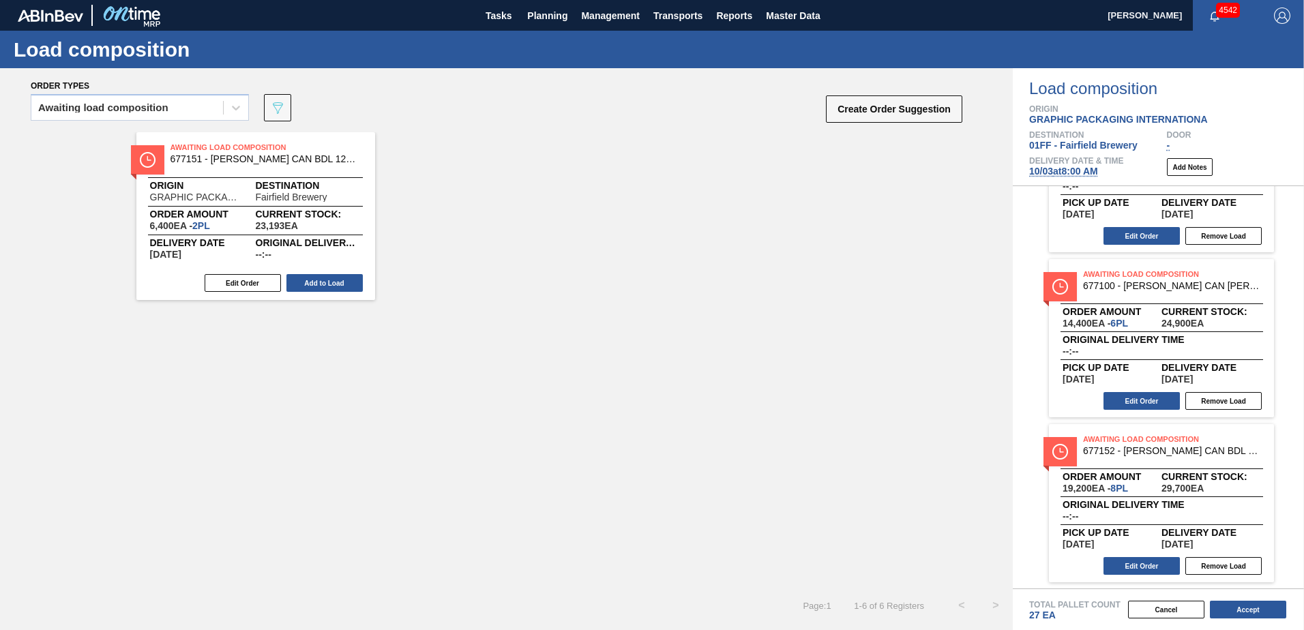
scroll to position [430, 0]
click at [1161, 567] on button "Edit Order" at bounding box center [1142, 566] width 76 height 18
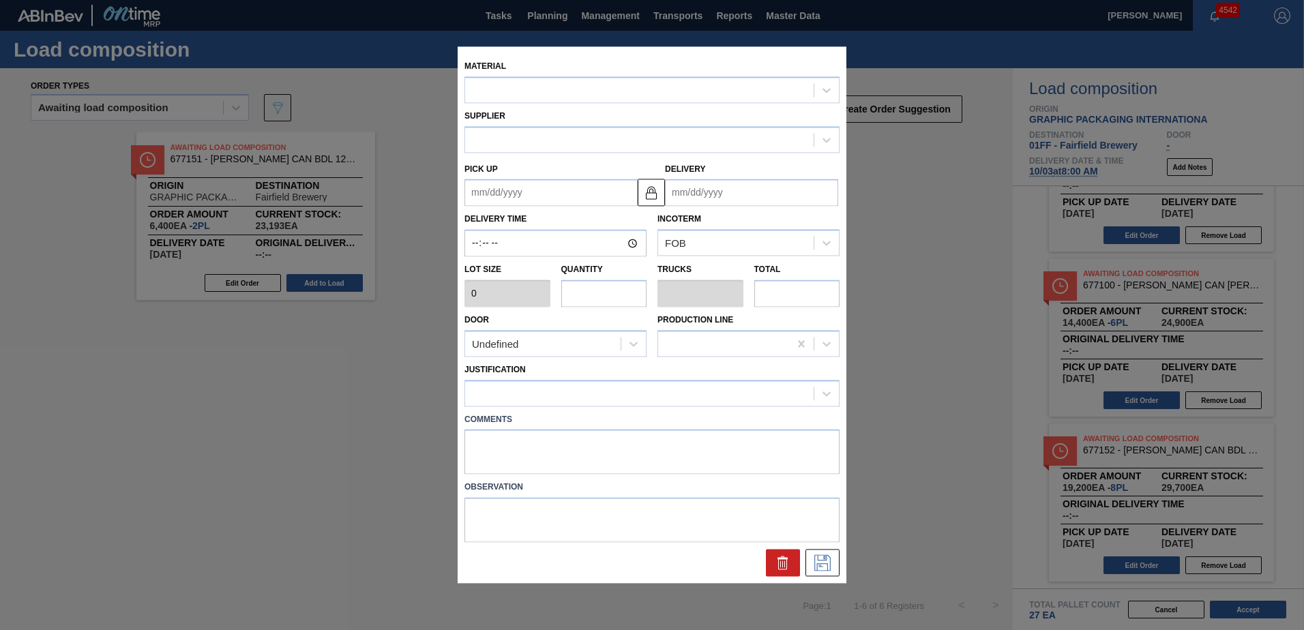
type input "2,400"
type input "8"
type input "0.308"
type input "19,200"
type up "[DATE]"
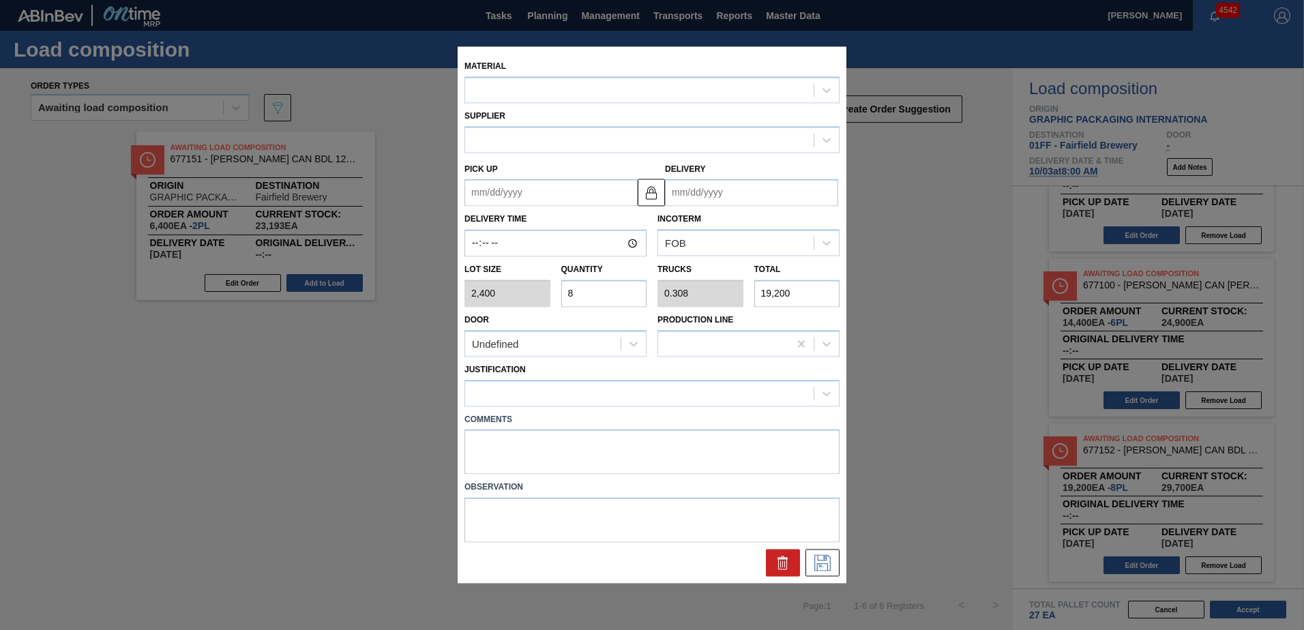
type input "[DATE]"
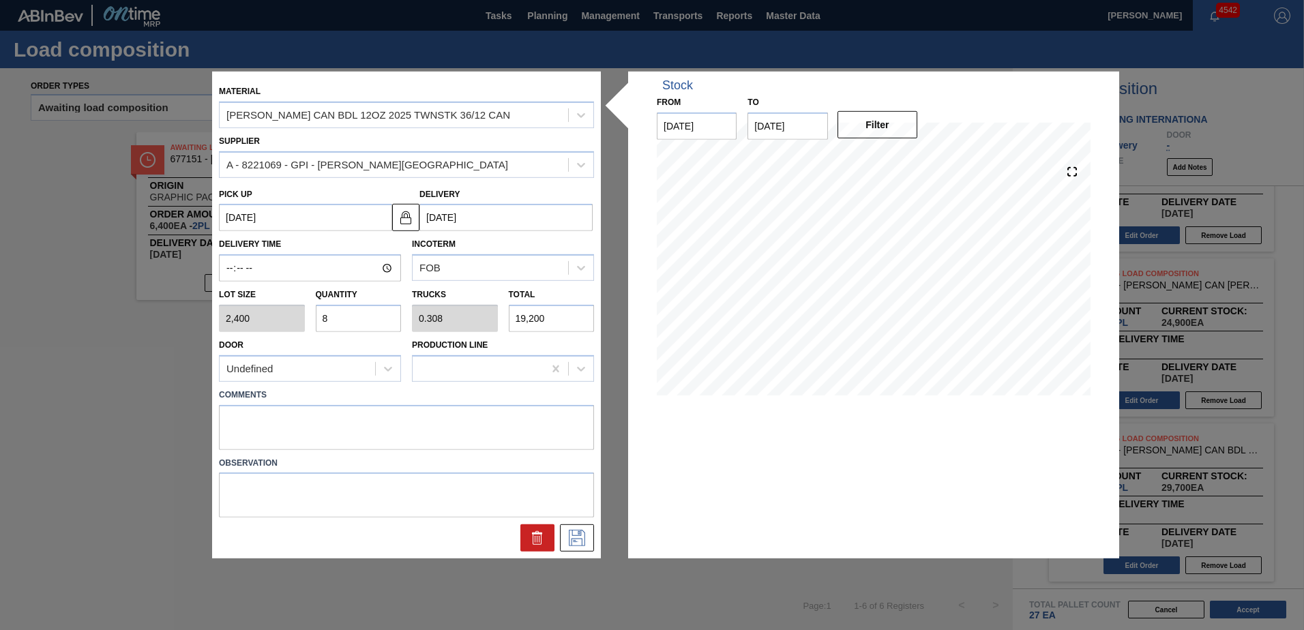
drag, startPoint x: 350, startPoint y: 320, endPoint x: 307, endPoint y: 321, distance: 43.0
click at [307, 321] on div "Lot size 2,400 Quantity 8 Trucks 0.308 Total 19,200" at bounding box center [406, 307] width 386 height 50
type input "5"
type input "0.192"
type input "12,000"
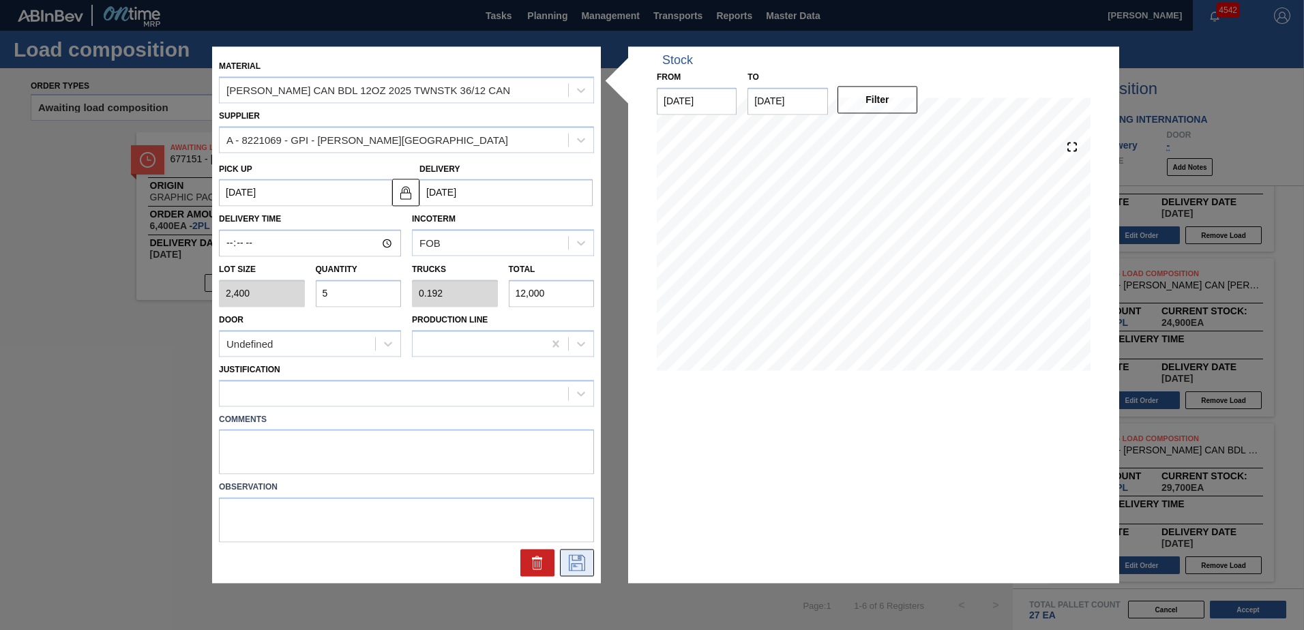
type input "5"
click at [574, 562] on icon at bounding box center [577, 563] width 22 height 16
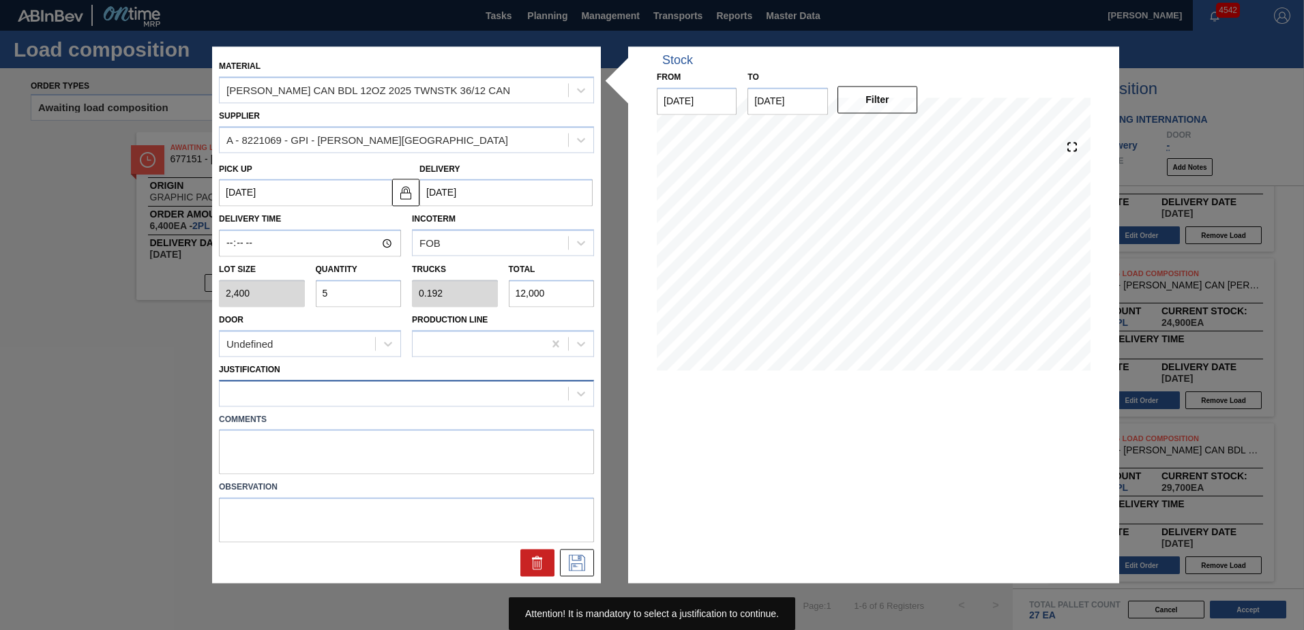
click at [497, 386] on div at bounding box center [394, 393] width 349 height 20
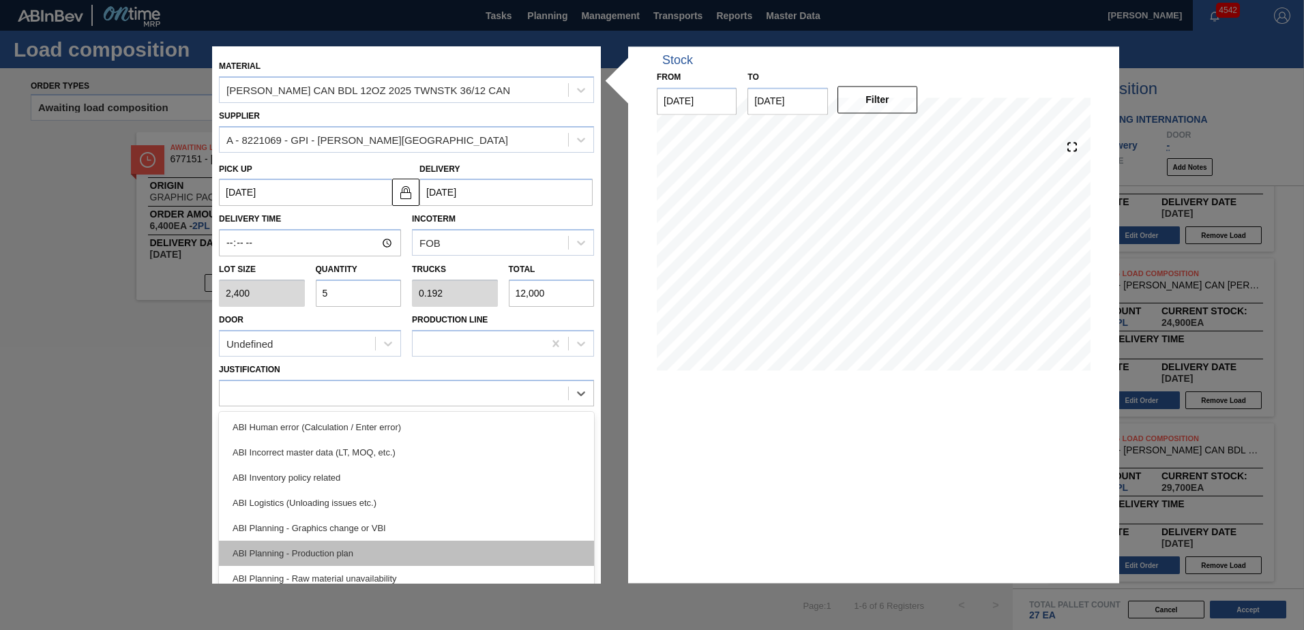
click at [442, 544] on div "ABI Planning - Production plan" at bounding box center [406, 553] width 375 height 25
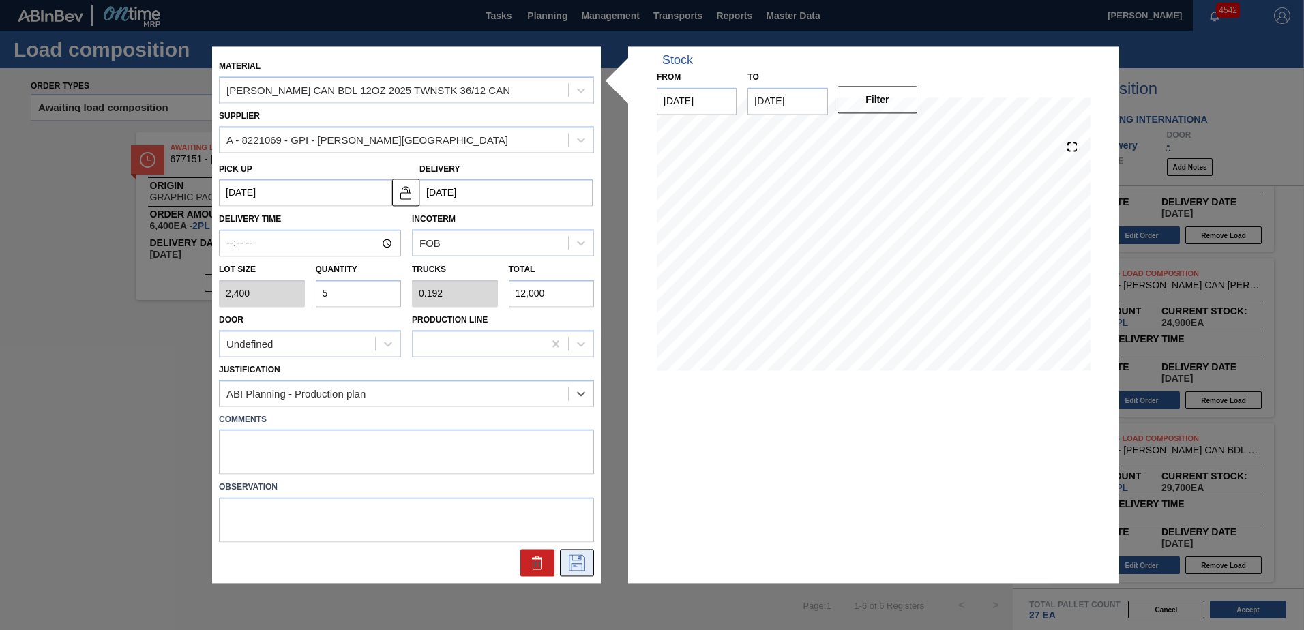
click at [575, 561] on icon at bounding box center [577, 563] width 16 height 16
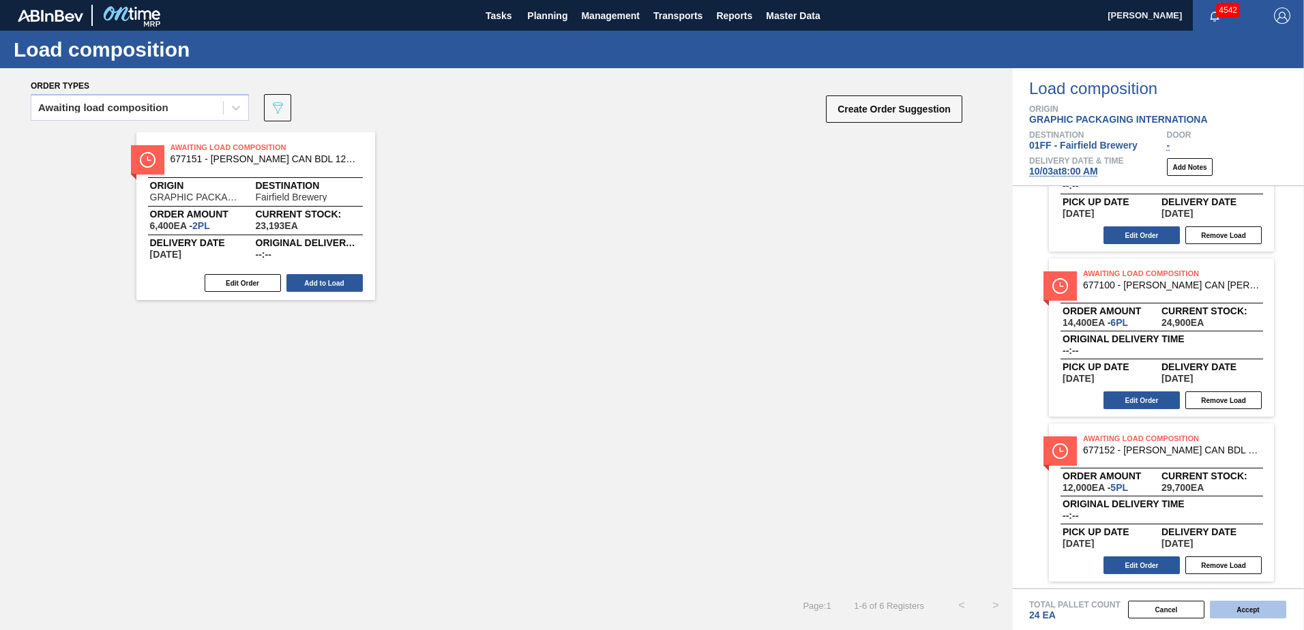
click at [1246, 608] on button "Accept" at bounding box center [1248, 610] width 76 height 18
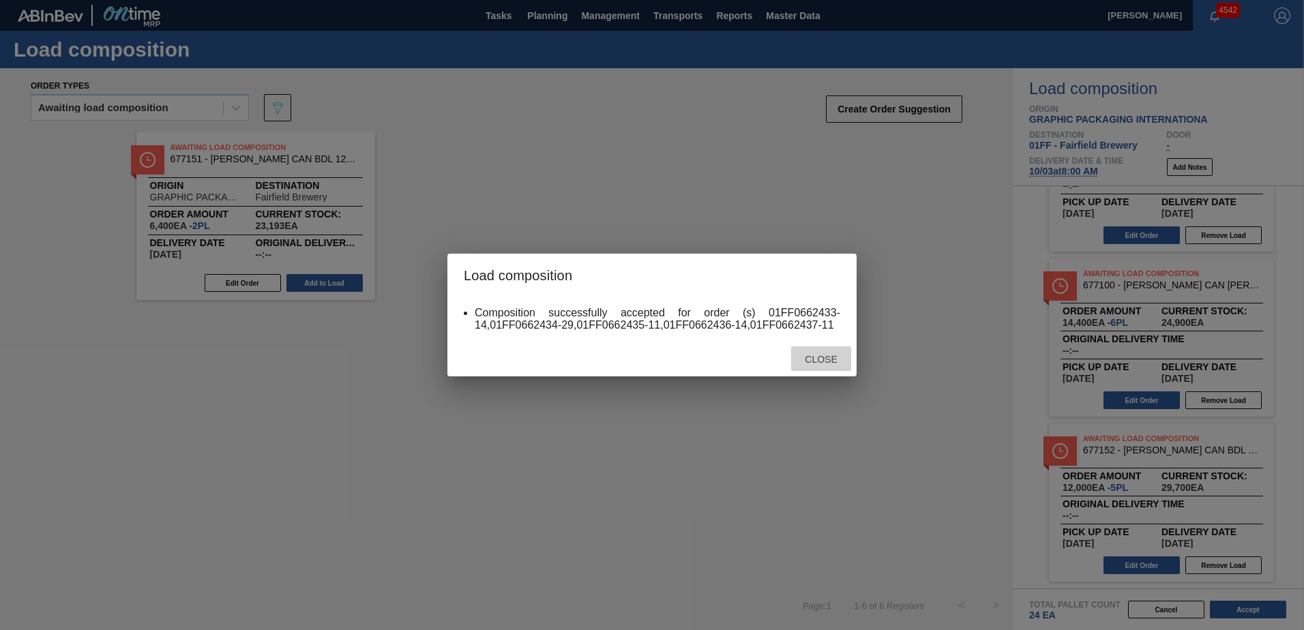
click at [823, 353] on div "Close" at bounding box center [821, 359] width 60 height 25
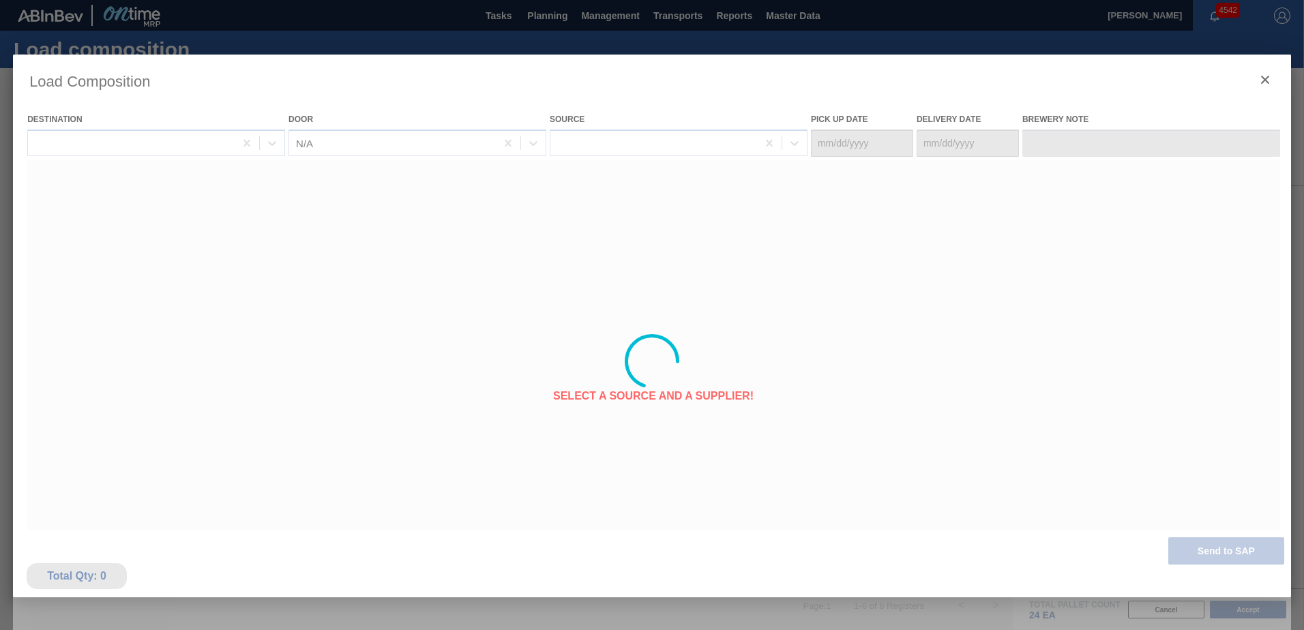
type Date "09/29/2025"
type Date "[DATE]"
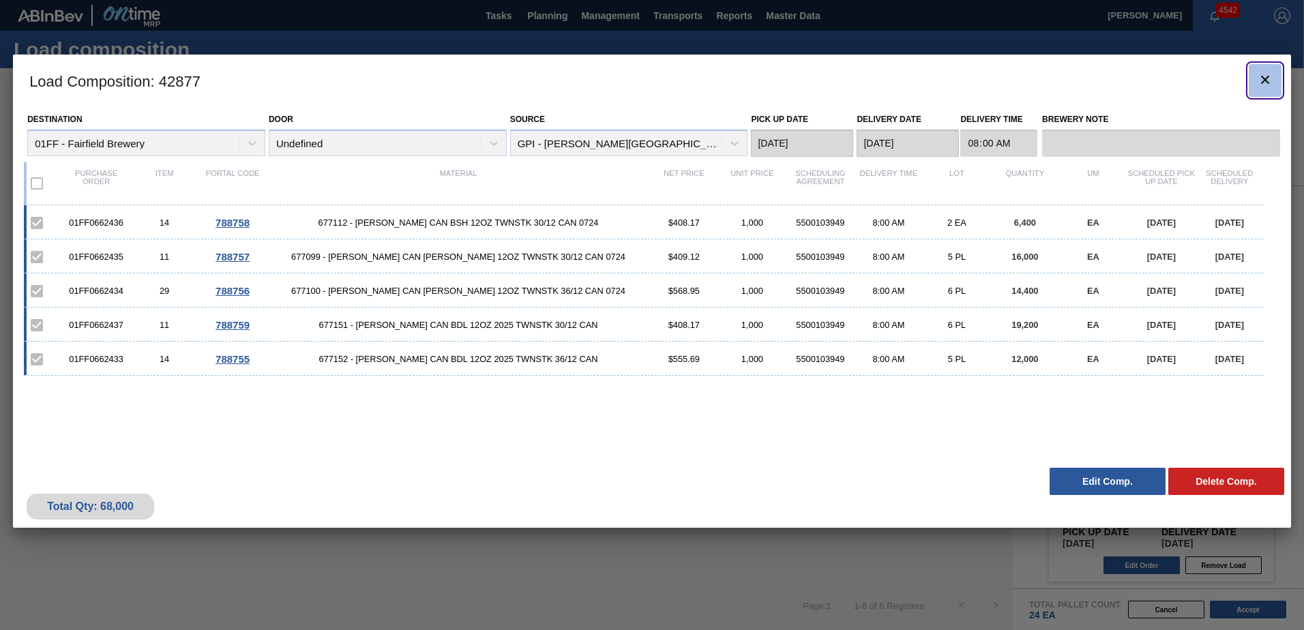
click at [1272, 87] on icon "botão de ícone" at bounding box center [1265, 80] width 16 height 16
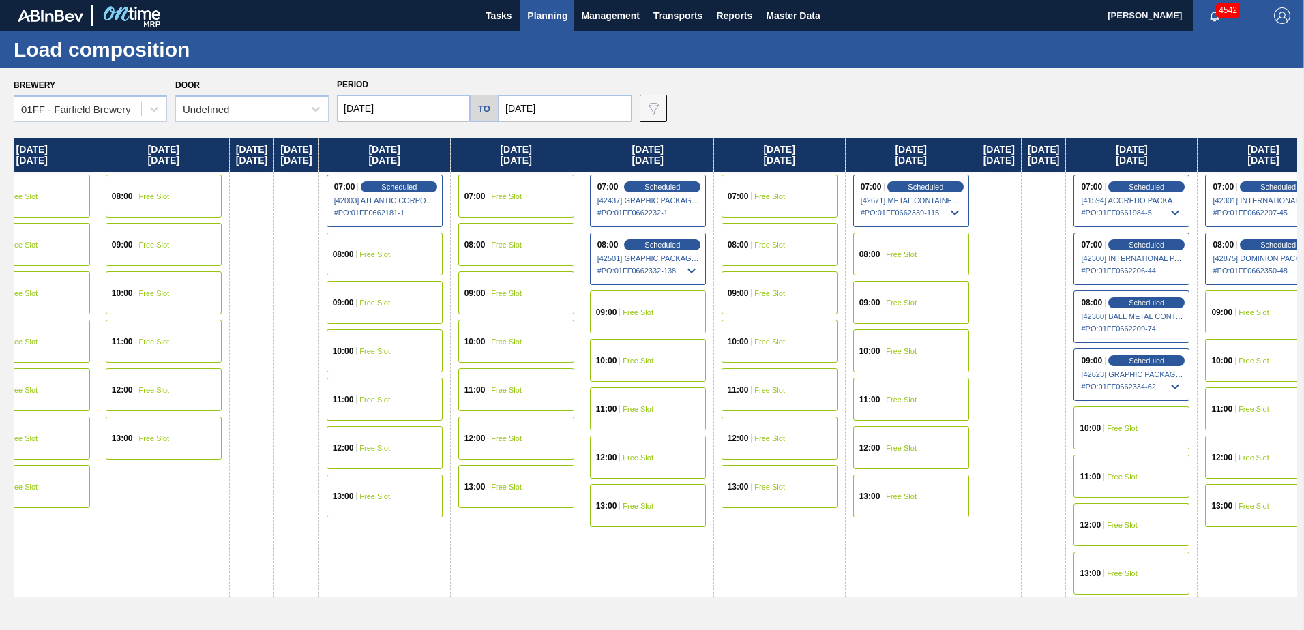
drag, startPoint x: 762, startPoint y: 162, endPoint x: 198, endPoint y: 189, distance: 564.8
click at [23, 235] on div "Wednesday 09/03/2025 07:00 Free Slot 08:00 Free Slot 09:00 Free Slot 10:00 Free…" at bounding box center [656, 380] width 1284 height 485
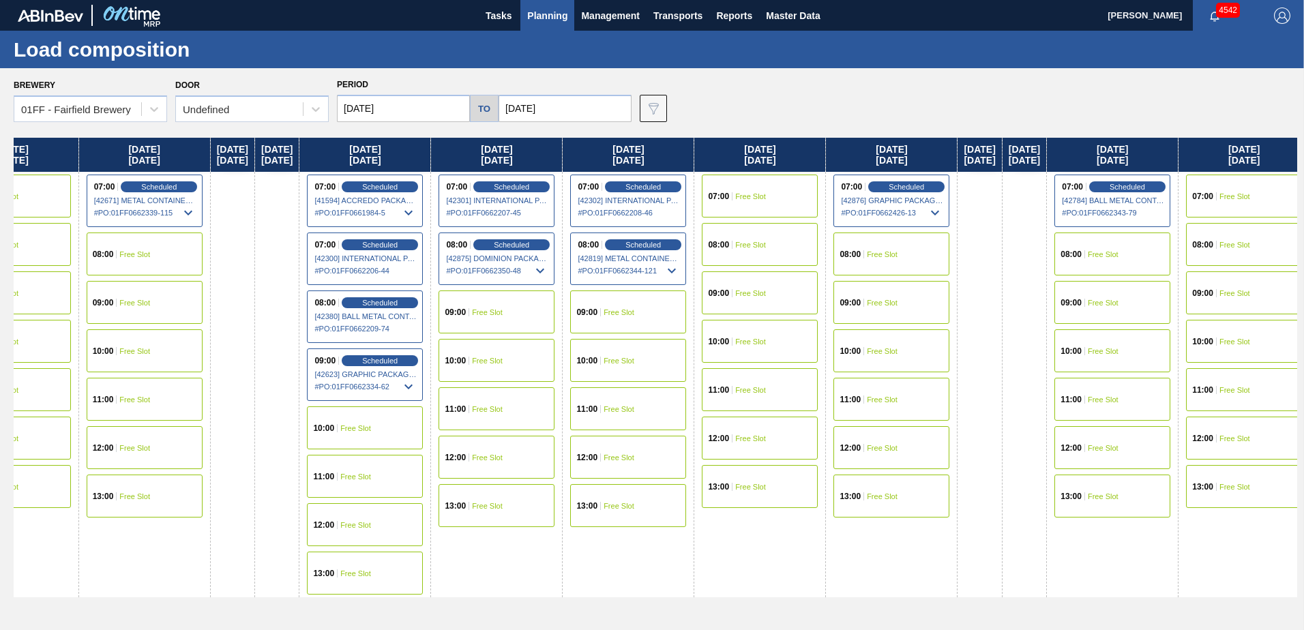
drag, startPoint x: 1018, startPoint y: 156, endPoint x: 236, endPoint y: 242, distance: 787.2
click at [236, 242] on div "Wednesday 09/03/2025 07:00 Free Slot 08:00 Free Slot 09:00 Free Slot 10:00 Free…" at bounding box center [656, 380] width 1284 height 485
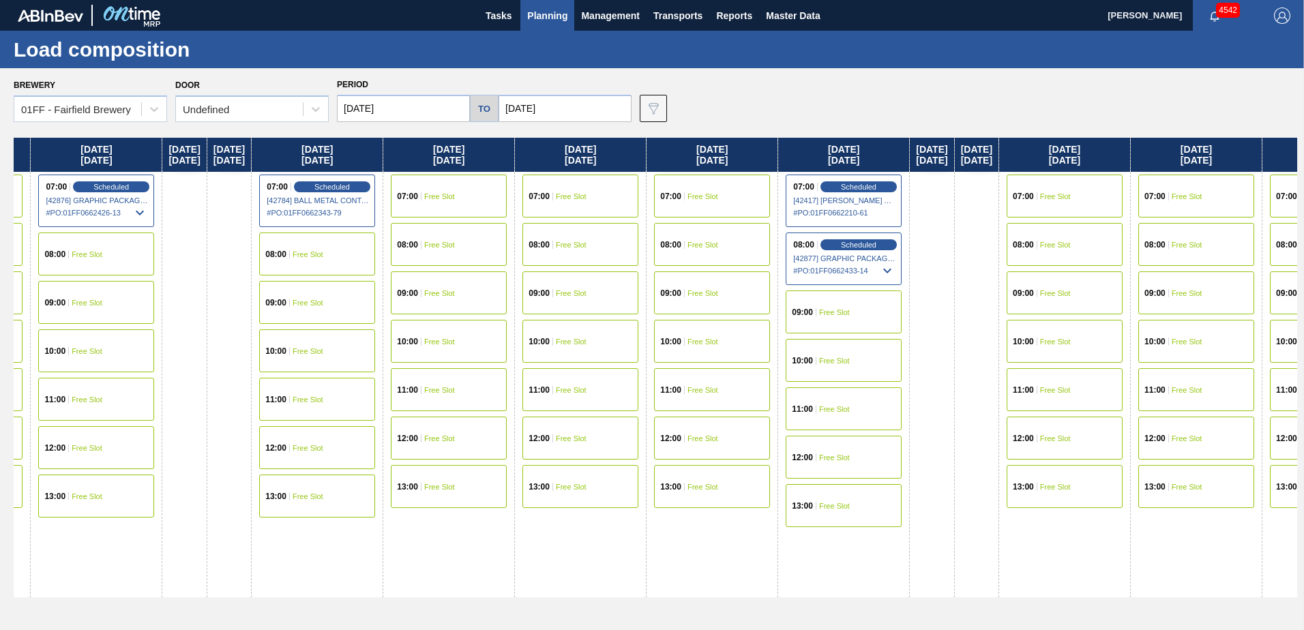
drag, startPoint x: 1123, startPoint y: 157, endPoint x: 304, endPoint y: 250, distance: 824.4
click at [304, 250] on div "Wednesday 09/03/2025 07:00 Free Slot 08:00 Free Slot 09:00 Free Slot 10:00 Free…" at bounding box center [656, 380] width 1284 height 485
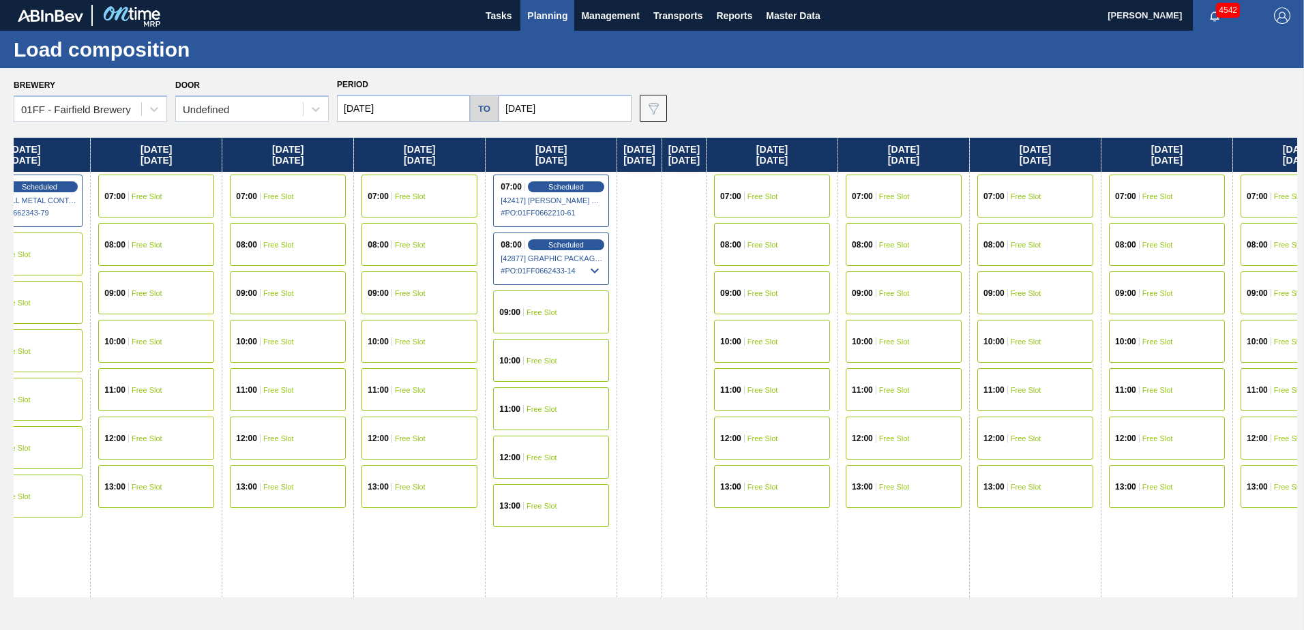
drag, startPoint x: 1076, startPoint y: 150, endPoint x: 776, endPoint y: 186, distance: 302.2
click at [771, 186] on div "Wednesday 09/03/2025 07:00 Free Slot 08:00 Free Slot 09:00 Free Slot 10:00 Free…" at bounding box center [656, 380] width 1284 height 485
click at [829, 188] on div "07:00 Free Slot" at bounding box center [771, 196] width 116 height 43
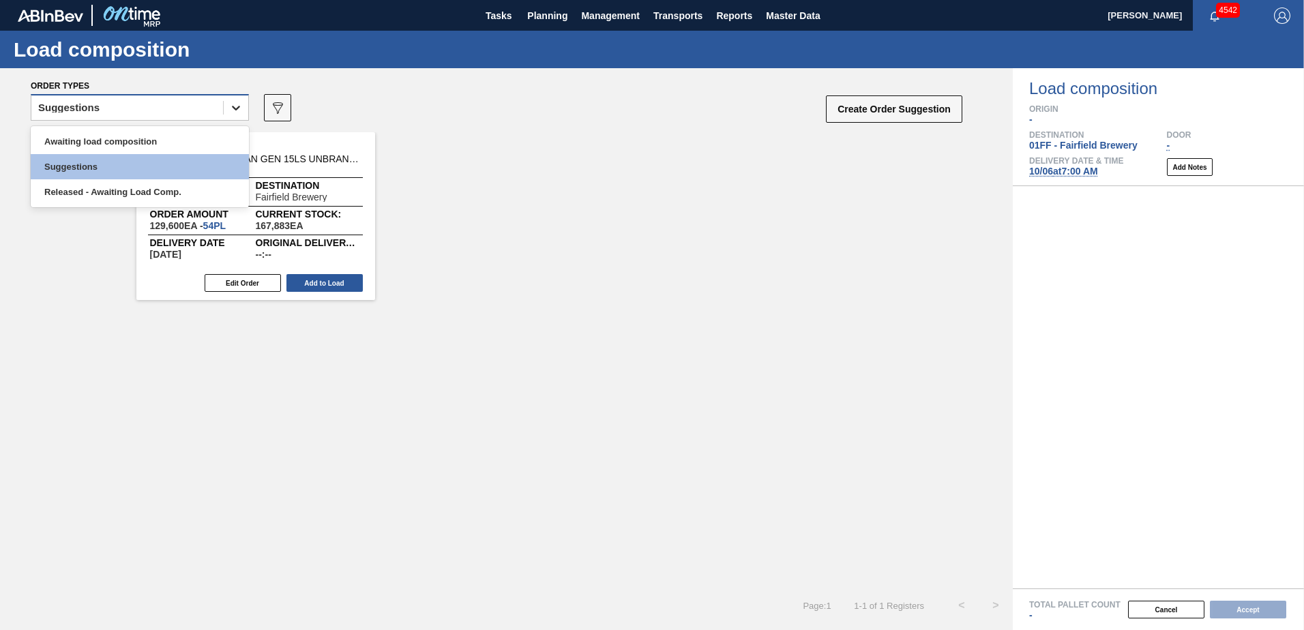
drag, startPoint x: 241, startPoint y: 111, endPoint x: 228, endPoint y: 119, distance: 16.3
click at [241, 111] on icon at bounding box center [236, 108] width 14 height 14
click at [203, 134] on div "Awaiting load composition" at bounding box center [140, 141] width 218 height 25
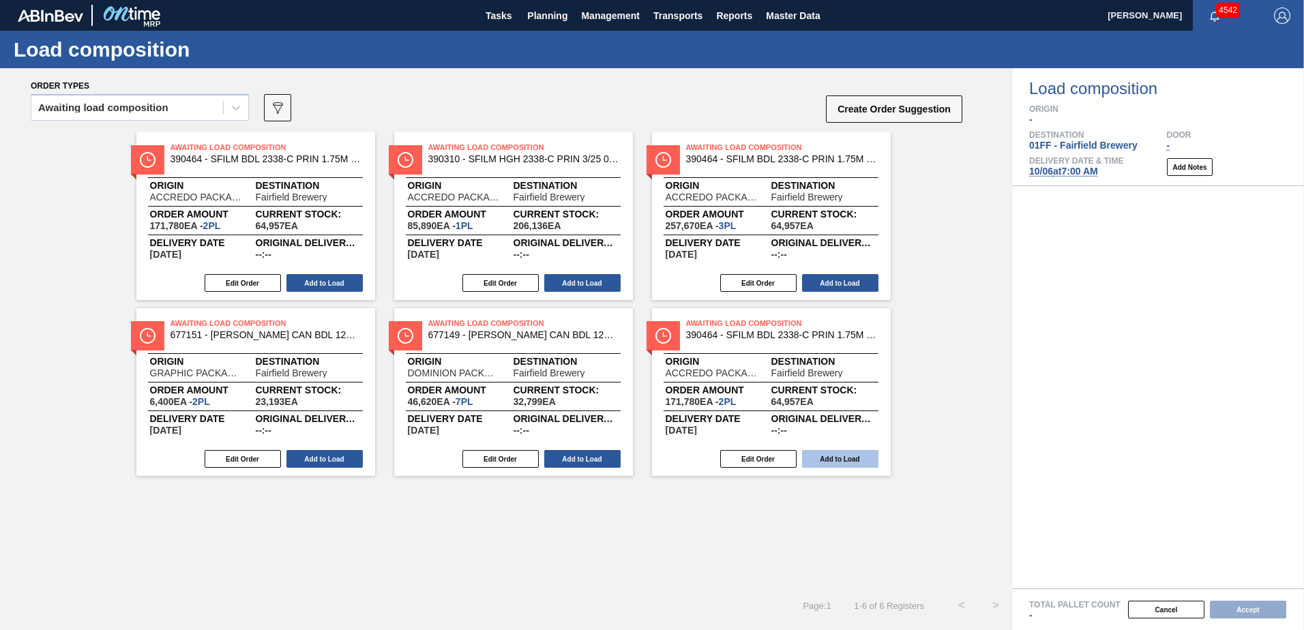
click at [840, 453] on button "Add to Load" at bounding box center [840, 459] width 76 height 18
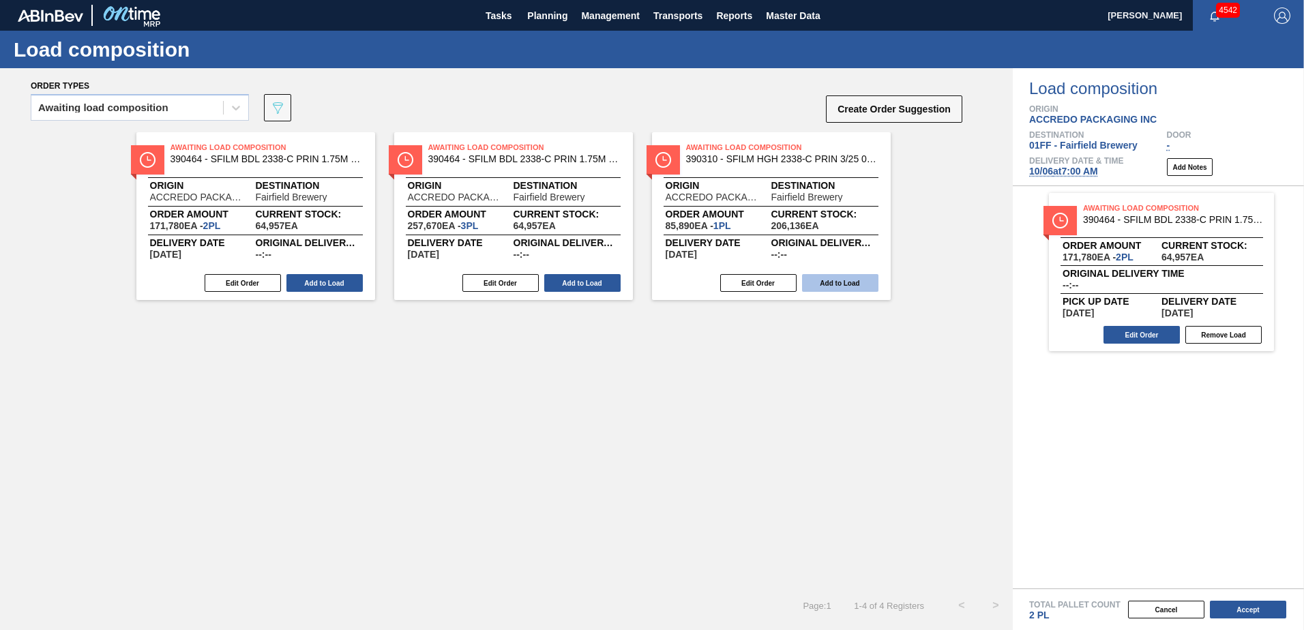
click at [848, 278] on button "Add to Load" at bounding box center [840, 283] width 76 height 18
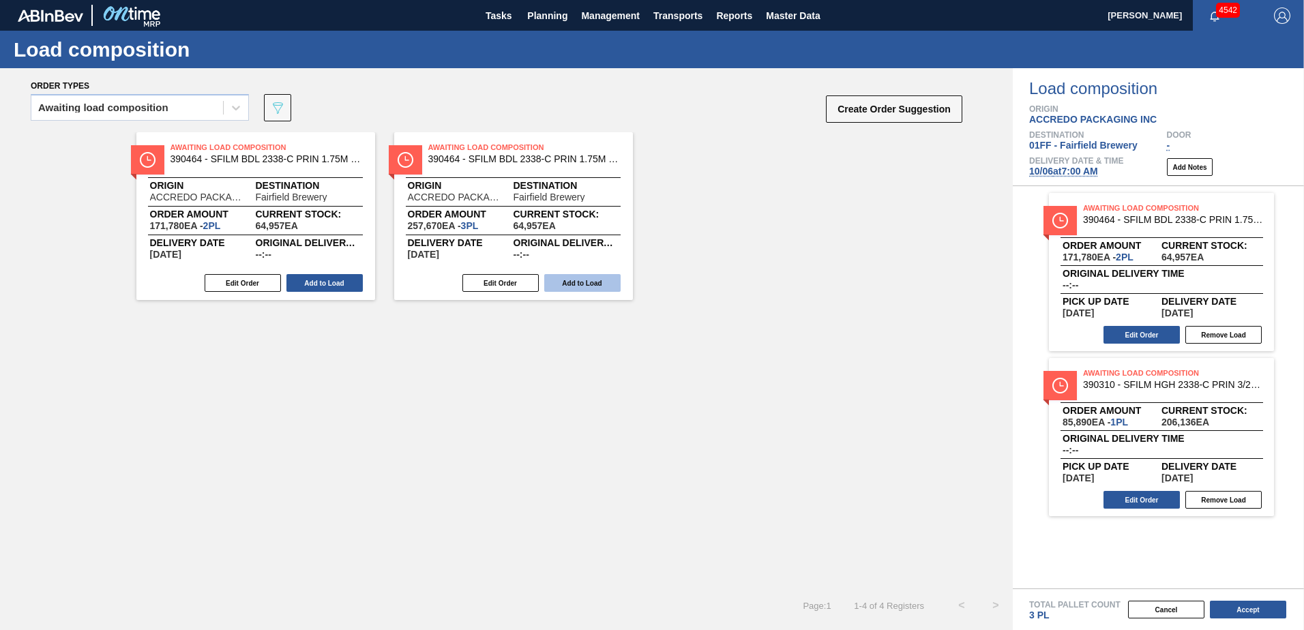
click at [568, 284] on button "Add to Load" at bounding box center [582, 283] width 76 height 18
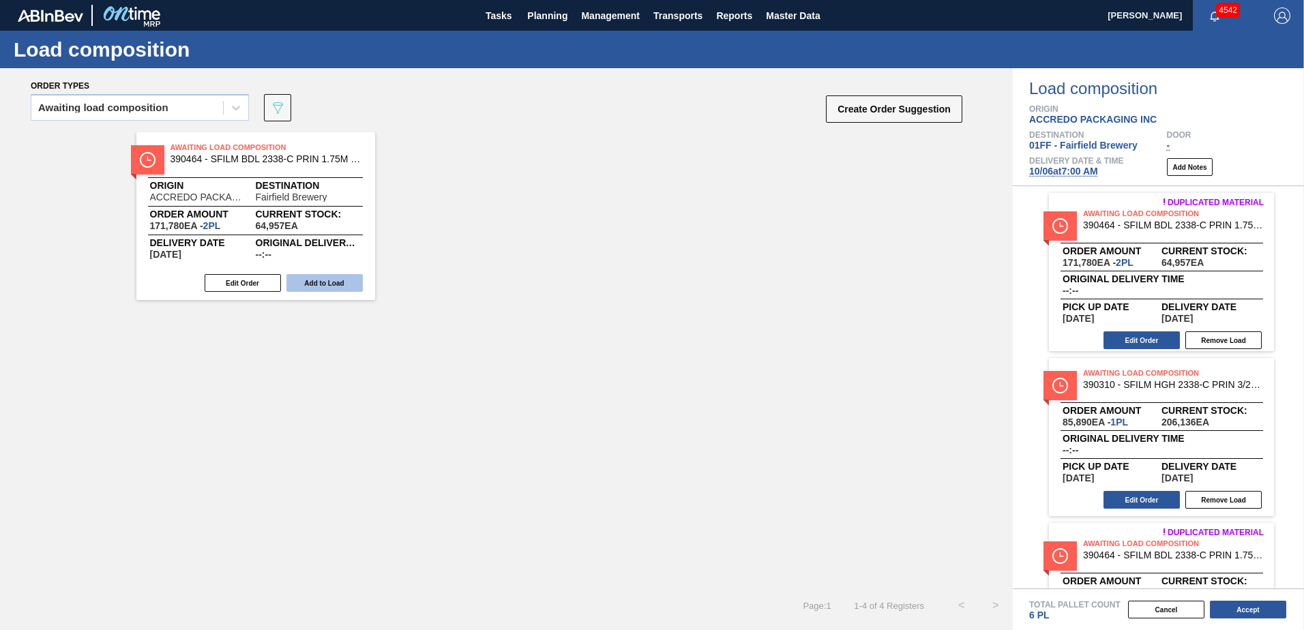
click at [330, 280] on button "Add to Load" at bounding box center [324, 283] width 76 height 18
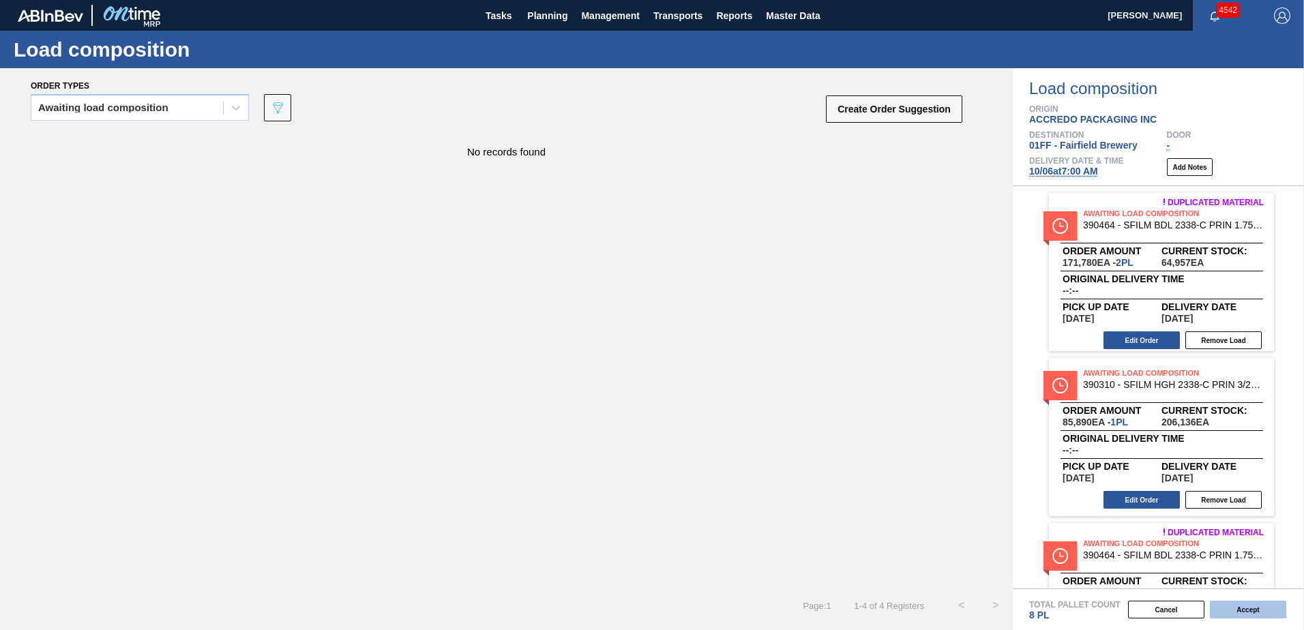
click at [1250, 612] on button "Accept" at bounding box center [1248, 610] width 76 height 18
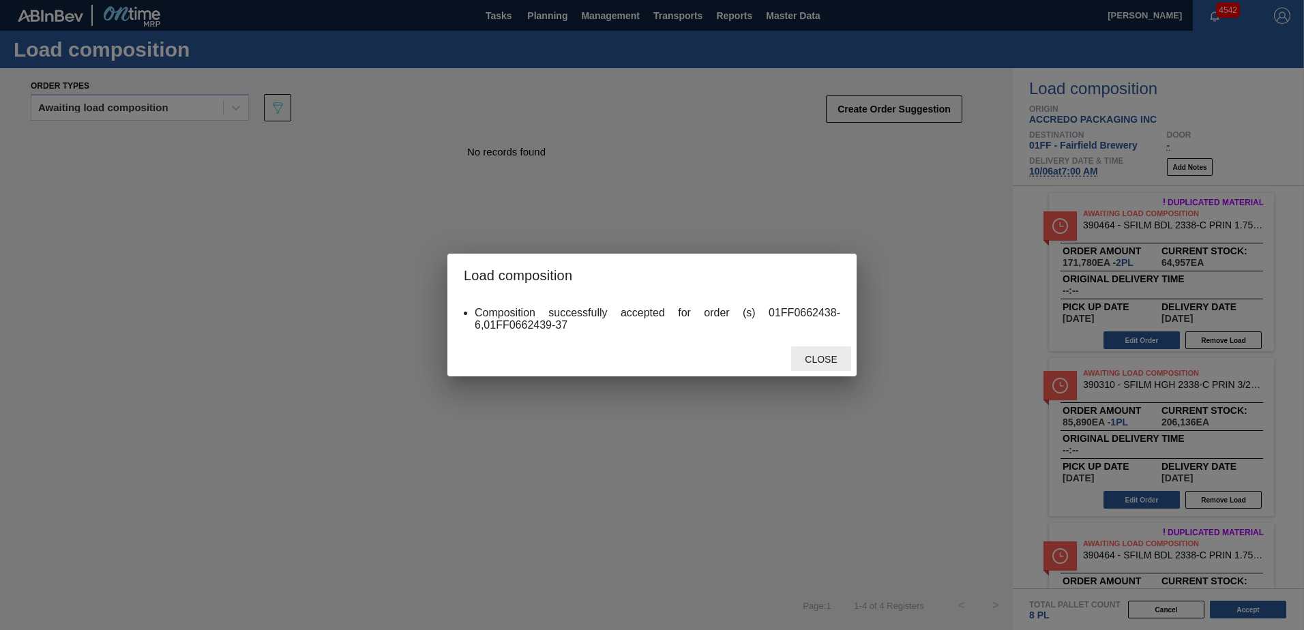
click at [834, 350] on div "Close" at bounding box center [821, 359] width 60 height 25
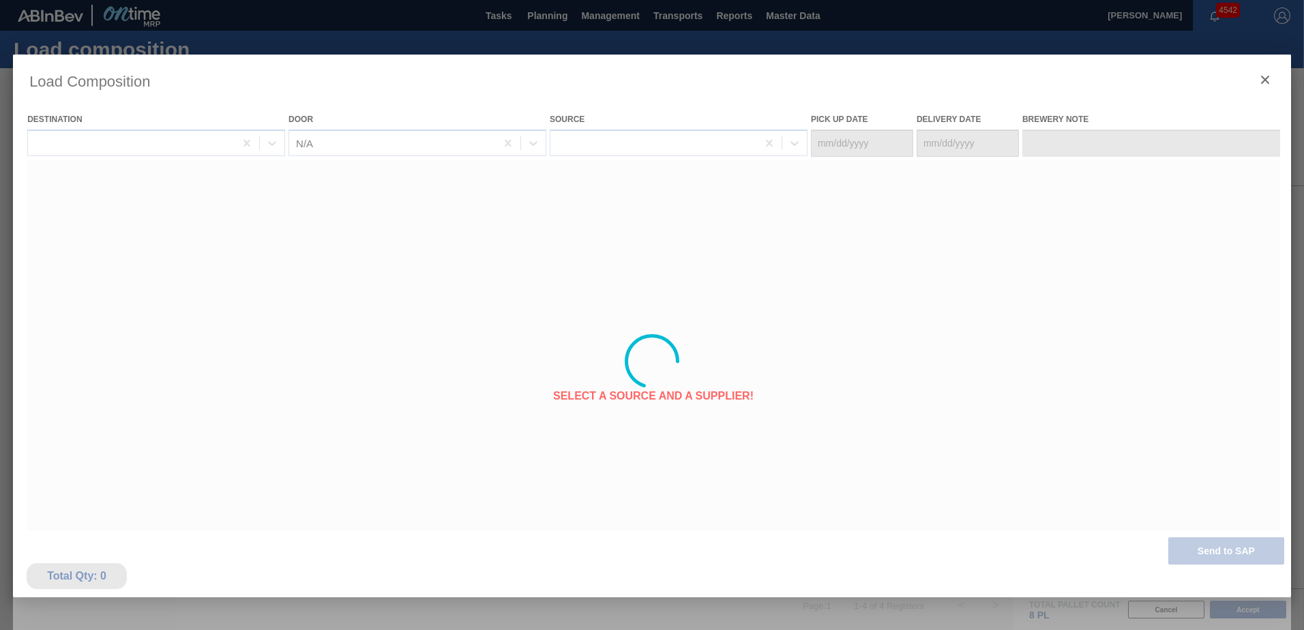
type Date "[DATE]"
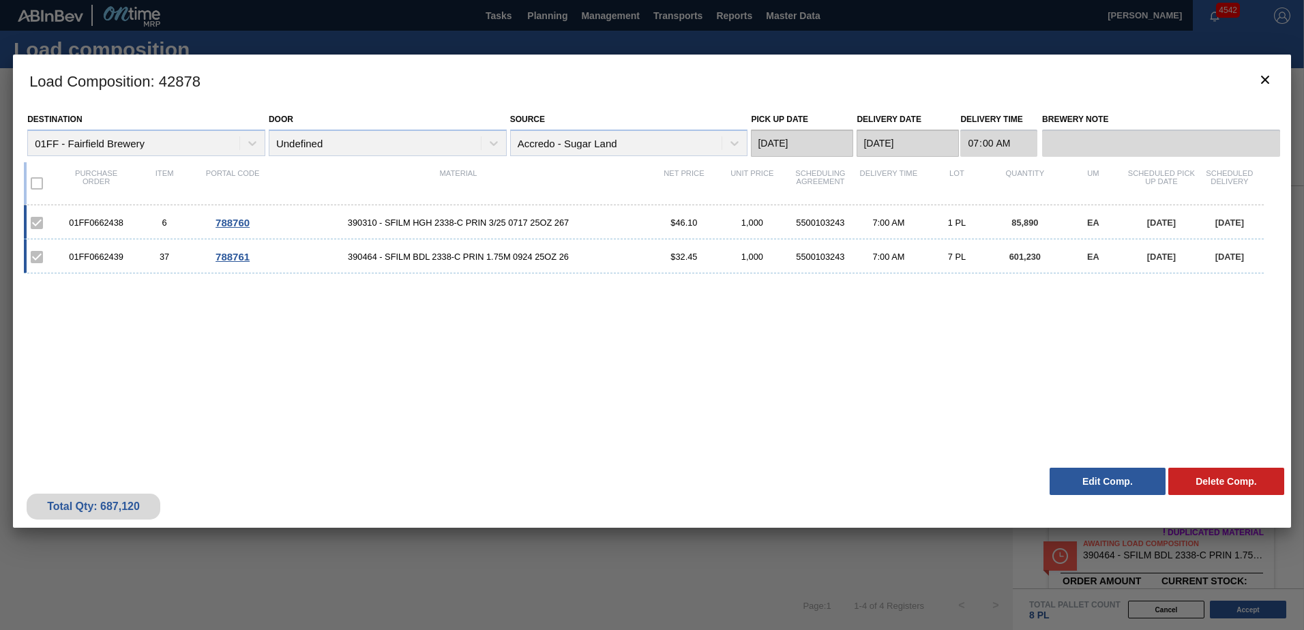
click at [686, 546] on div "Load Composition : 42878 Destination 01FF - Fairfield Brewery Door Undefined So…" at bounding box center [652, 362] width 1278 height 614
click at [1273, 79] on icon "botão de ícone" at bounding box center [1265, 80] width 16 height 16
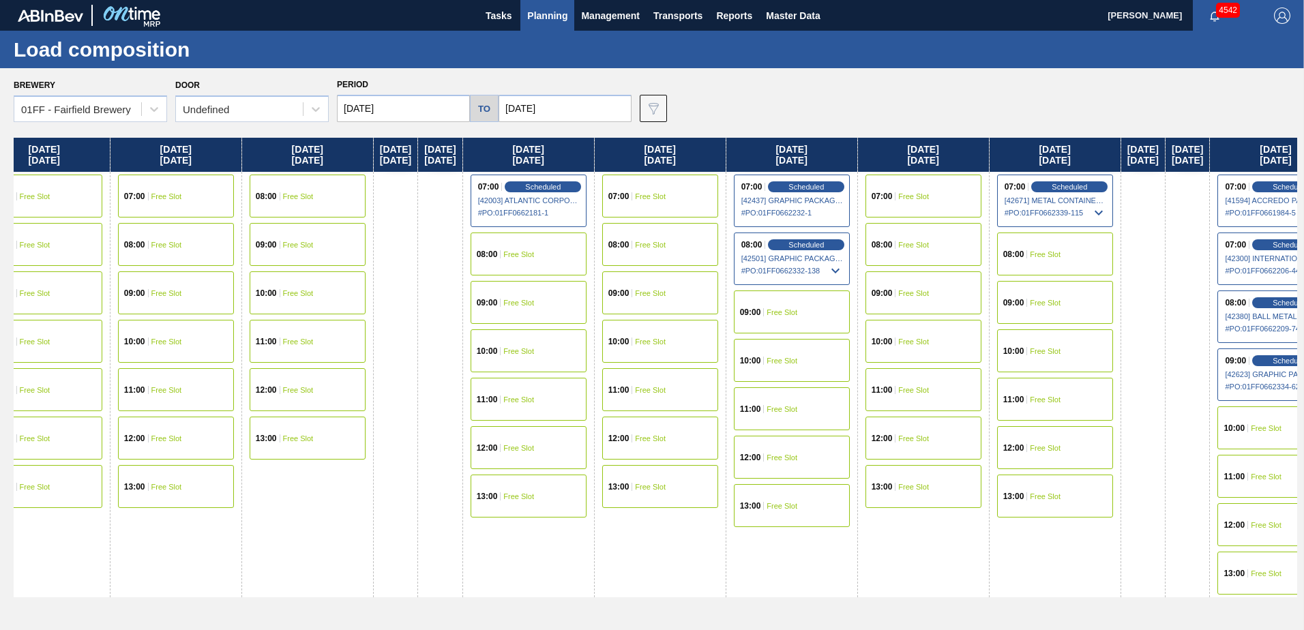
drag, startPoint x: 938, startPoint y: 145, endPoint x: 632, endPoint y: 151, distance: 305.7
click at [115, 241] on div "Wednesday 09/03/2025 07:00 Free Slot 08:00 Free Slot 09:00 Free Slot 10:00 Free…" at bounding box center [656, 380] width 1284 height 485
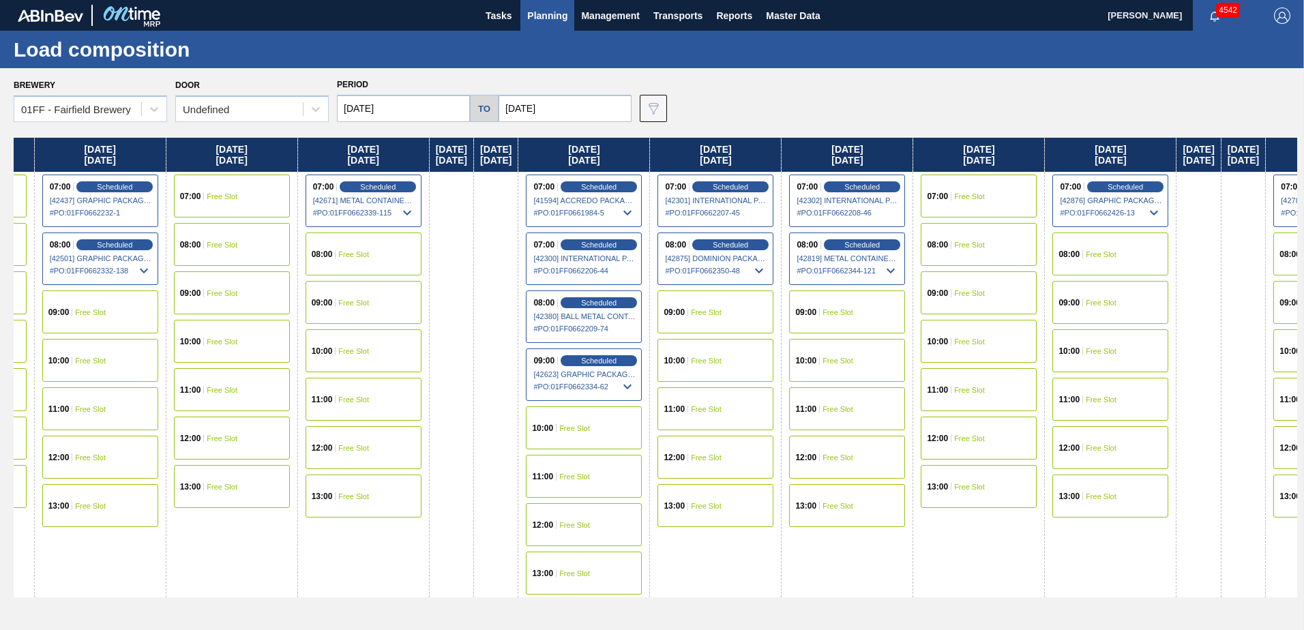
drag, startPoint x: 814, startPoint y: 181, endPoint x: 353, endPoint y: 229, distance: 462.8
click at [351, 230] on div "Wednesday 09/03/2025 07:00 Free Slot 08:00 Free Slot 09:00 Free Slot 10:00 Free…" at bounding box center [656, 380] width 1284 height 485
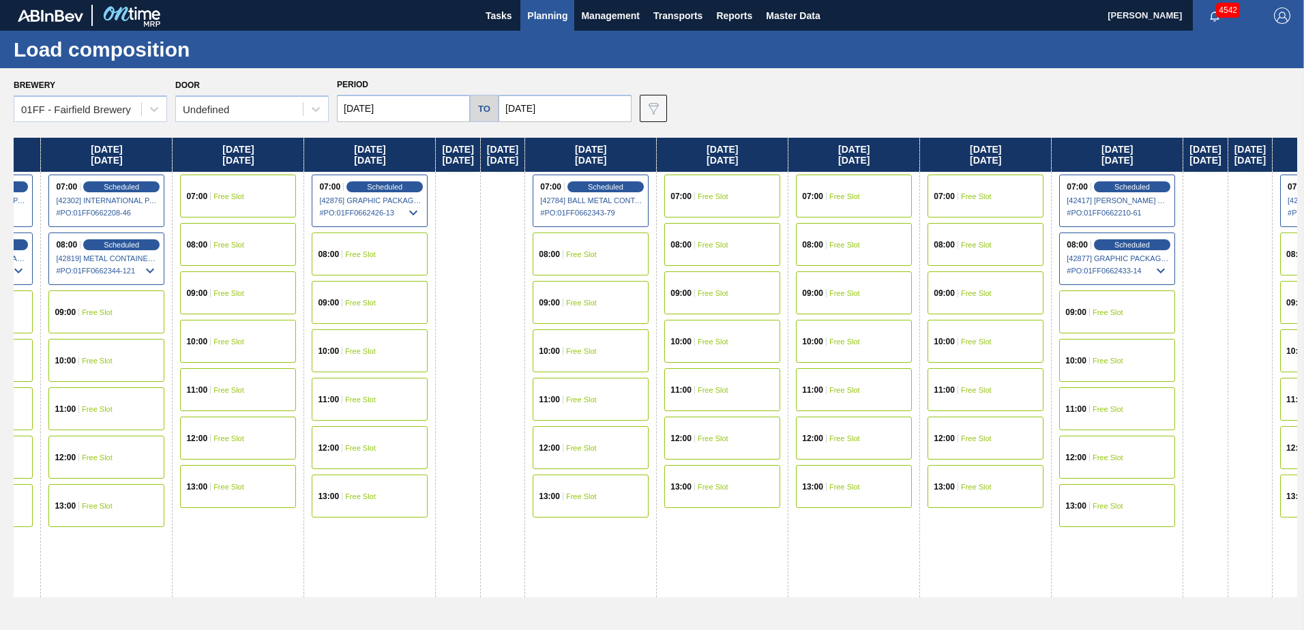
drag, startPoint x: 1118, startPoint y: 155, endPoint x: 890, endPoint y: 161, distance: 227.9
click at [368, 216] on div "Wednesday 09/03/2025 07:00 Free Slot 08:00 Free Slot 09:00 Free Slot 10:00 Free…" at bounding box center [656, 380] width 1284 height 485
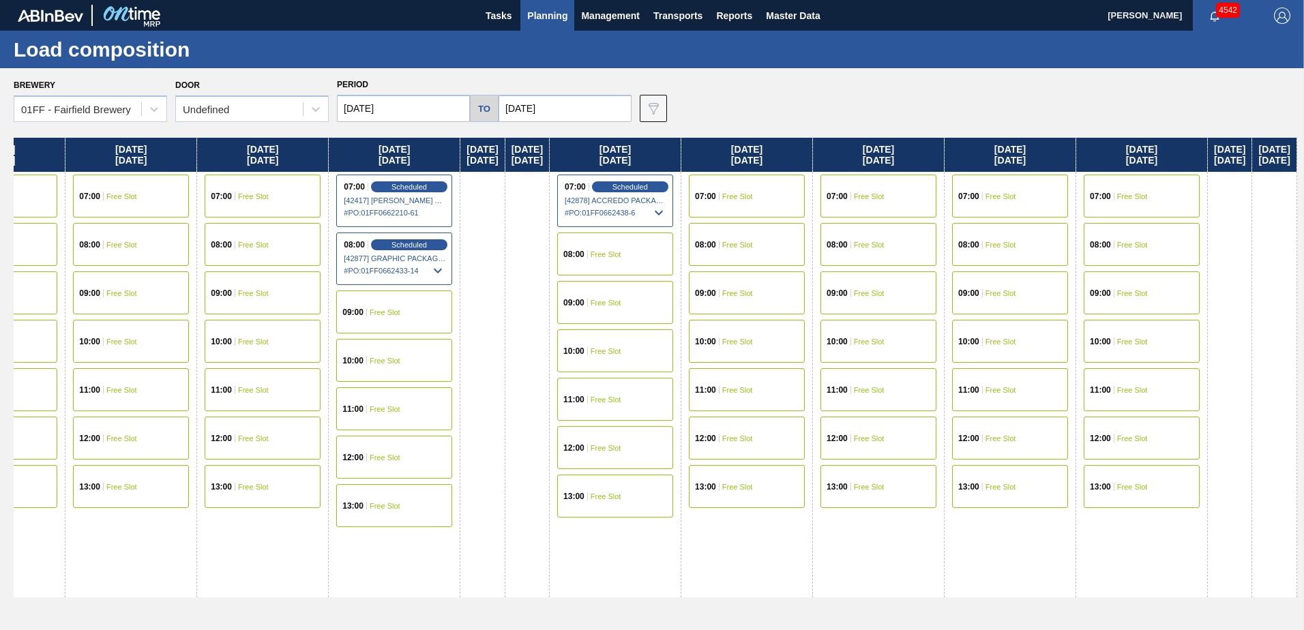
drag, startPoint x: 1050, startPoint y: 160, endPoint x: 958, endPoint y: 179, distance: 94.0
click at [301, 237] on div "Wednesday 09/03/2025 07:00 Free Slot 08:00 Free Slot 09:00 Free Slot 10:00 Free…" at bounding box center [656, 380] width 1284 height 485
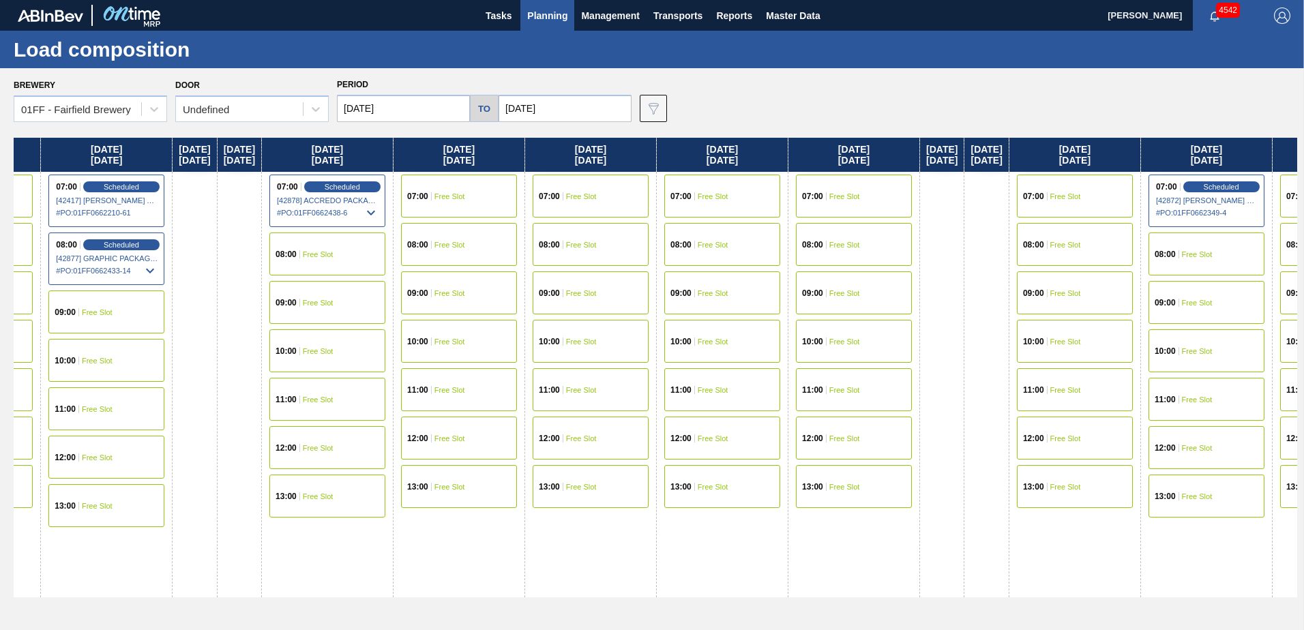
scroll to position [0, 3243]
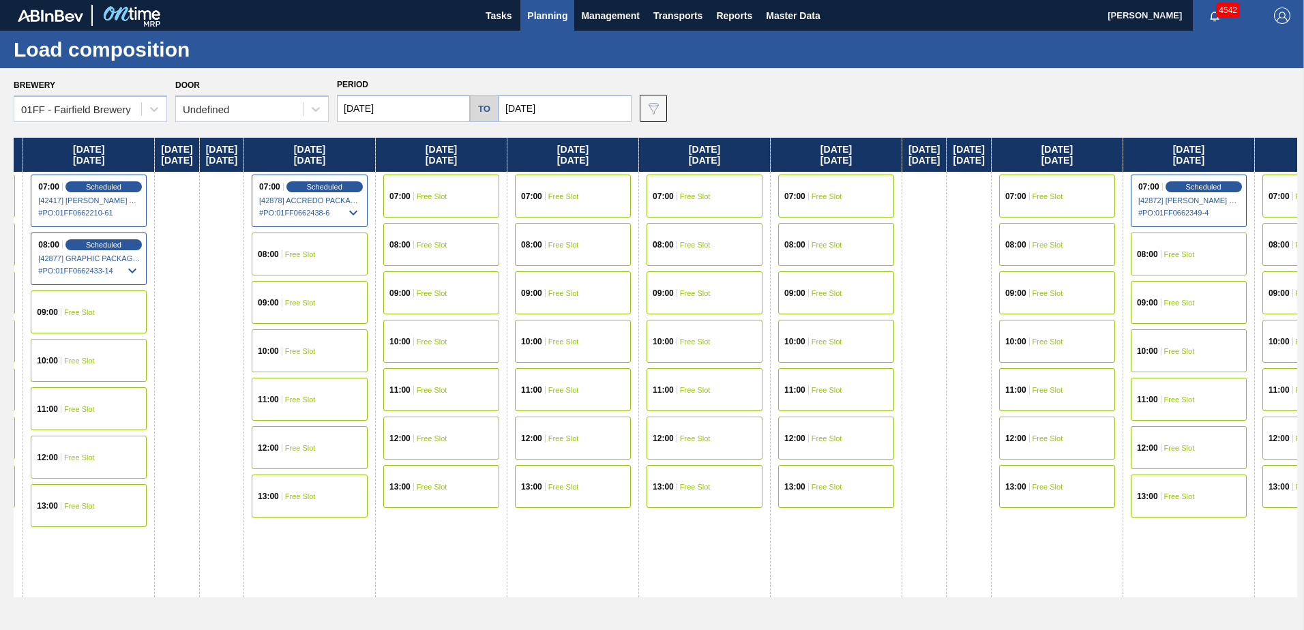
drag, startPoint x: 1113, startPoint y: 154, endPoint x: 830, endPoint y: 174, distance: 283.8
click at [813, 177] on div "Wednesday 09/03/2025 07:00 Free Slot 08:00 Free Slot 09:00 Free Slot 10:00 Free…" at bounding box center [656, 380] width 1284 height 485
click at [894, 190] on div "07:00 Free Slot" at bounding box center [836, 196] width 116 height 43
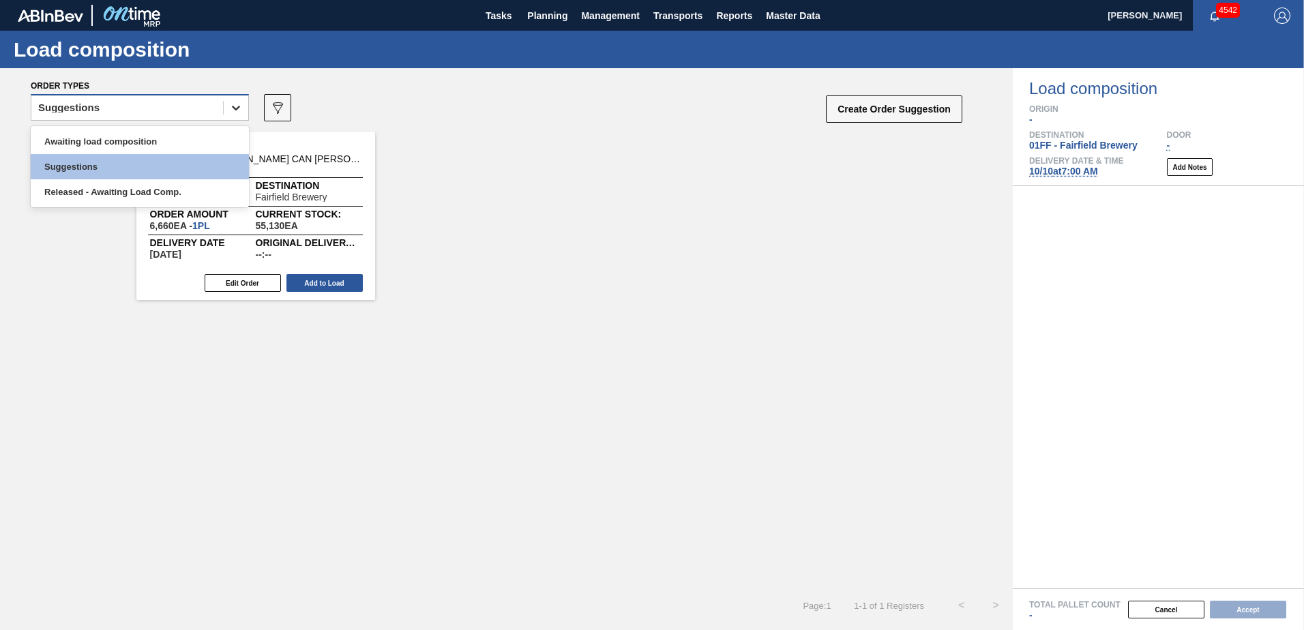
click at [234, 106] on icon at bounding box center [236, 108] width 14 height 14
click at [209, 126] on div "option Awaiting load composition focused, 1 of 3. 3 results available. Use Up a…" at bounding box center [140, 111] width 218 height 35
click at [214, 106] on div "Suggestions" at bounding box center [127, 108] width 192 height 20
click at [194, 134] on div "Awaiting load composition" at bounding box center [140, 141] width 218 height 25
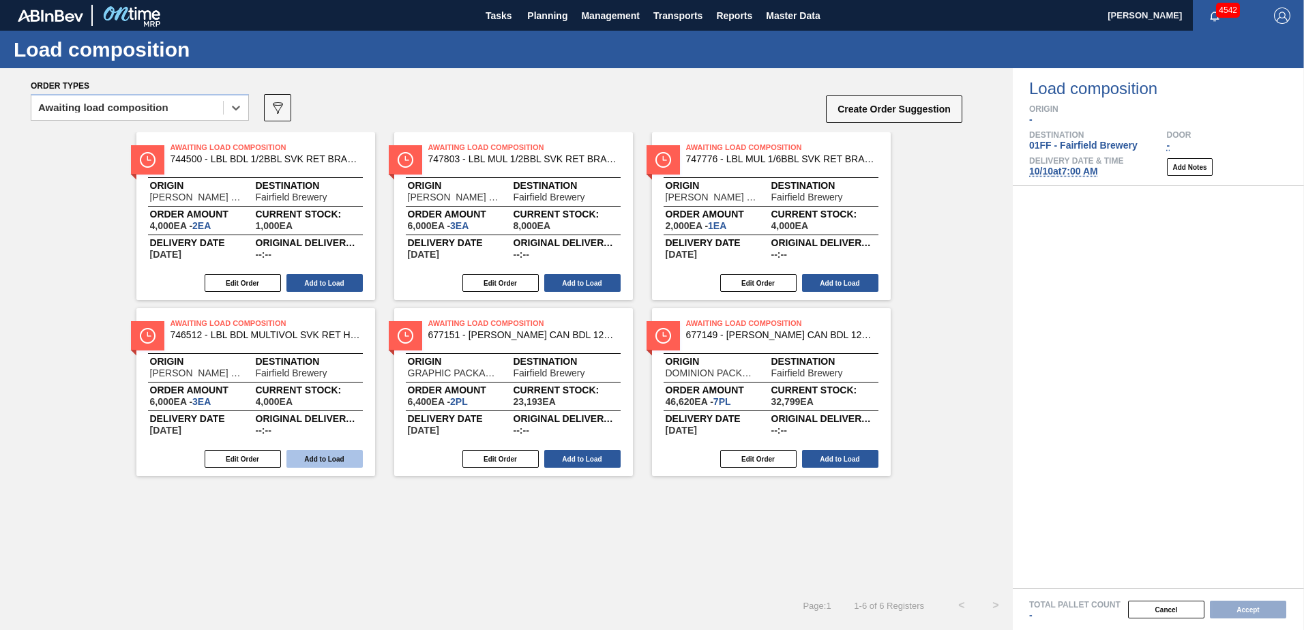
click at [340, 458] on button "Add to Load" at bounding box center [324, 459] width 76 height 18
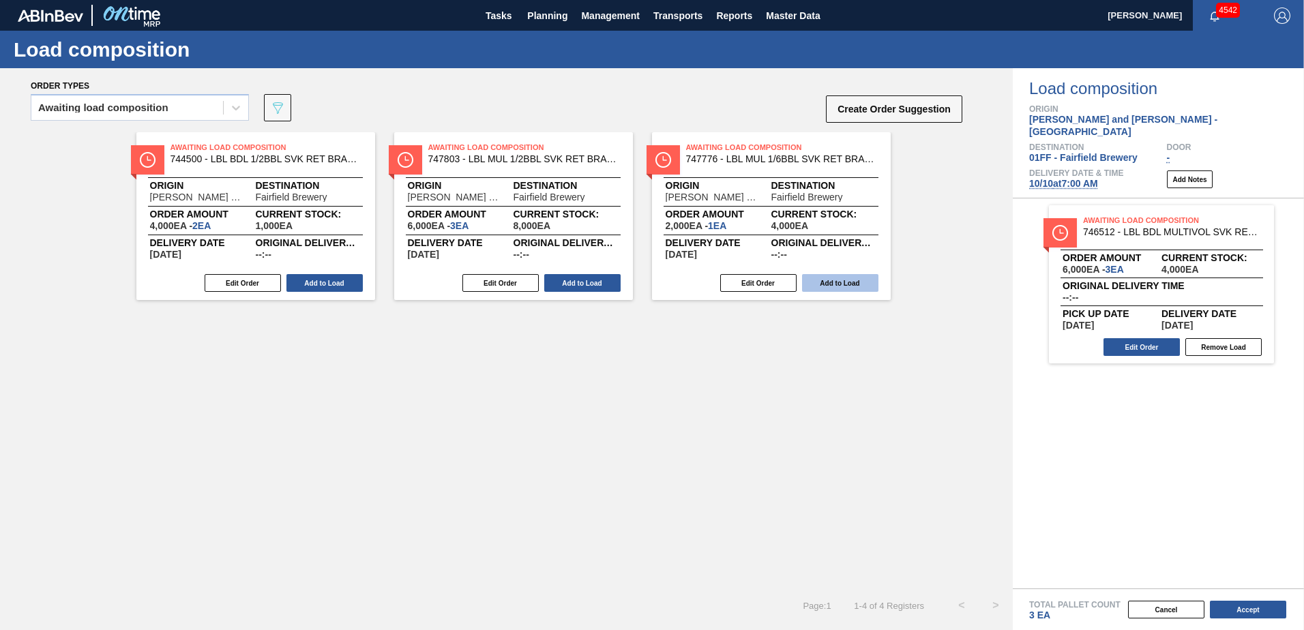
click at [862, 286] on button "Add to Load" at bounding box center [840, 283] width 76 height 18
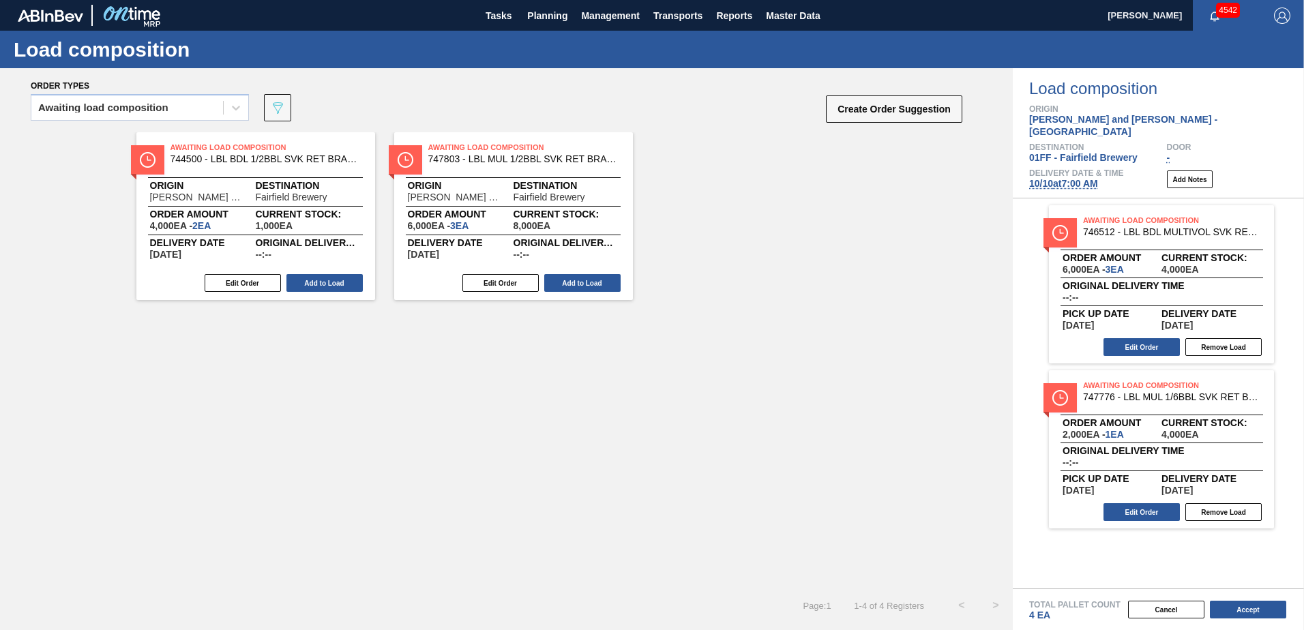
click at [585, 284] on button "Add to Load" at bounding box center [582, 283] width 76 height 18
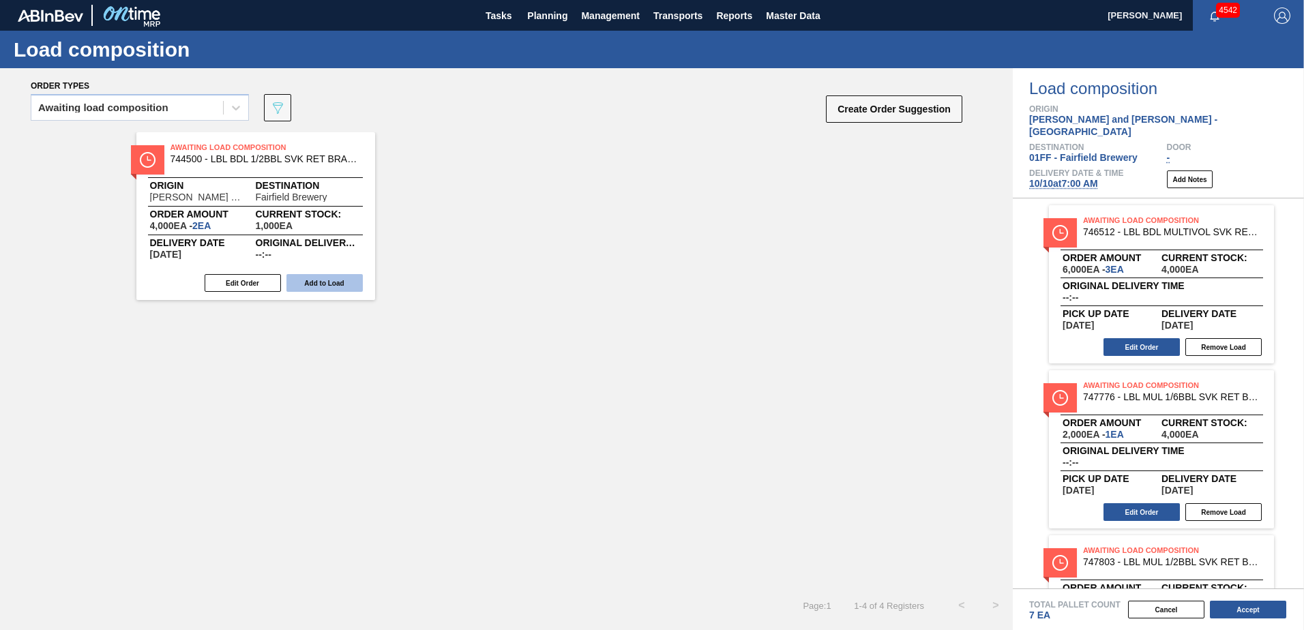
click at [332, 287] on button "Add to Load" at bounding box center [324, 283] width 76 height 18
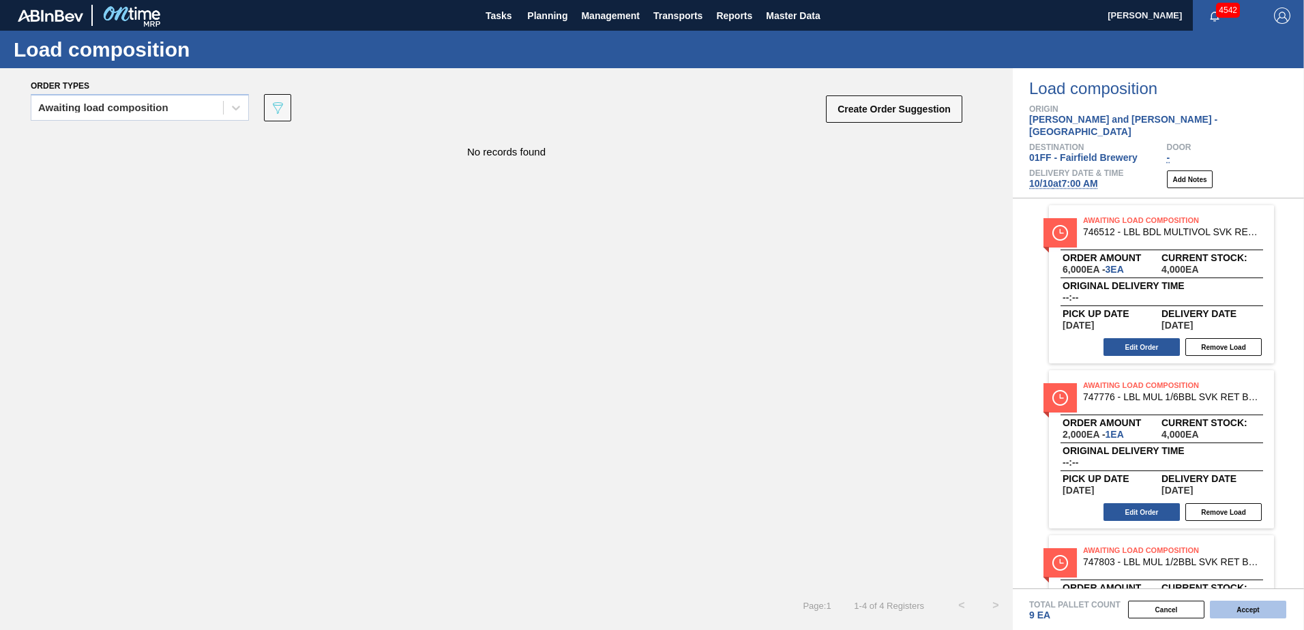
click at [1236, 606] on button "Accept" at bounding box center [1248, 610] width 76 height 18
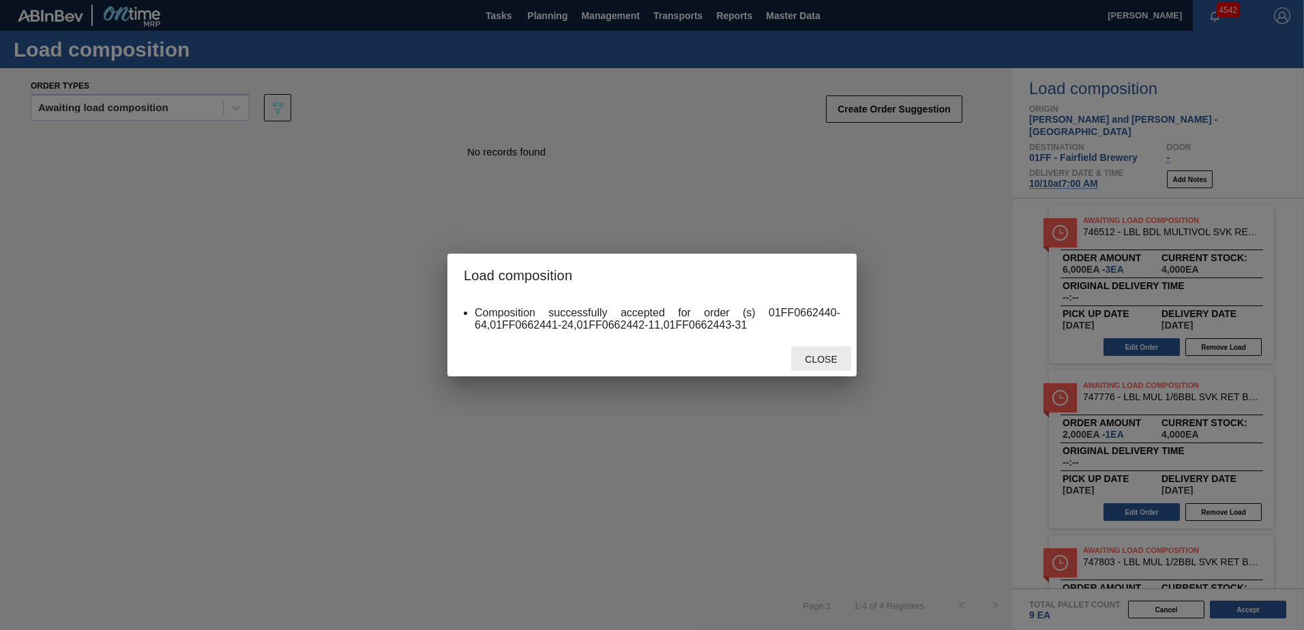
click at [827, 355] on span "Close" at bounding box center [821, 359] width 54 height 11
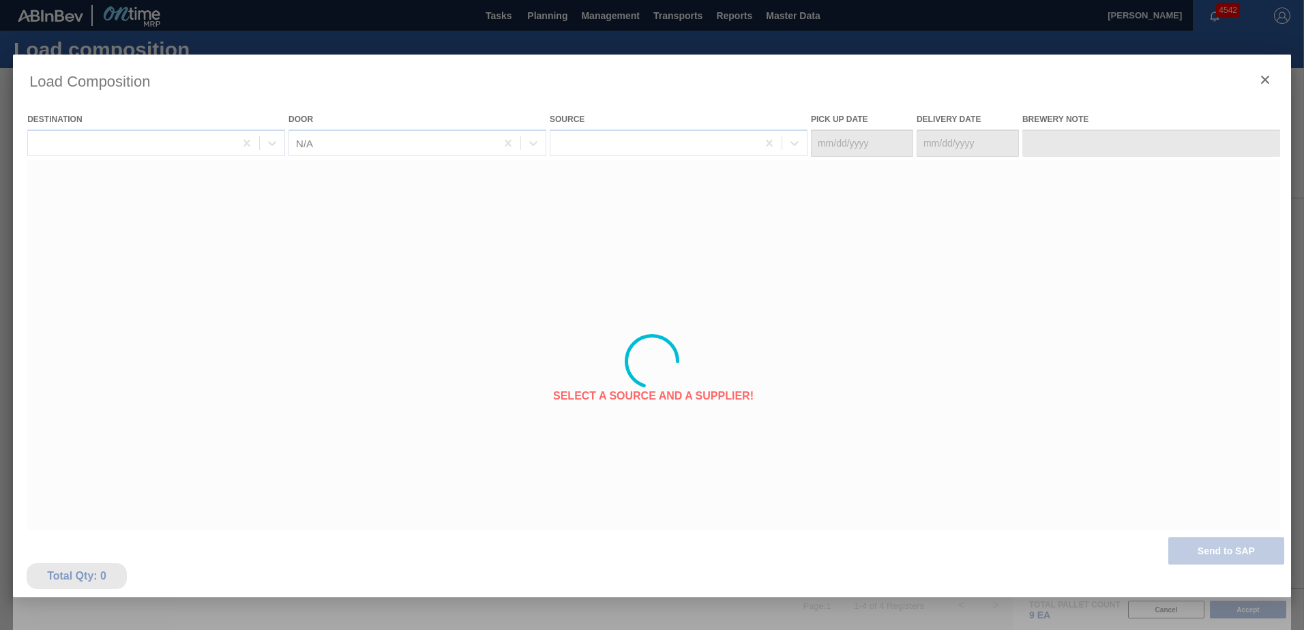
type Date "[DATE]"
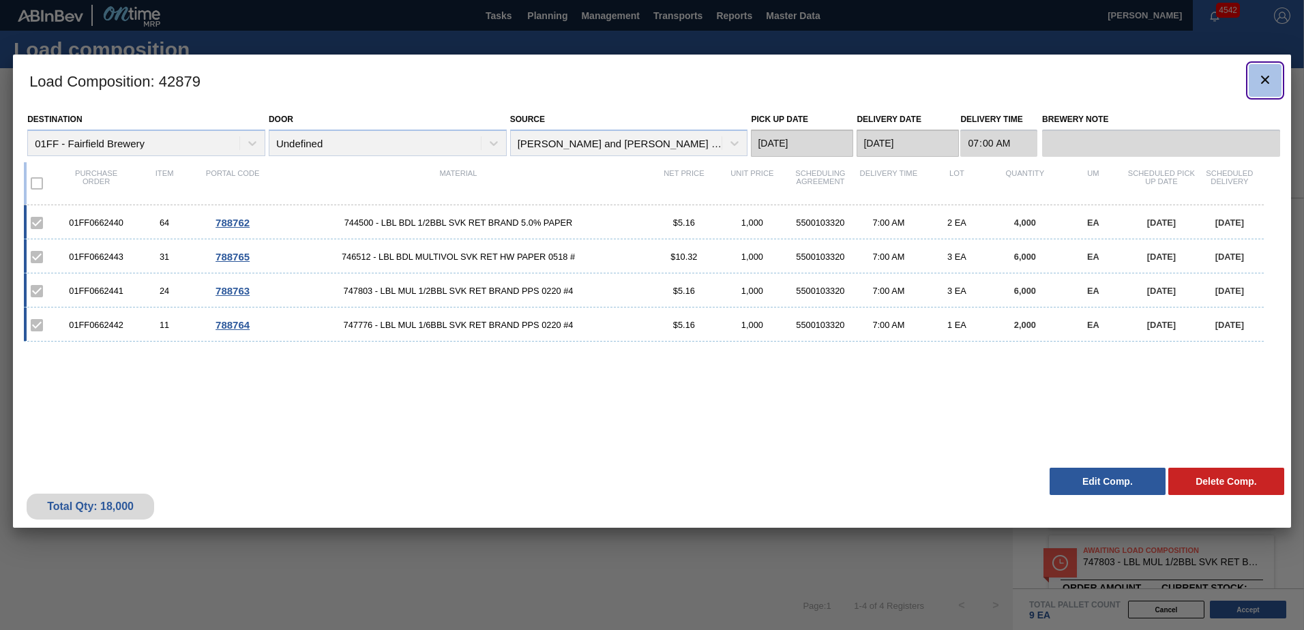
click at [1269, 73] on icon "botão de ícone" at bounding box center [1265, 80] width 16 height 16
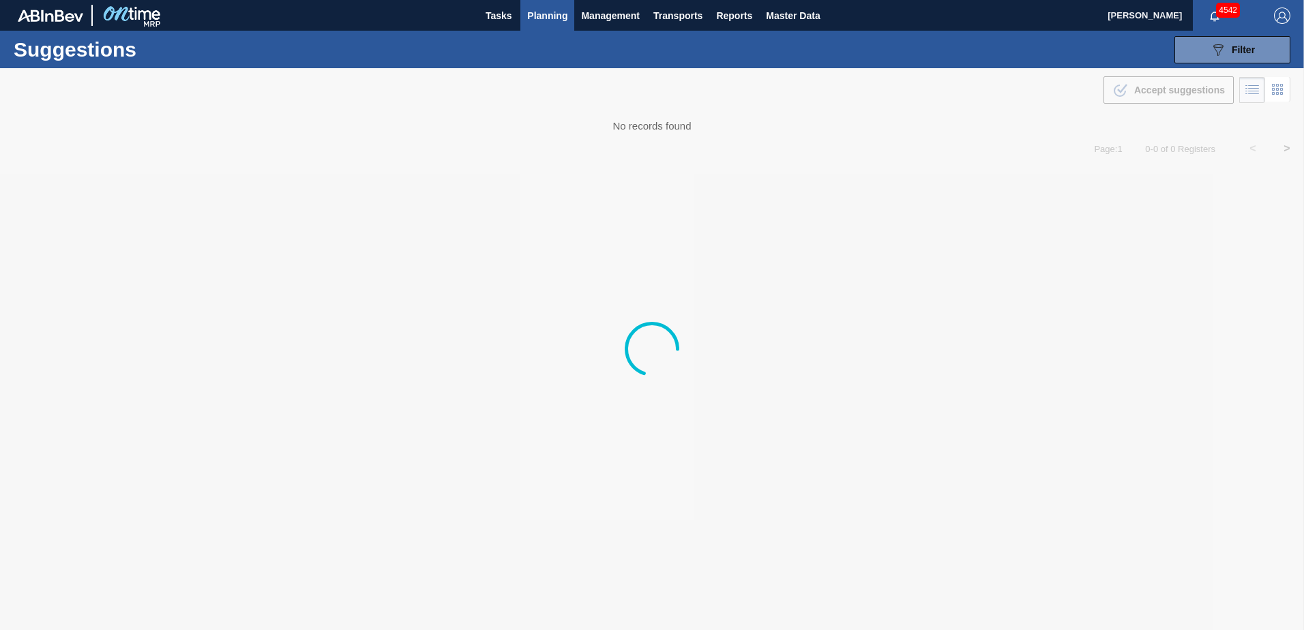
type from "[DATE]"
type to "[DATE]"
type from "[DATE]"
type to "[DATE]"
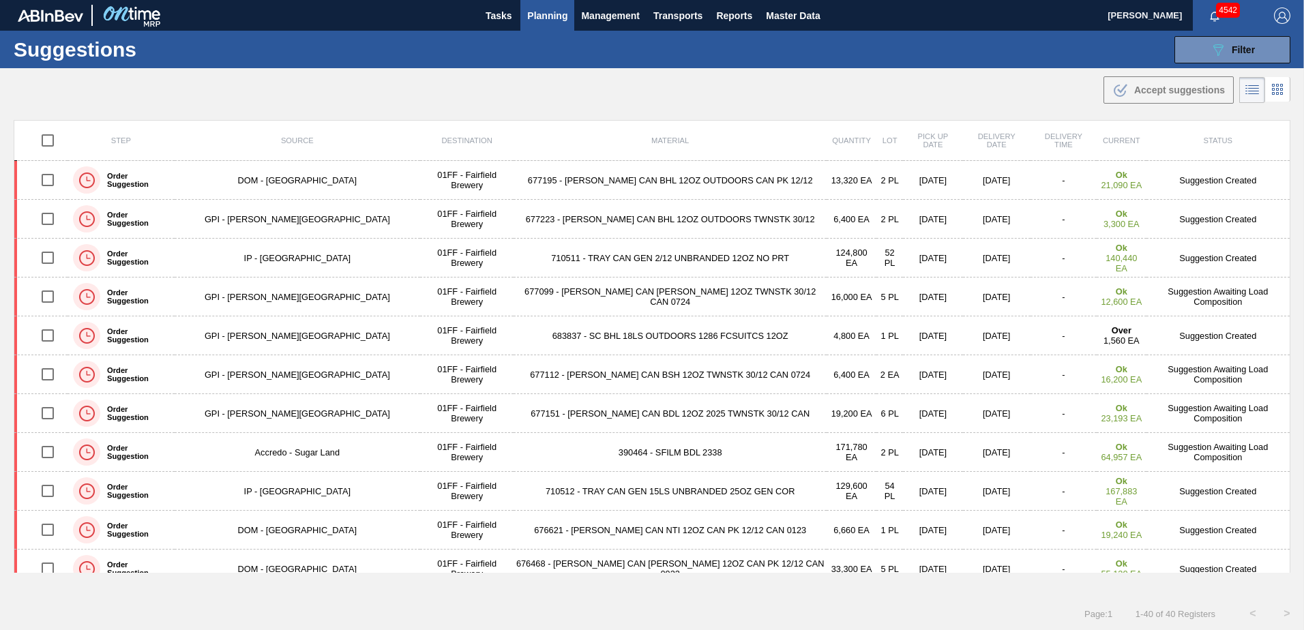
click at [870, 36] on div "Suggestions 089F7B8B-B2A5-4AFE-B5C0-19BA573D28AC Filter Step Step Source Source…" at bounding box center [652, 50] width 1304 height 38
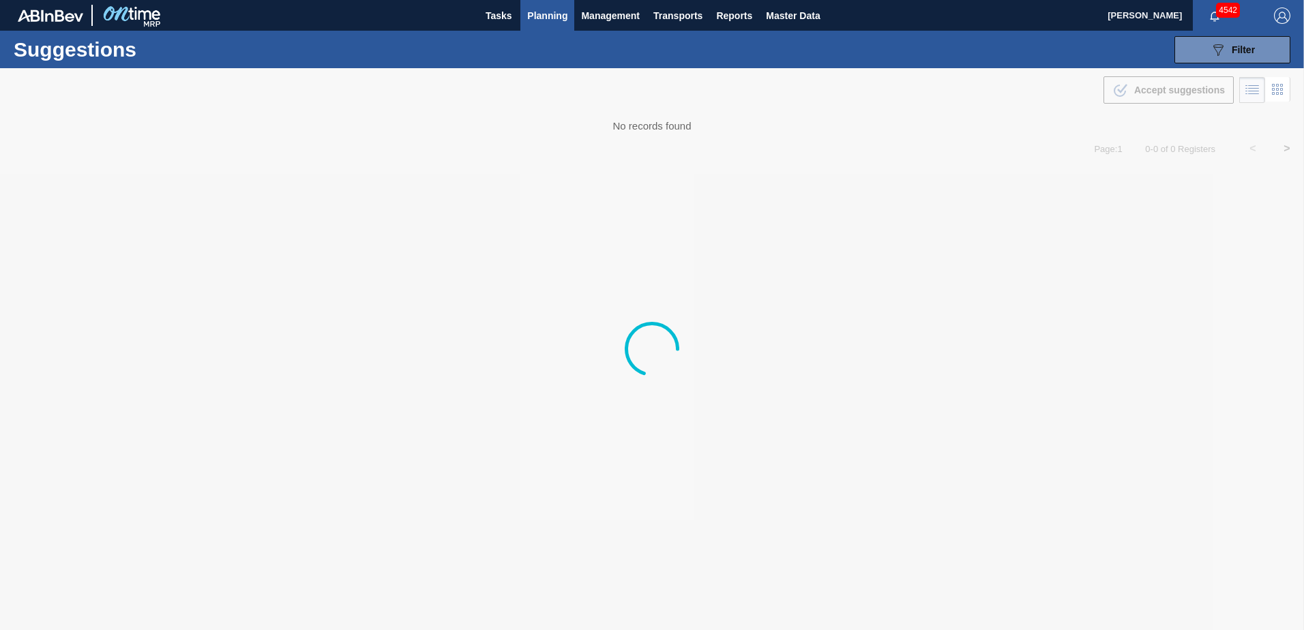
type from "[DATE]"
type to "[DATE]"
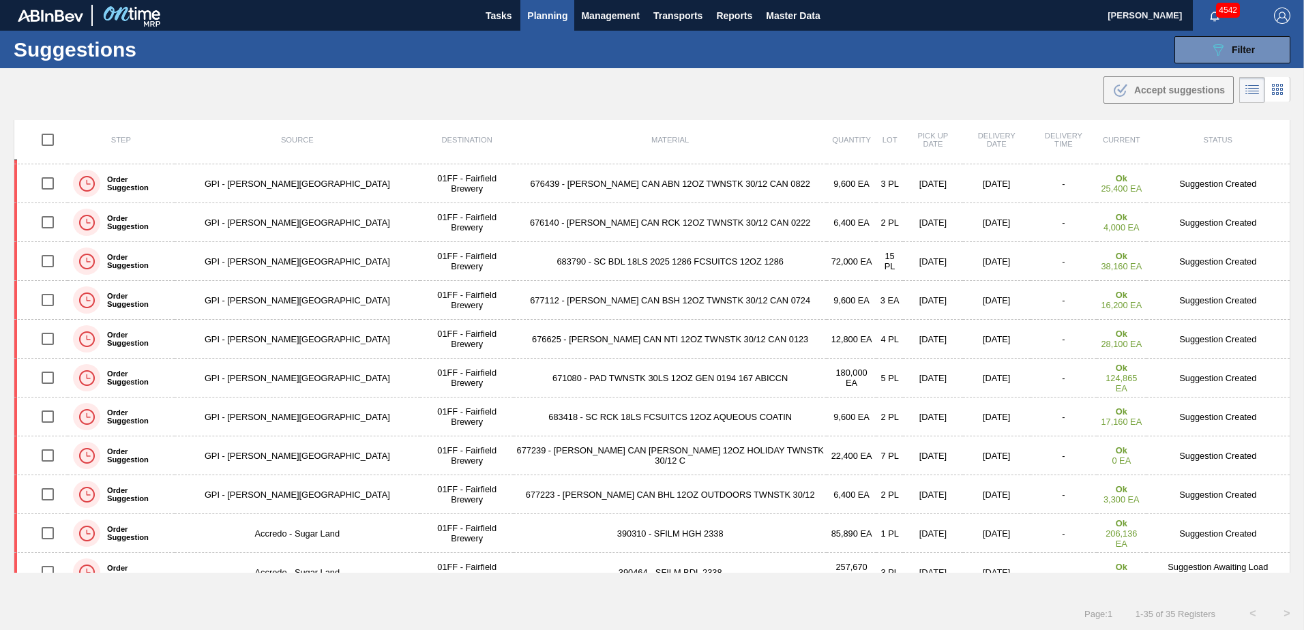
scroll to position [949, 0]
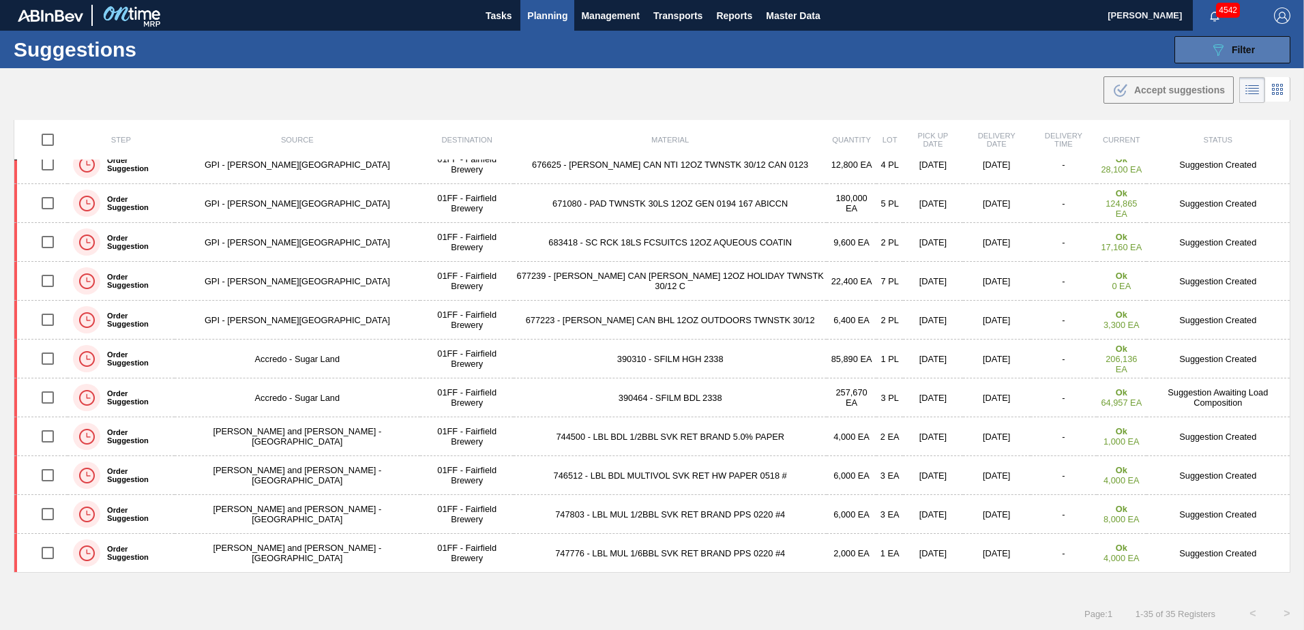
click at [1212, 38] on button "089F7B8B-B2A5-4AFE-B5C0-19BA573D28AC Filter" at bounding box center [1233, 49] width 116 height 27
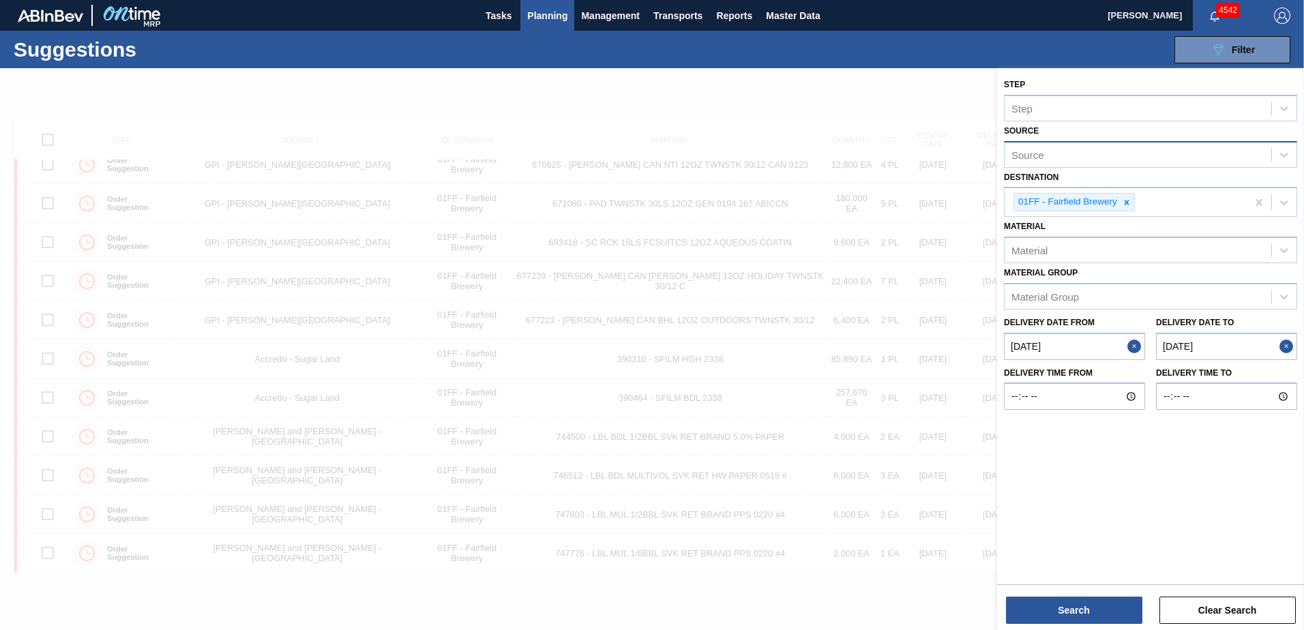
click at [1126, 155] on div "Source" at bounding box center [1138, 155] width 267 height 20
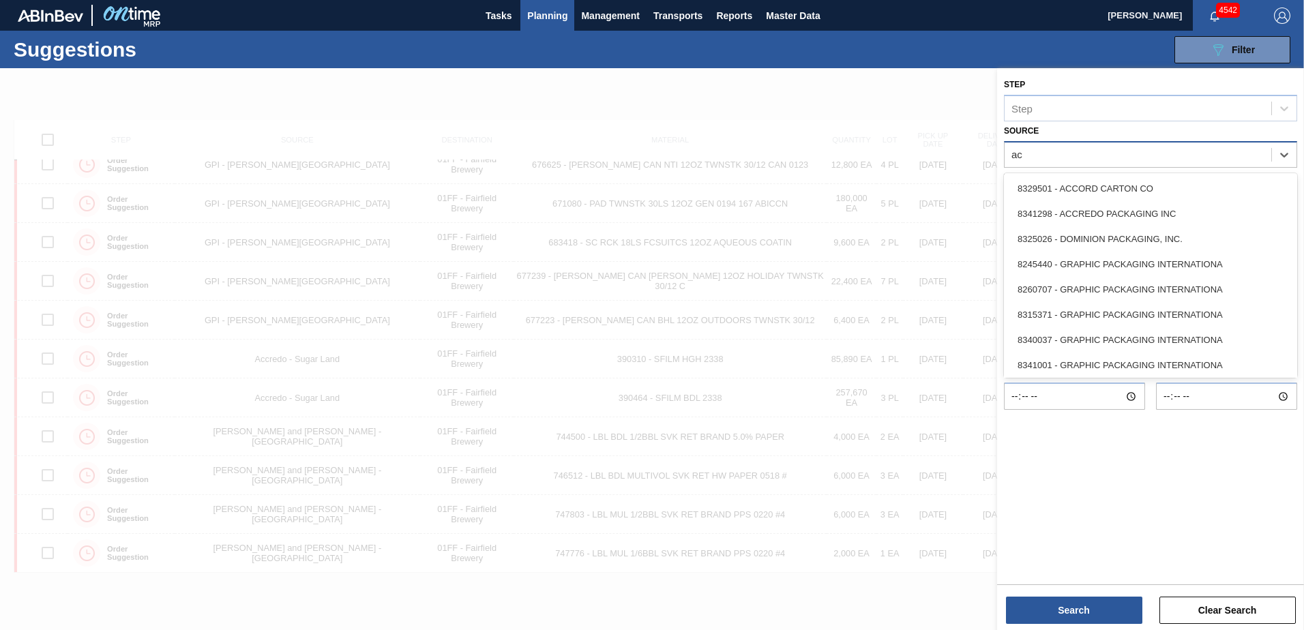
type input "acc"
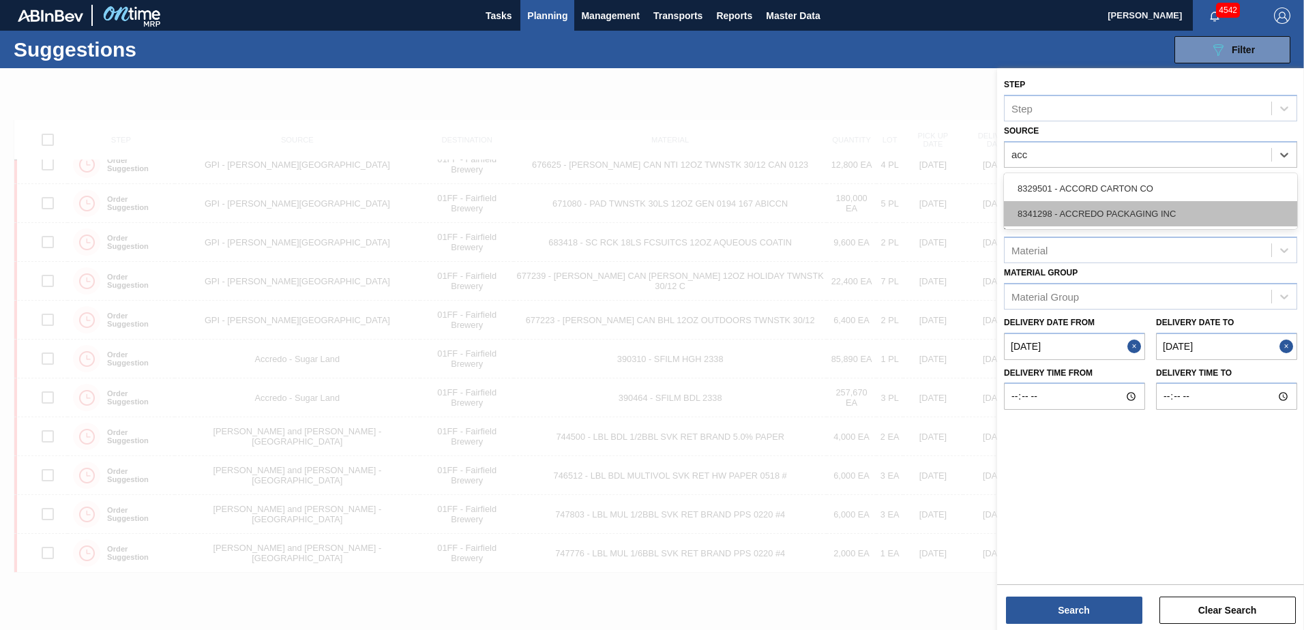
click at [1115, 211] on div "8341298 - ACCREDO PACKAGING INC" at bounding box center [1150, 213] width 293 height 25
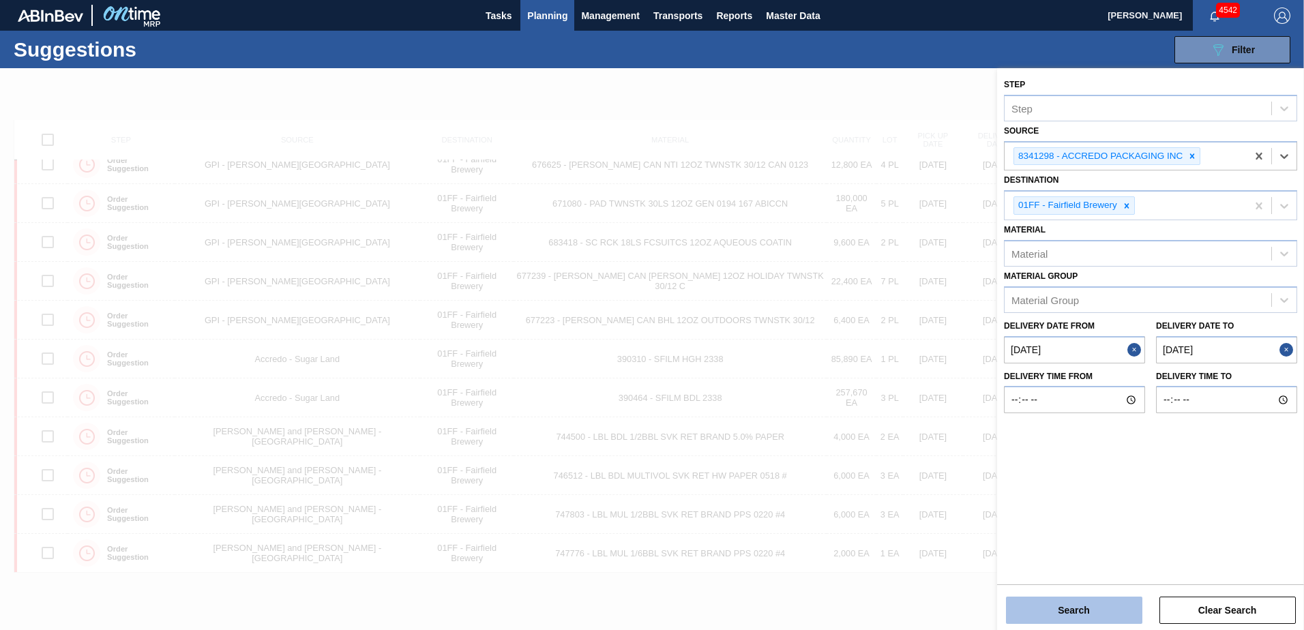
click at [1068, 609] on button "Search" at bounding box center [1074, 610] width 136 height 27
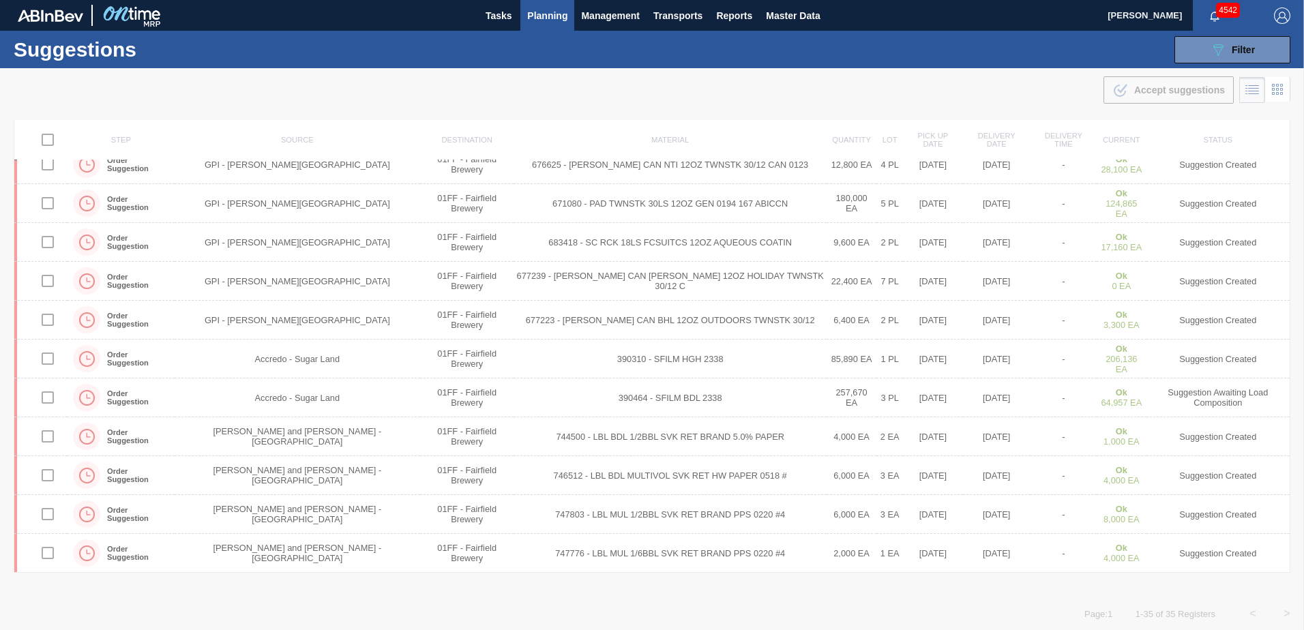
scroll to position [0, 0]
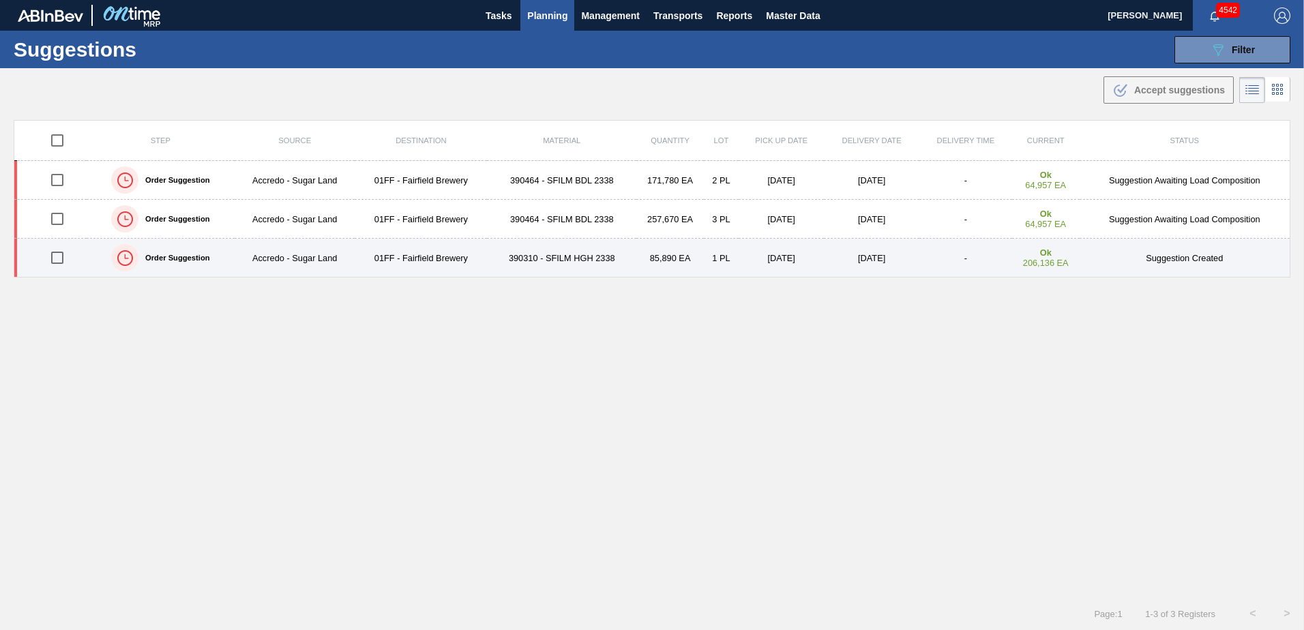
click at [54, 259] on input "checkbox" at bounding box center [57, 258] width 29 height 29
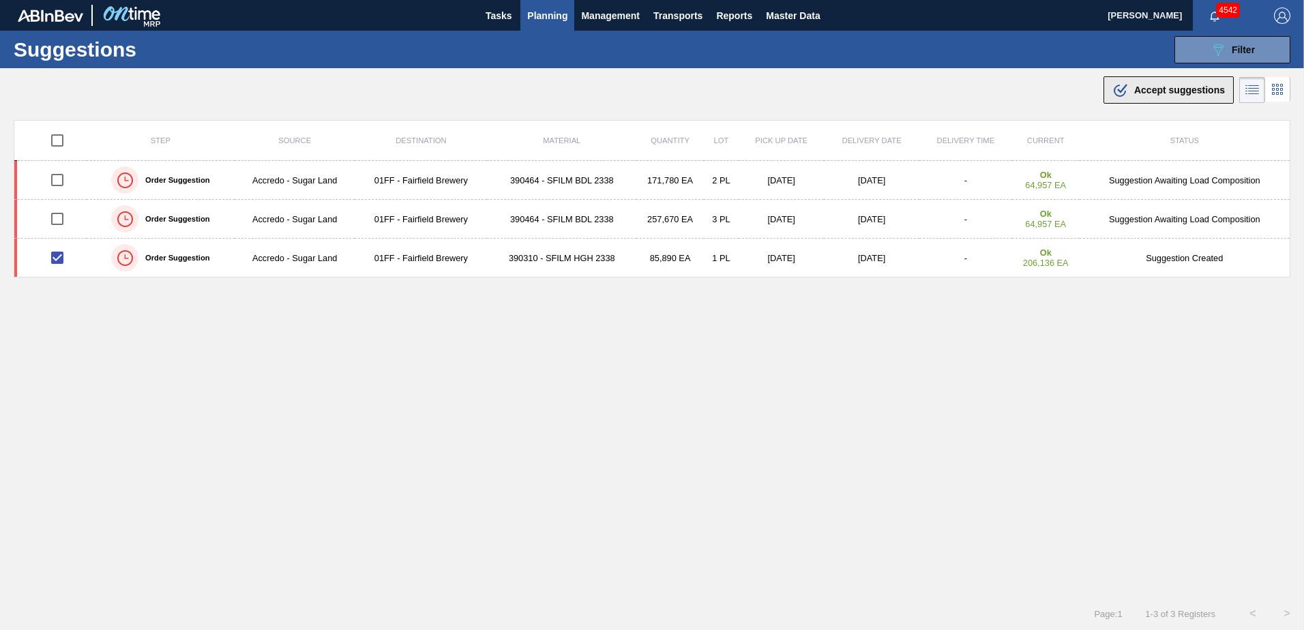
click at [1155, 85] on span "Accept suggestions" at bounding box center [1179, 90] width 91 height 11
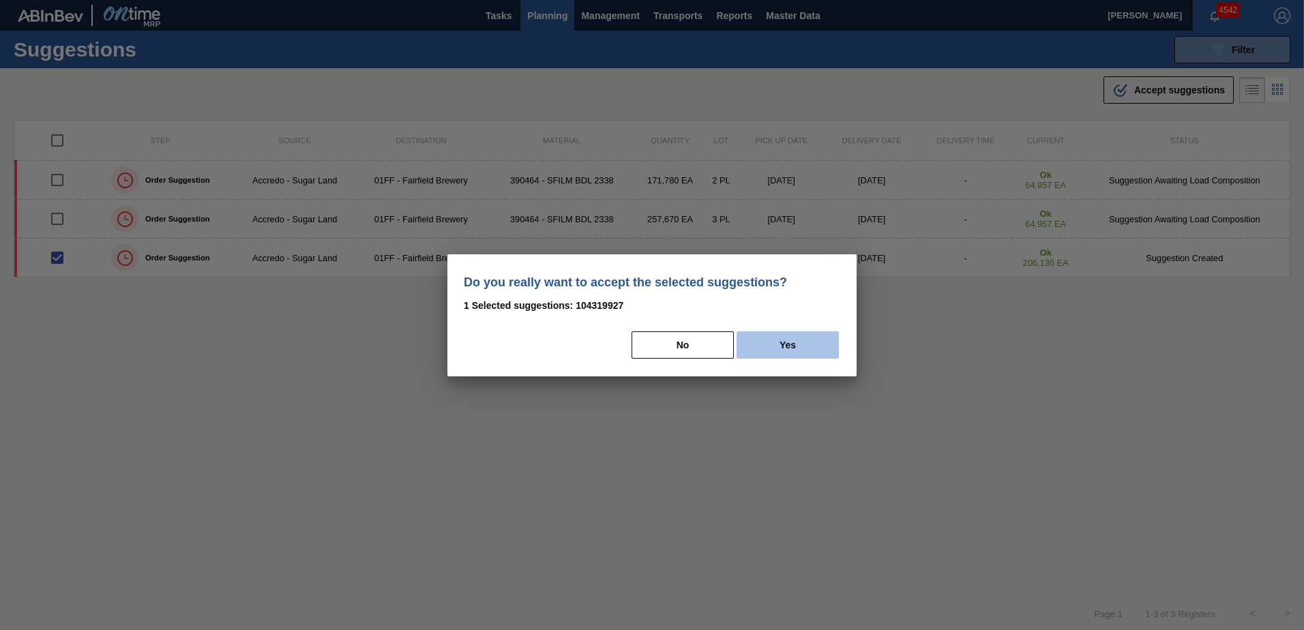
click at [775, 346] on button "Yes" at bounding box center [788, 345] width 102 height 27
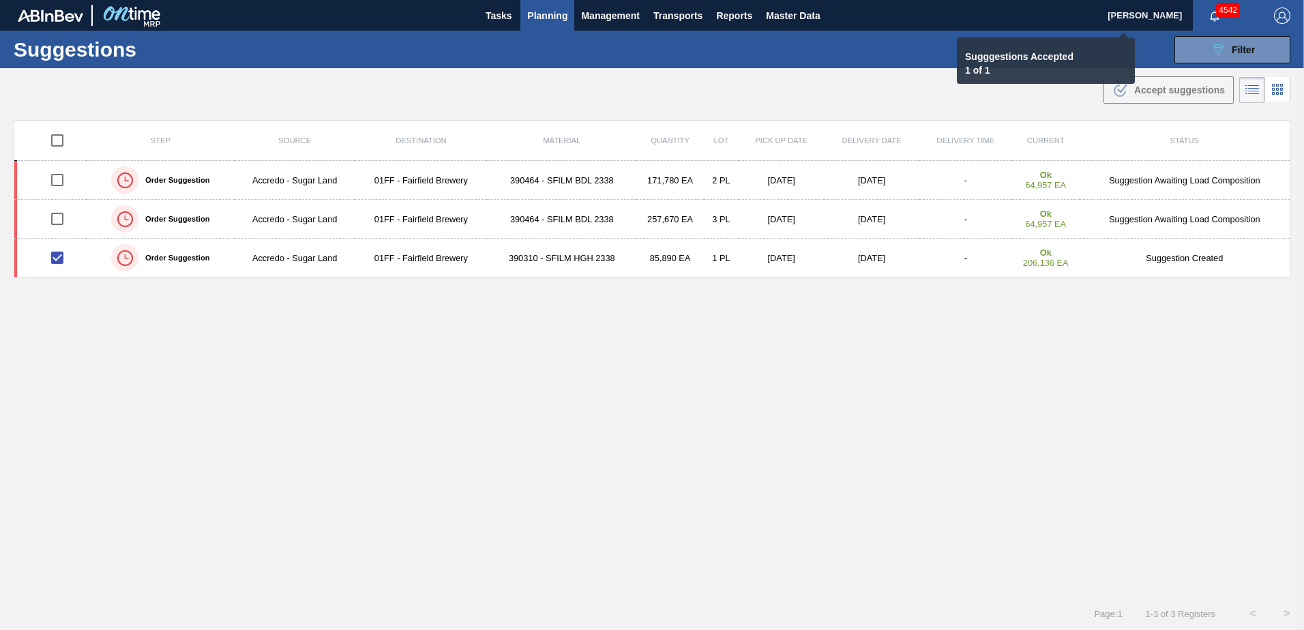
checkbox input "false"
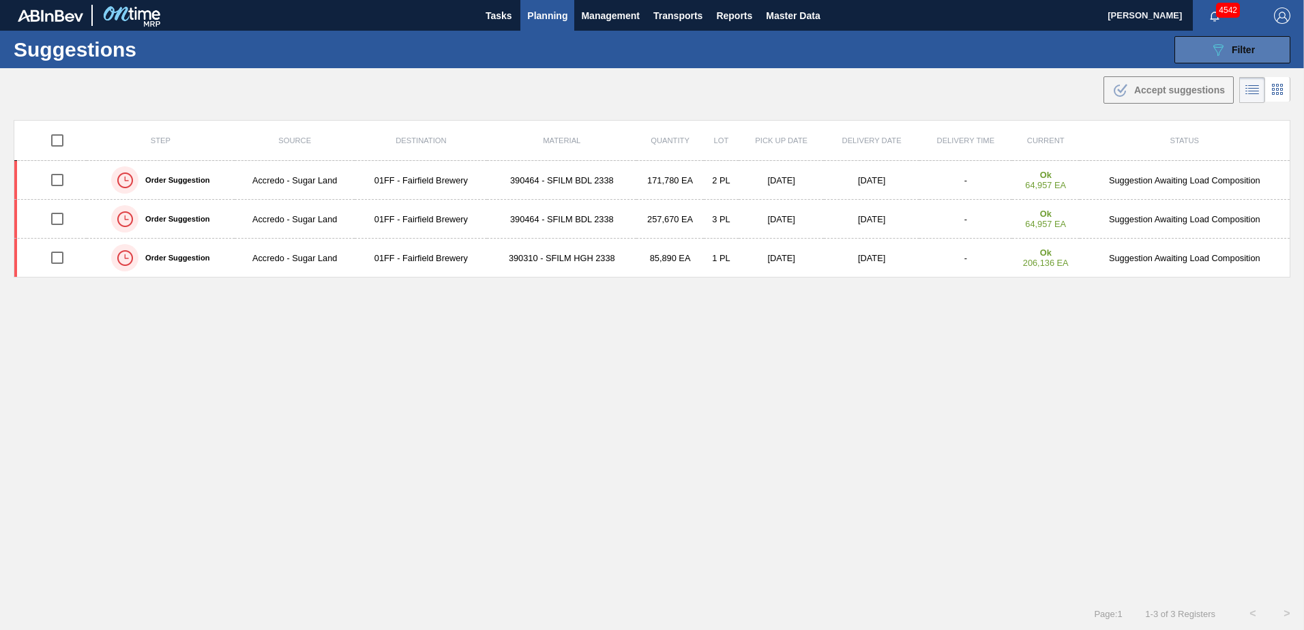
click at [1242, 51] on span "Filter" at bounding box center [1243, 49] width 23 height 11
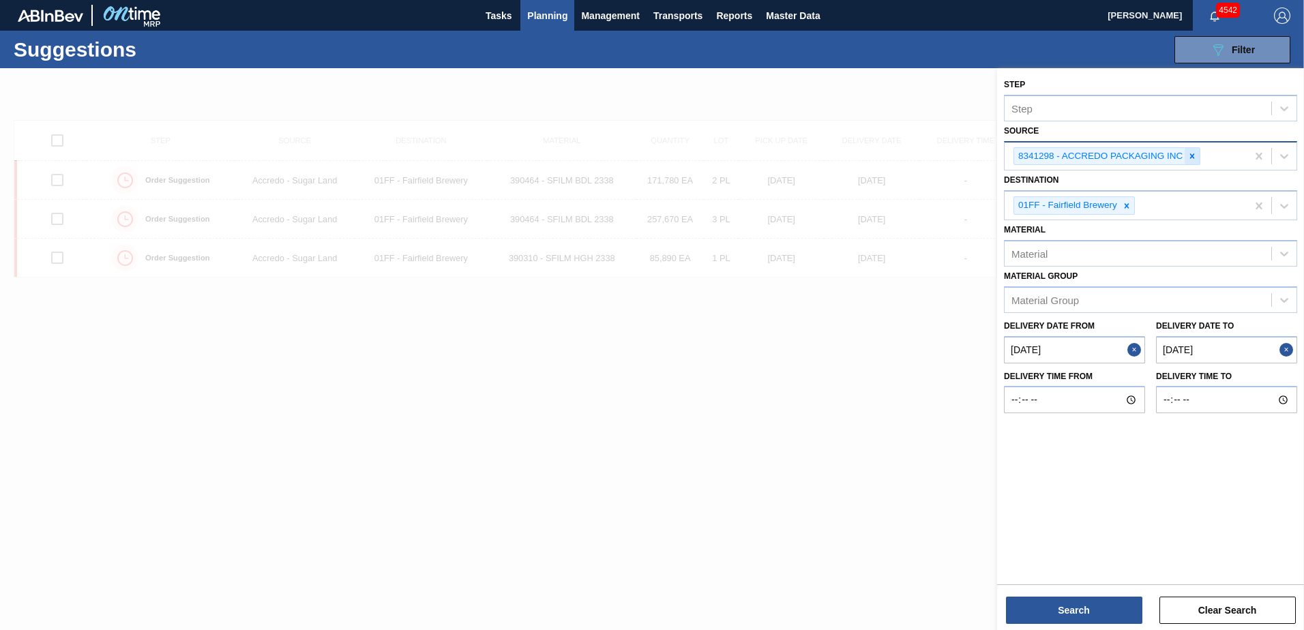
click at [1191, 159] on icon at bounding box center [1193, 156] width 10 height 10
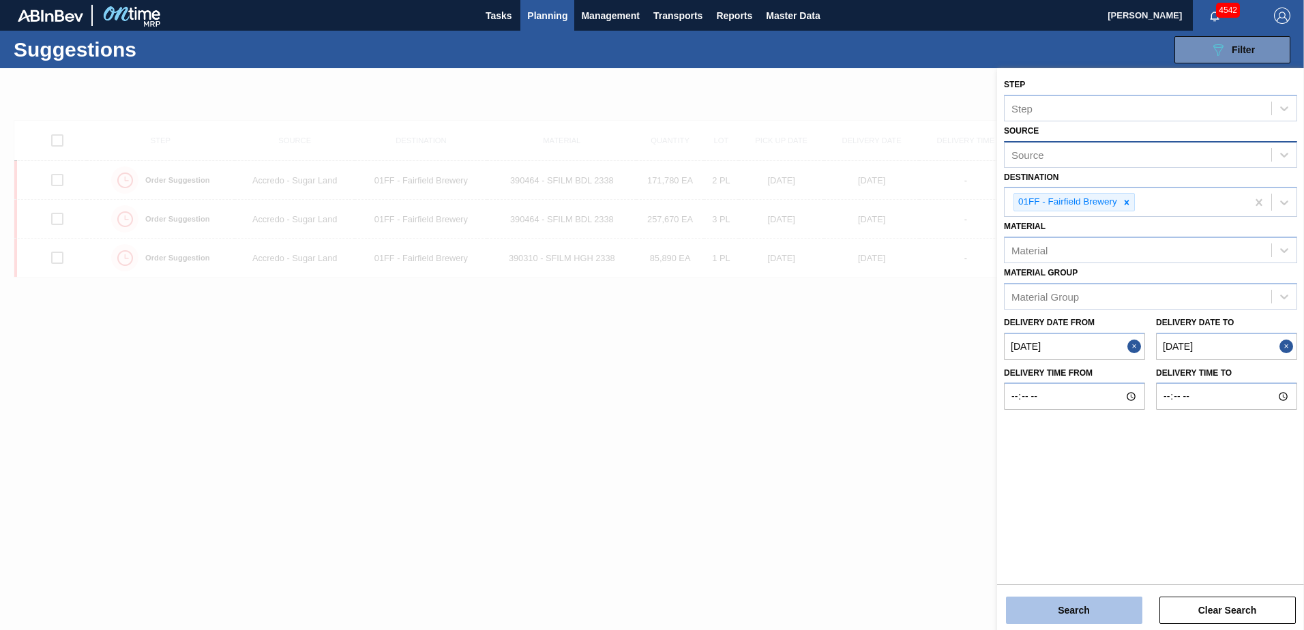
click at [1047, 621] on button "Search" at bounding box center [1074, 610] width 136 height 27
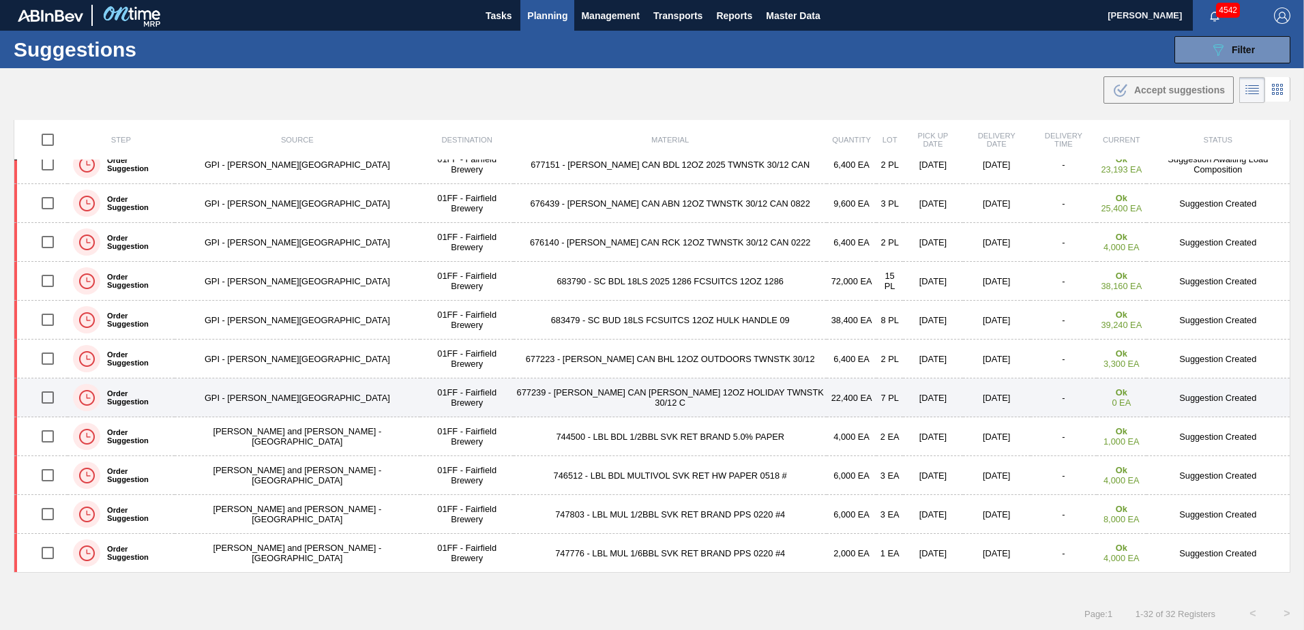
scroll to position [1, 0]
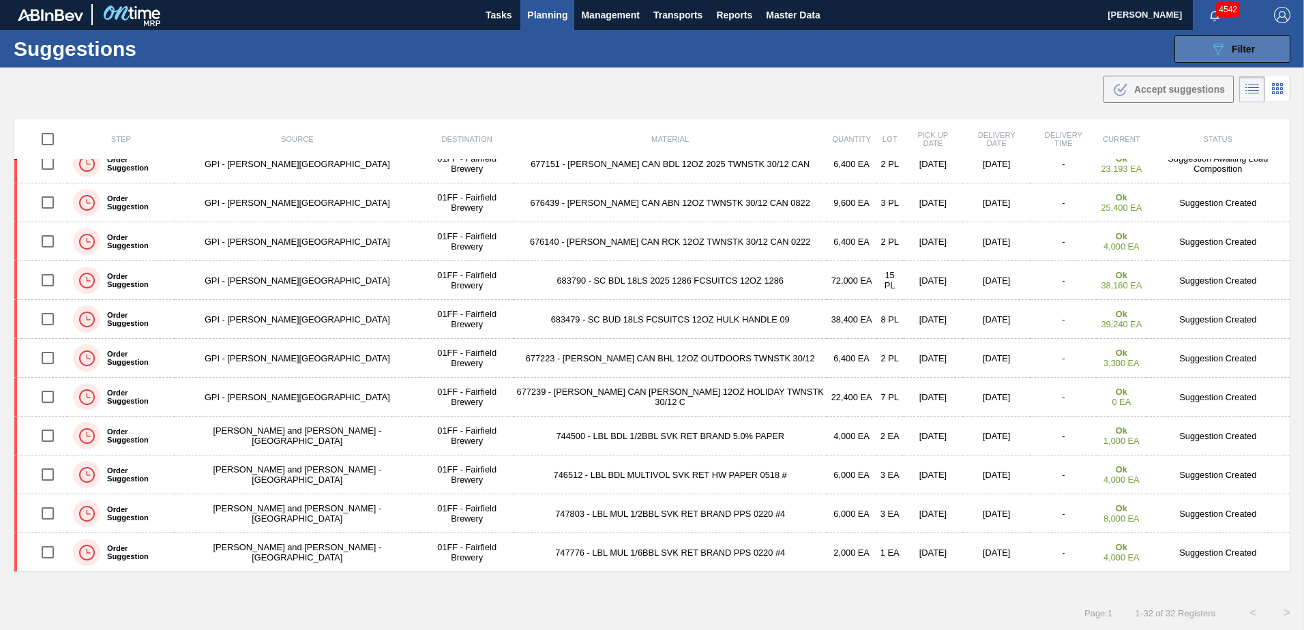
click at [1194, 44] on button "089F7B8B-B2A5-4AFE-B5C0-19BA573D28AC Filter" at bounding box center [1233, 48] width 116 height 27
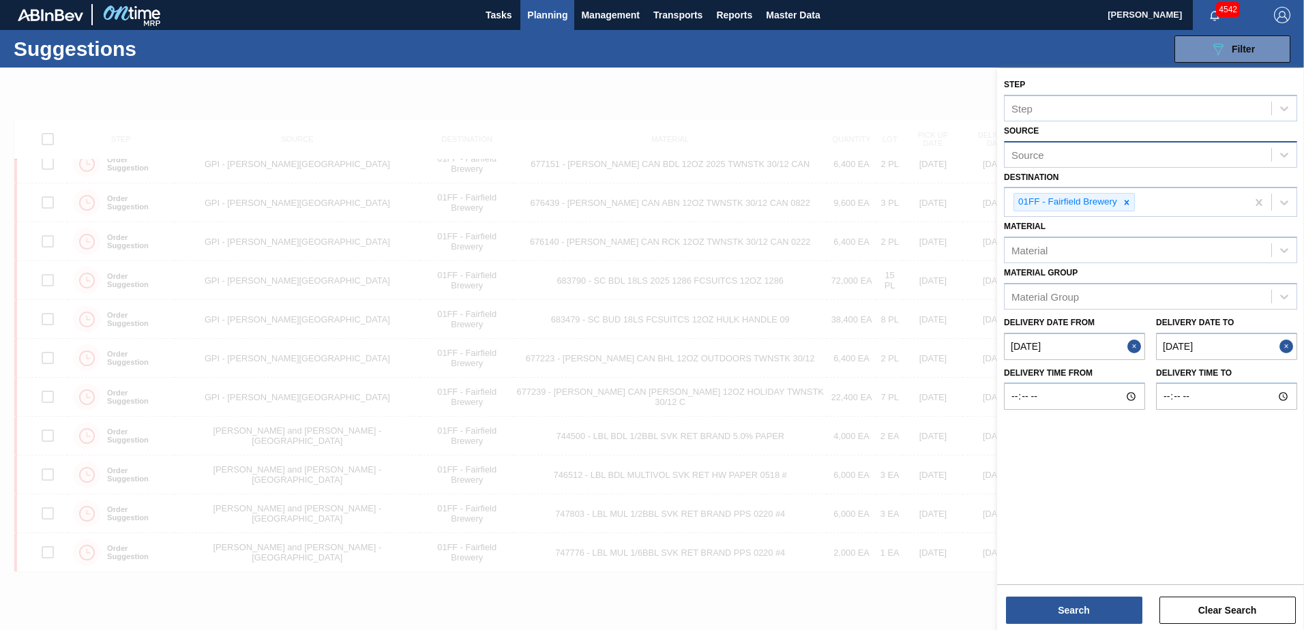
drag, startPoint x: 1093, startPoint y: 156, endPoint x: 1091, endPoint y: 147, distance: 9.1
click at [1092, 153] on div "Source" at bounding box center [1138, 155] width 267 height 20
type input "[PERSON_NAME]"
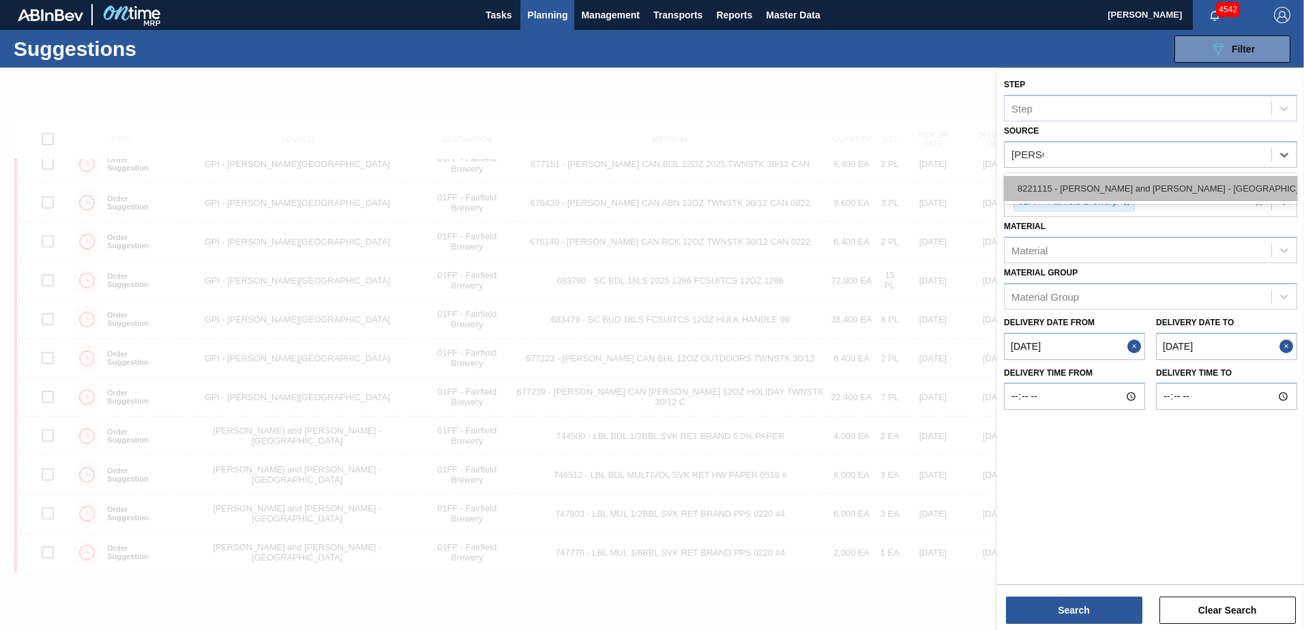
click at [1112, 186] on div "8221115 - [PERSON_NAME] and [PERSON_NAME] - [GEOGRAPHIC_DATA]" at bounding box center [1150, 188] width 293 height 25
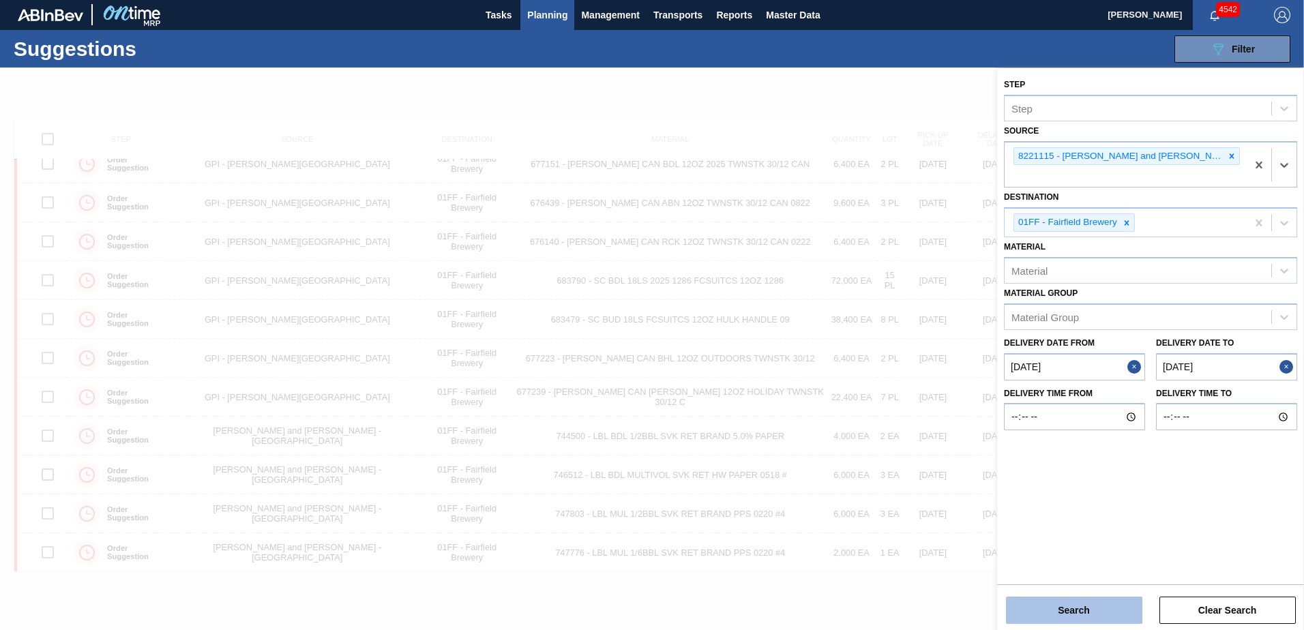
click at [1074, 615] on button "Search" at bounding box center [1074, 610] width 136 height 27
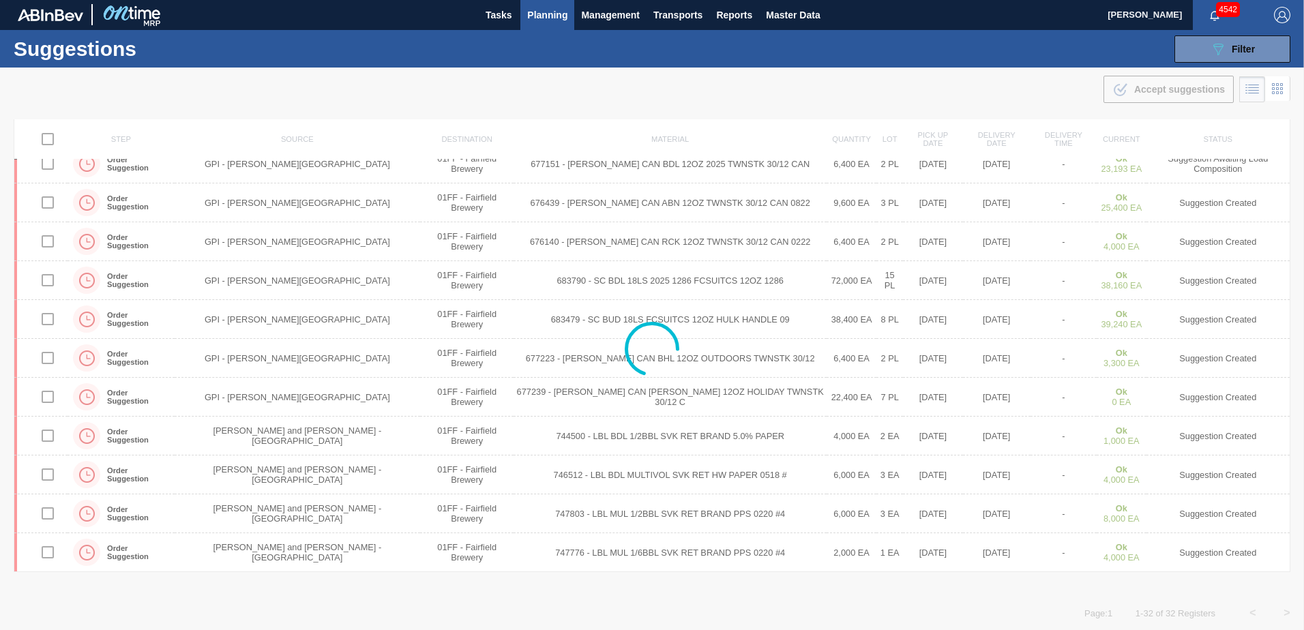
scroll to position [0, 0]
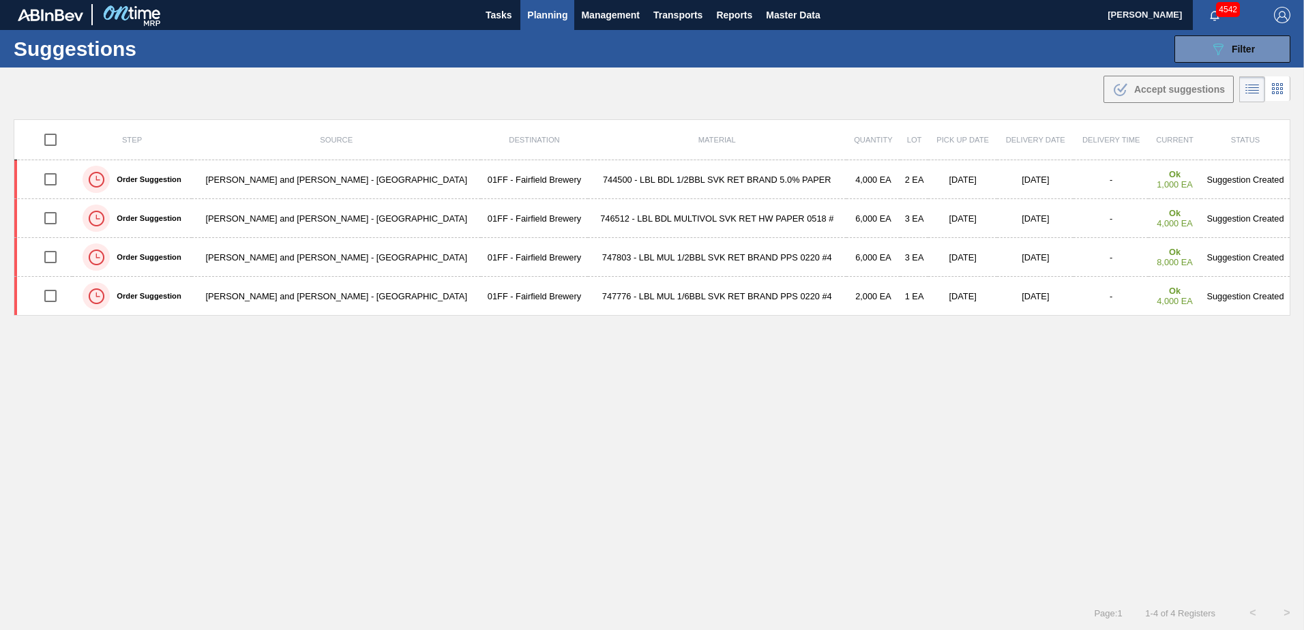
click at [629, 216] on td "746512 - LBL BDL MULTIVOL SVK RET HW PAPER 0518 #" at bounding box center [717, 218] width 259 height 39
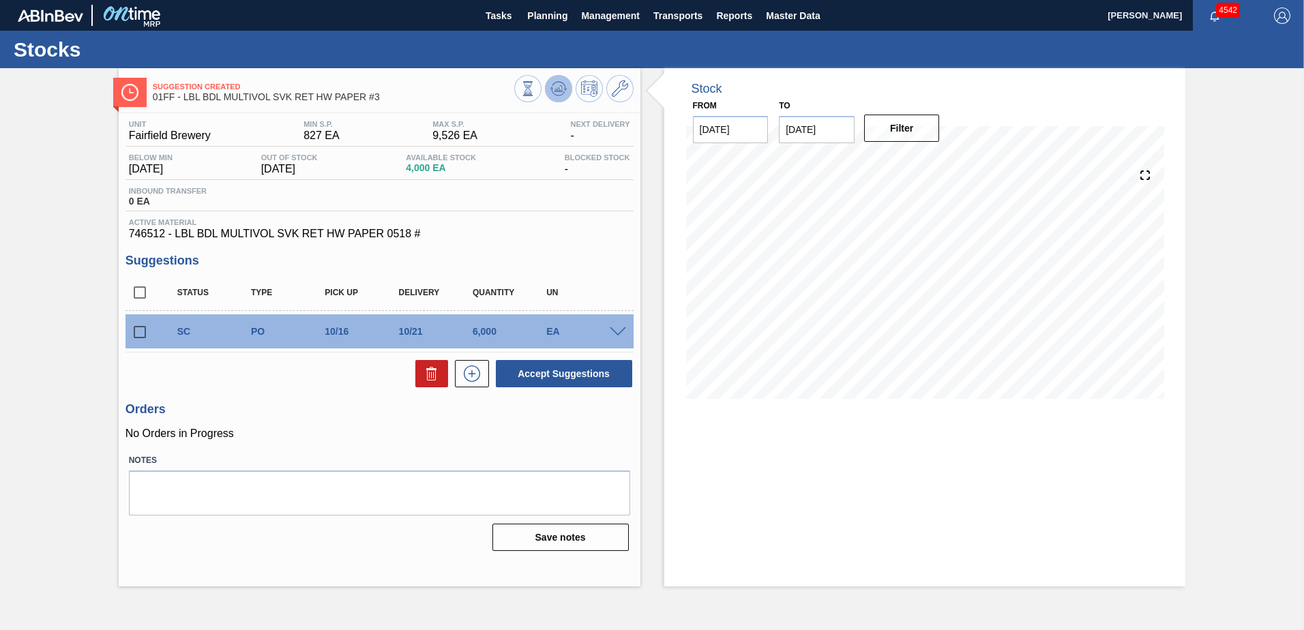
click at [558, 83] on icon at bounding box center [558, 88] width 16 height 16
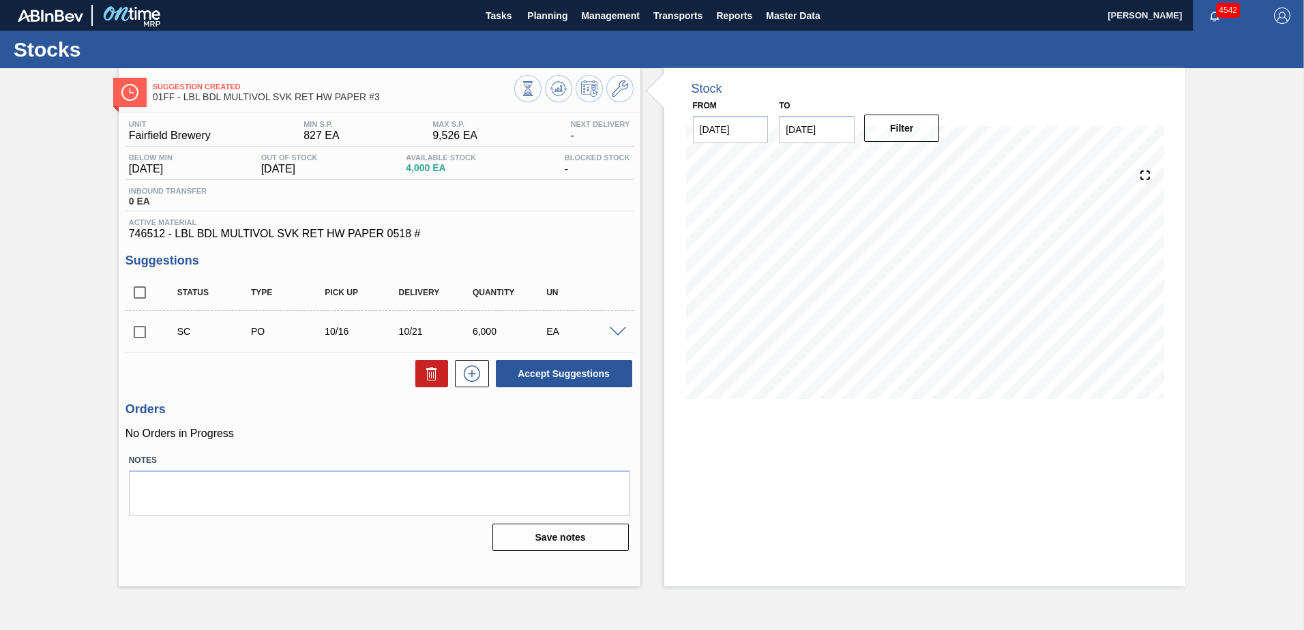
click at [144, 327] on input "checkbox" at bounding box center [140, 332] width 29 height 29
click at [432, 371] on icon at bounding box center [432, 374] width 16 height 16
checkbox input "false"
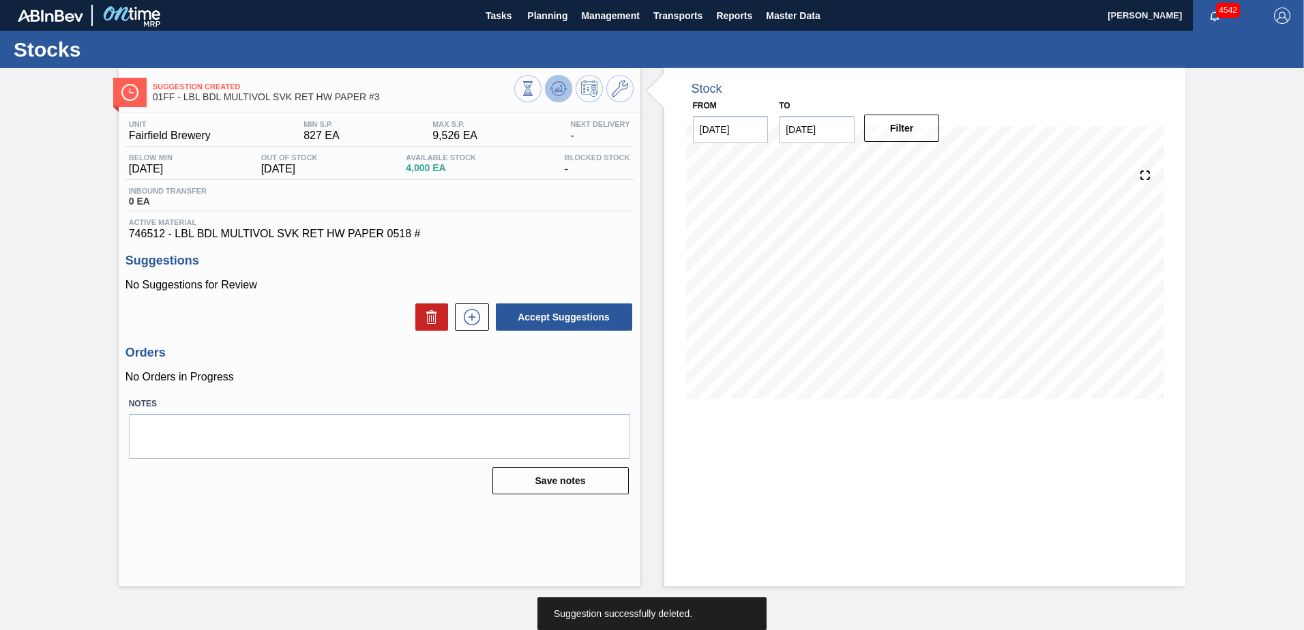
click at [553, 85] on icon at bounding box center [559, 86] width 14 height 8
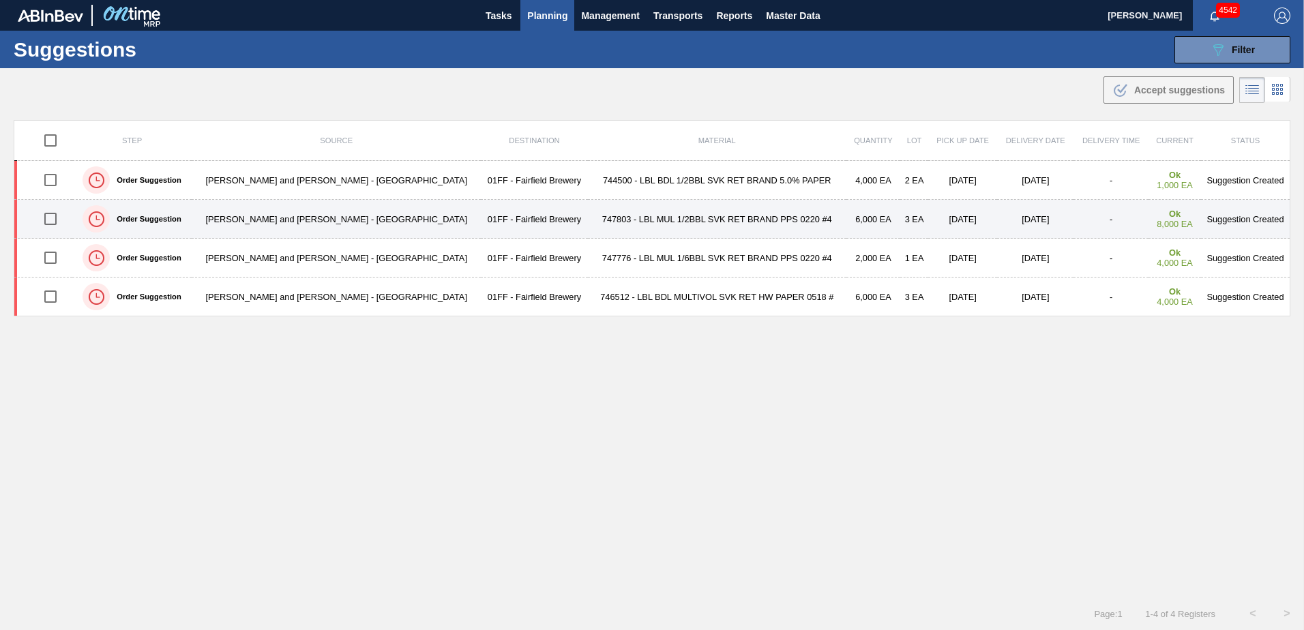
type from "[DATE]"
type to "[DATE]"
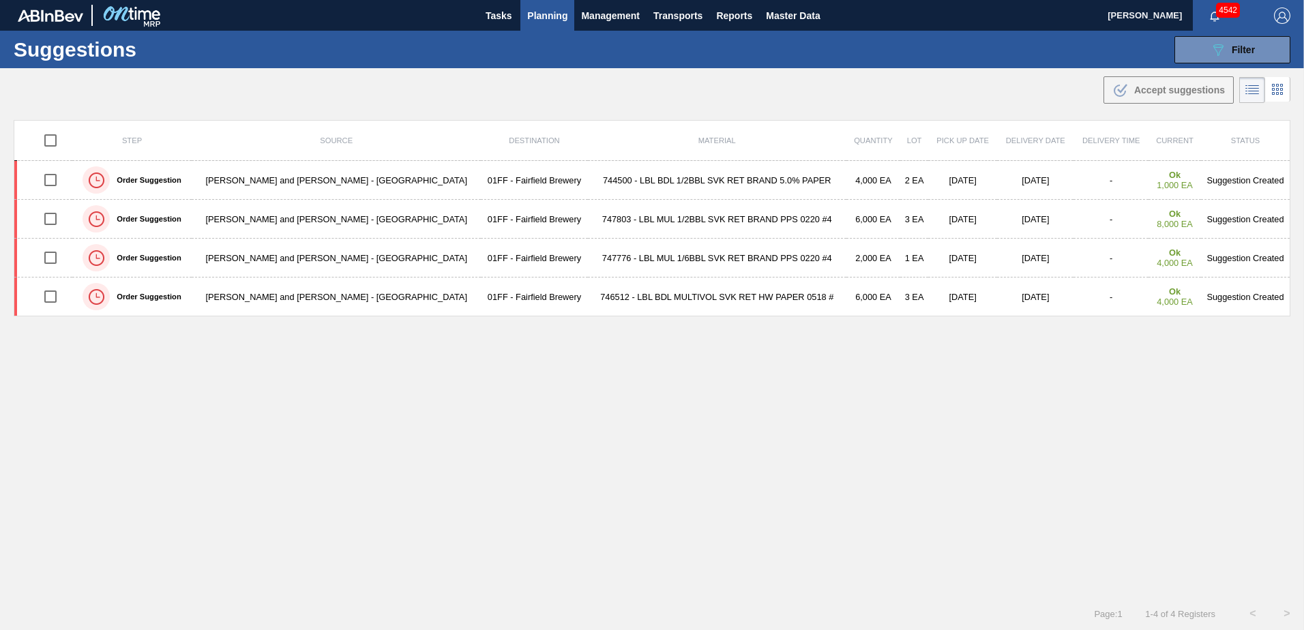
click at [48, 142] on input "checkbox" at bounding box center [50, 140] width 29 height 29
checkbox input "true"
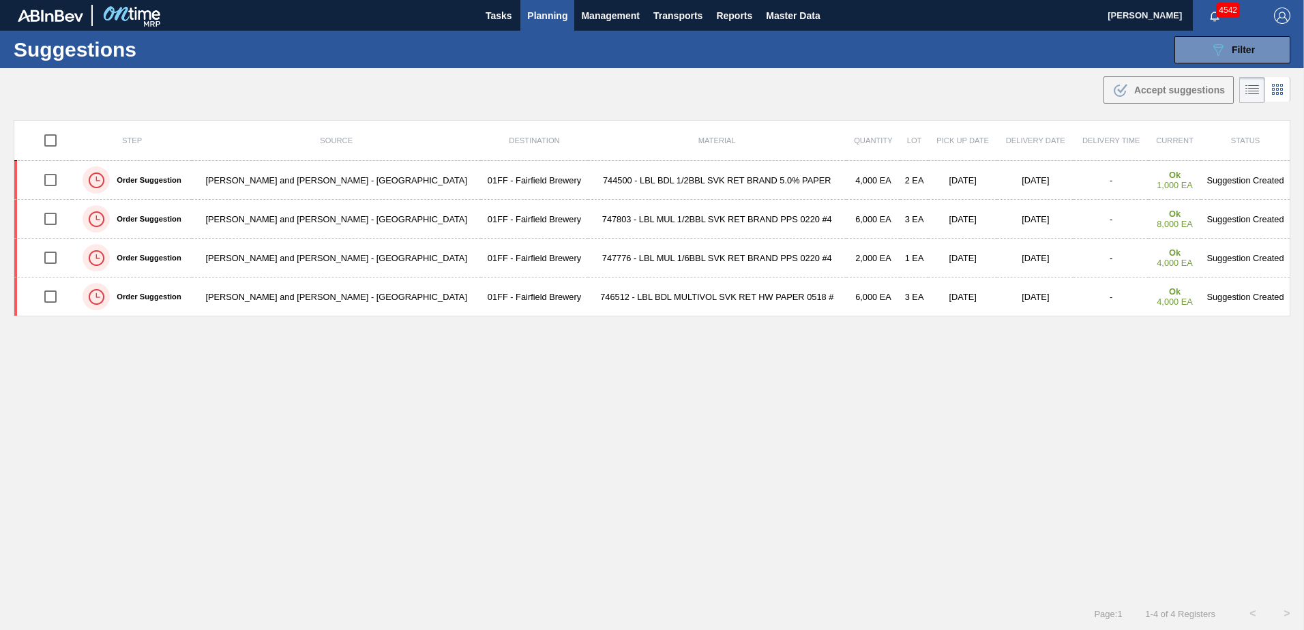
checkbox input "true"
click at [1155, 92] on span "Accept suggestions" at bounding box center [1179, 90] width 91 height 11
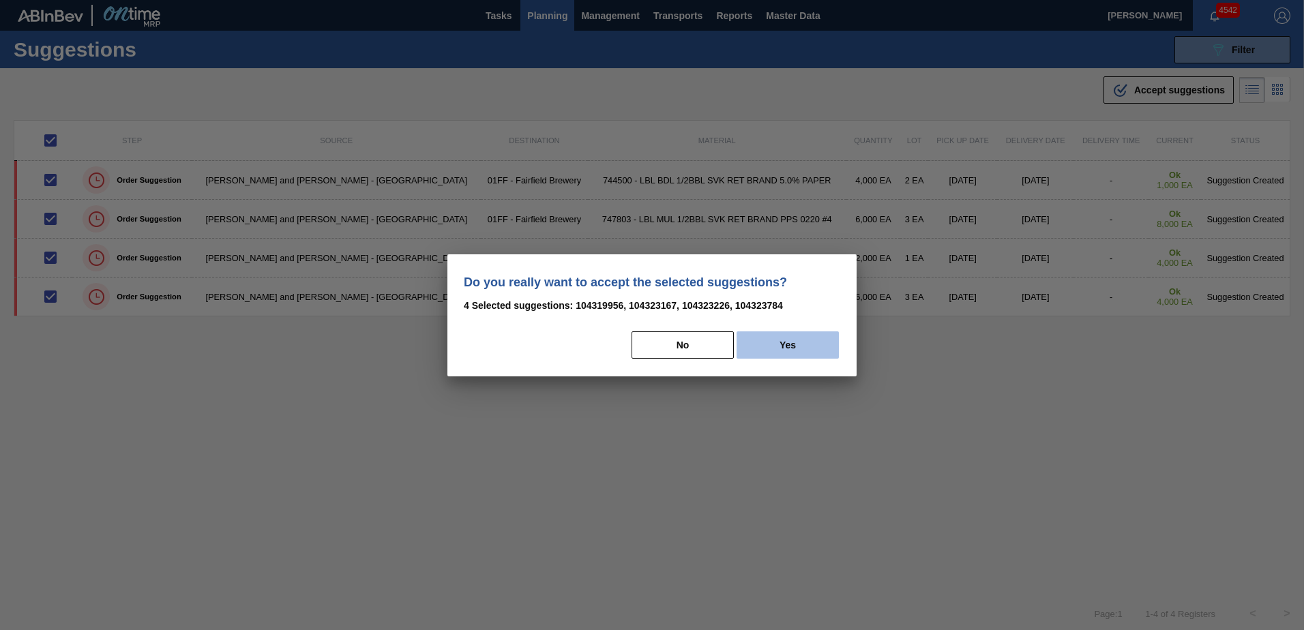
click at [768, 343] on button "Yes" at bounding box center [788, 345] width 102 height 27
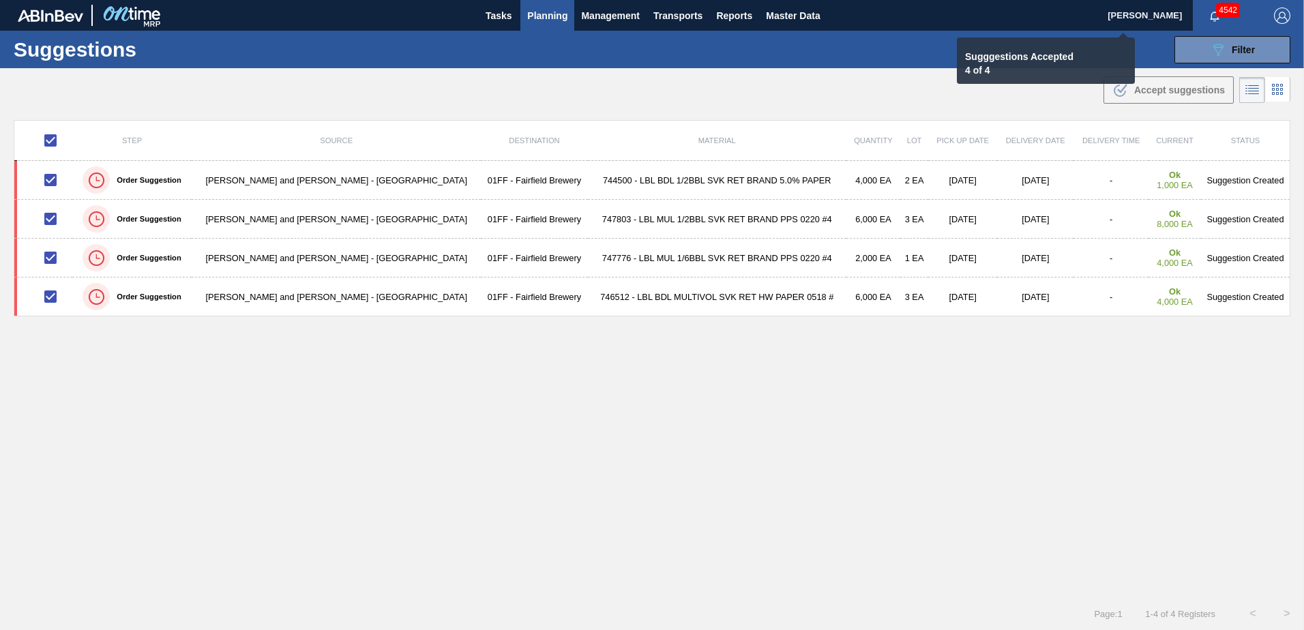
checkbox input "false"
